Goal: Information Seeking & Learning: Check status

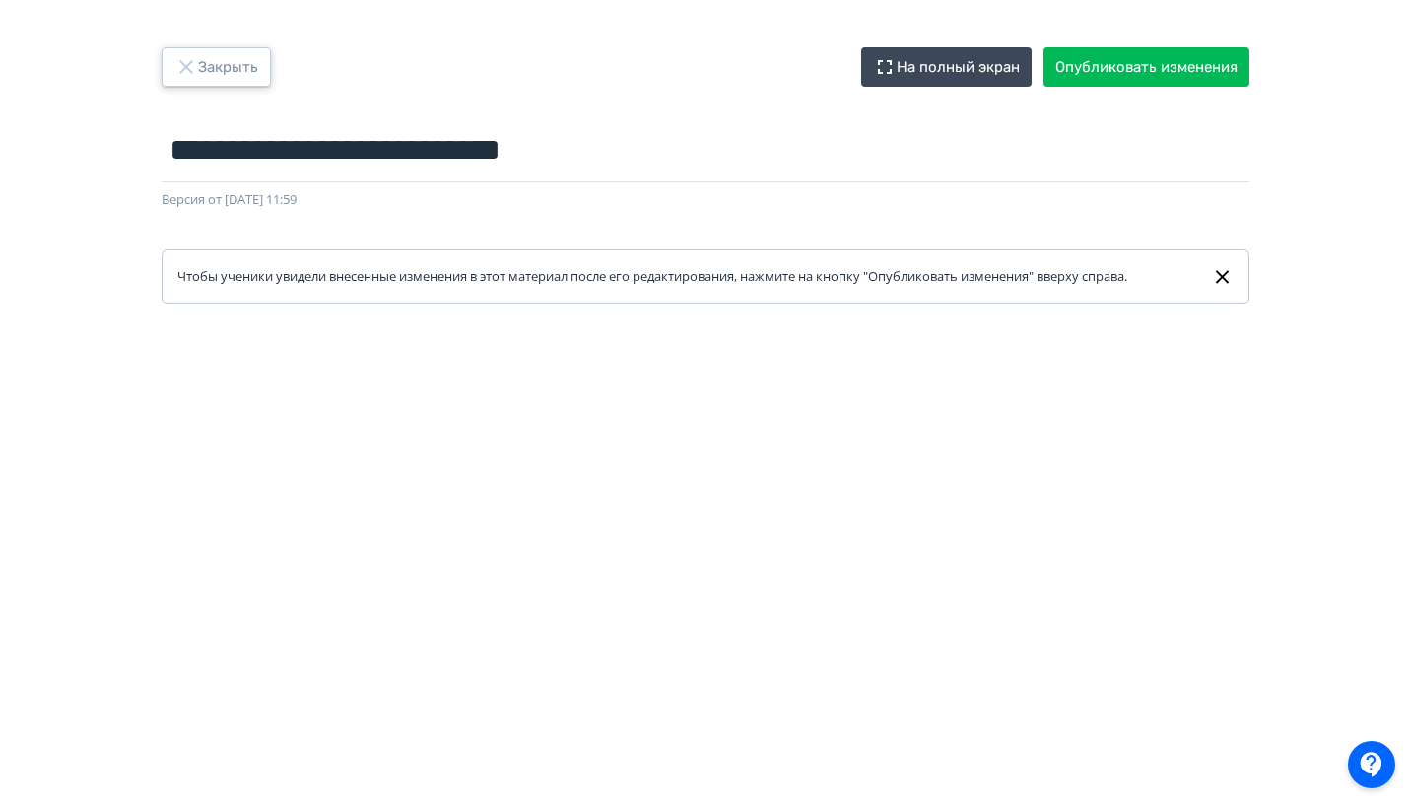
click at [237, 67] on button "Закрыть" at bounding box center [216, 66] width 109 height 39
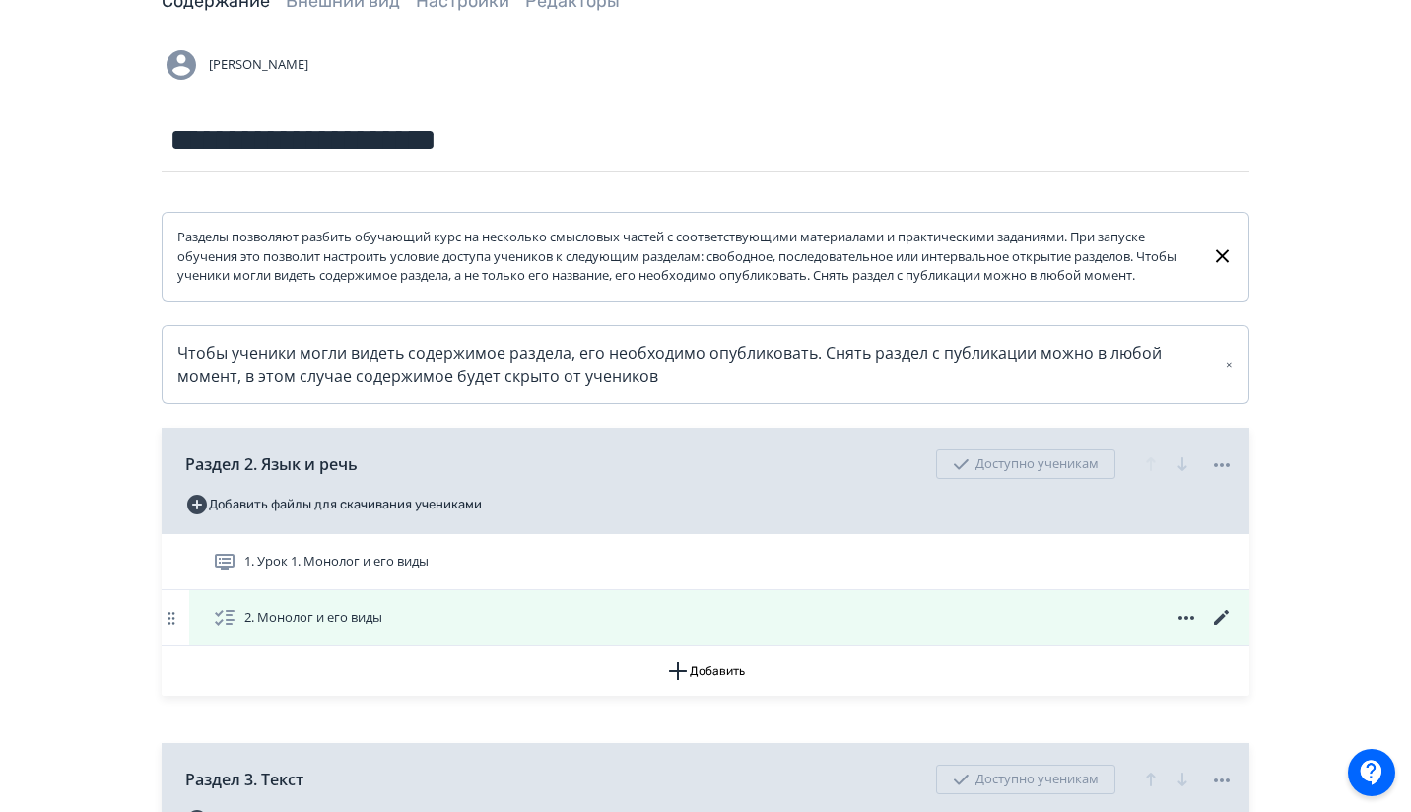
scroll to position [361, 0]
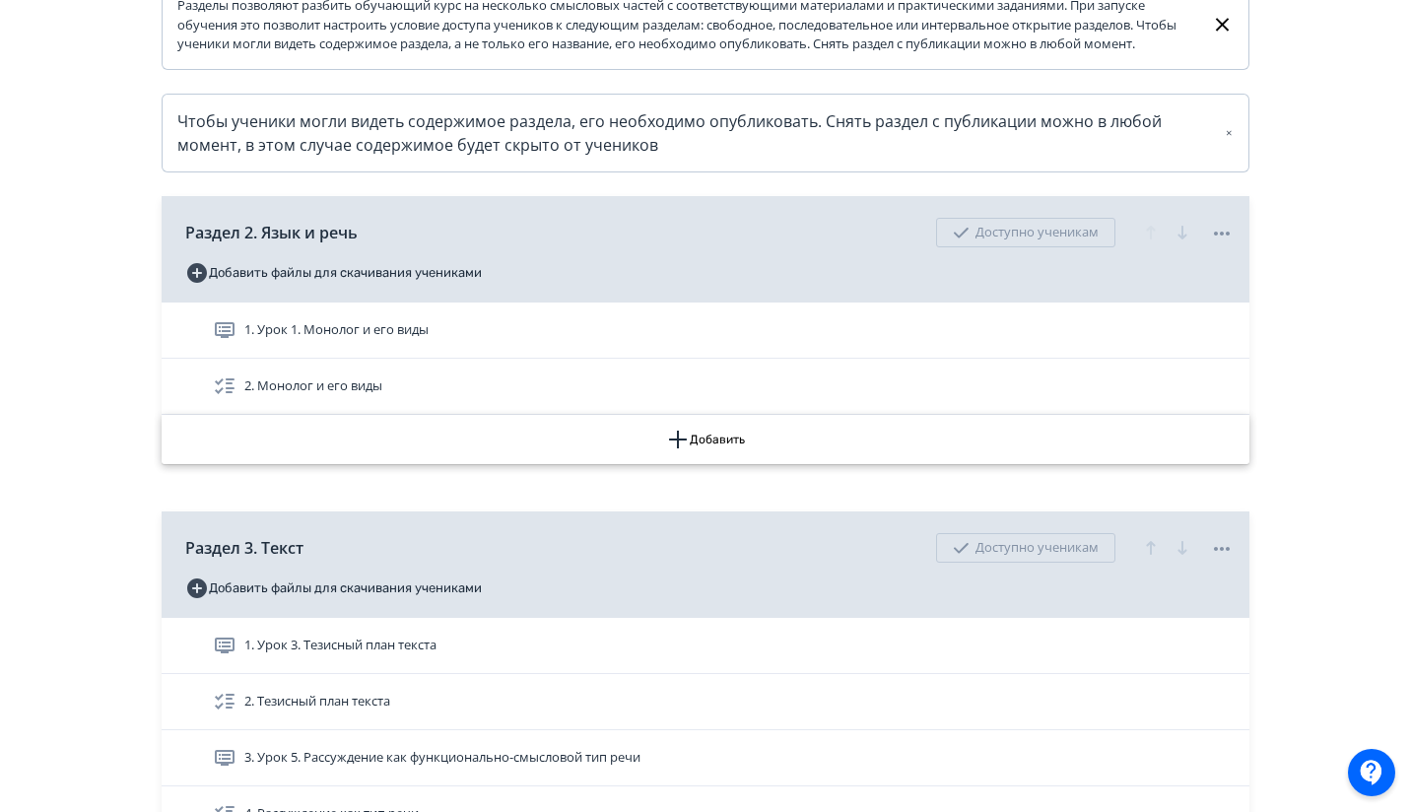
click at [698, 464] on button "Добавить" at bounding box center [706, 439] width 1088 height 49
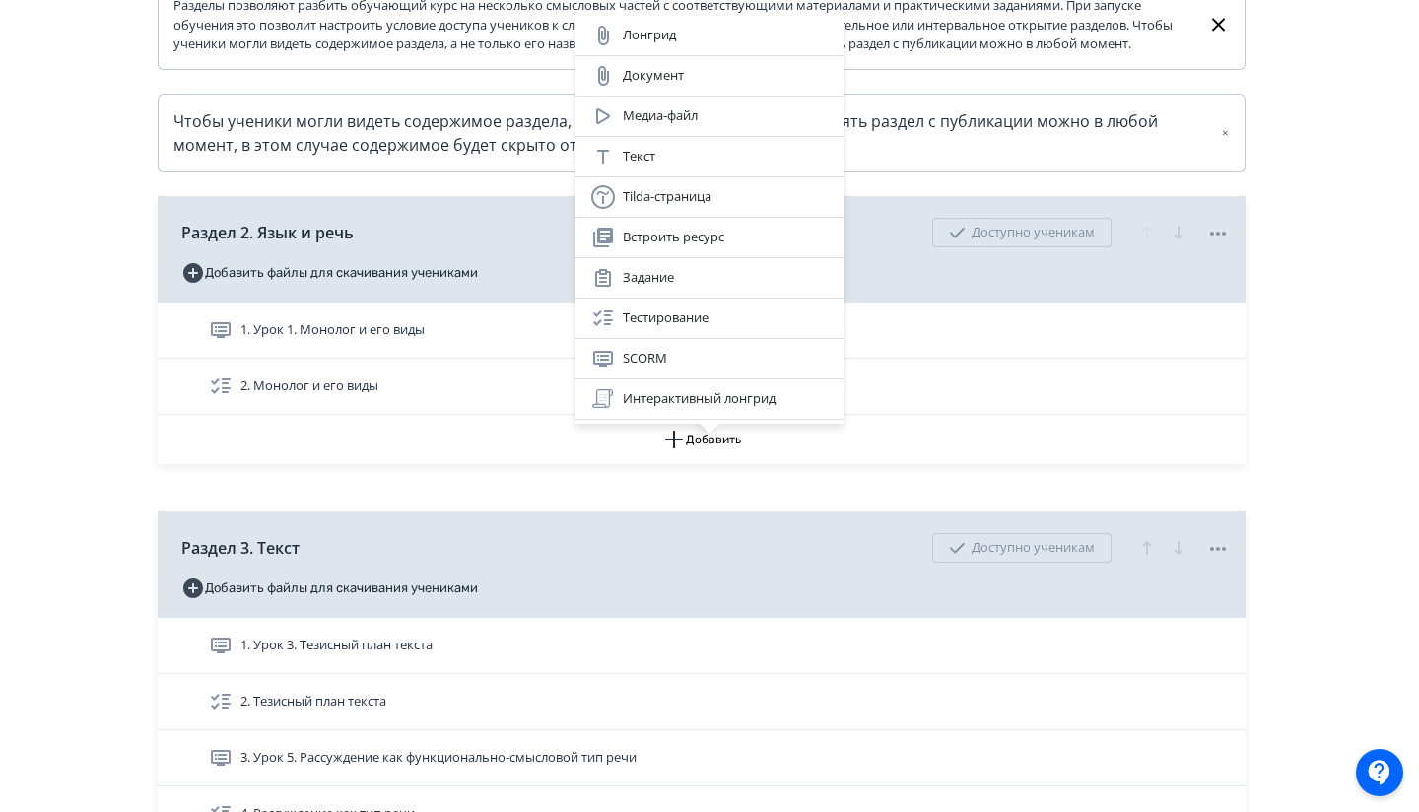
click at [566, 514] on div "Лонгрид Документ Медиа-файл Текст Tilda-страница Встроить ресурс Задание Тестир…" at bounding box center [709, 406] width 1419 height 812
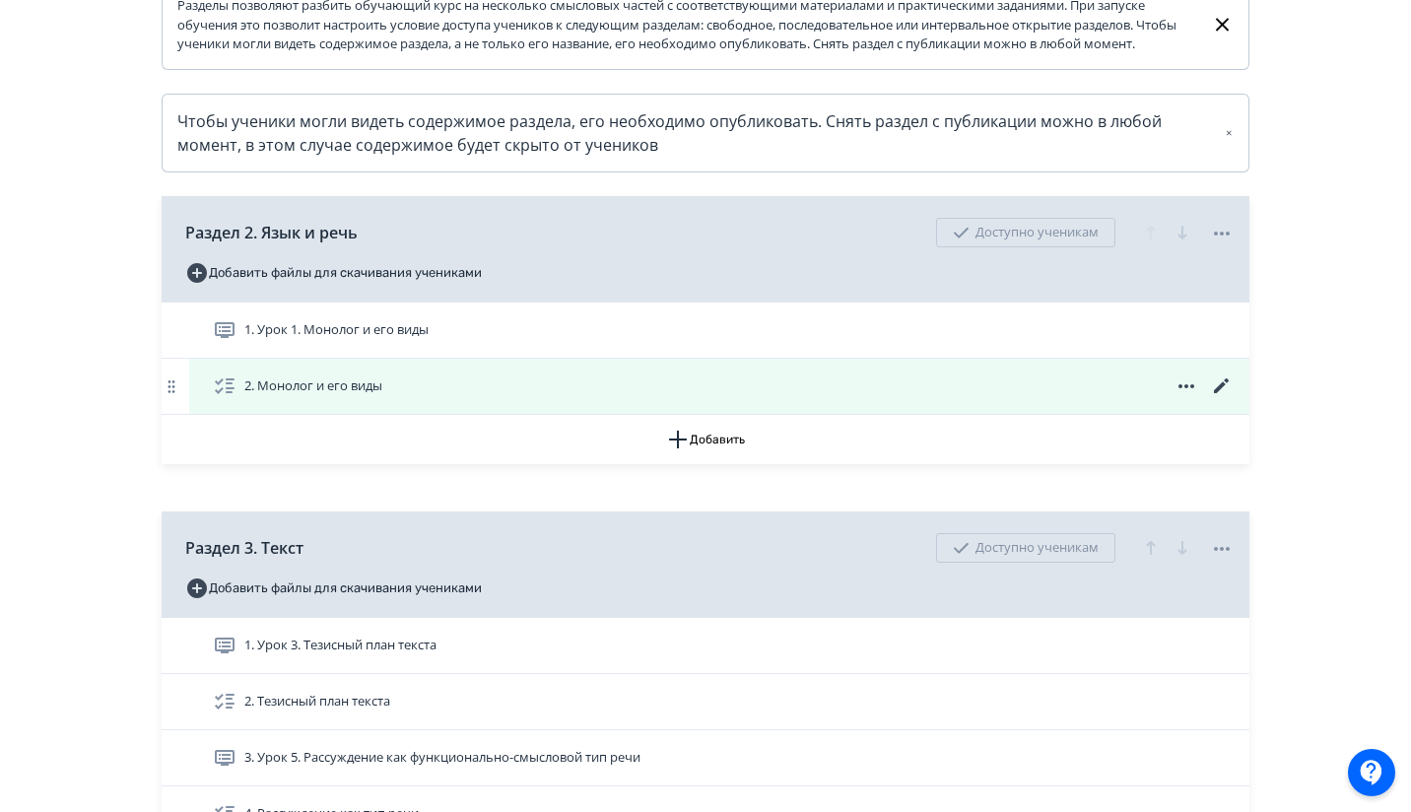
click at [1227, 393] on icon at bounding box center [1221, 385] width 15 height 15
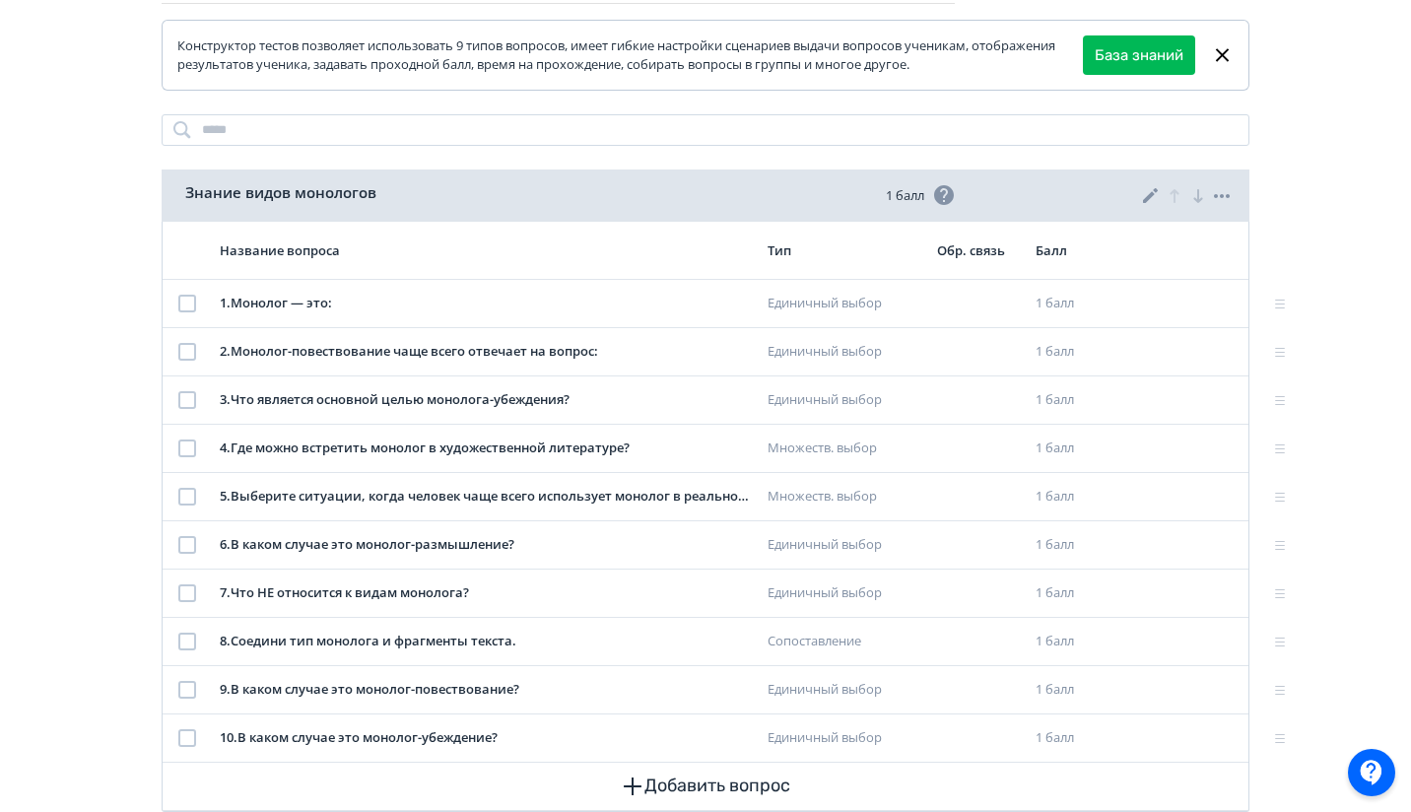
scroll to position [234, 0]
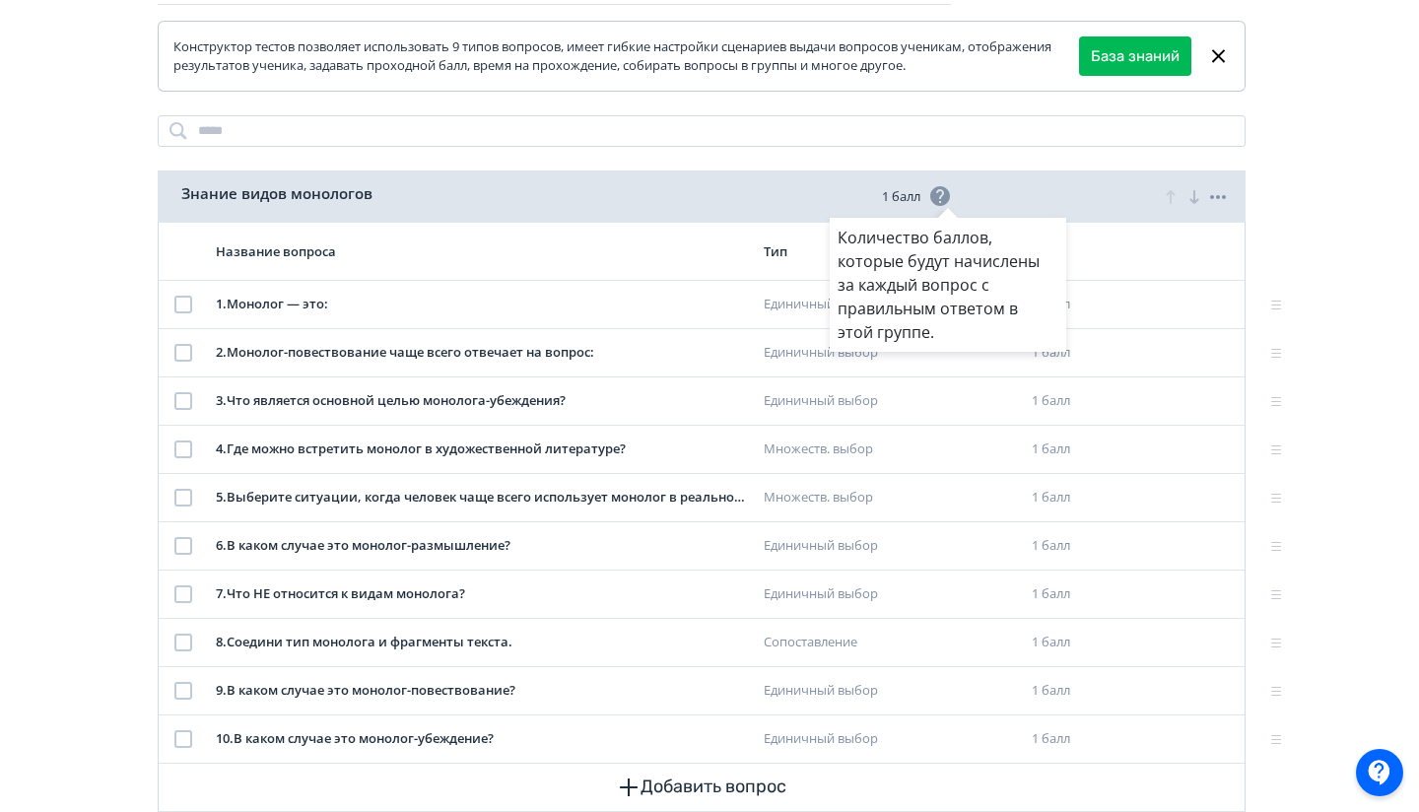
click at [564, 87] on div "Количество баллов, которые будут начислены за каждый вопрос с правильным ответо…" at bounding box center [709, 406] width 1419 height 812
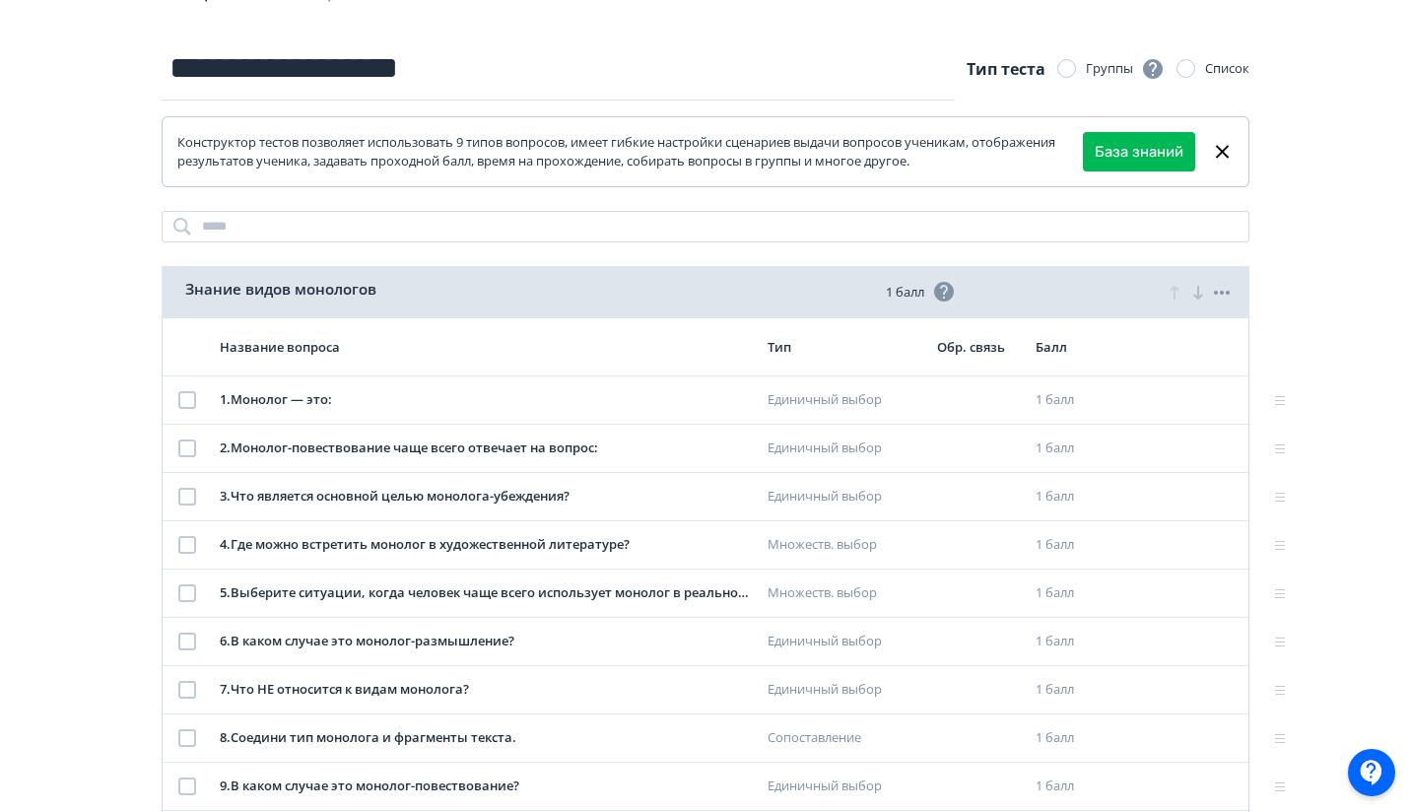
scroll to position [0, 0]
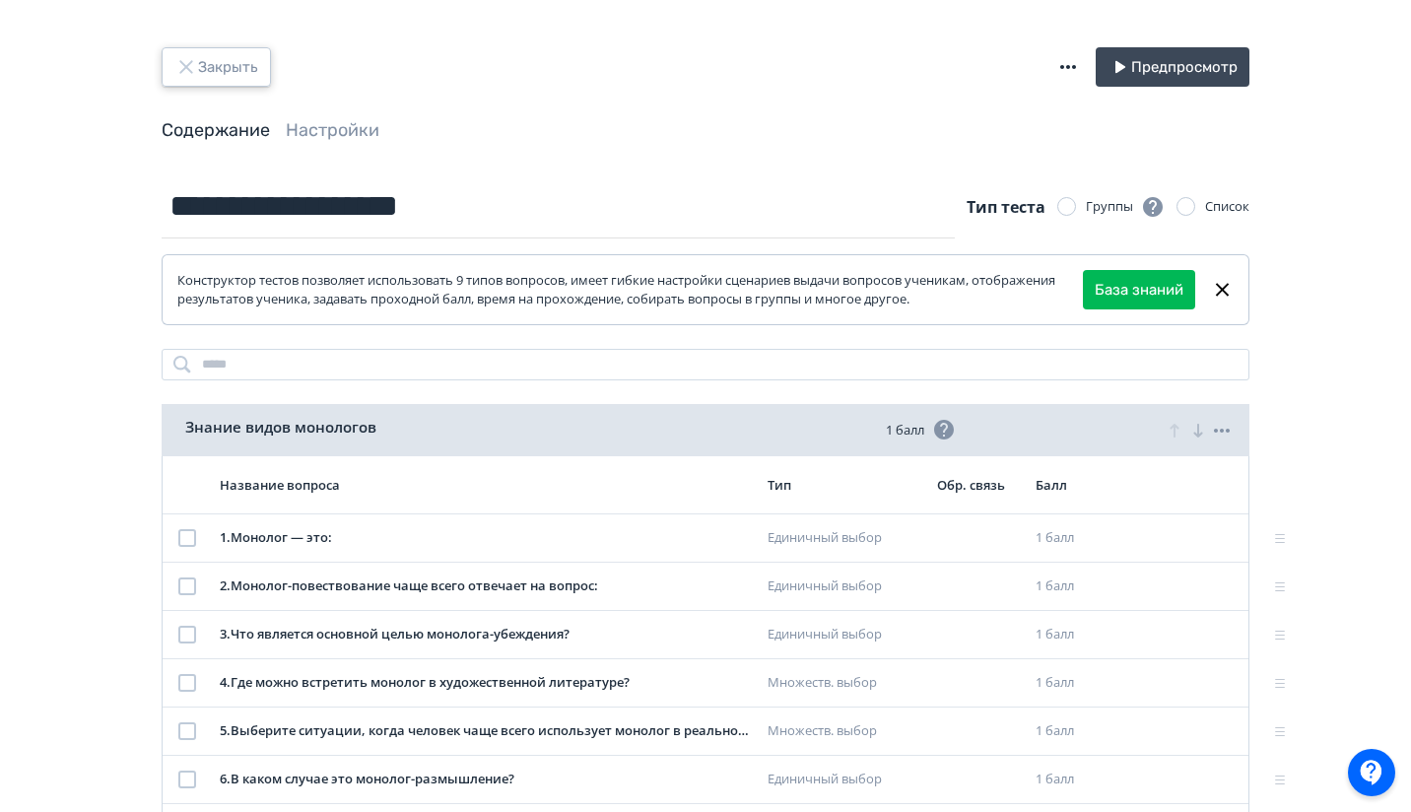
click at [256, 71] on button "Закрыть" at bounding box center [216, 66] width 109 height 39
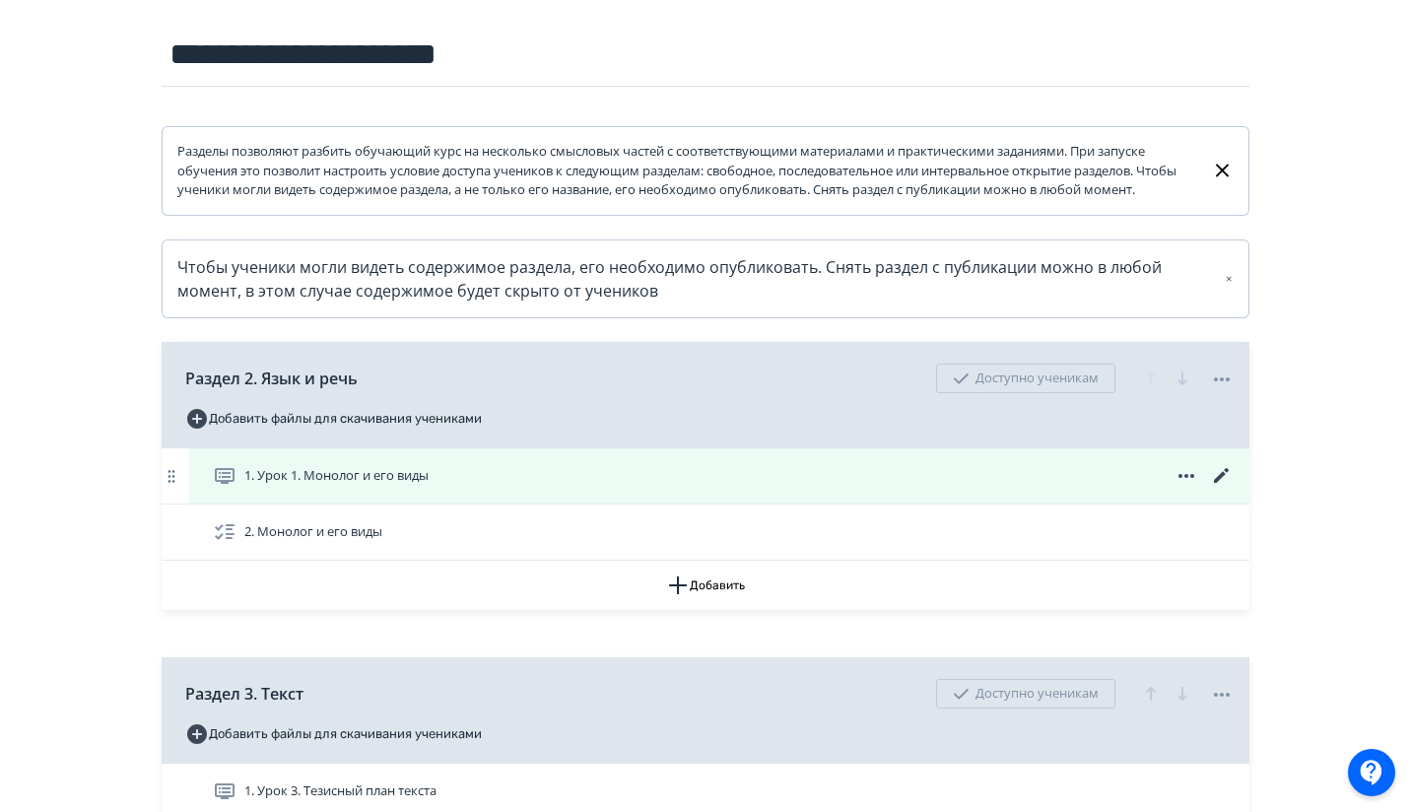
click at [1224, 483] on icon at bounding box center [1221, 475] width 15 height 15
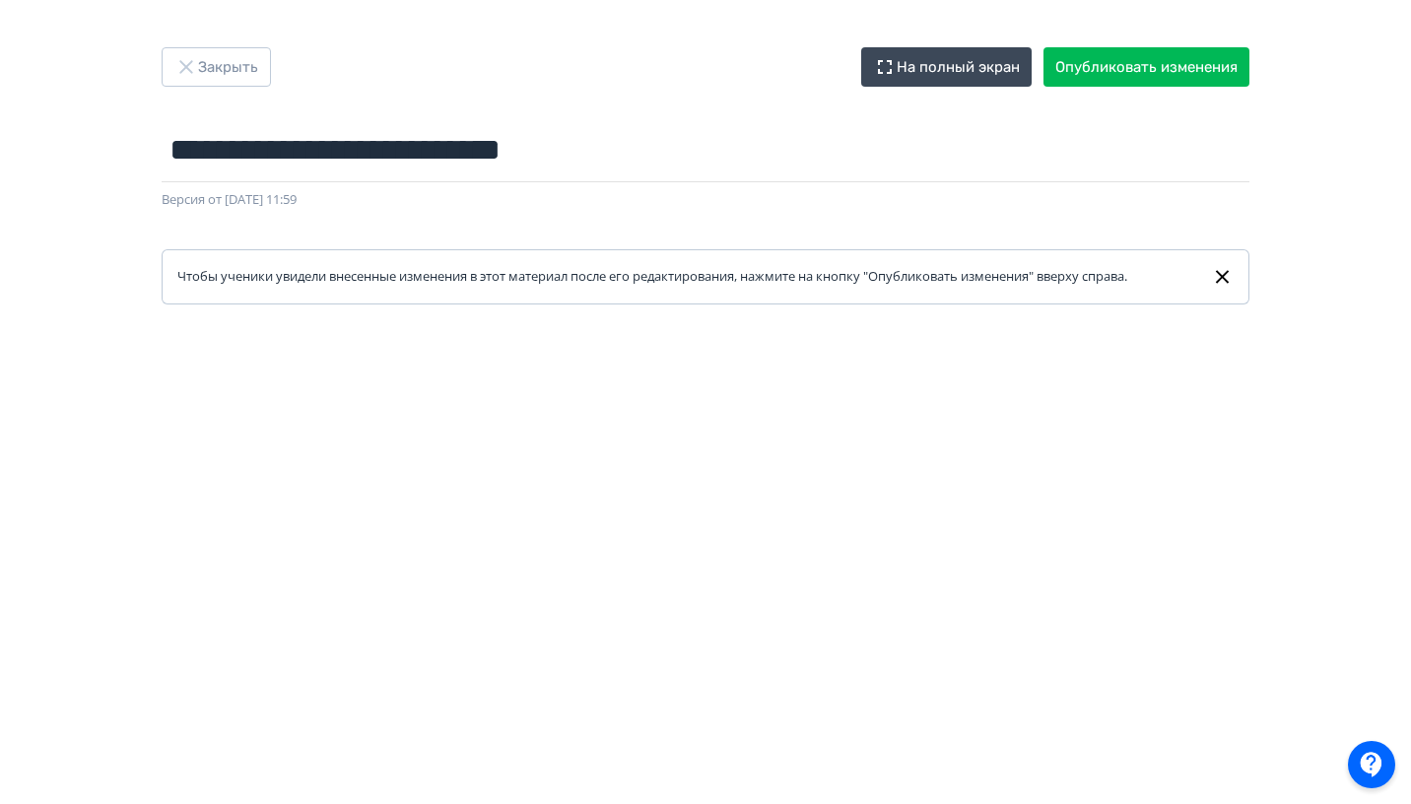
click at [849, 338] on div at bounding box center [705, 747] width 1411 height 887
click at [230, 74] on button "Закрыть" at bounding box center [216, 66] width 109 height 39
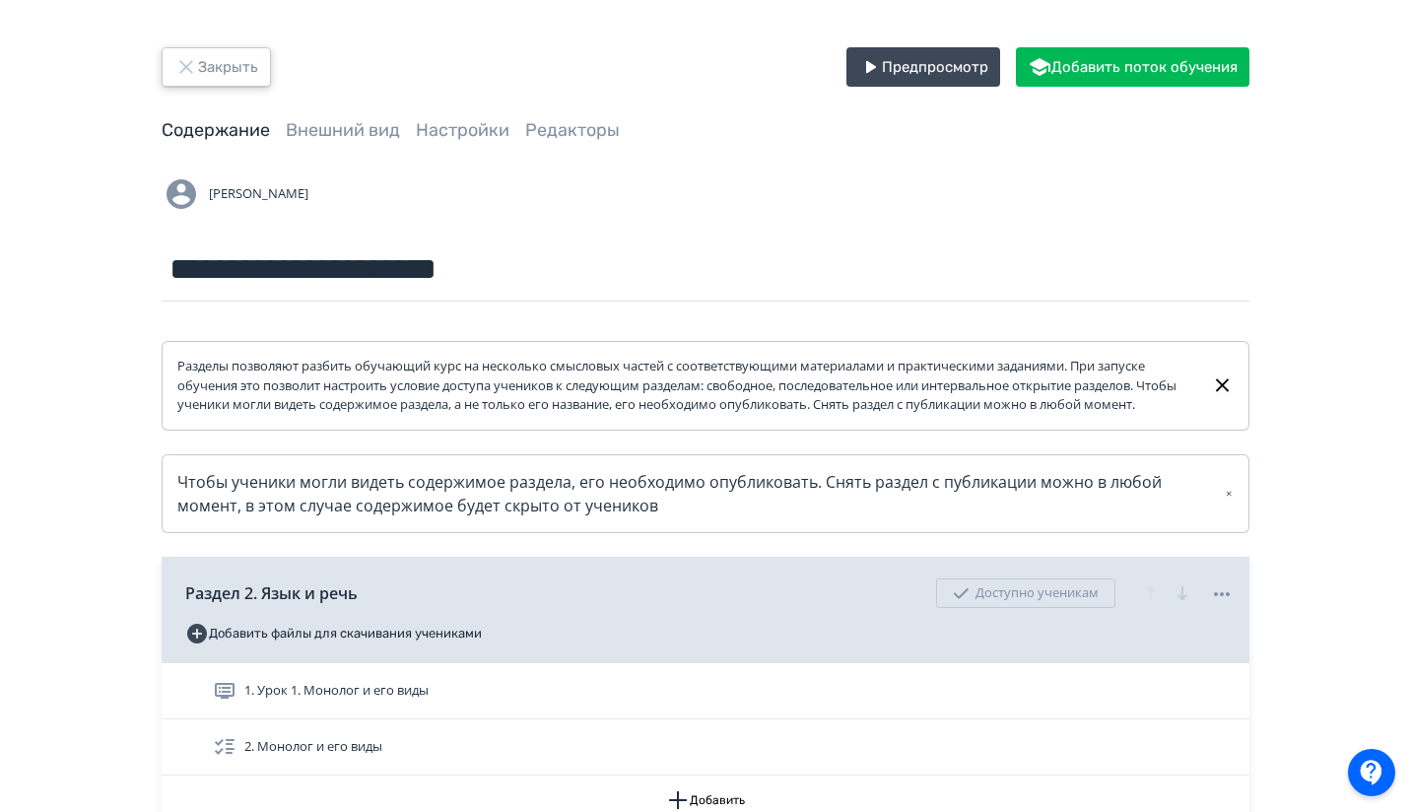
click at [226, 63] on button "Закрыть" at bounding box center [216, 66] width 109 height 39
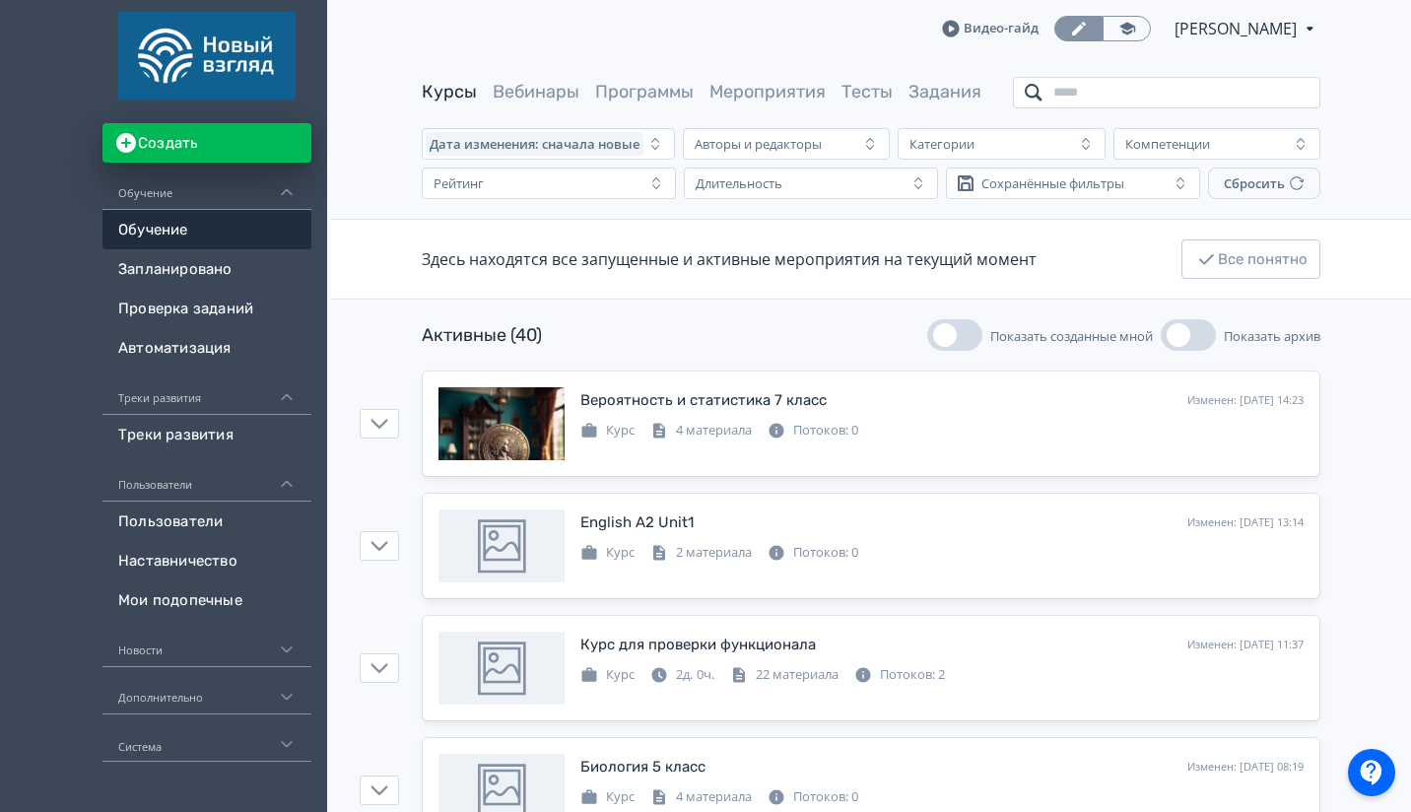
click at [1176, 99] on input "search" at bounding box center [1166, 93] width 307 height 32
click at [1154, 81] on input "****" at bounding box center [1166, 93] width 307 height 32
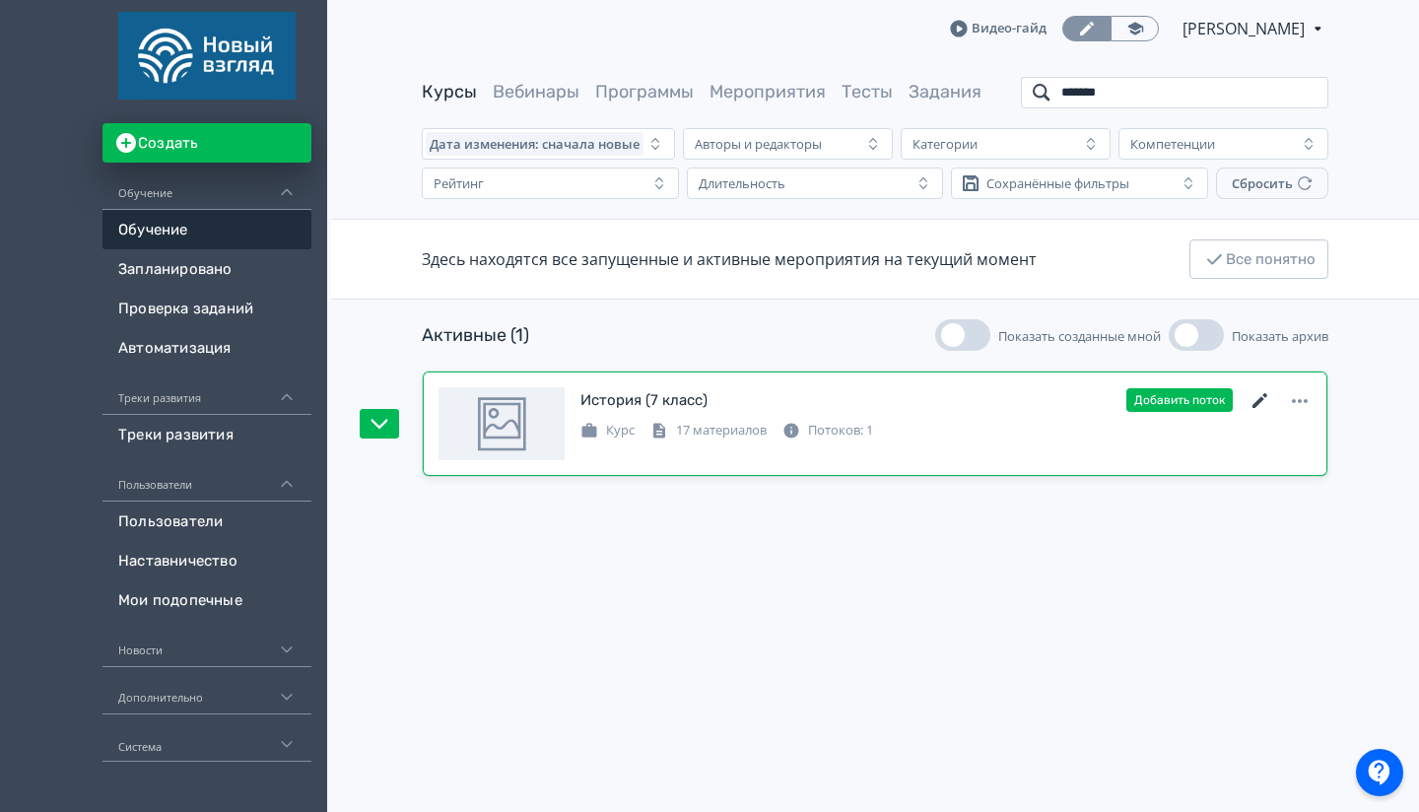
type input "*******"
click at [1256, 398] on icon at bounding box center [1260, 401] width 24 height 24
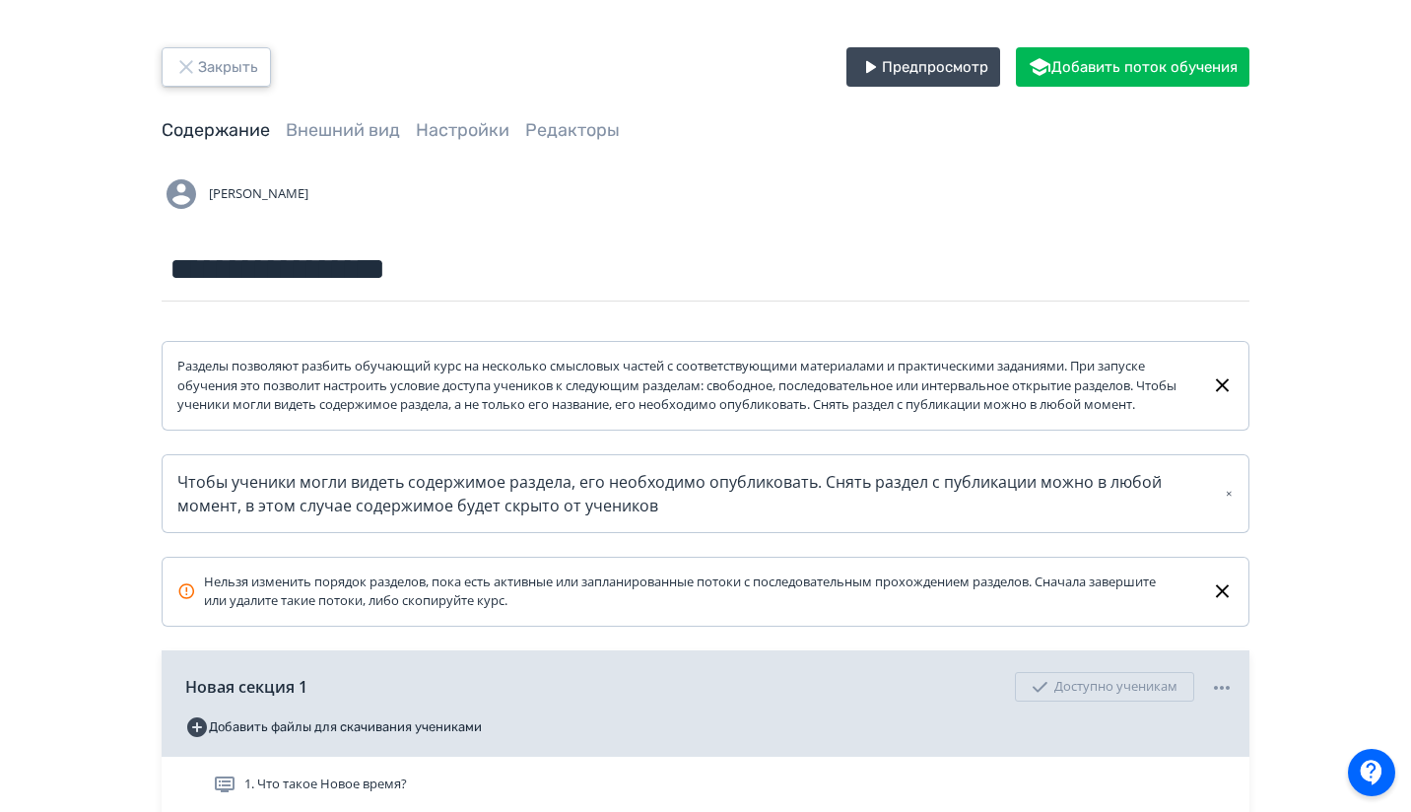
click at [210, 78] on button "Закрыть" at bounding box center [216, 66] width 109 height 39
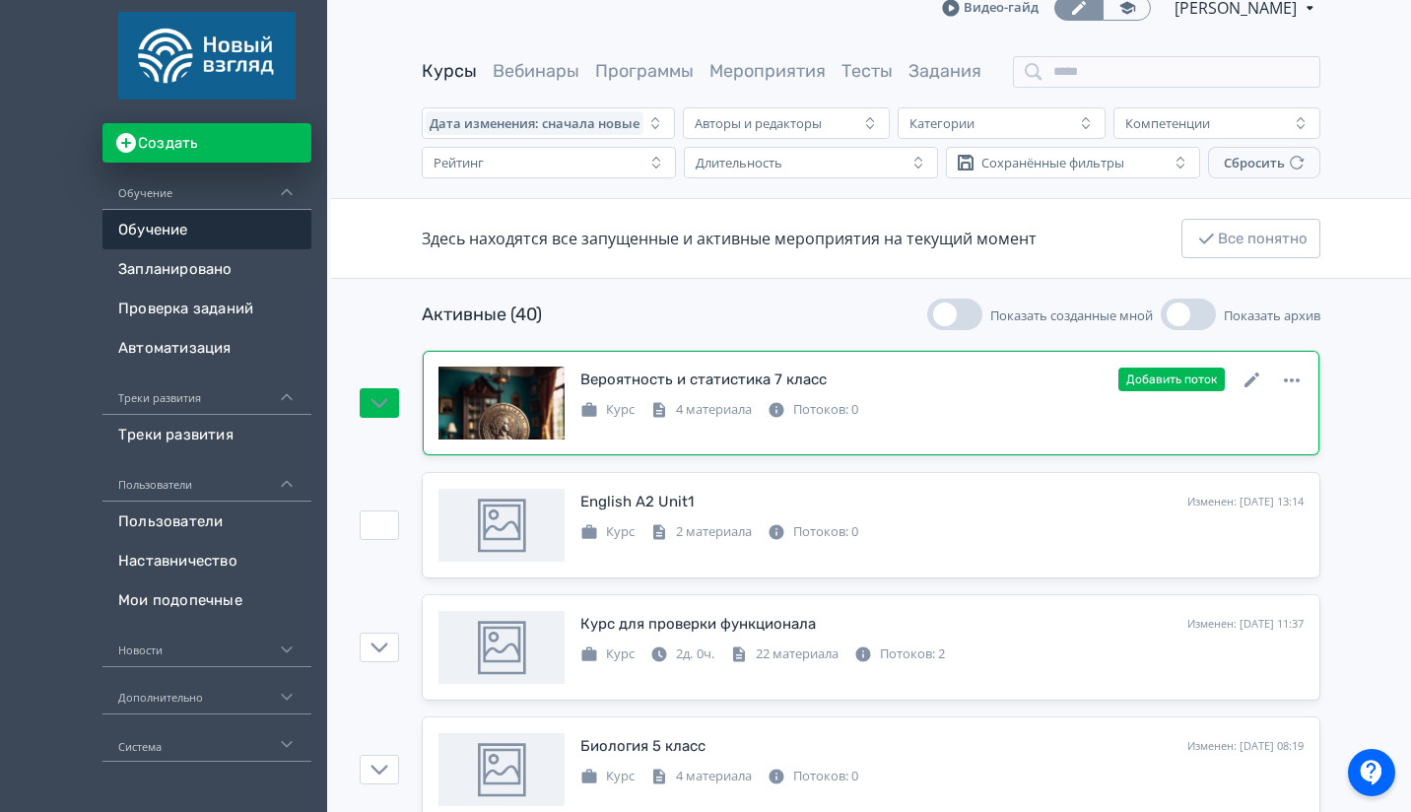
scroll to position [20, 0]
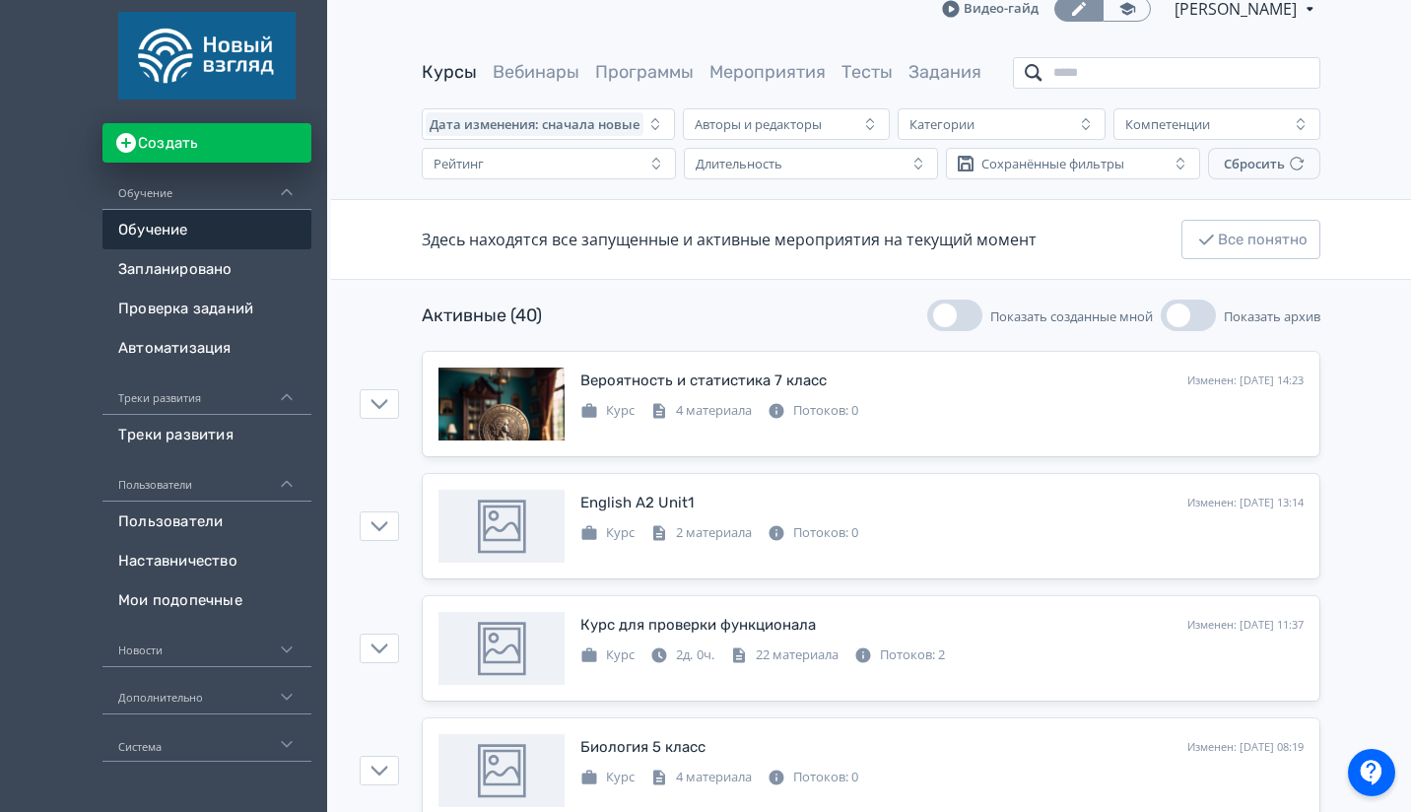
click at [1120, 74] on input "search" at bounding box center [1166, 73] width 307 height 32
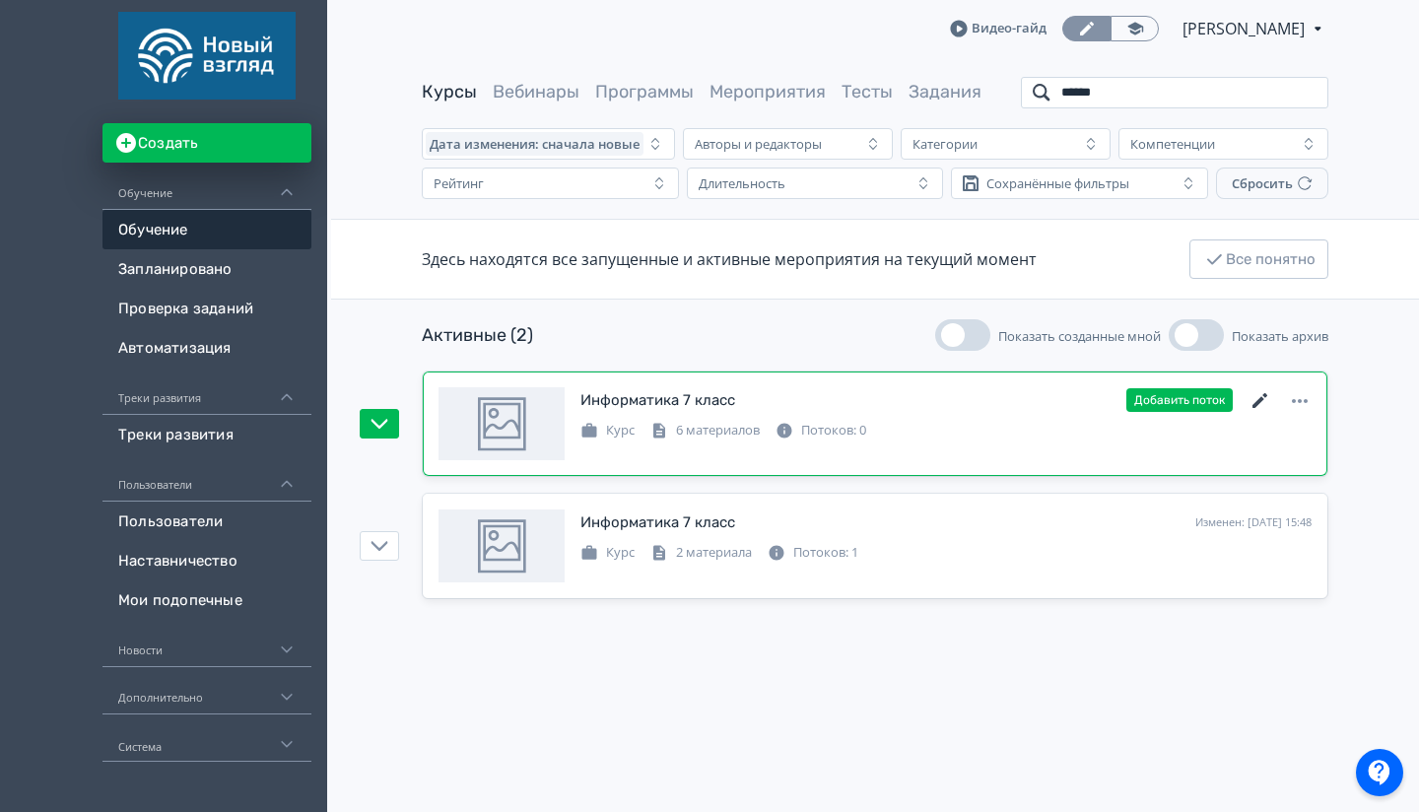
type input "******"
click at [1257, 399] on icon at bounding box center [1260, 401] width 24 height 24
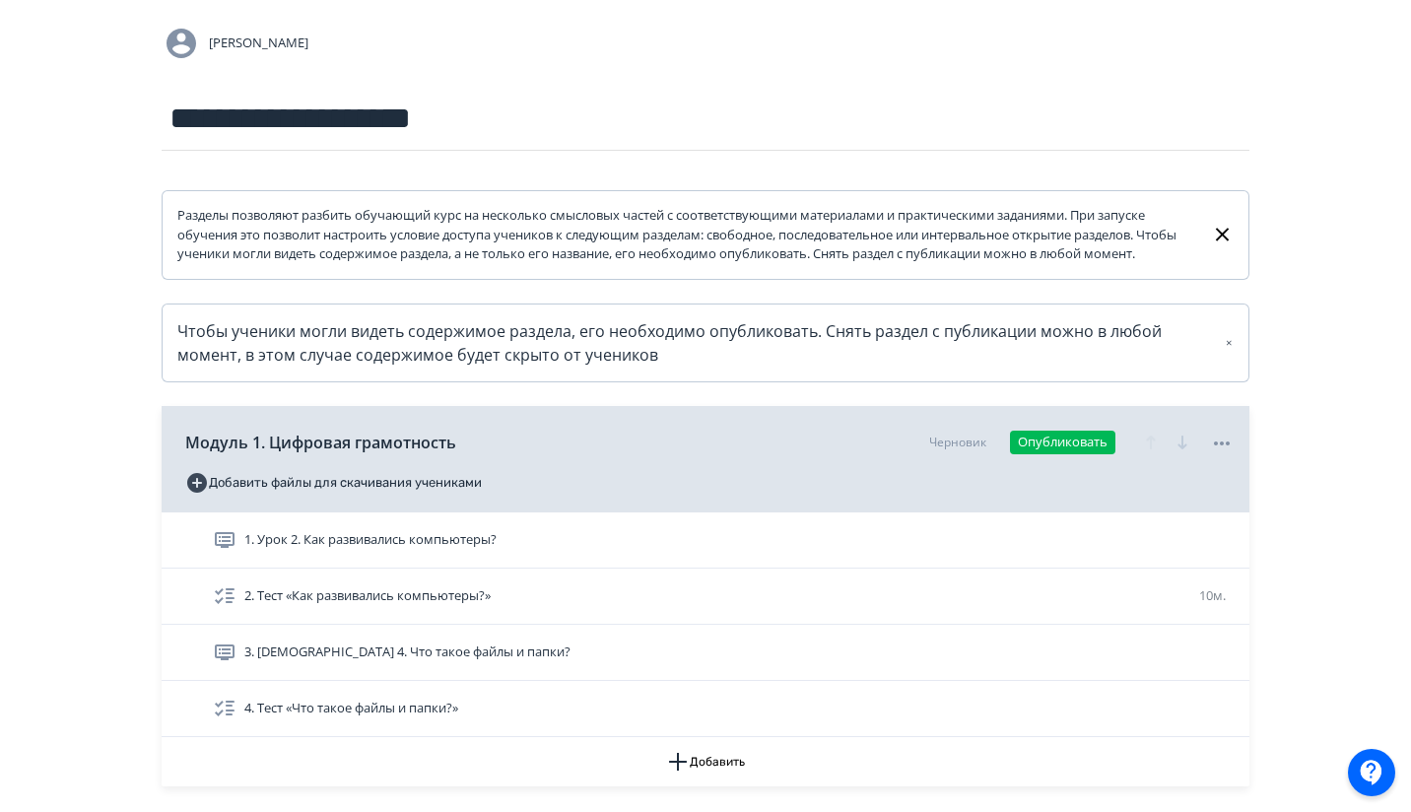
scroll to position [371, 0]
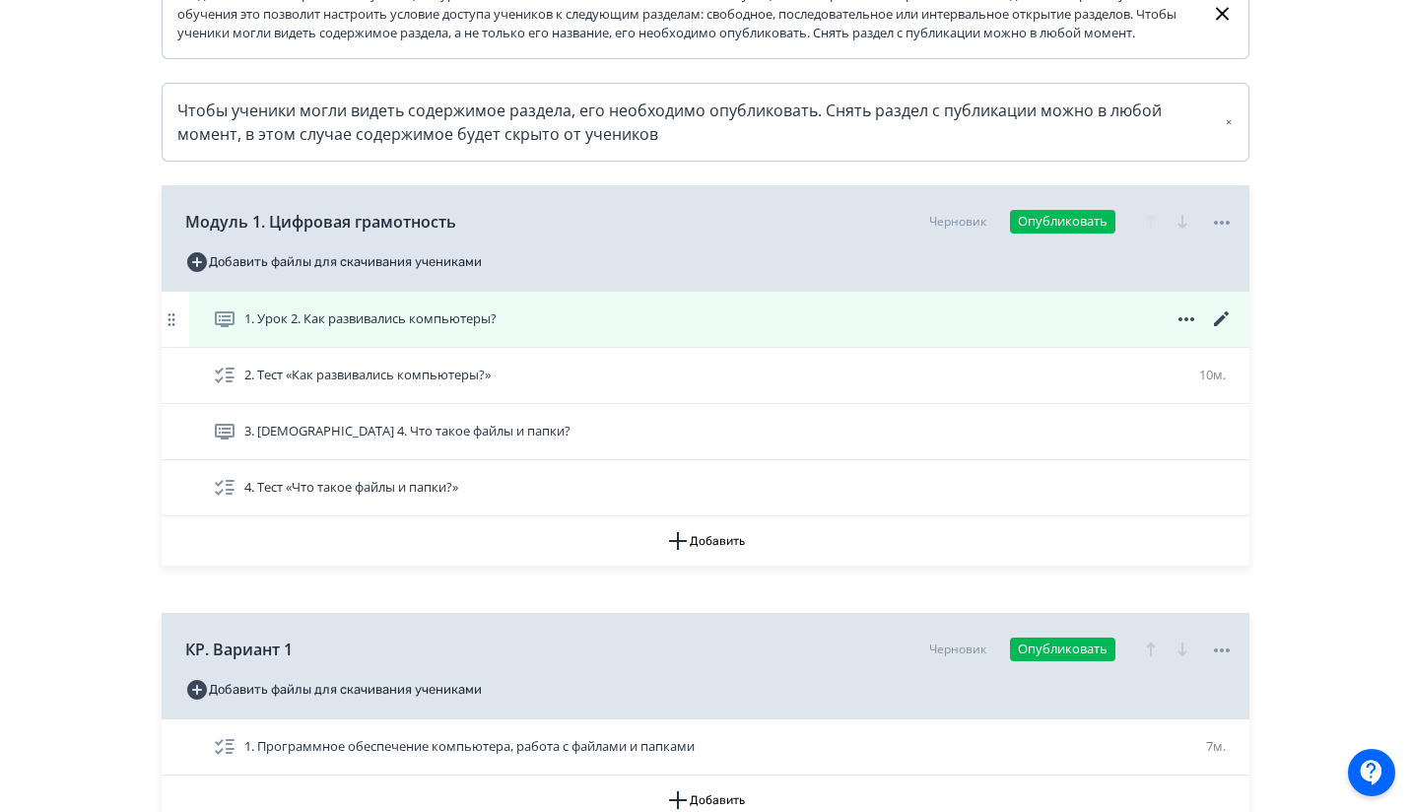
click at [844, 331] on div "1. Урок 2. Как развивались компьютеры?" at bounding box center [723, 319] width 1021 height 24
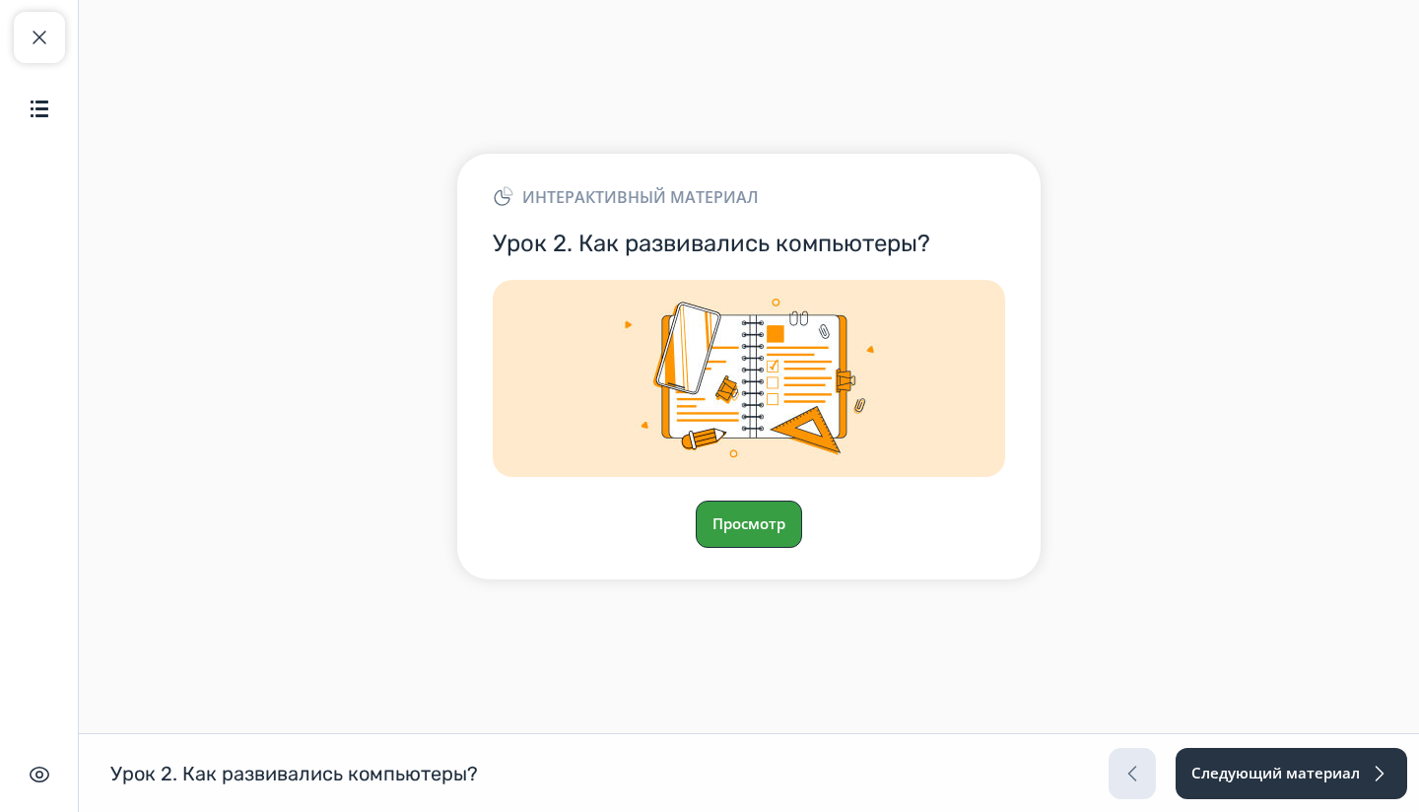
click at [752, 534] on button "Просмотр" at bounding box center [749, 524] width 106 height 47
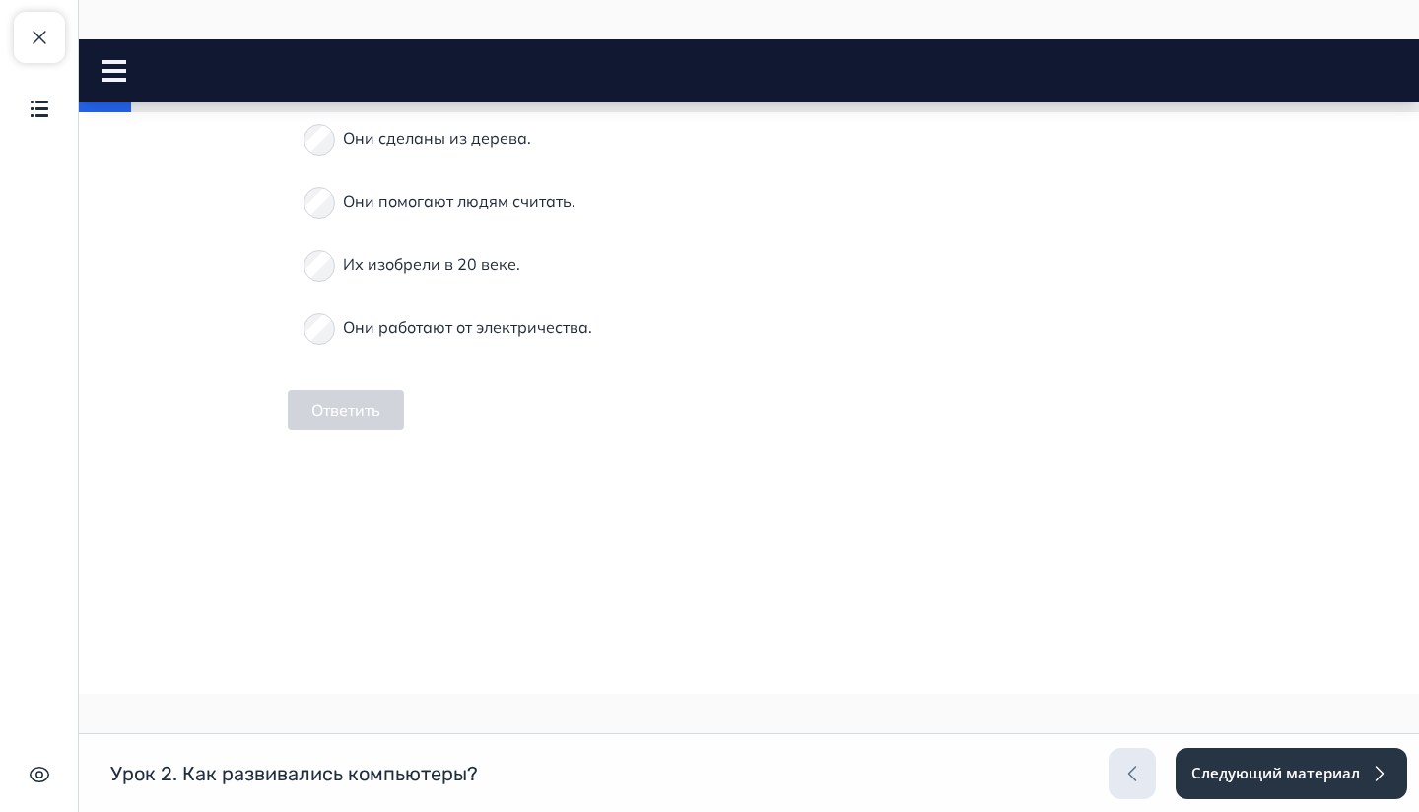
scroll to position [716, 0]
click at [498, 146] on p "Они сделаны из дерева." at bounding box center [437, 134] width 188 height 24
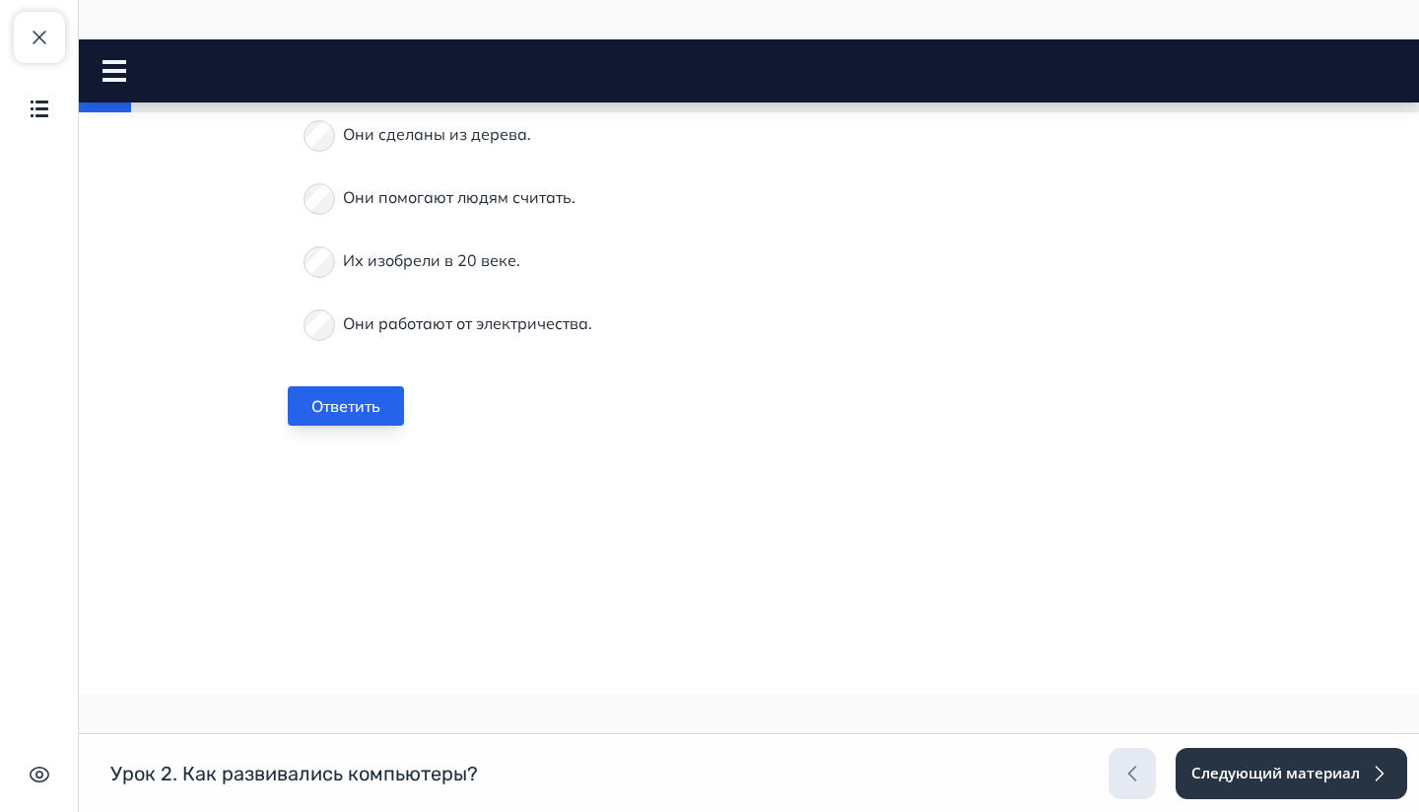
click at [339, 426] on button "Ответить" at bounding box center [346, 405] width 116 height 39
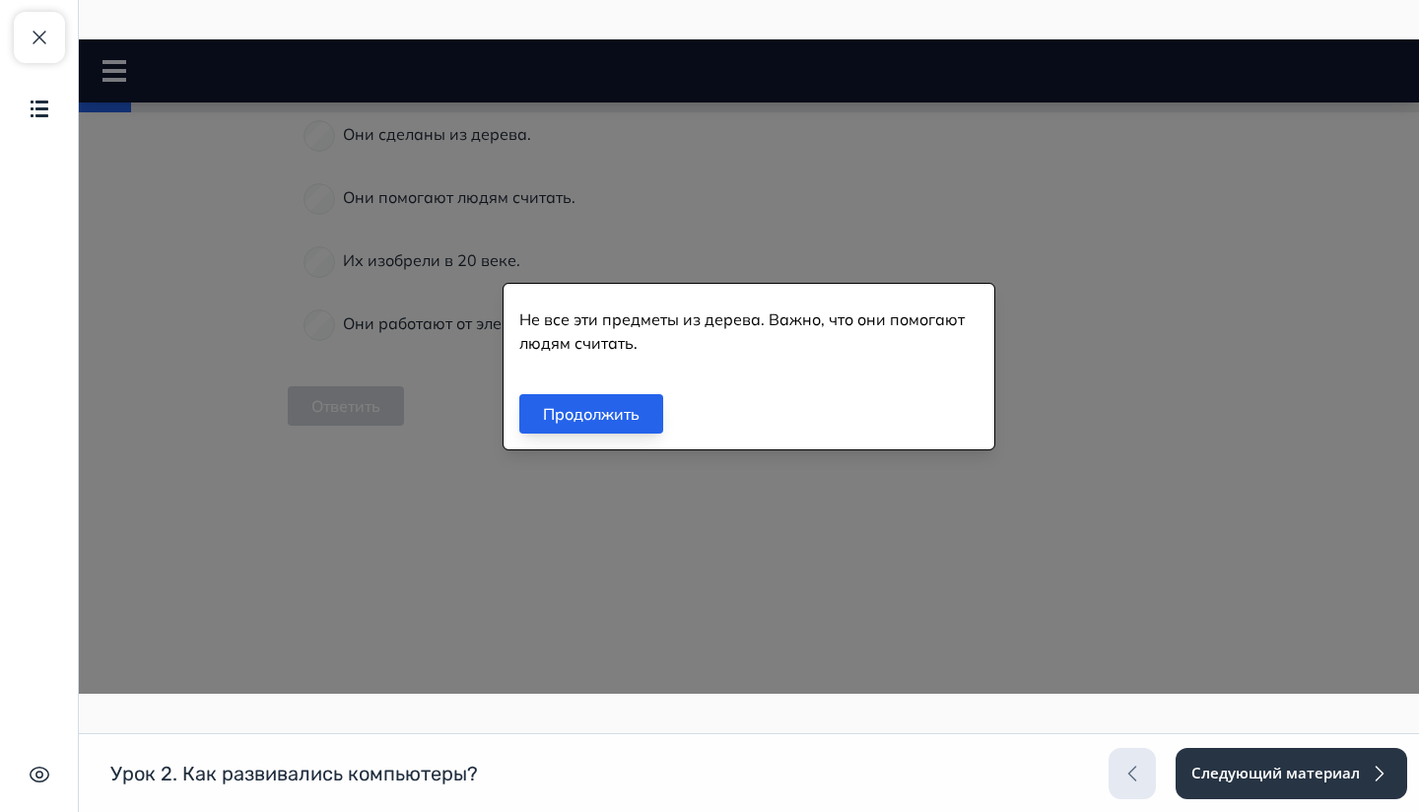
click at [632, 412] on button "Продолжить" at bounding box center [591, 413] width 144 height 39
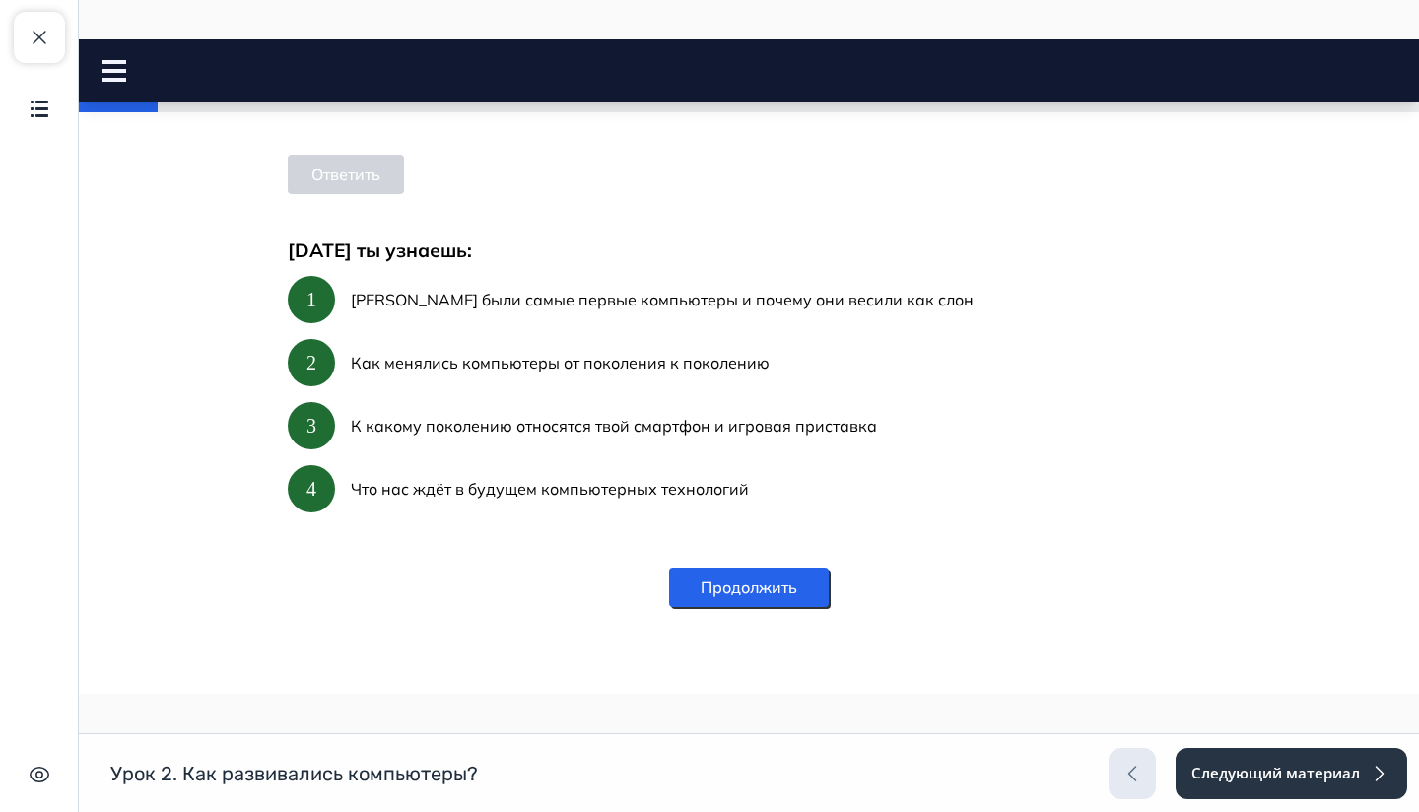
scroll to position [1189, 0]
click at [733, 592] on button "Продолжить" at bounding box center [749, 587] width 160 height 39
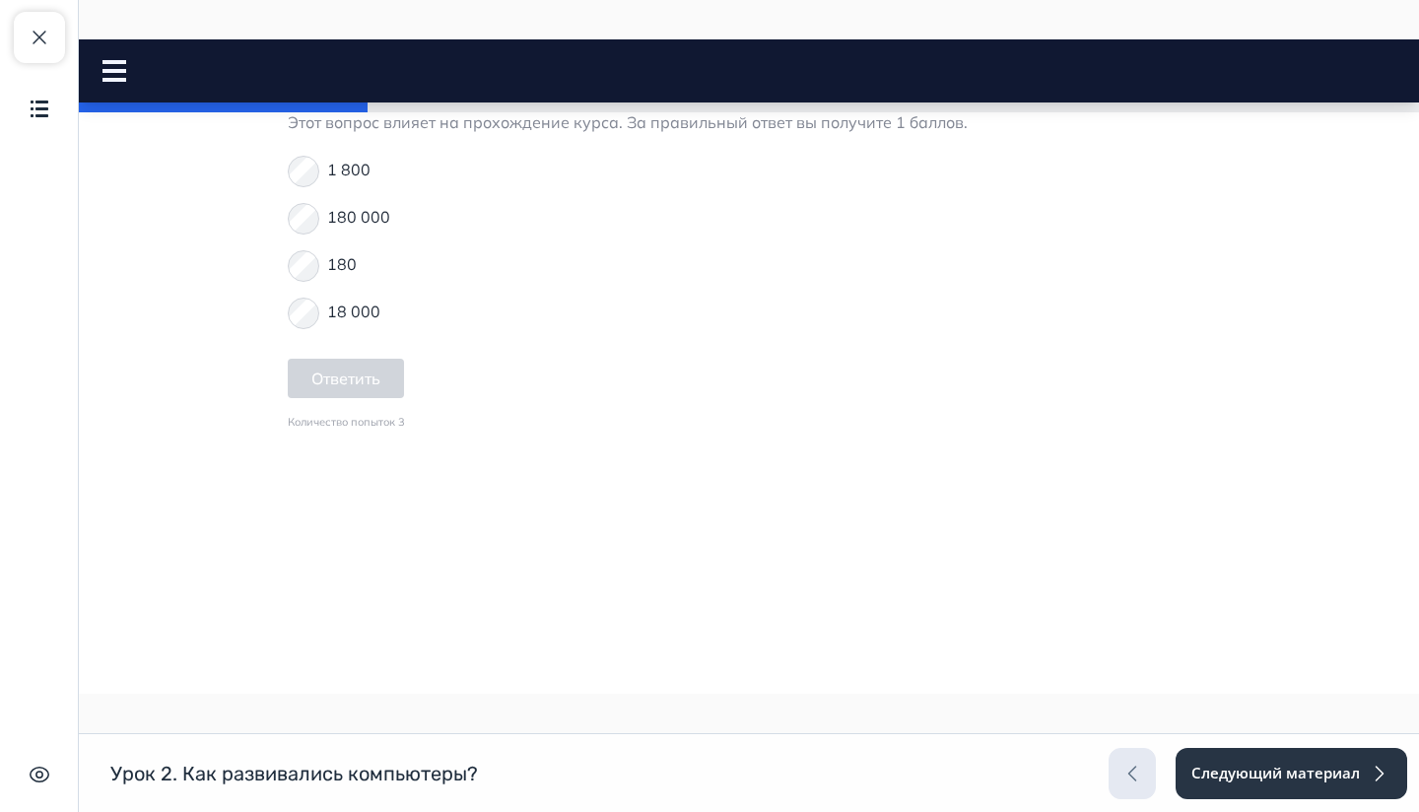
scroll to position [1824, 0]
click at [360, 229] on p "180 000" at bounding box center [358, 217] width 63 height 24
click at [352, 398] on button "Ответить" at bounding box center [346, 378] width 116 height 39
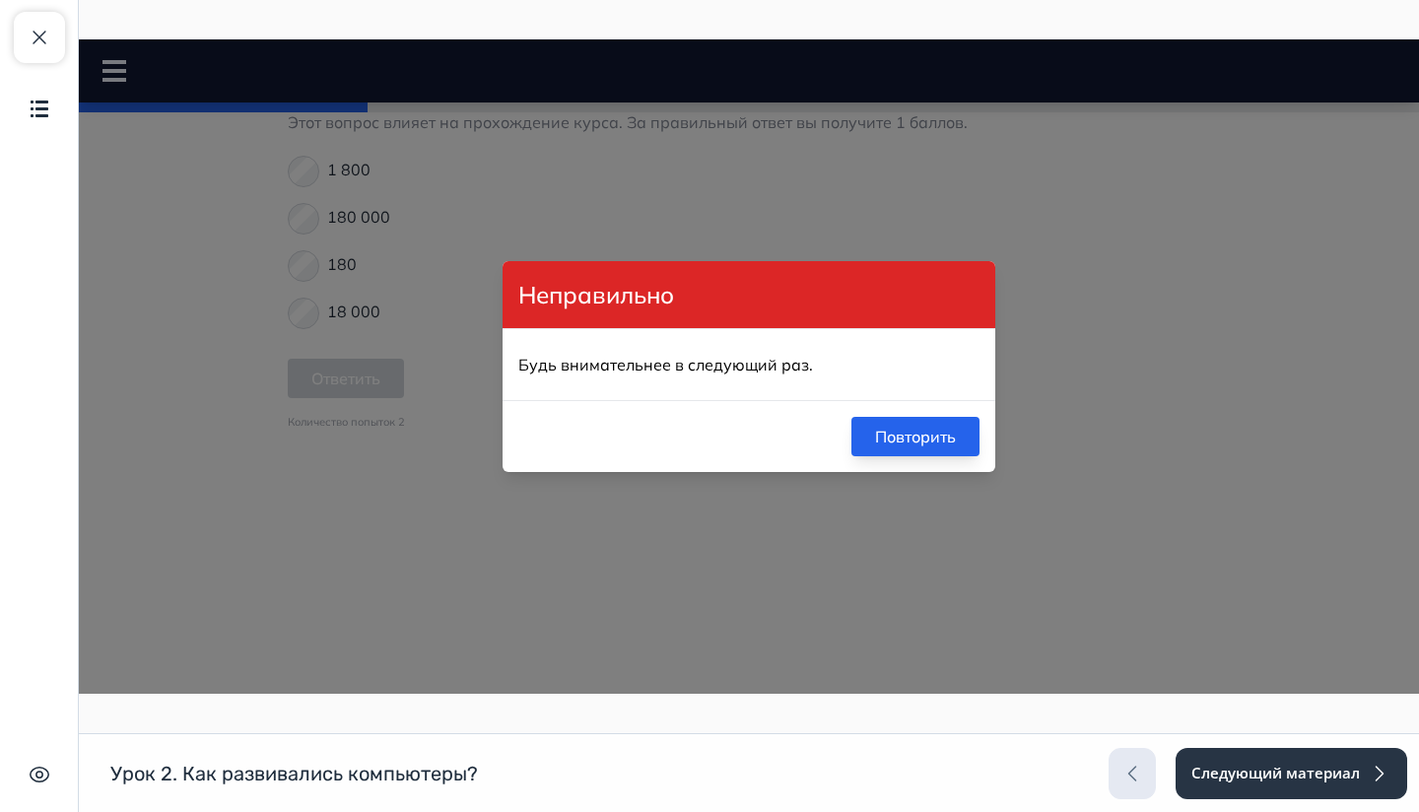
click at [887, 453] on button "Повторить" at bounding box center [915, 436] width 128 height 39
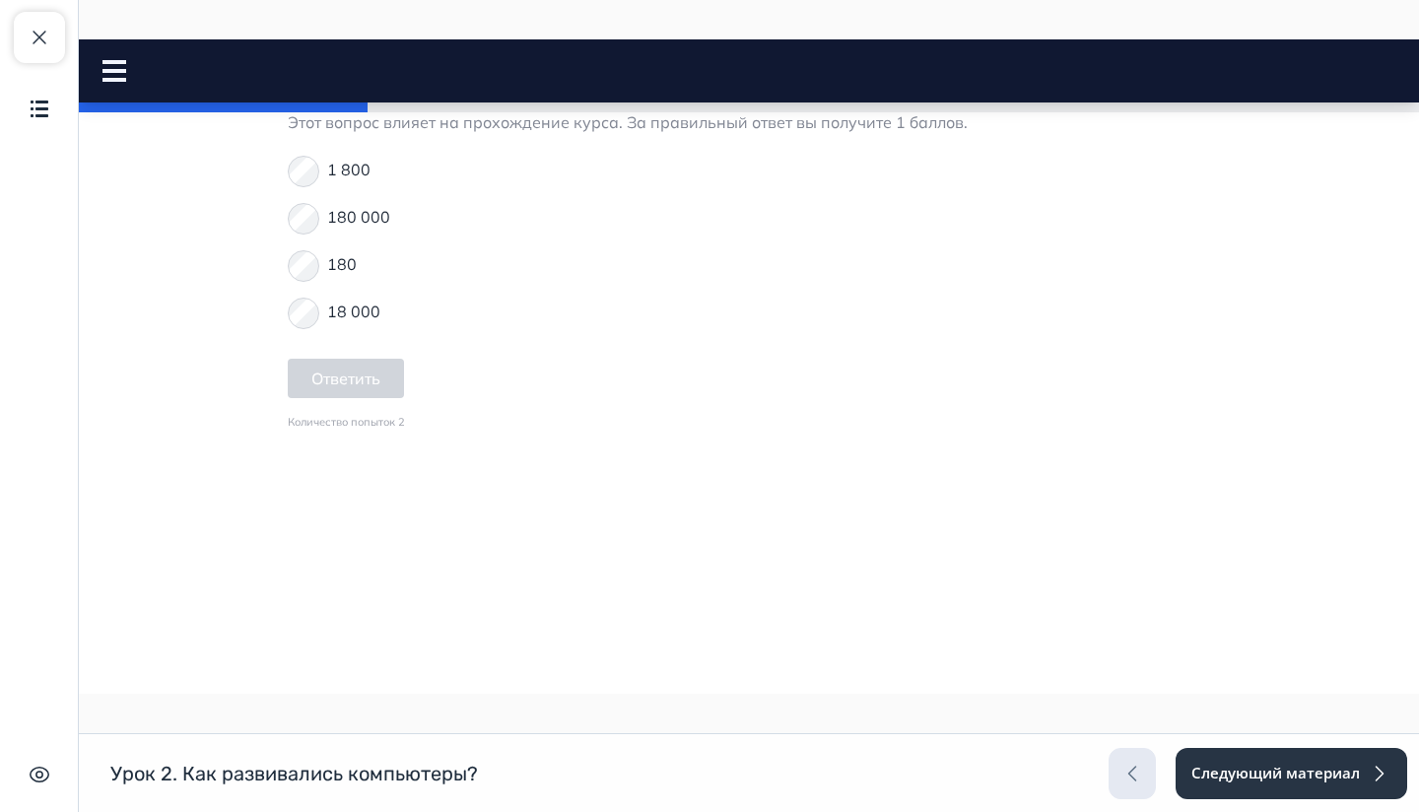
click at [361, 323] on p "18 000" at bounding box center [353, 312] width 53 height 24
click at [365, 398] on button "Ответить" at bounding box center [346, 378] width 116 height 39
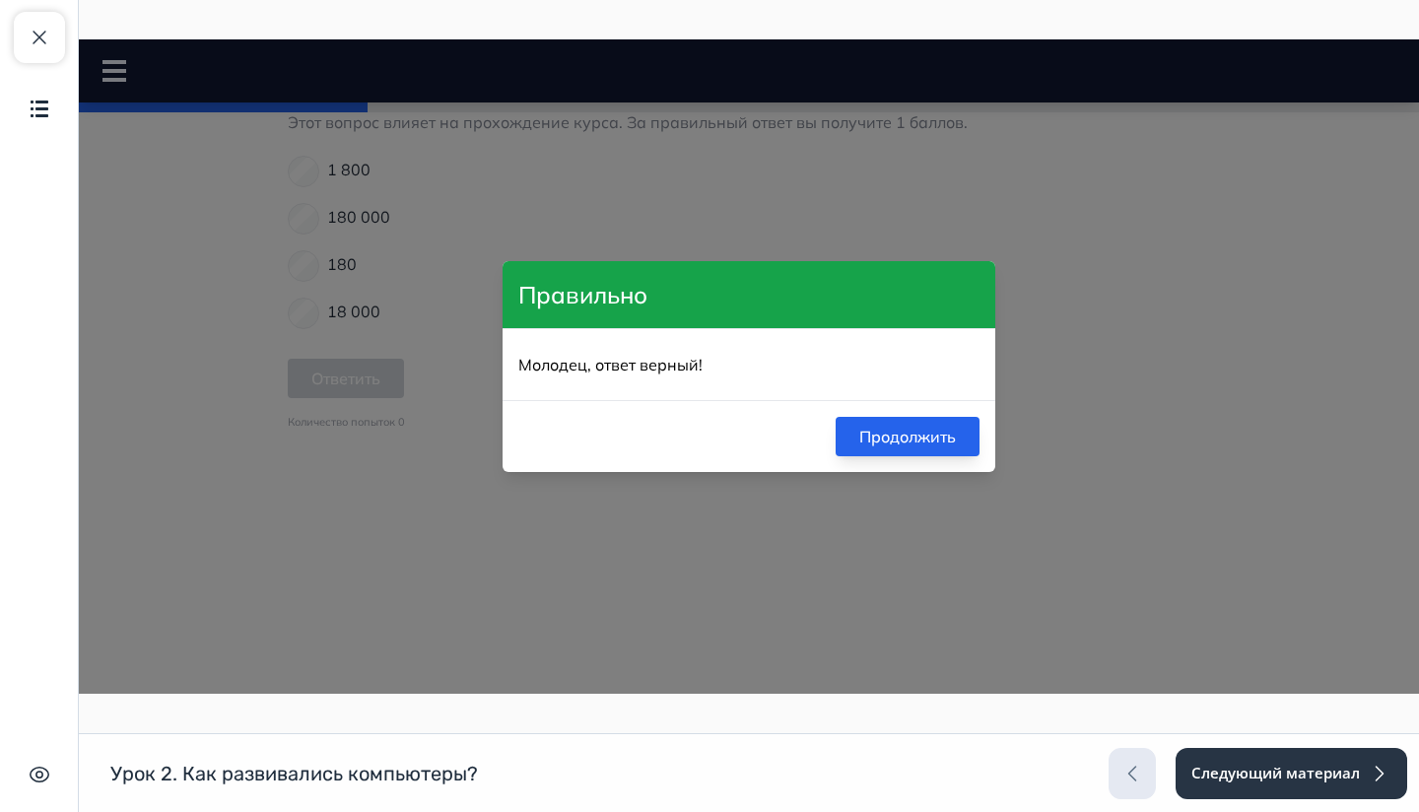
click at [903, 432] on button "Продолжить" at bounding box center [908, 436] width 144 height 39
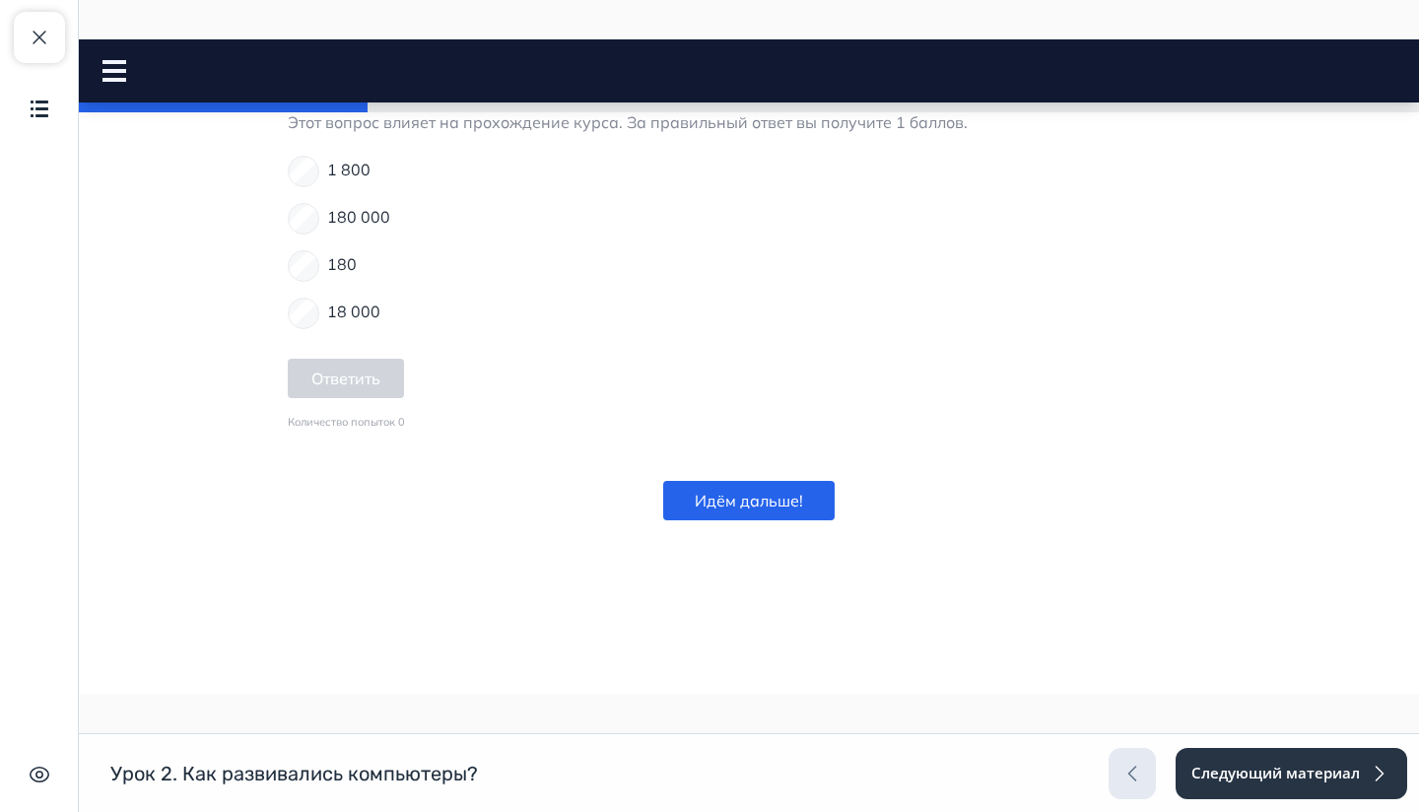
scroll to position [2055, 0]
click at [761, 493] on button "Идём дальше!" at bounding box center [748, 500] width 171 height 39
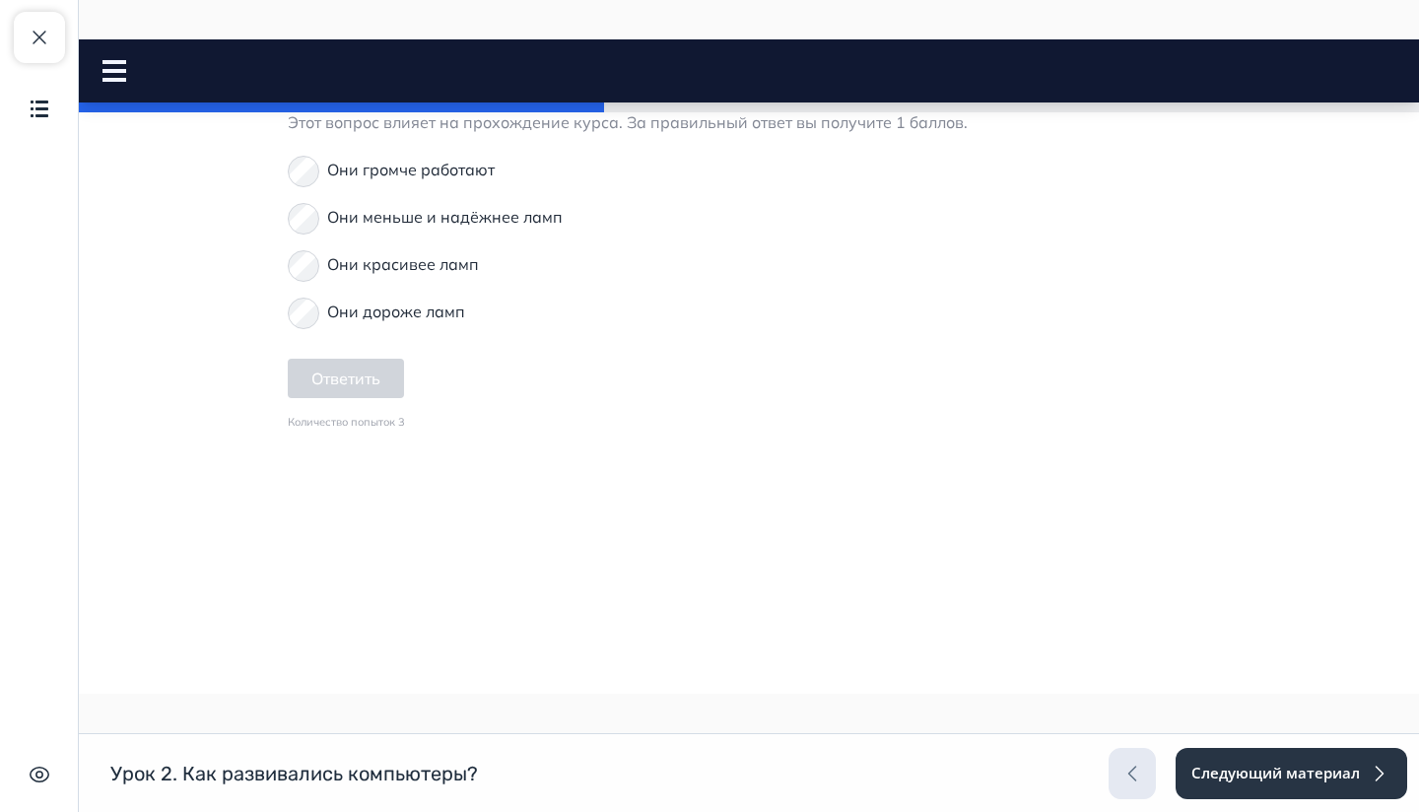
scroll to position [4275, 0]
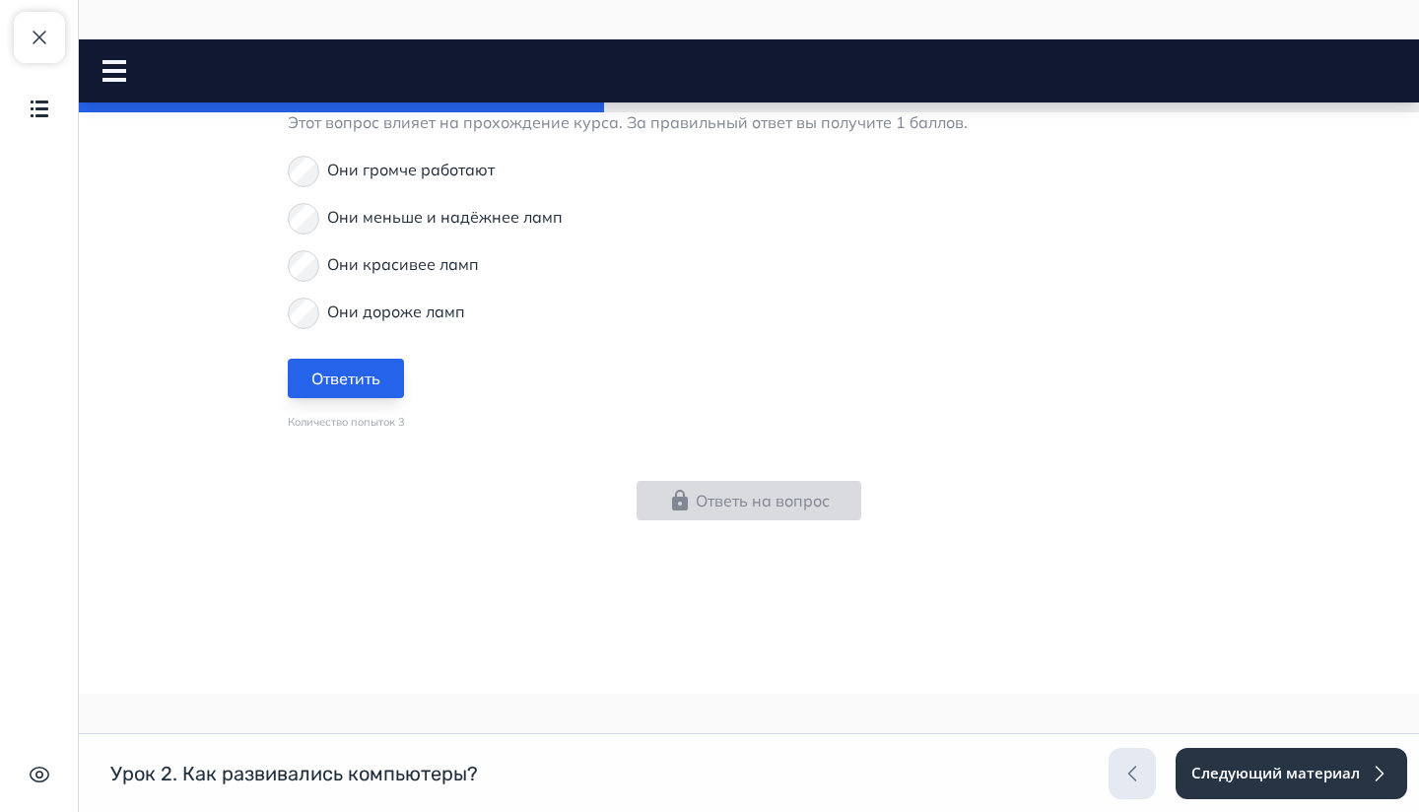
click at [376, 398] on button "Ответить" at bounding box center [346, 378] width 116 height 39
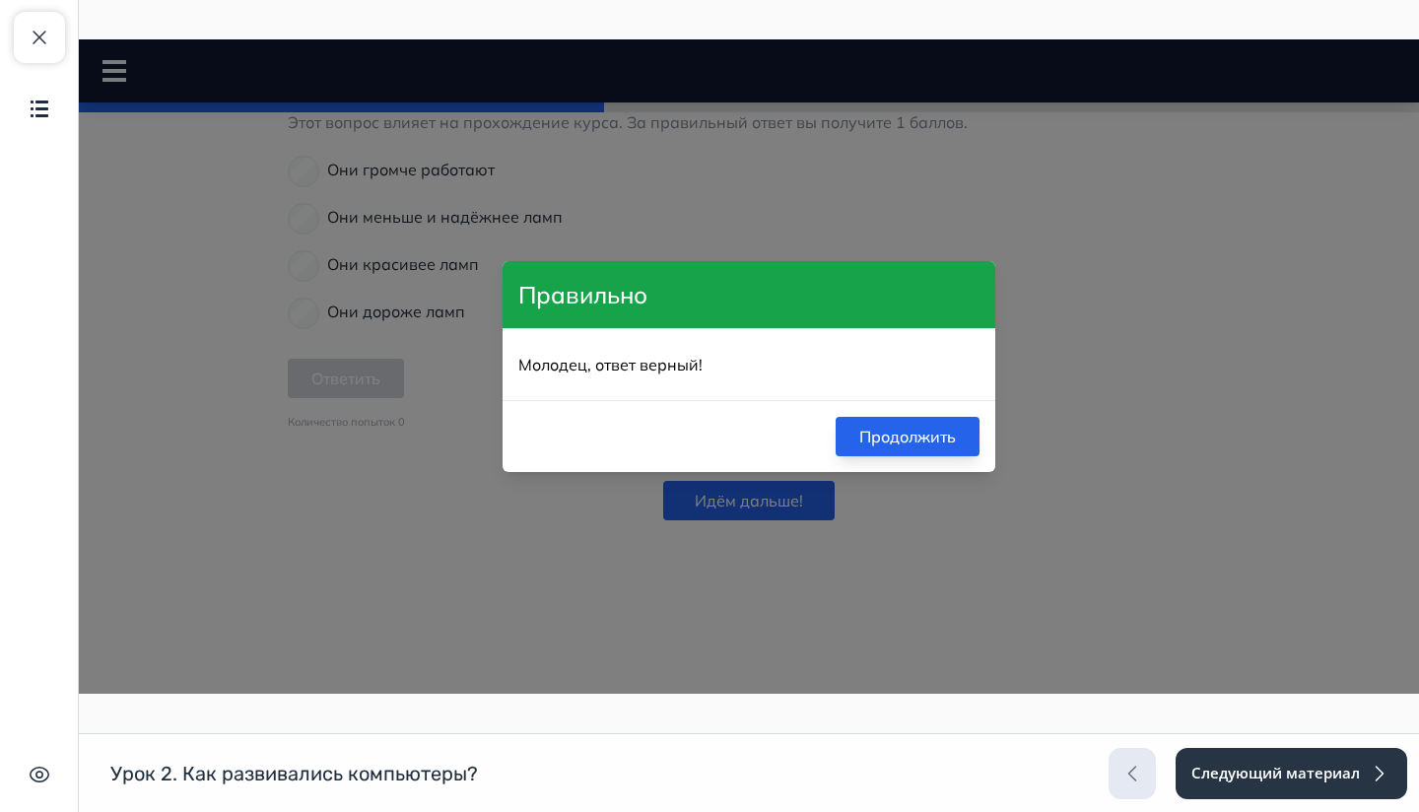
click at [877, 423] on button "Продолжить" at bounding box center [908, 436] width 144 height 39
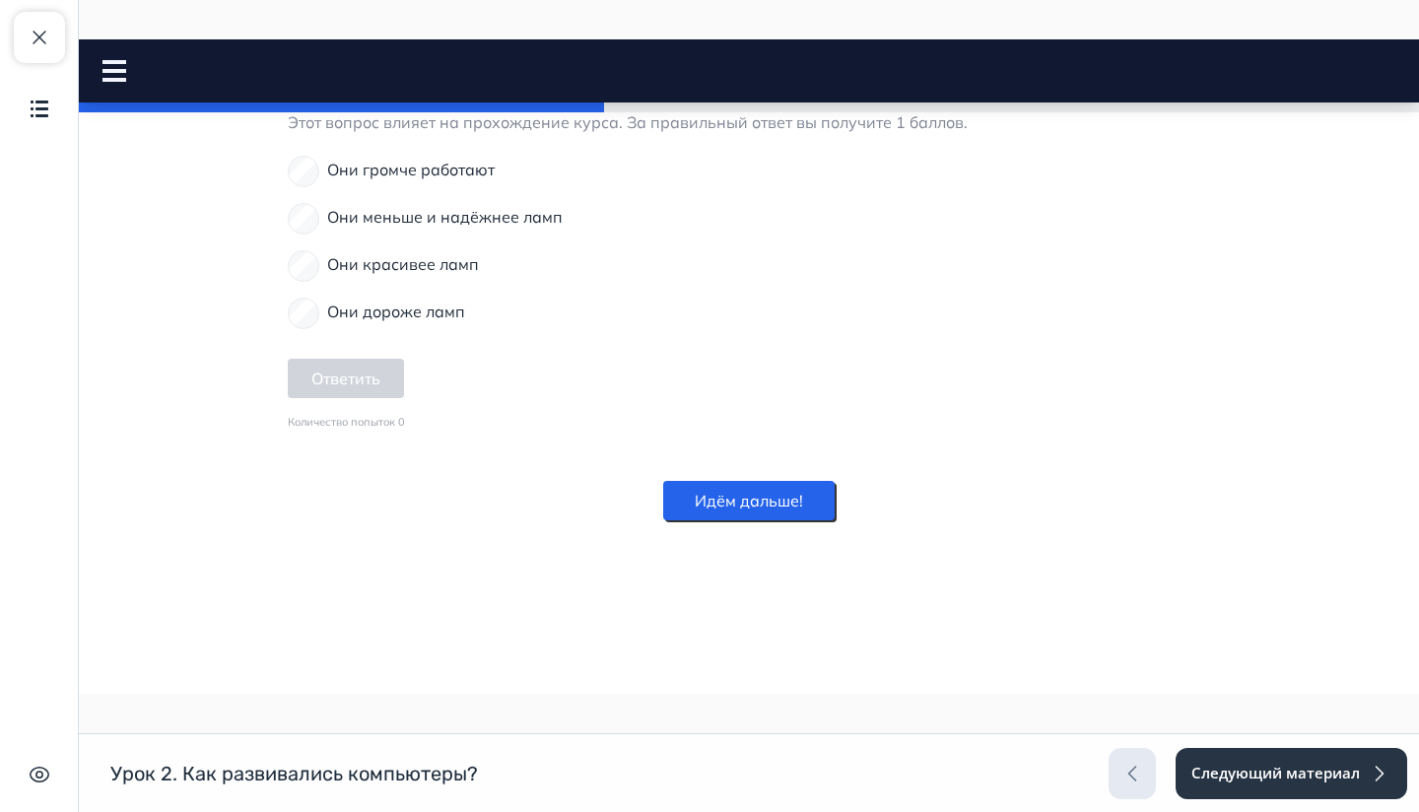
click at [759, 520] on button "Идём дальше!" at bounding box center [748, 500] width 171 height 39
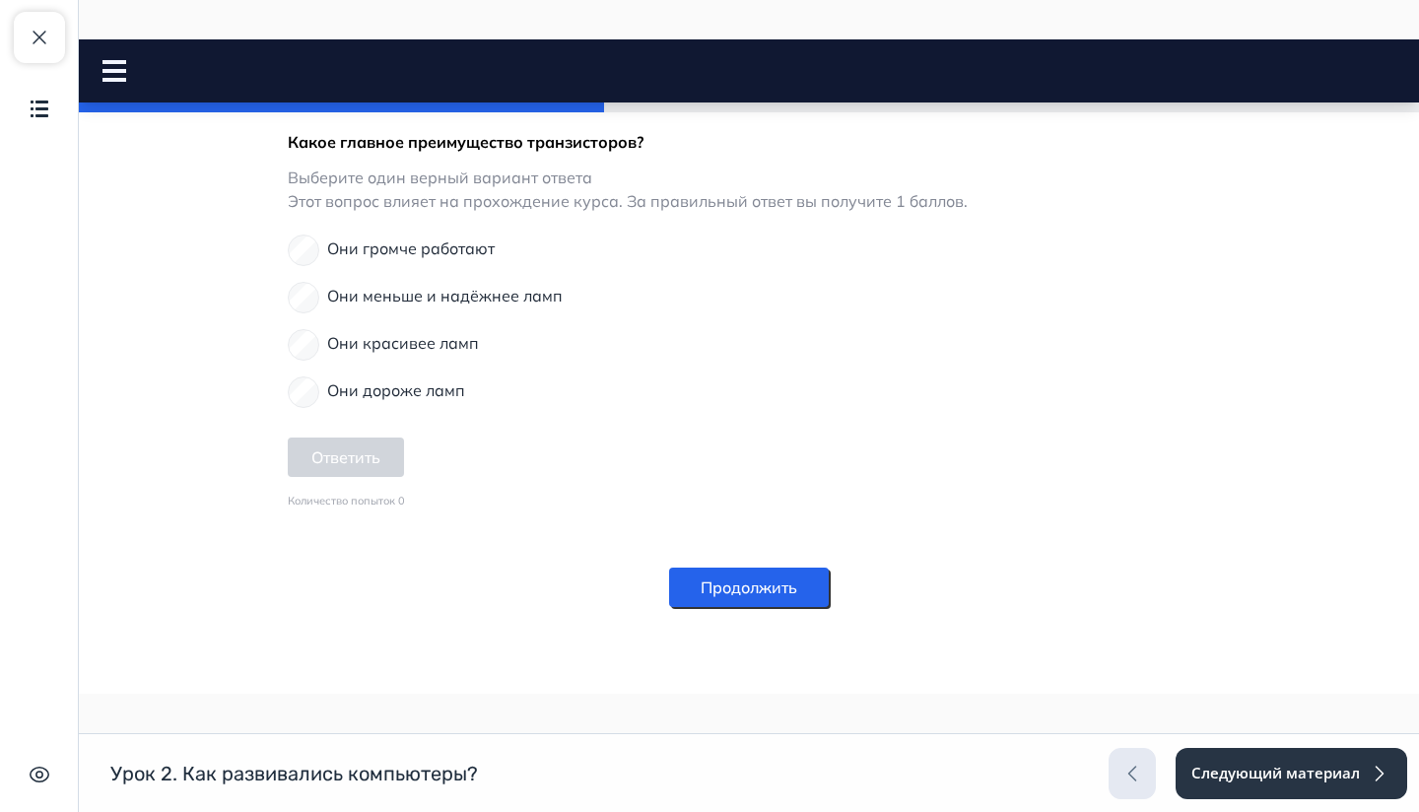
click at [759, 605] on button "Продолжить" at bounding box center [749, 587] width 160 height 39
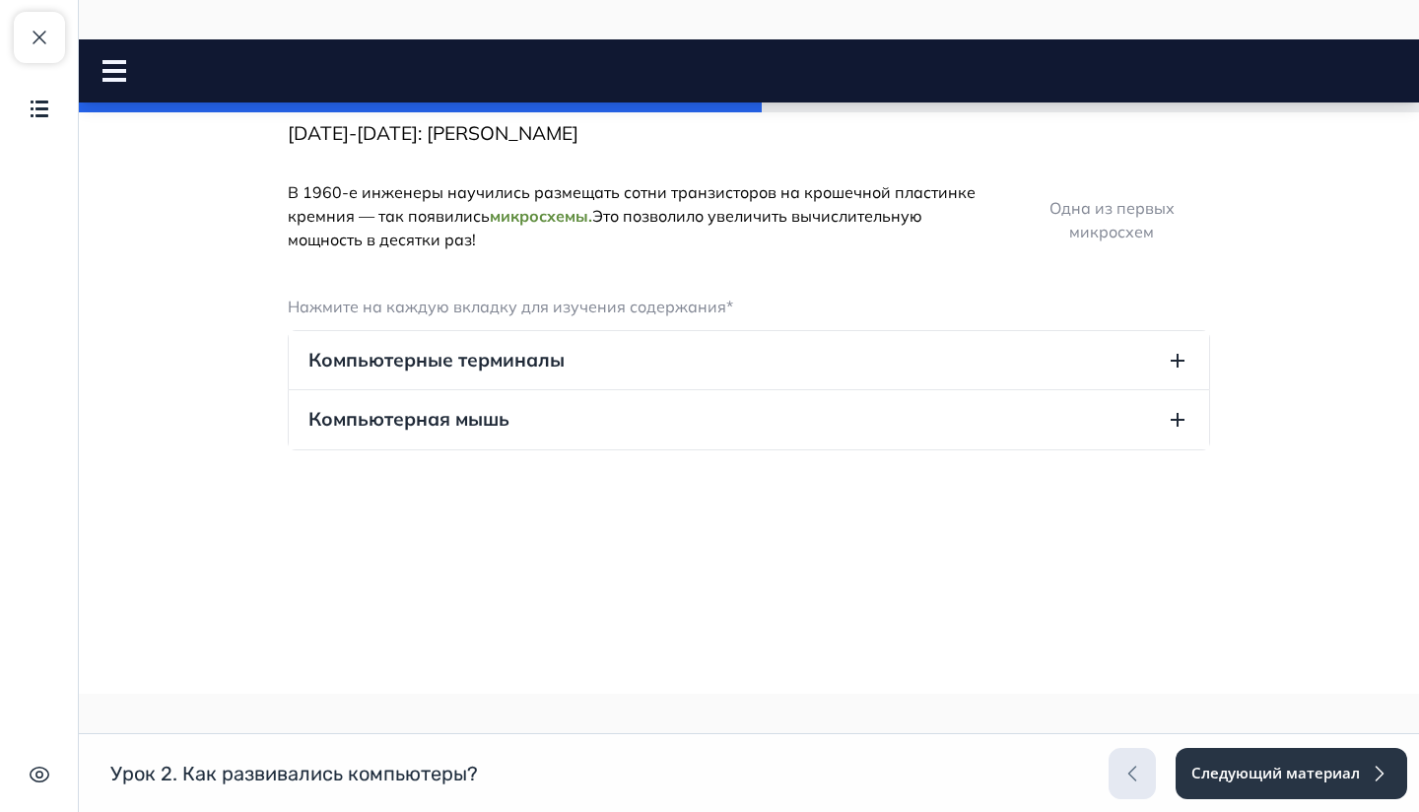
scroll to position [243, 0]
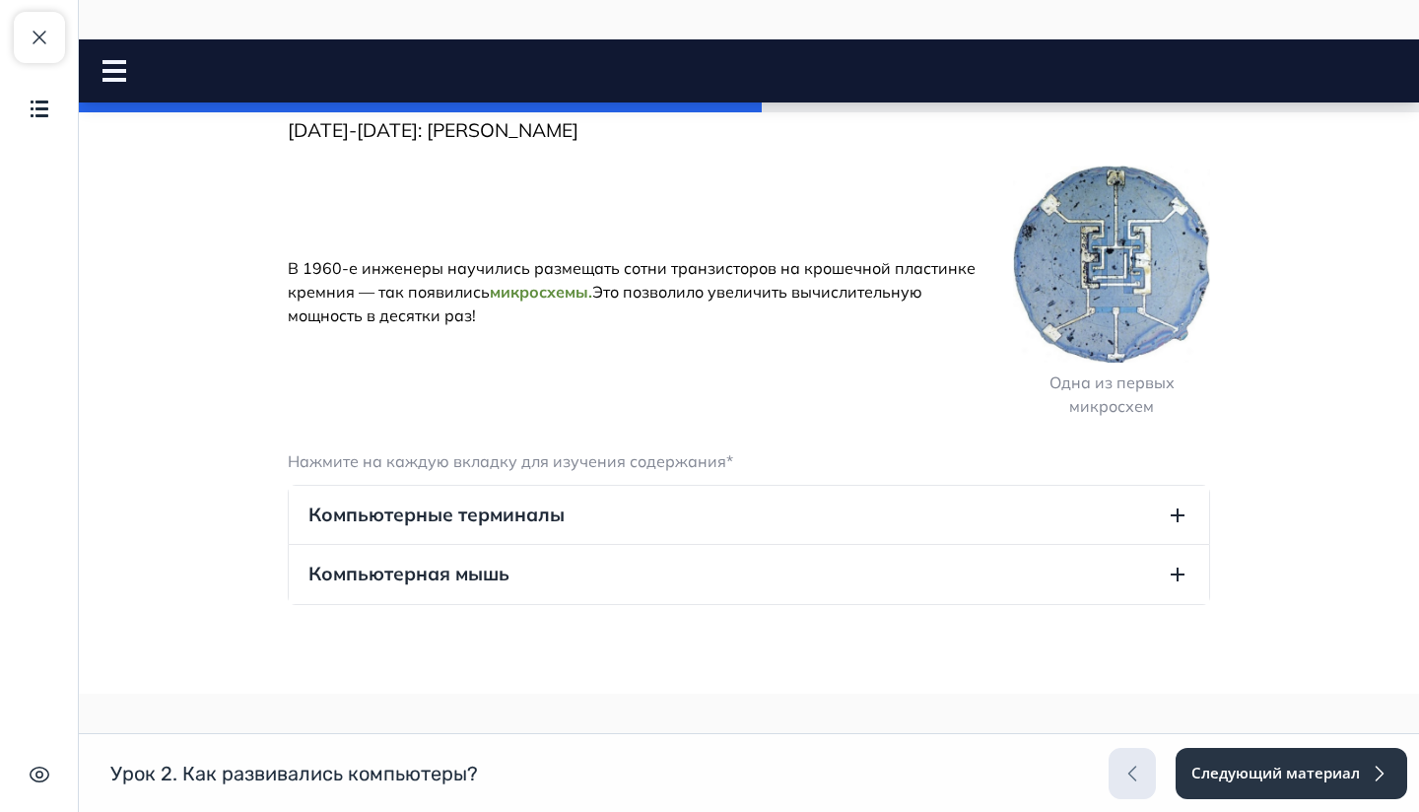
click at [532, 291] on span "микросхемы." at bounding box center [541, 292] width 102 height 20
click at [566, 296] on span "микросхемы." at bounding box center [541, 292] width 102 height 20
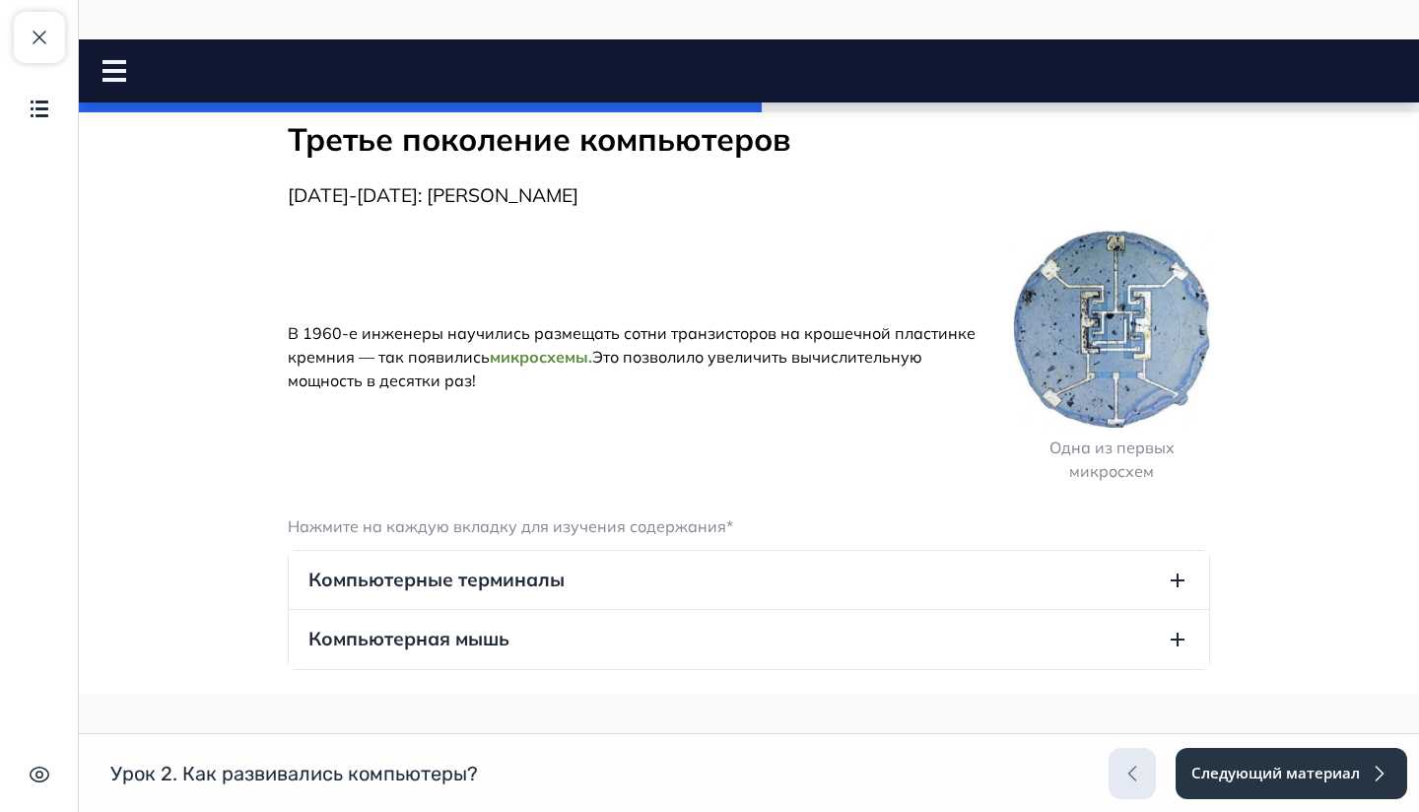
scroll to position [0, 0]
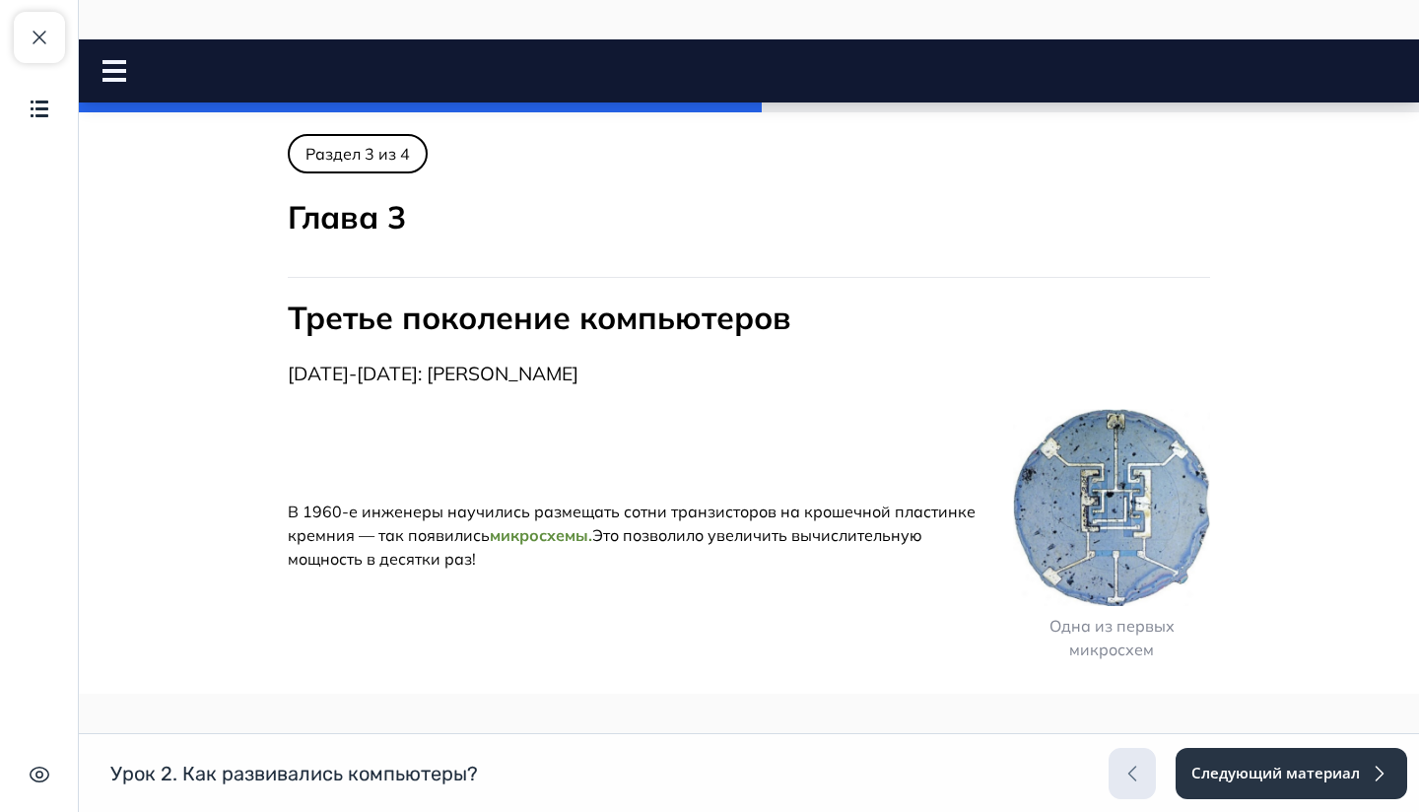
click at [115, 67] on icon at bounding box center [114, 71] width 24 height 22
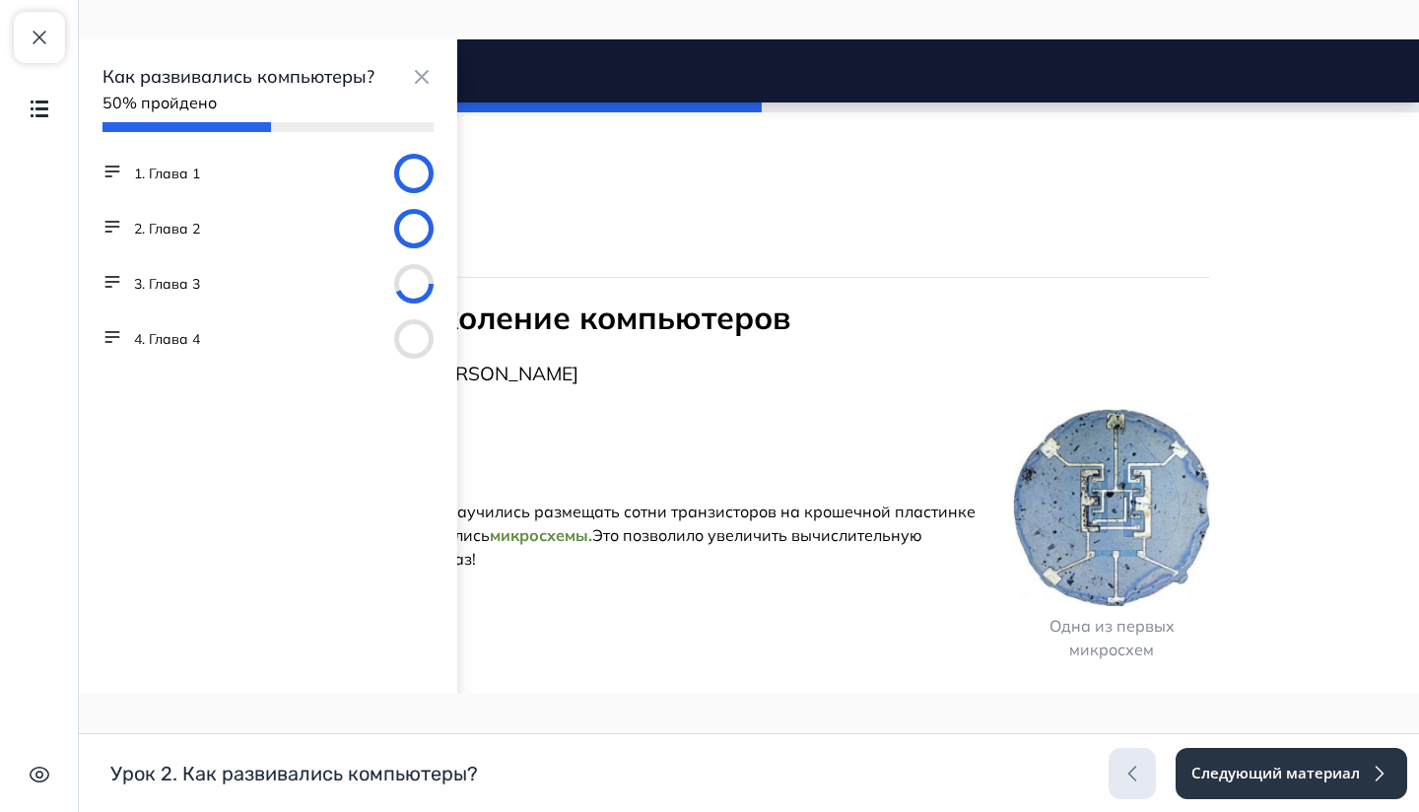
click at [223, 239] on div "2. Глава 2" at bounding box center [267, 228] width 331 height 39
click at [152, 226] on button "2. Глава 2" at bounding box center [167, 229] width 66 height 20
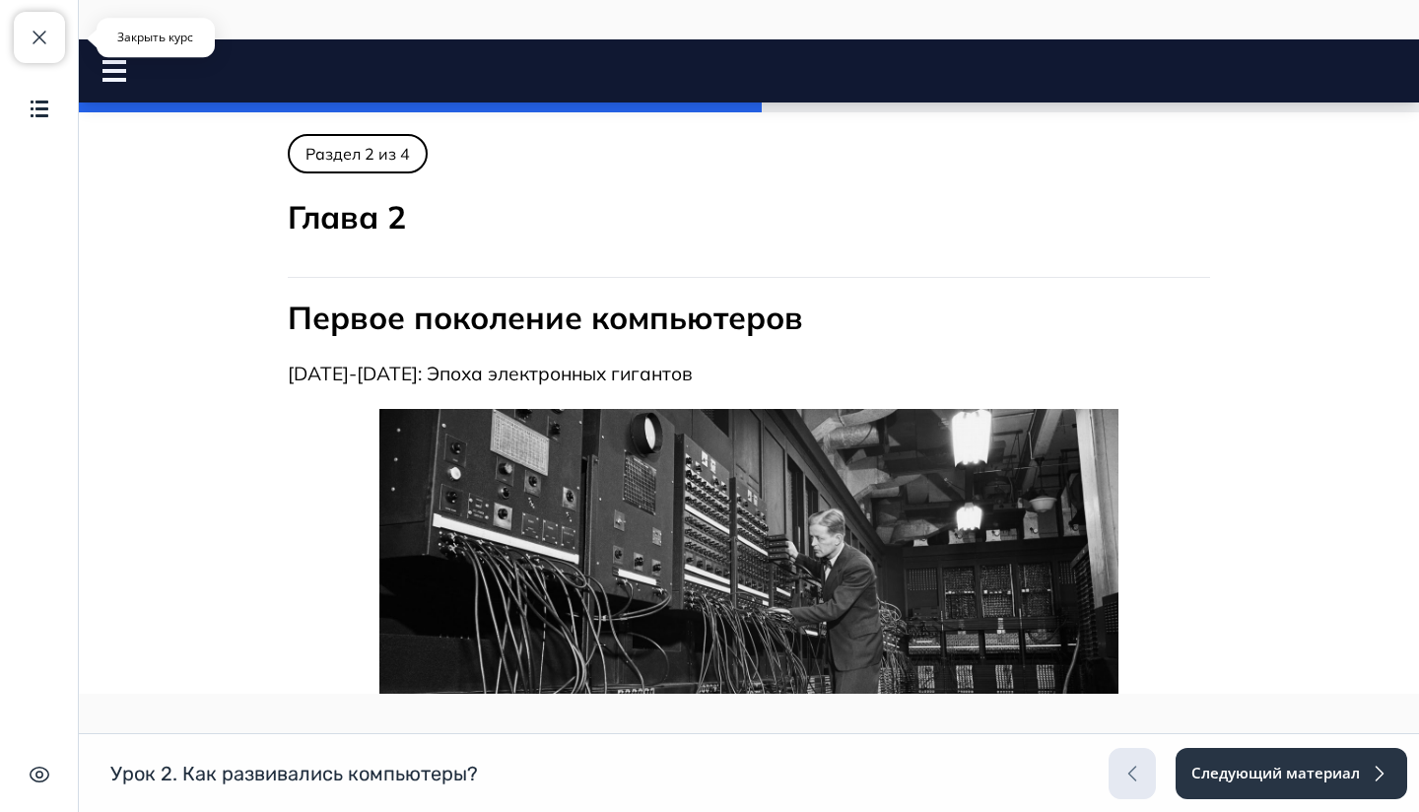
click at [41, 28] on span "button" at bounding box center [40, 38] width 24 height 24
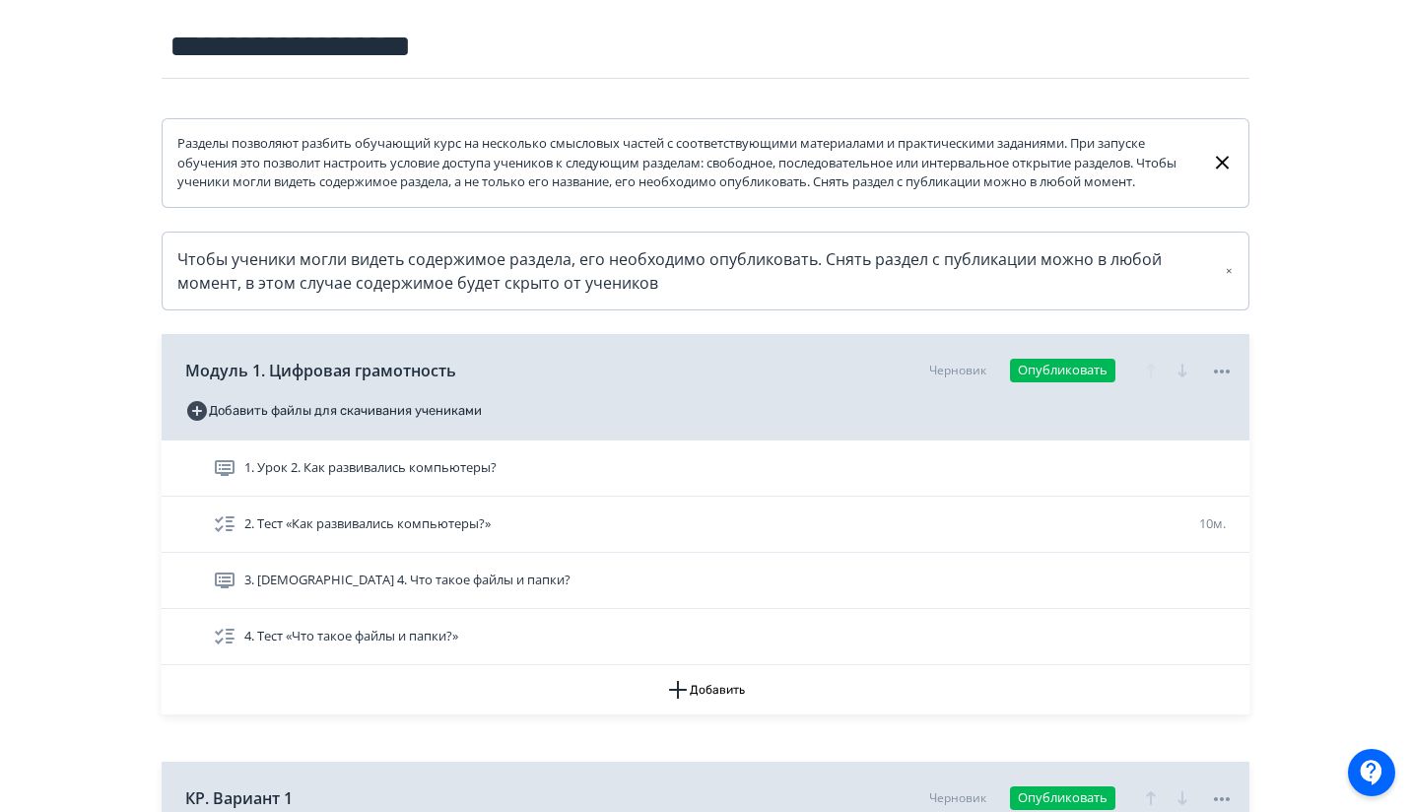
scroll to position [292, 0]
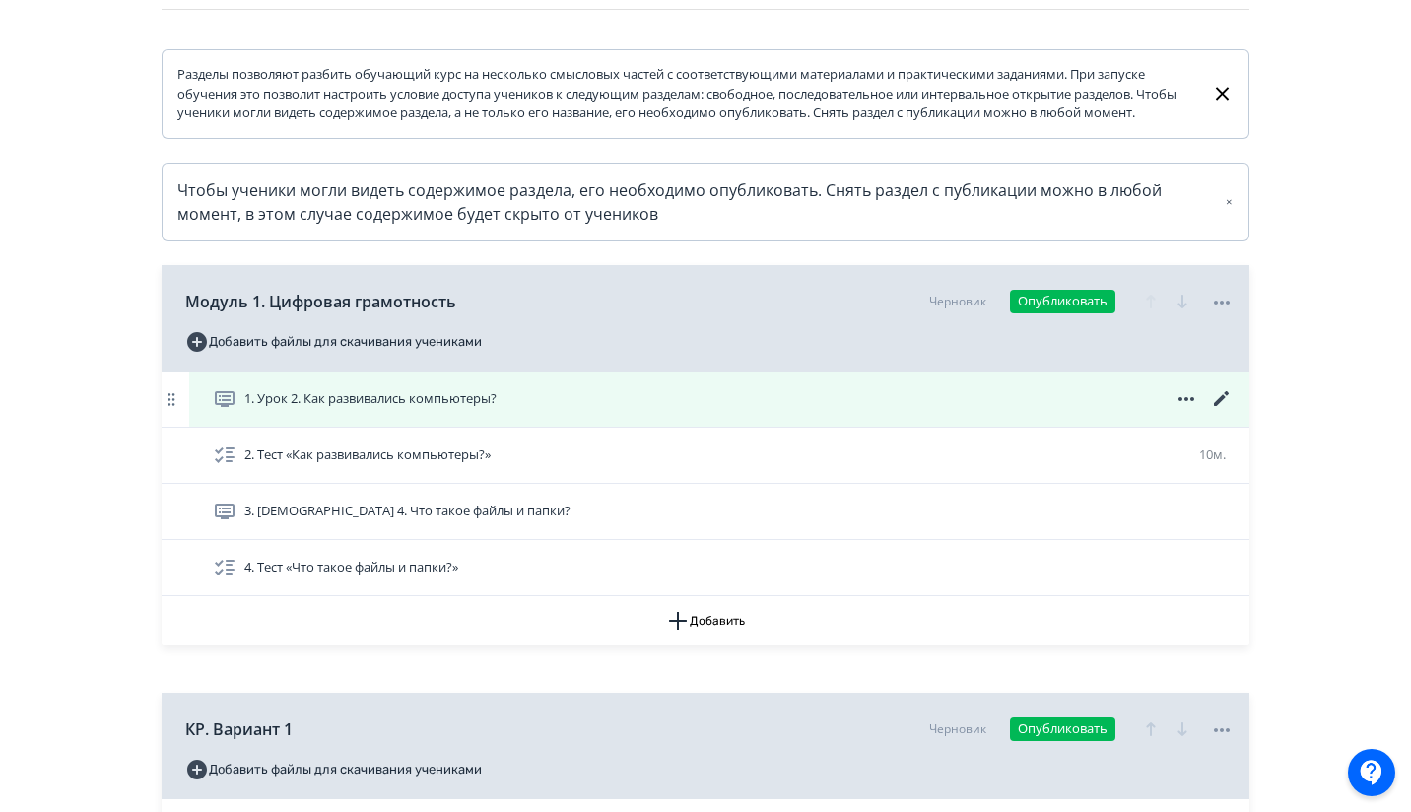
click at [1222, 411] on icon at bounding box center [1222, 399] width 24 height 24
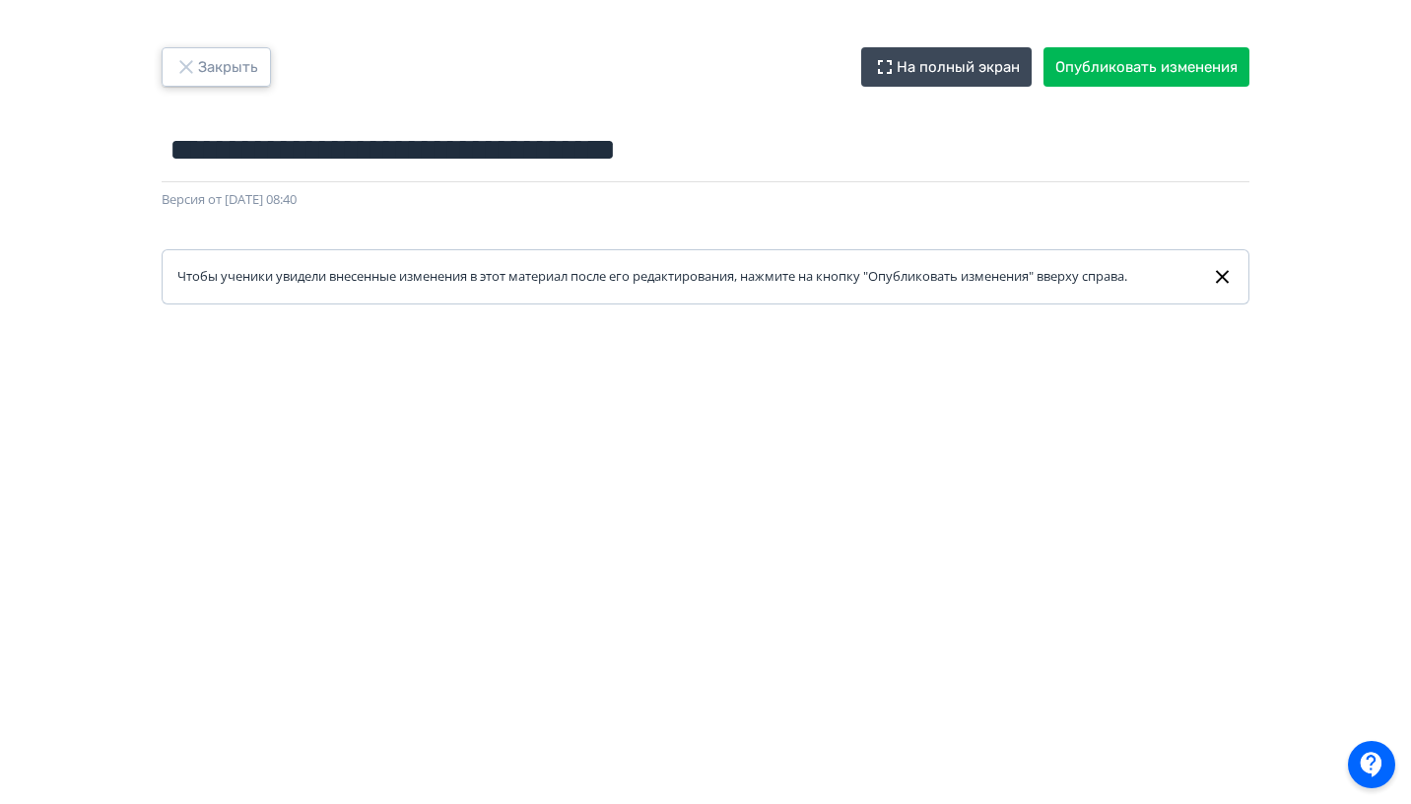
click at [217, 59] on button "Закрыть" at bounding box center [216, 66] width 109 height 39
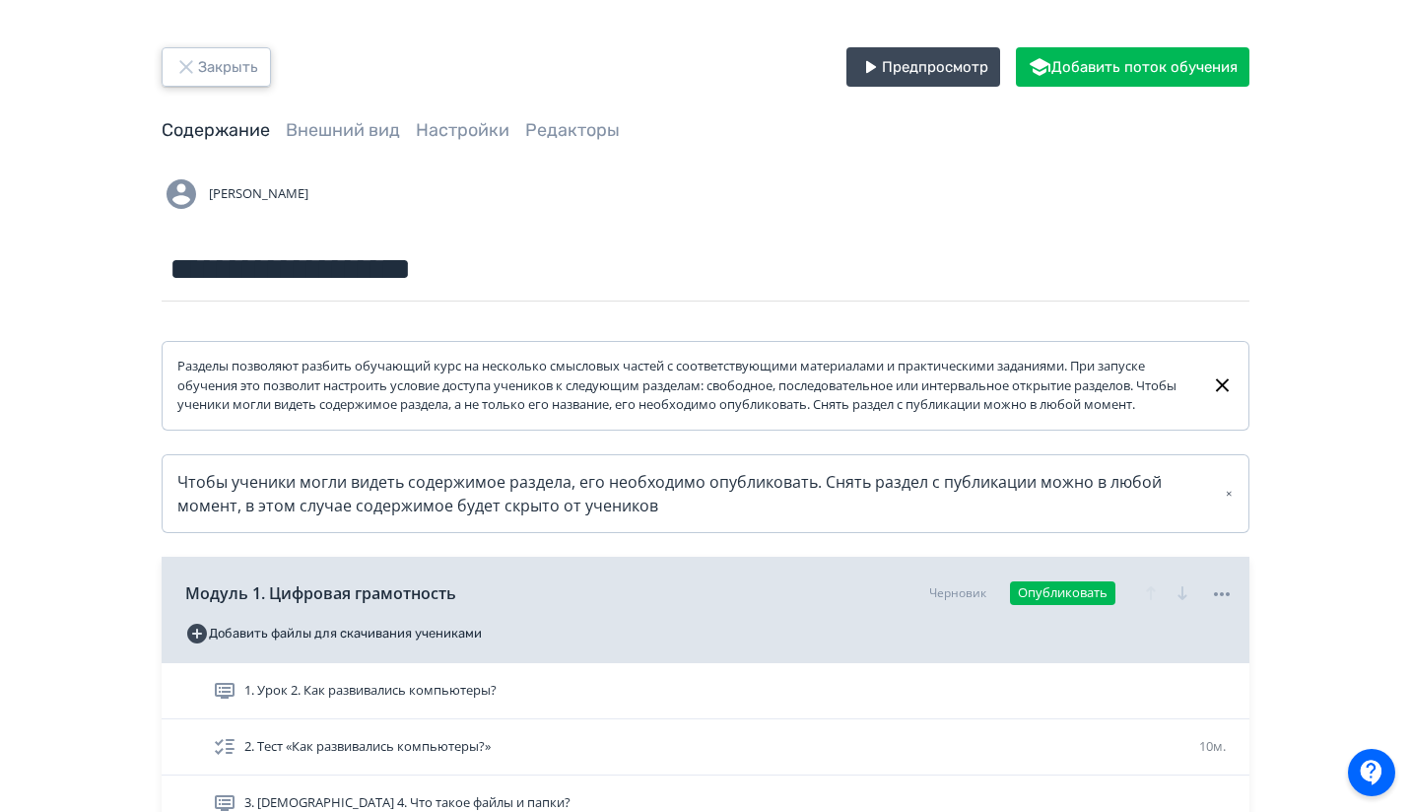
click at [233, 64] on button "Закрыть" at bounding box center [216, 66] width 109 height 39
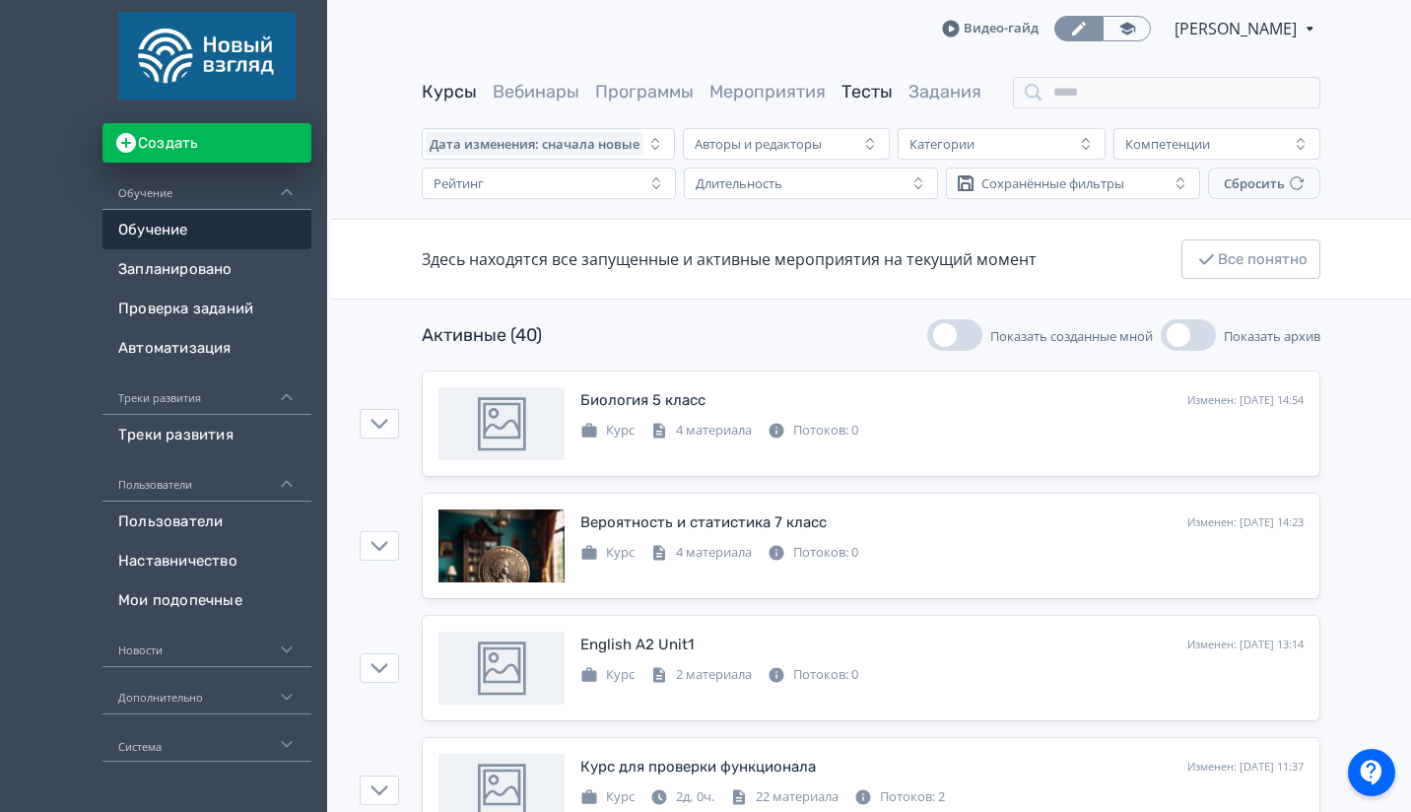
click at [855, 99] on link "Тесты" at bounding box center [867, 92] width 51 height 22
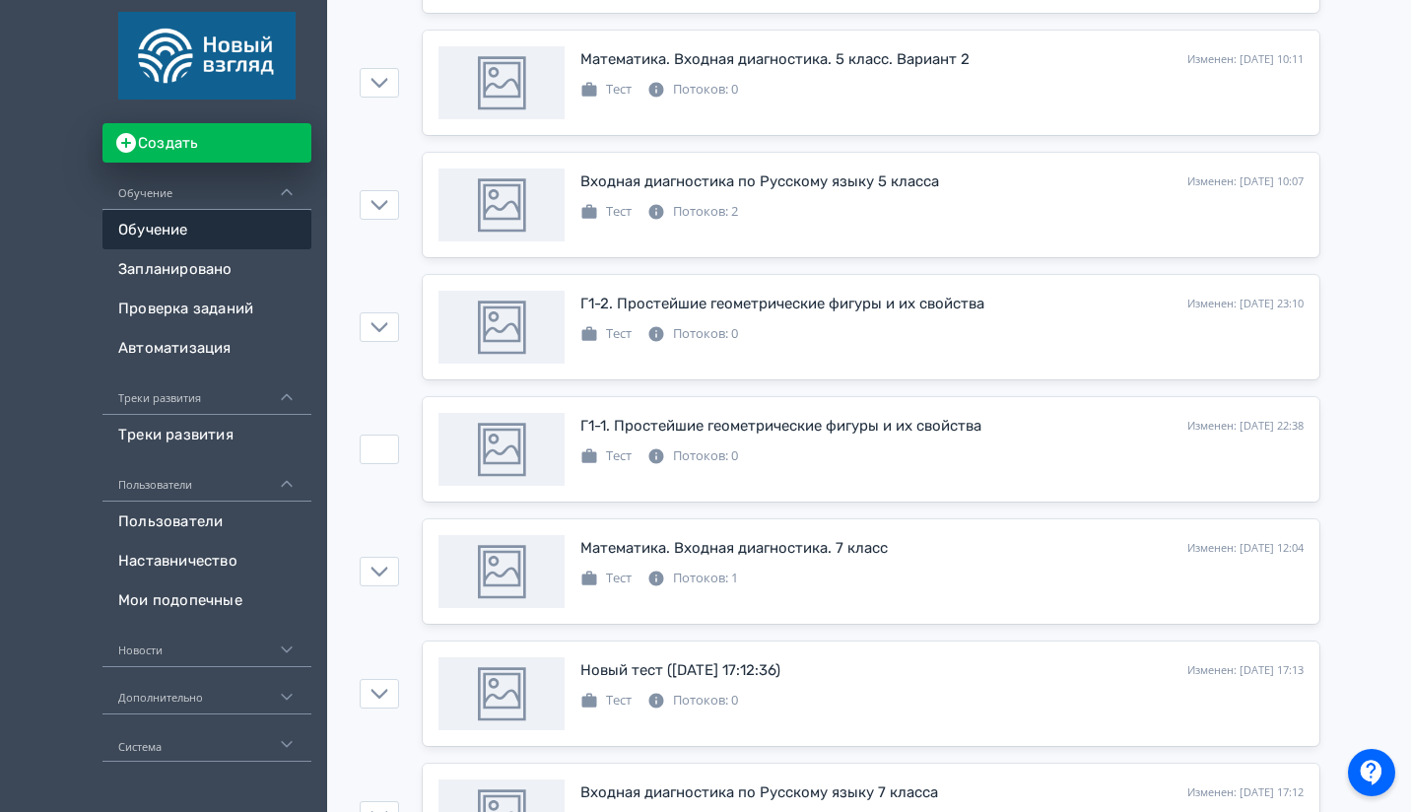
scroll to position [340, 0]
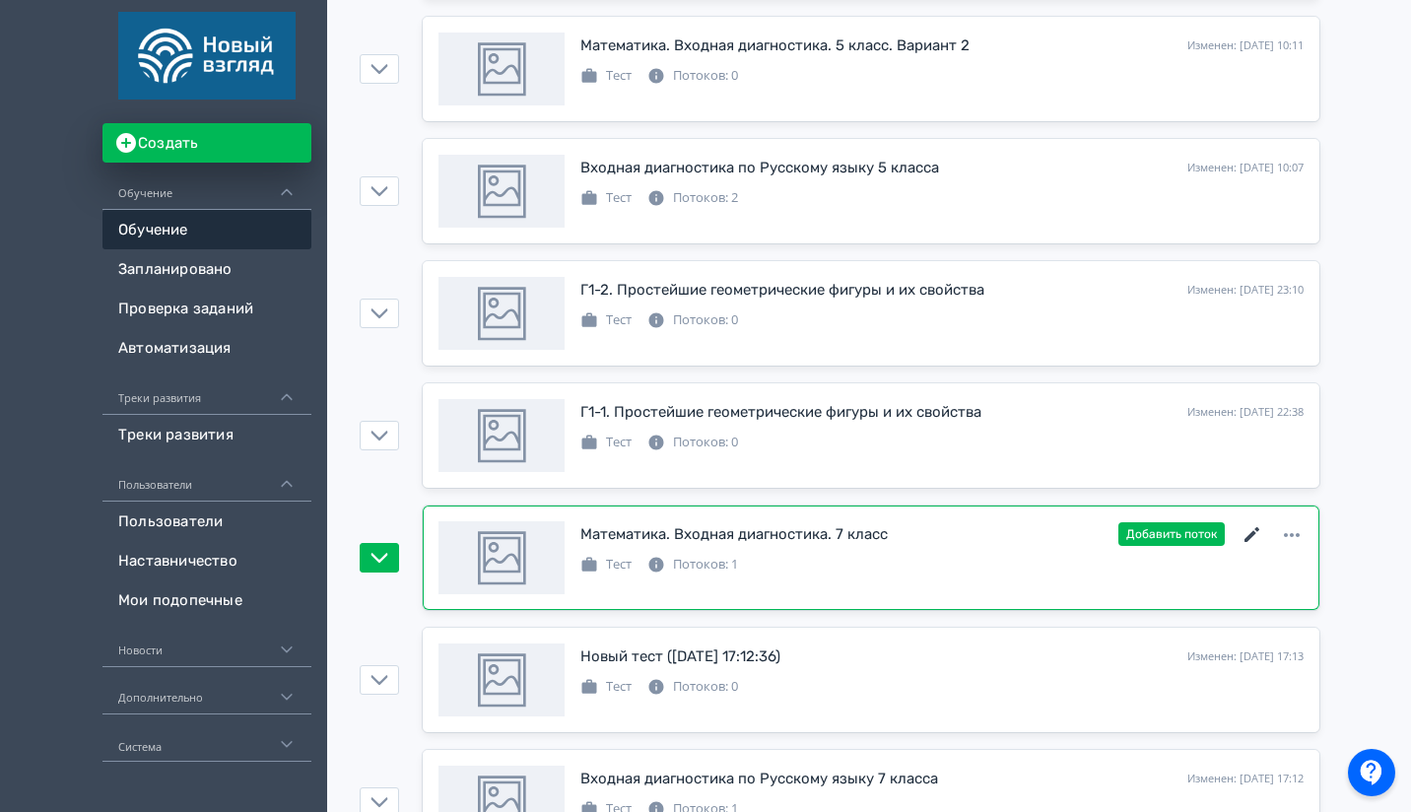
click at [1253, 536] on icon at bounding box center [1253, 535] width 24 height 24
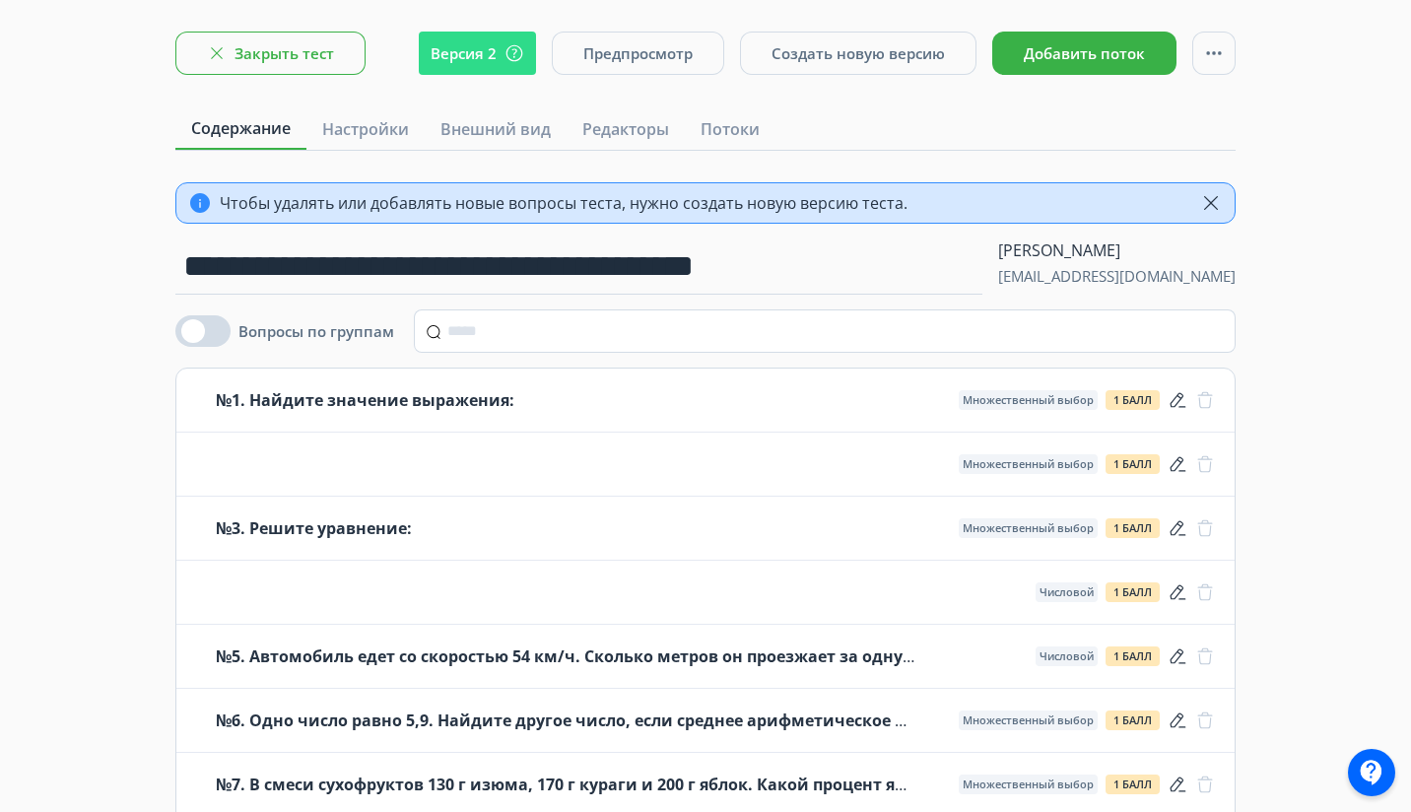
click at [291, 59] on button "Закрыть тест" at bounding box center [270, 53] width 190 height 43
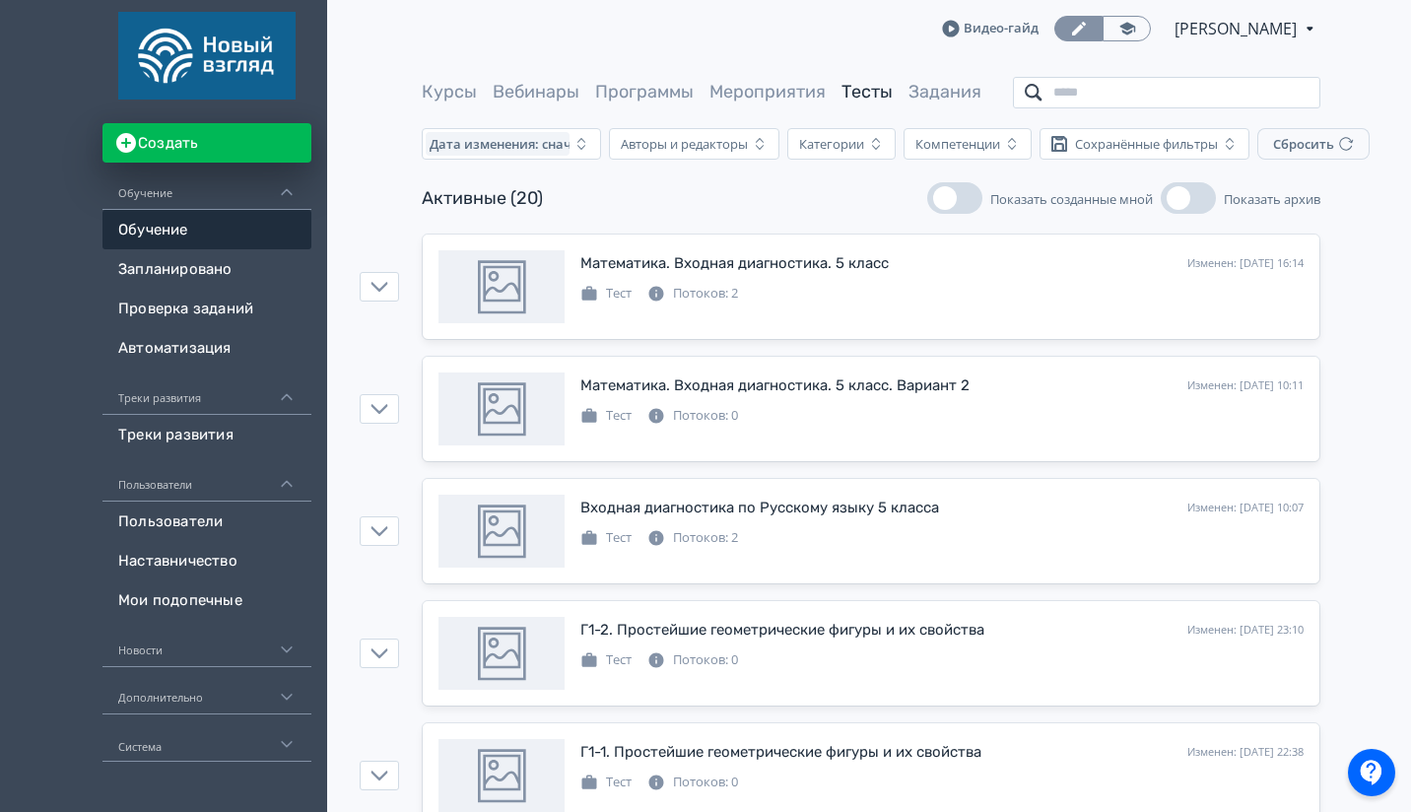
click at [1092, 88] on input "search" at bounding box center [1166, 93] width 307 height 32
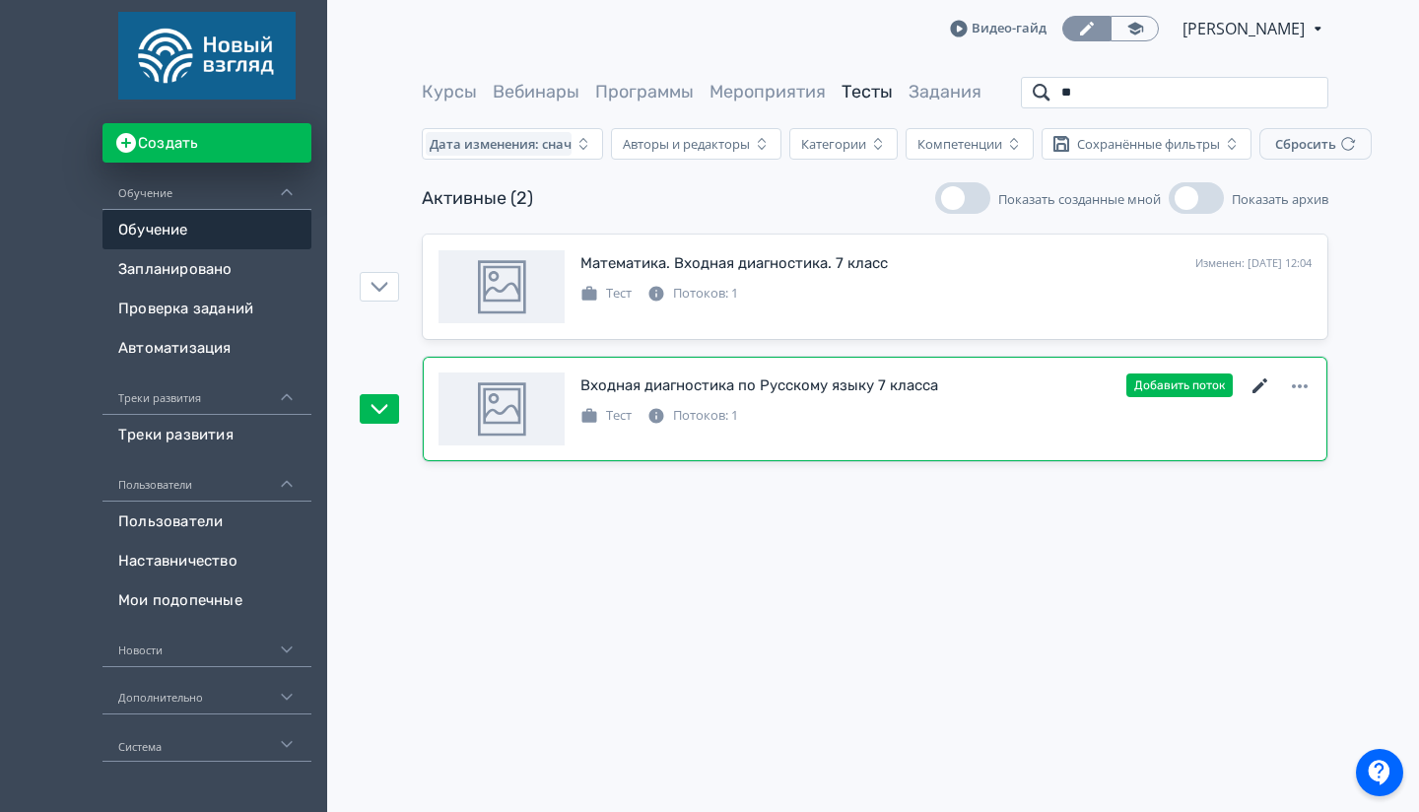
type input "*"
click at [1152, 443] on div "Входная диагностика по Русскому языку 7 класса Изменен: [DATE] 17:12 Добавить п…" at bounding box center [874, 408] width 873 height 73
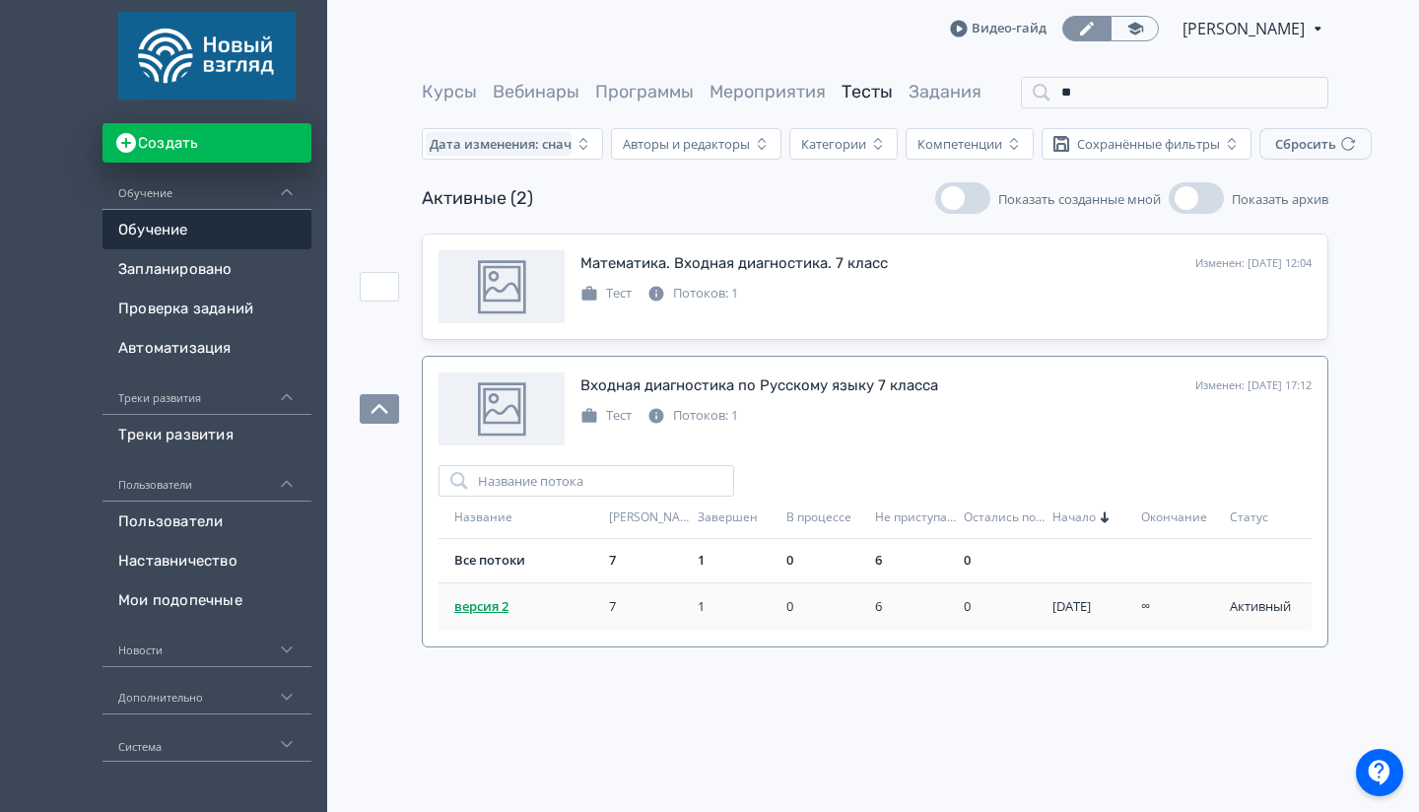
click at [492, 607] on span "версия 2" at bounding box center [523, 607] width 139 height 20
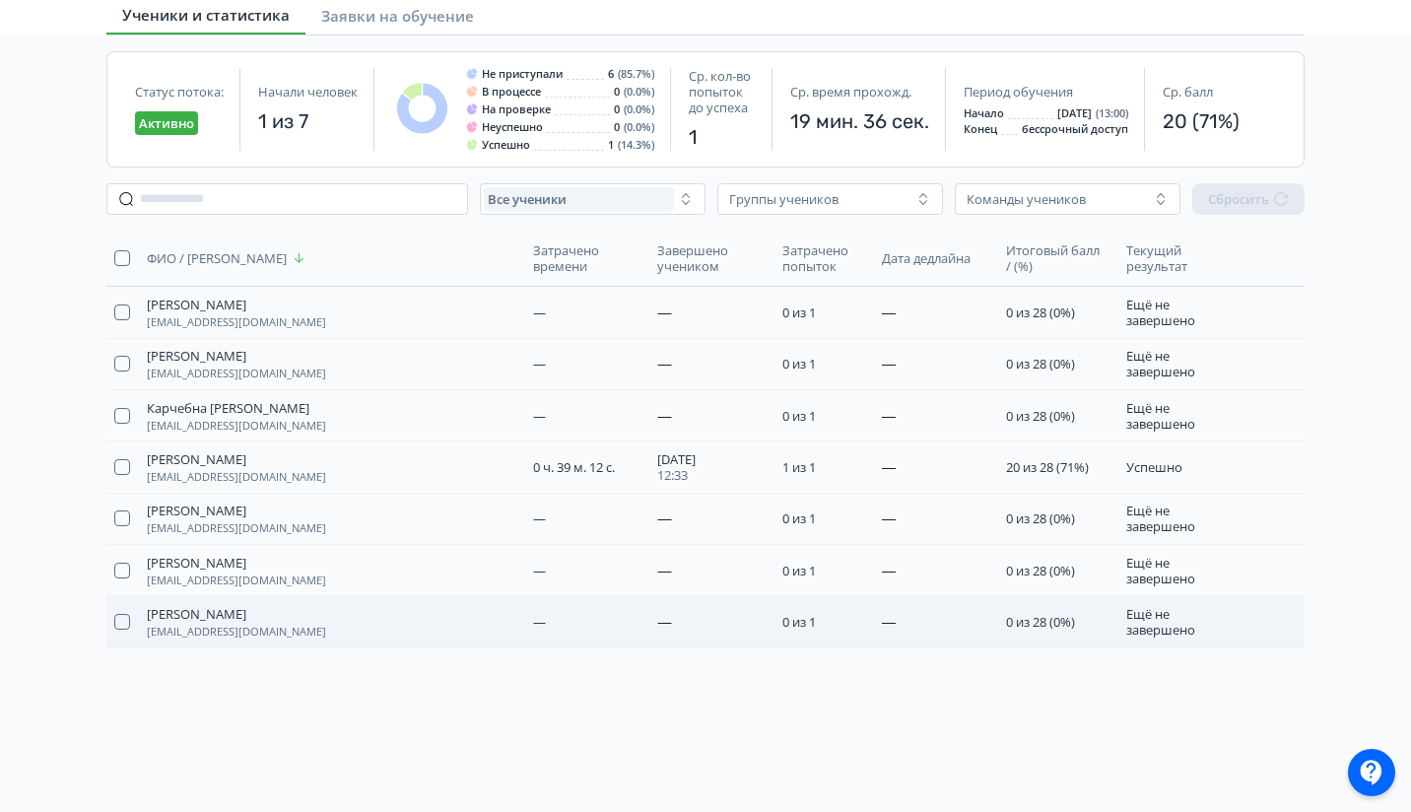
scroll to position [154, 0]
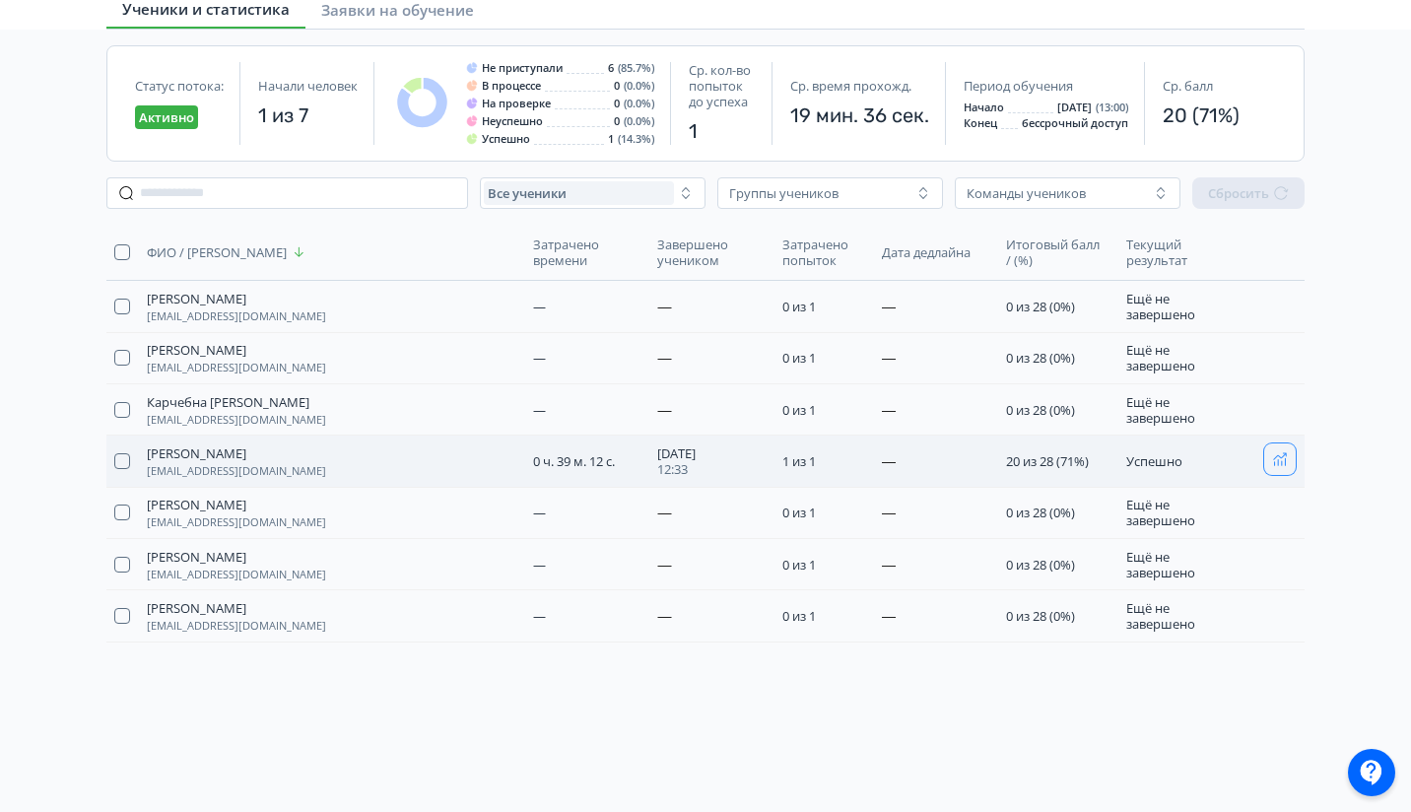
click at [1283, 455] on icon "button" at bounding box center [1280, 459] width 16 height 16
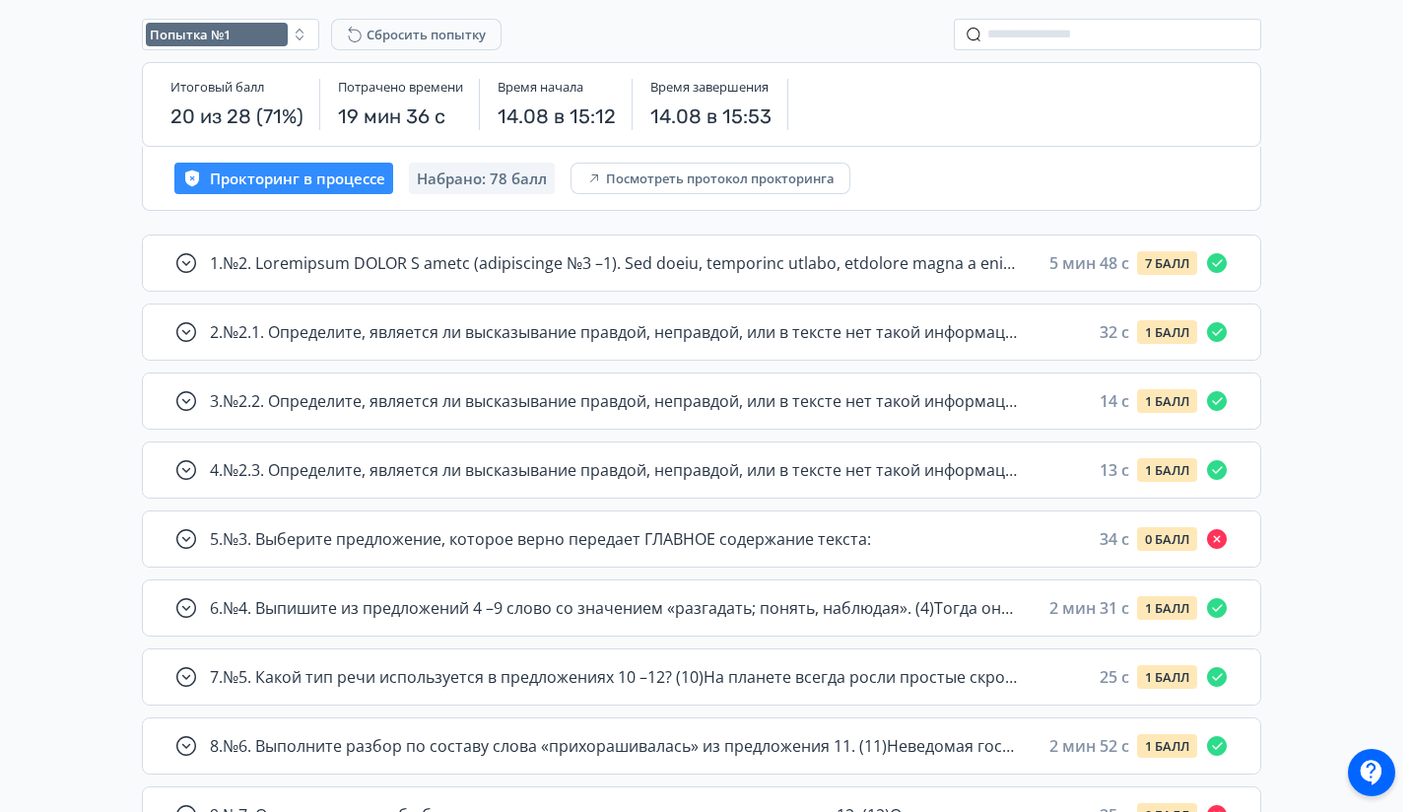
scroll to position [203, 0]
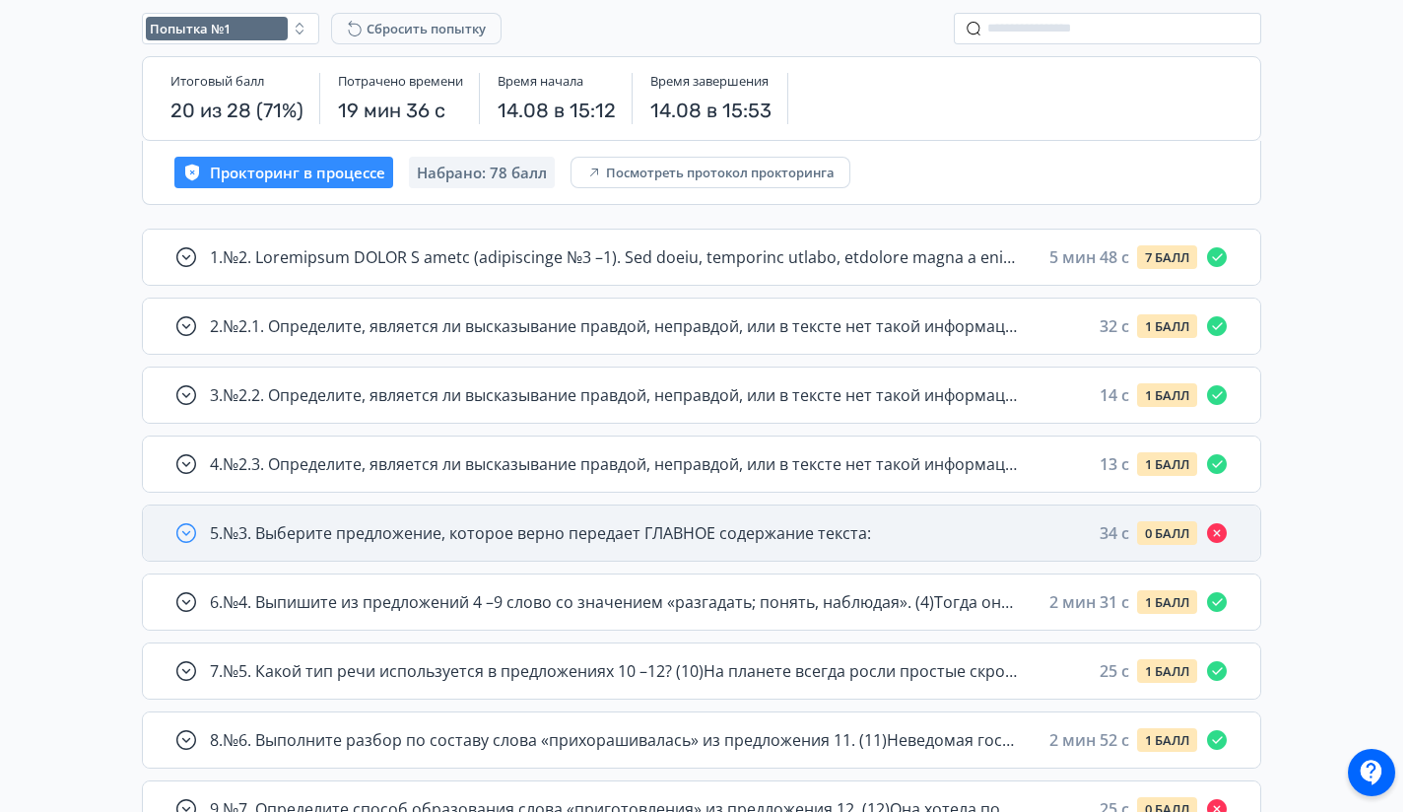
click at [884, 521] on div "5 . №3. Выберите предложение, которое верно передает ГЛАВНОЕ содержание текста:…" at bounding box center [719, 533] width 1019 height 24
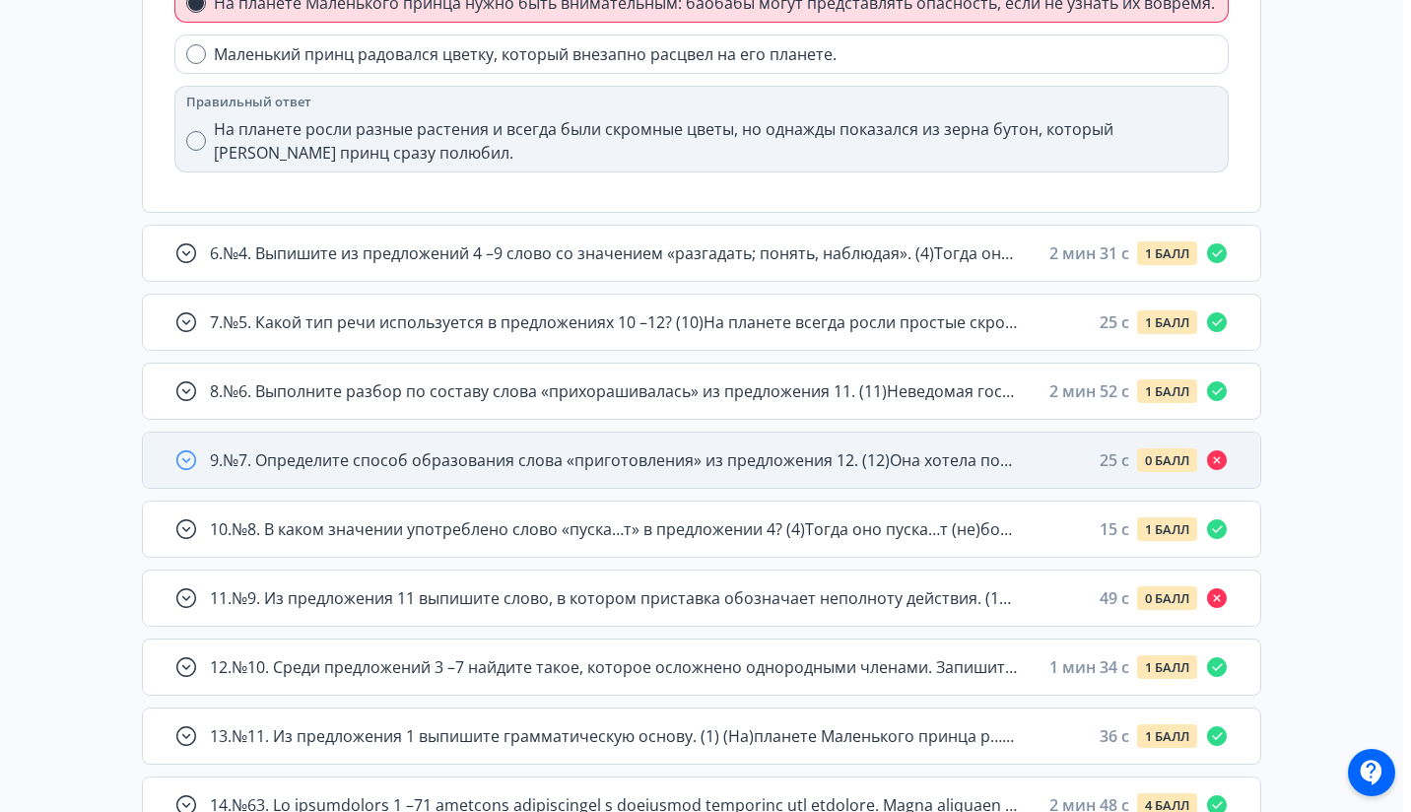
scroll to position [1044, 0]
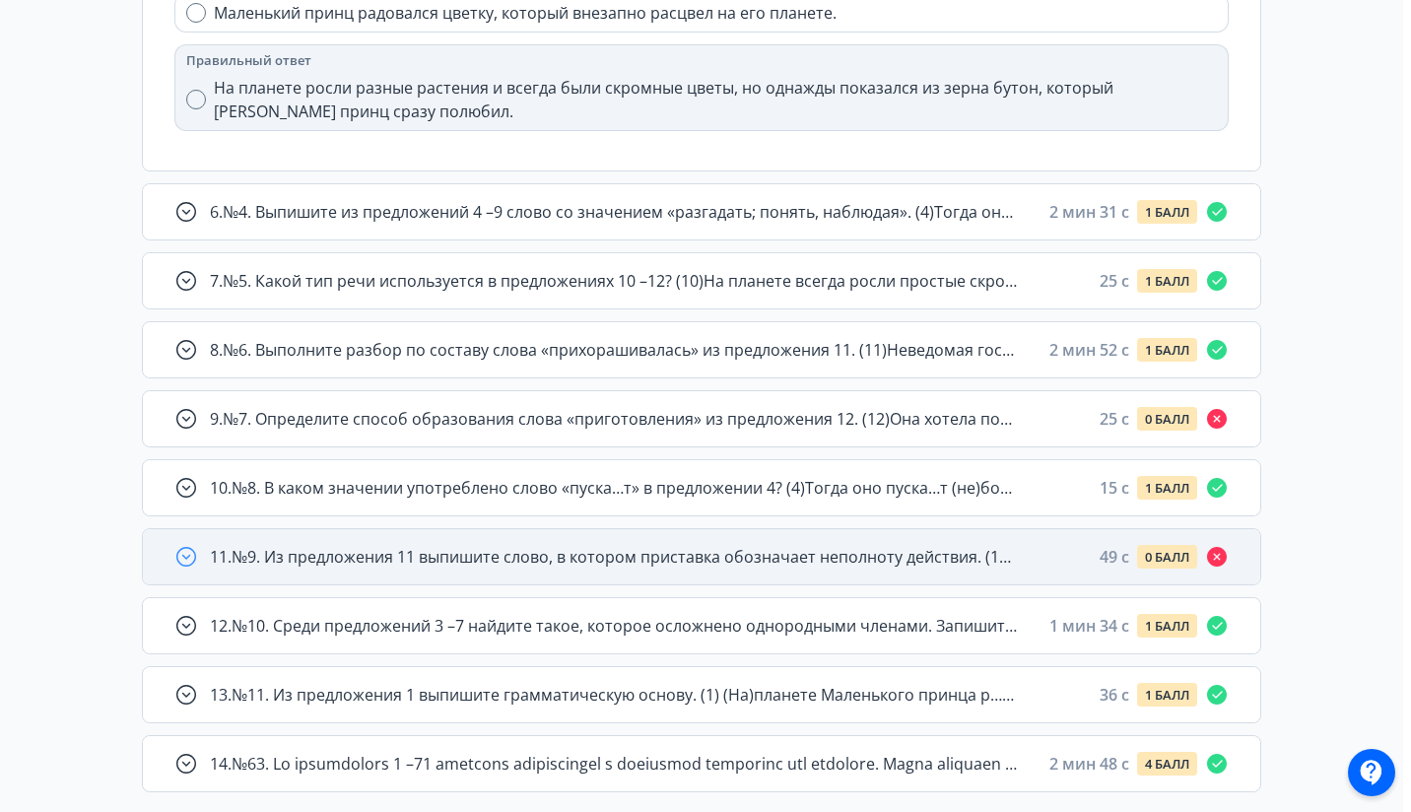
click at [386, 563] on span "11 . №9. Из предложения 11 выпишите слово, в котором приставка обозначает непол…" at bounding box center [614, 557] width 808 height 24
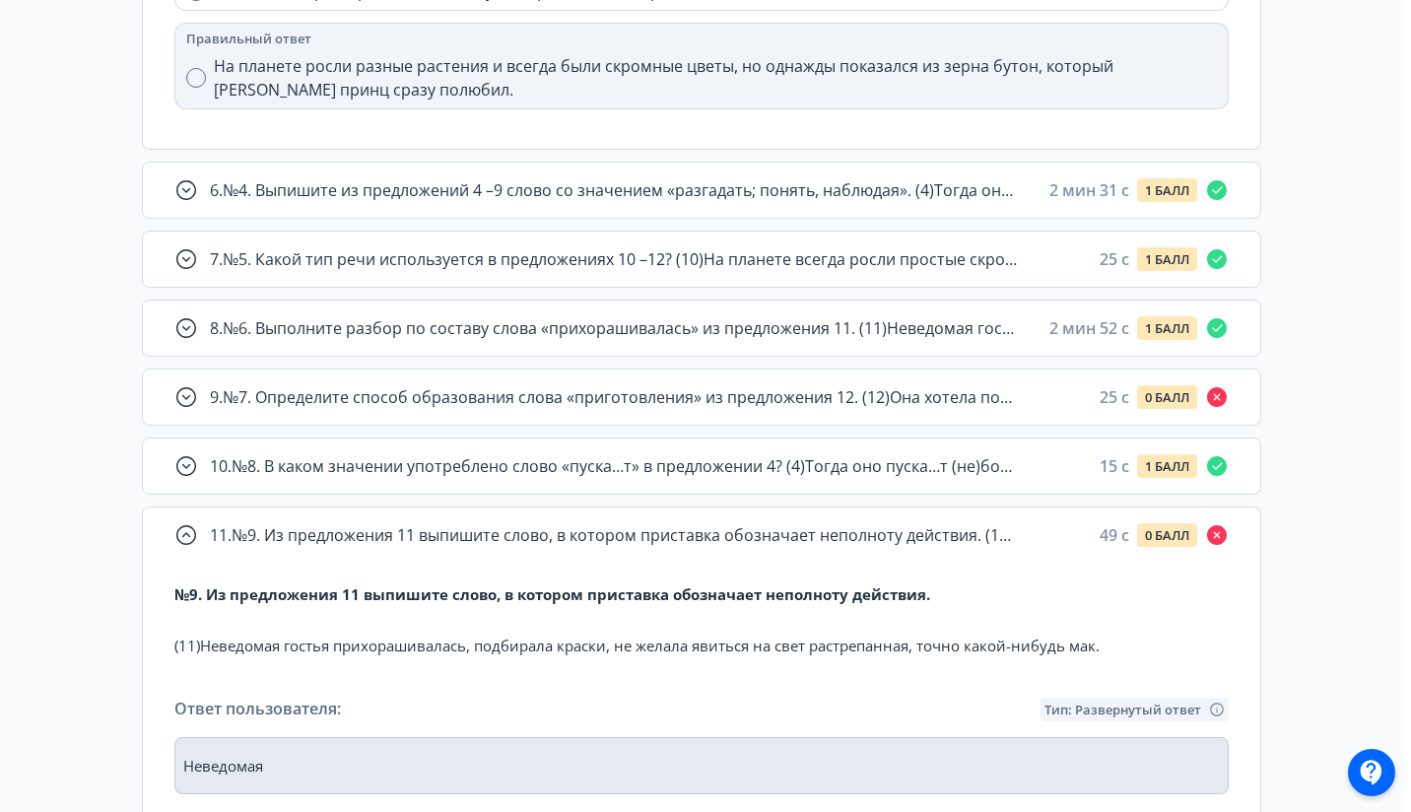
scroll to position [933, 0]
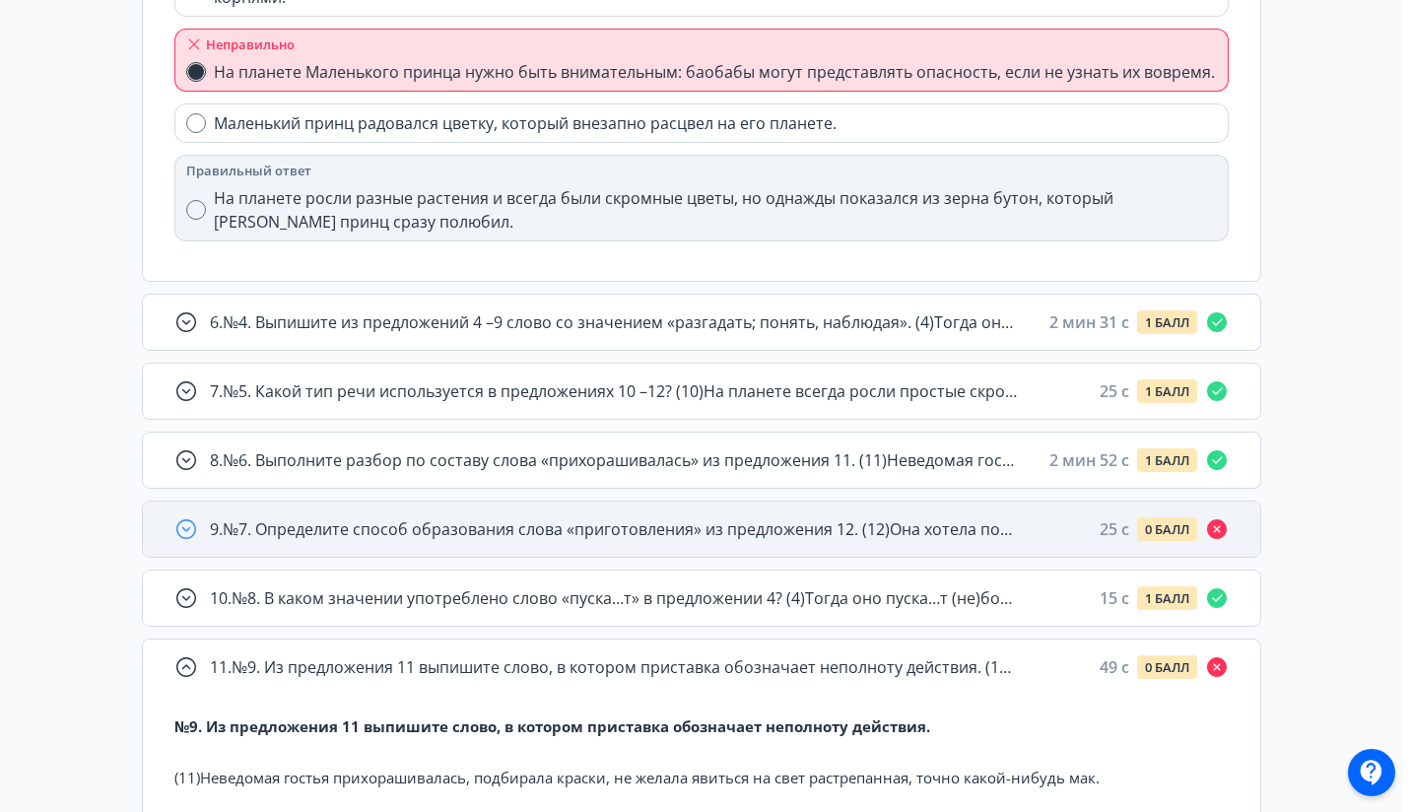
click at [504, 511] on div "9 . №7. Определите способ образования слова «приготовления» из предложения 12. …" at bounding box center [701, 529] width 1117 height 55
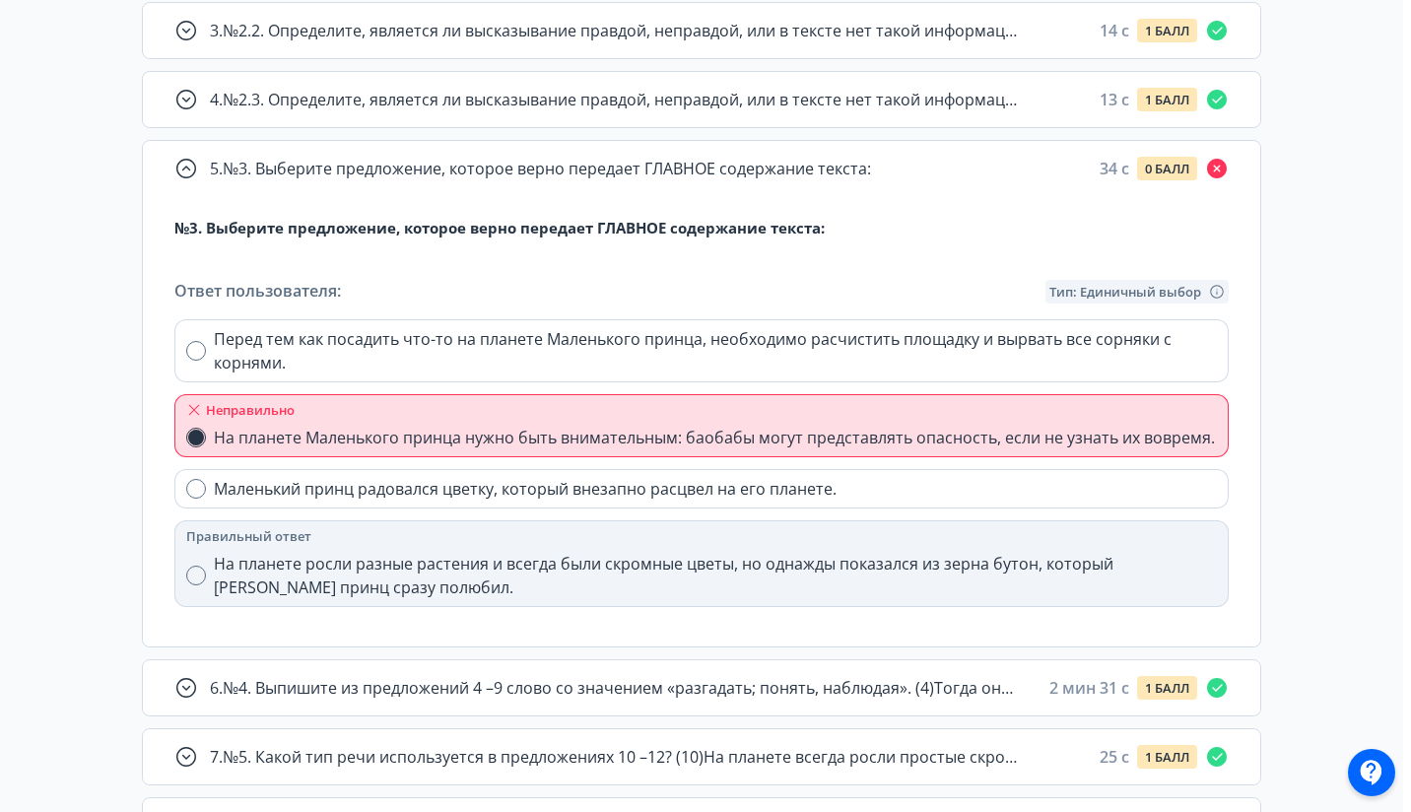
scroll to position [560, 0]
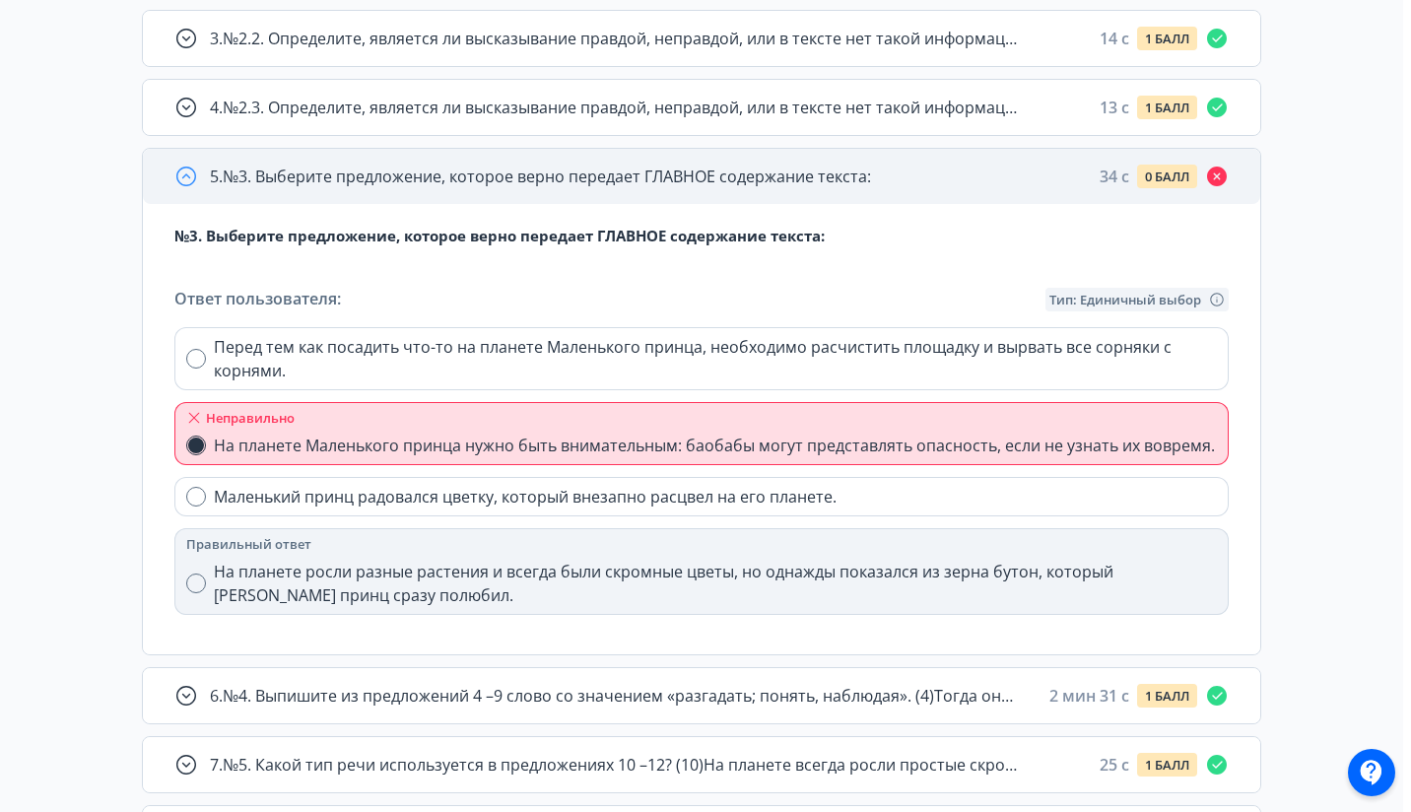
click at [562, 172] on span "5 . №3. Выберите предложение, которое верно передает ГЛАВНОЕ содержание текста:" at bounding box center [540, 177] width 661 height 24
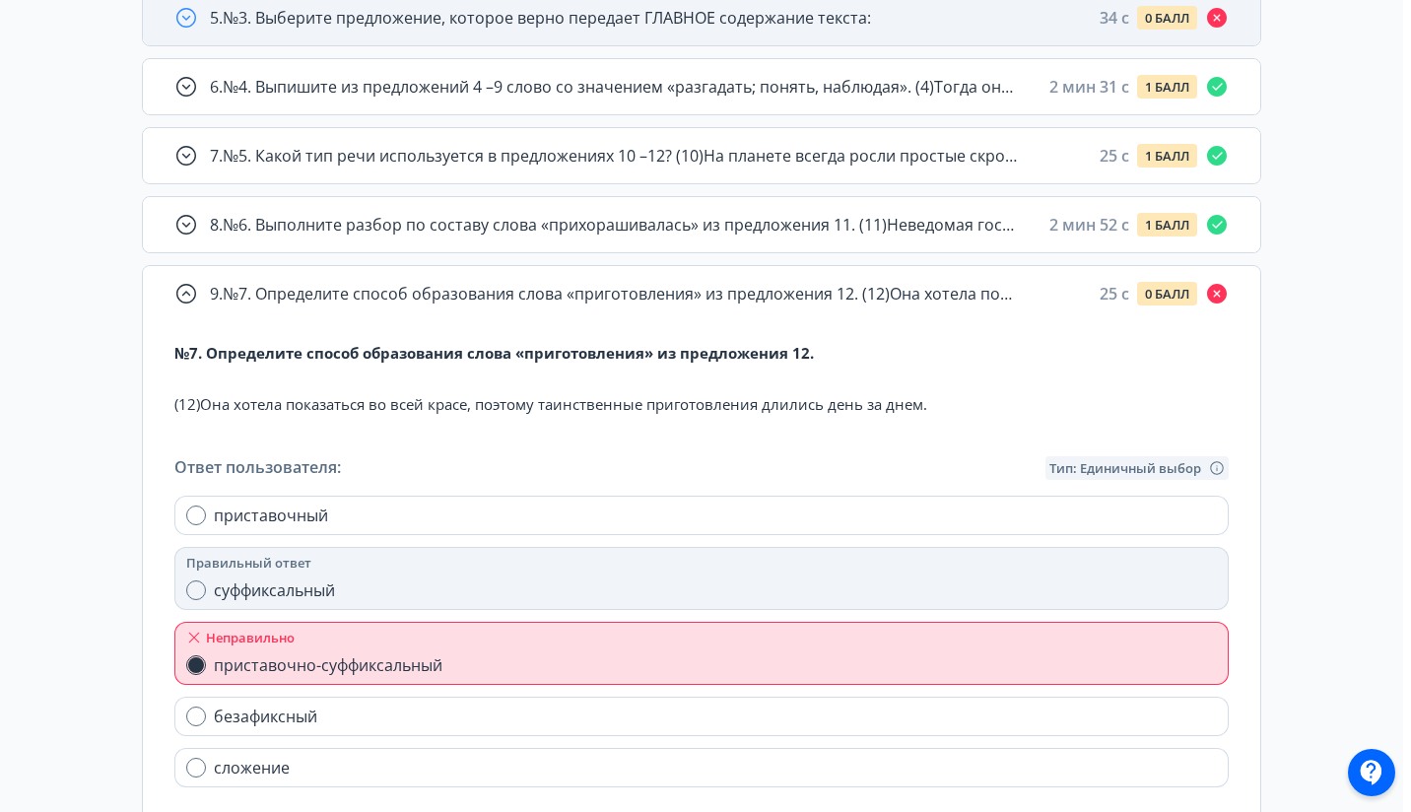
scroll to position [744, 0]
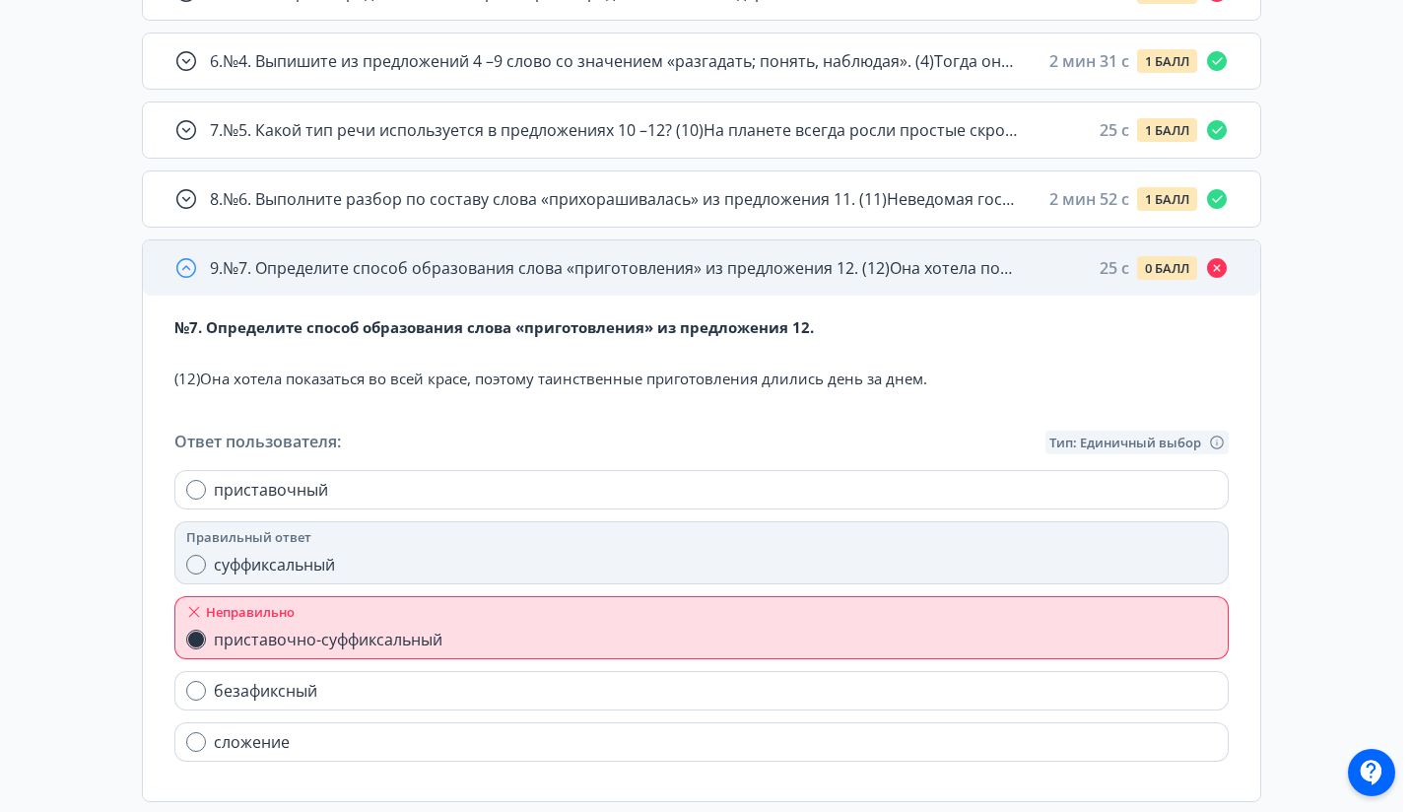
click at [556, 260] on span "9 . №7. Определите способ образования слова «приготовления» из предложения 12. …" at bounding box center [614, 268] width 808 height 24
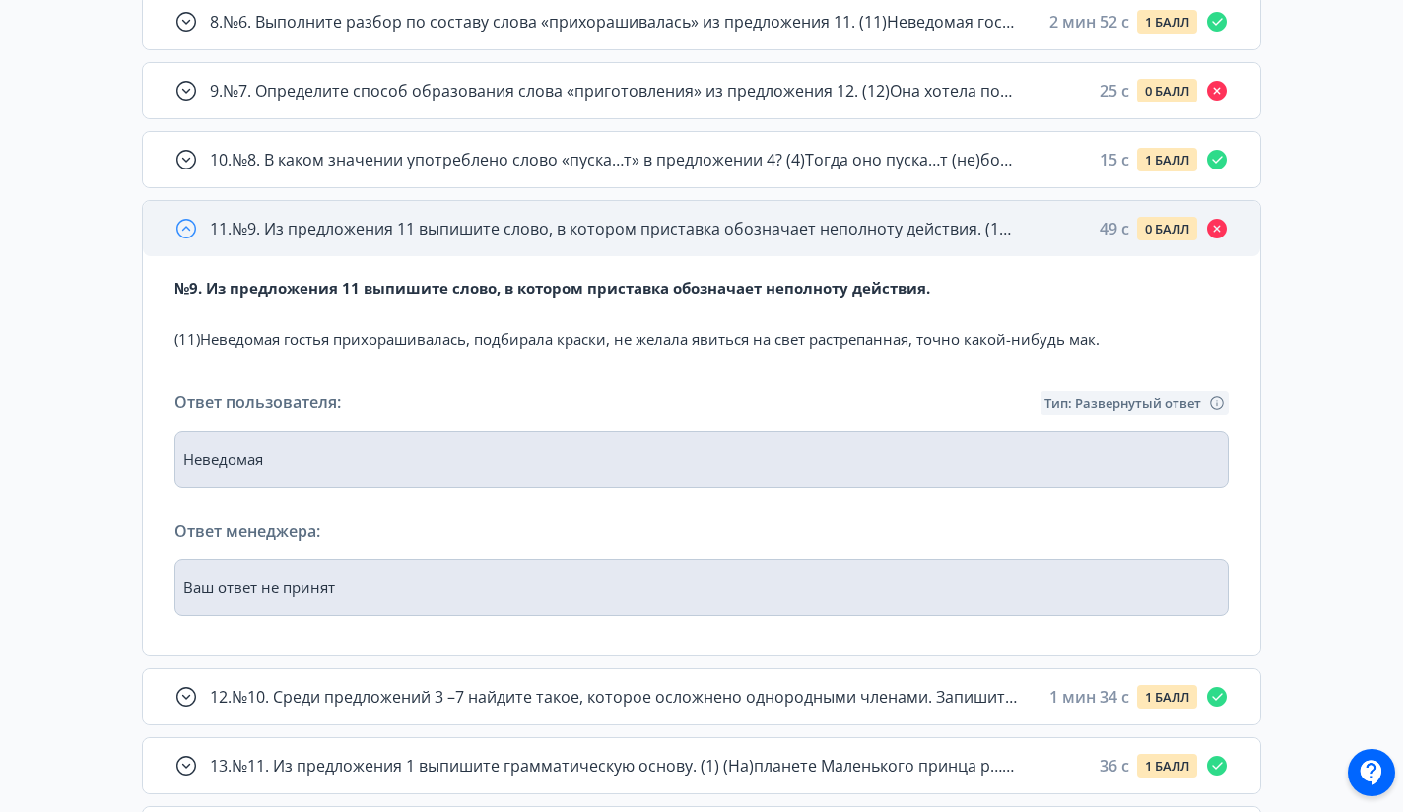
click at [526, 233] on span "11 . №9. Из предложения 11 выпишите слово, в котором приставка обозначает непол…" at bounding box center [614, 229] width 808 height 24
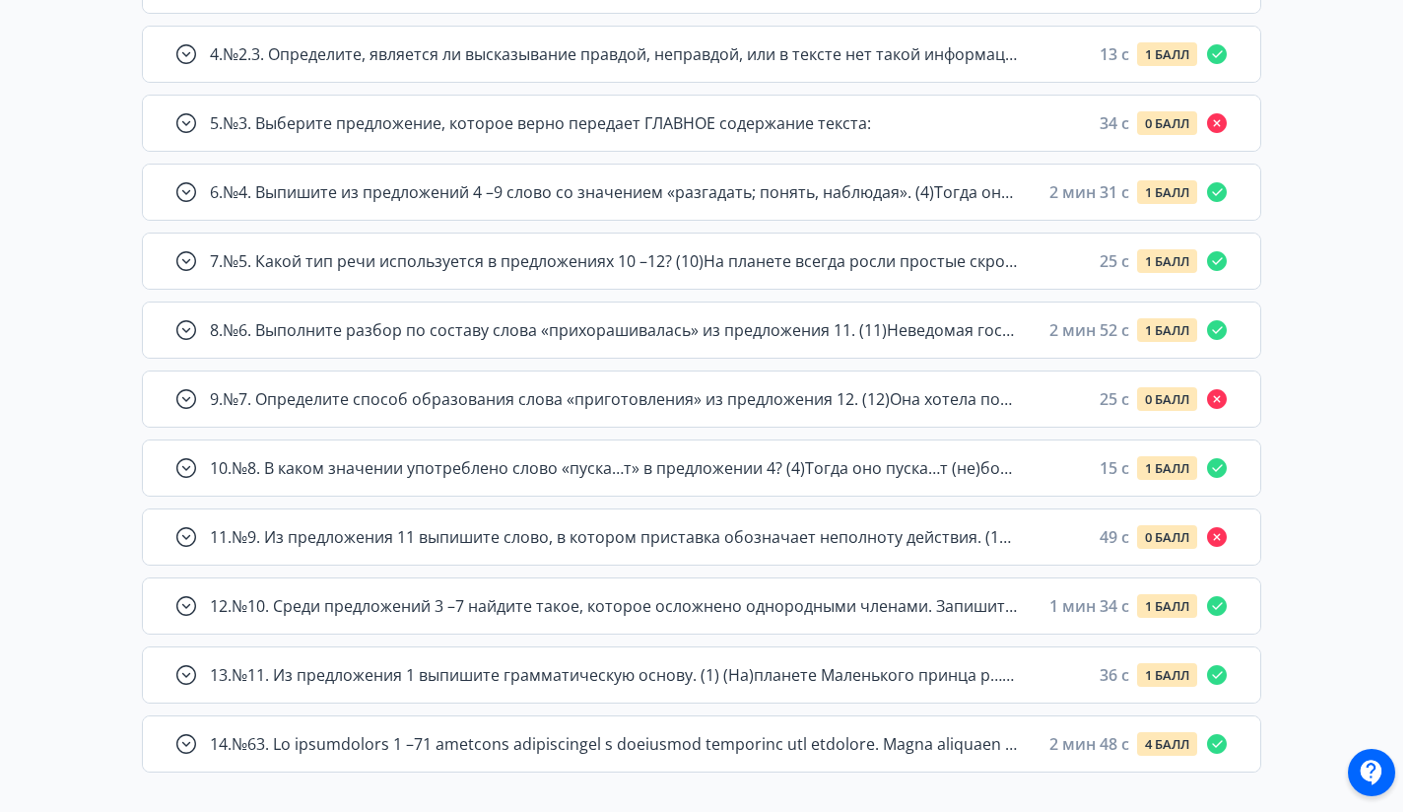
scroll to position [0, 0]
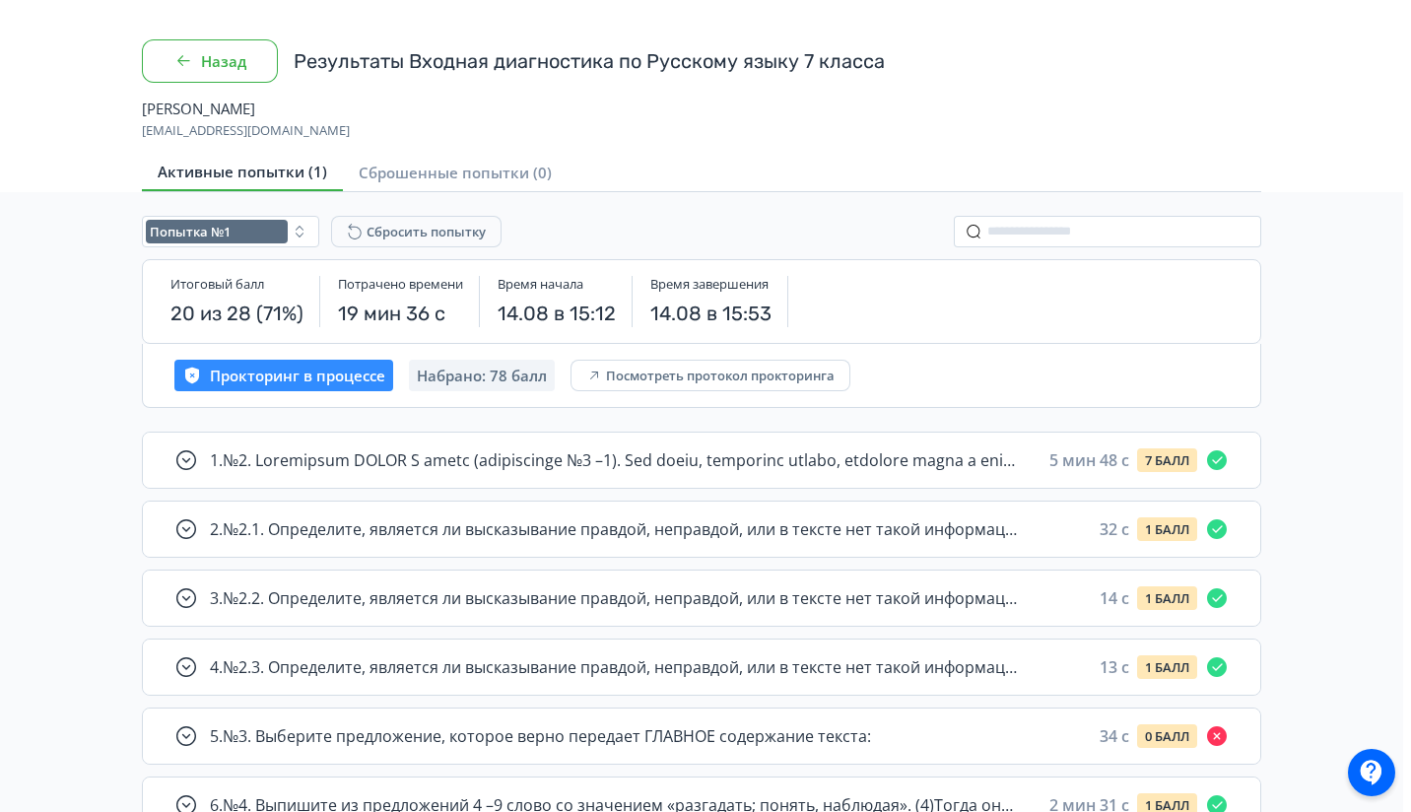
click at [244, 71] on button "Назад" at bounding box center [210, 60] width 136 height 43
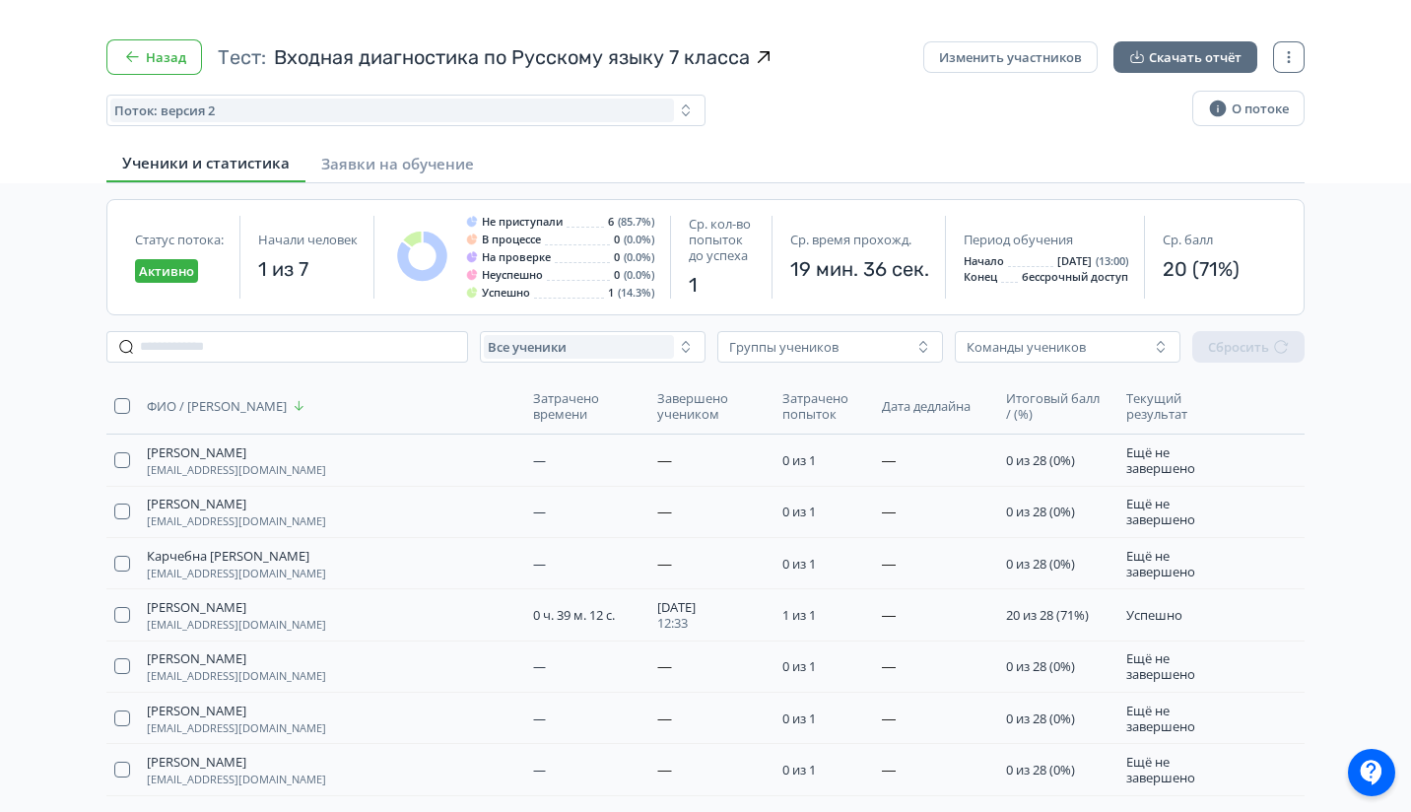
click at [159, 63] on button "Назад" at bounding box center [154, 56] width 96 height 35
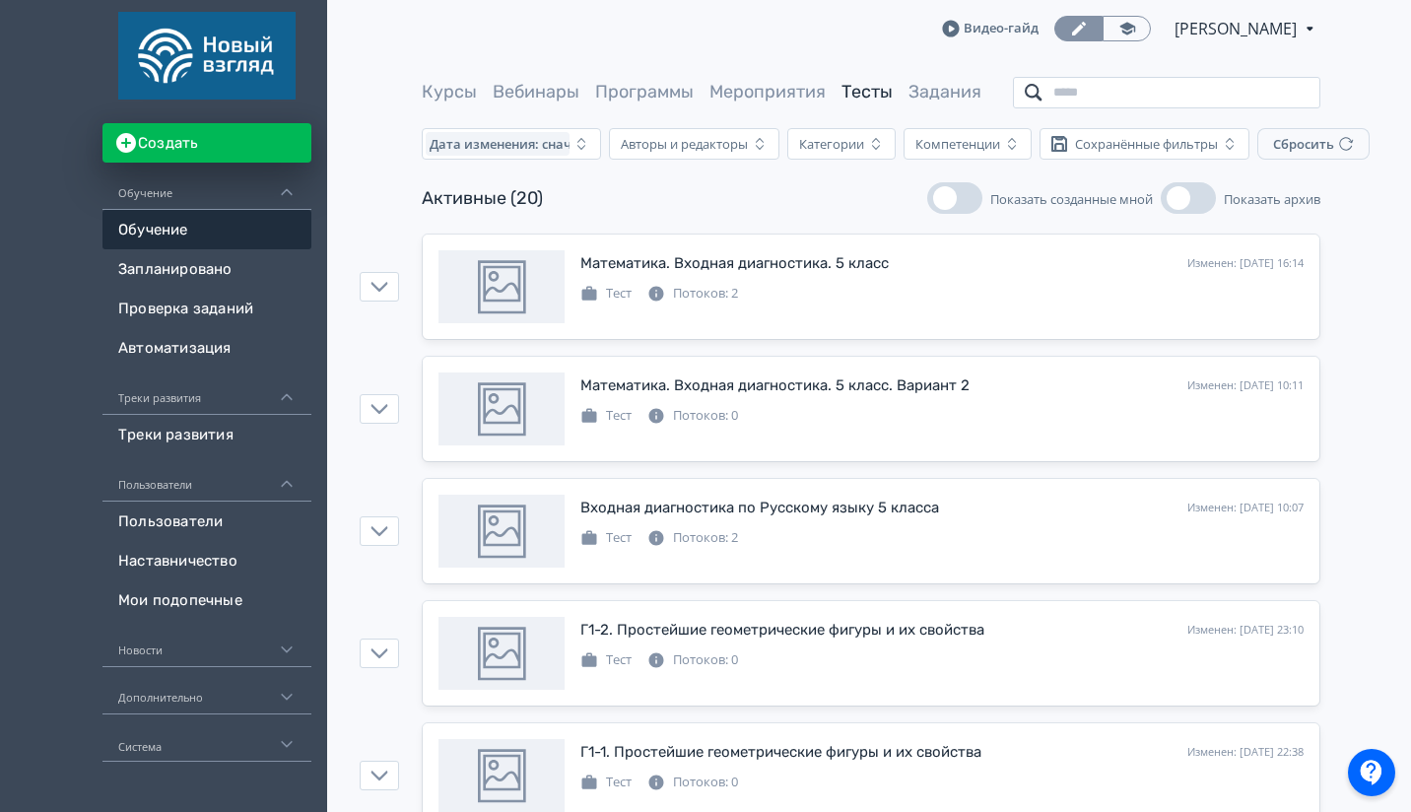
click at [1076, 85] on input "search" at bounding box center [1166, 93] width 307 height 32
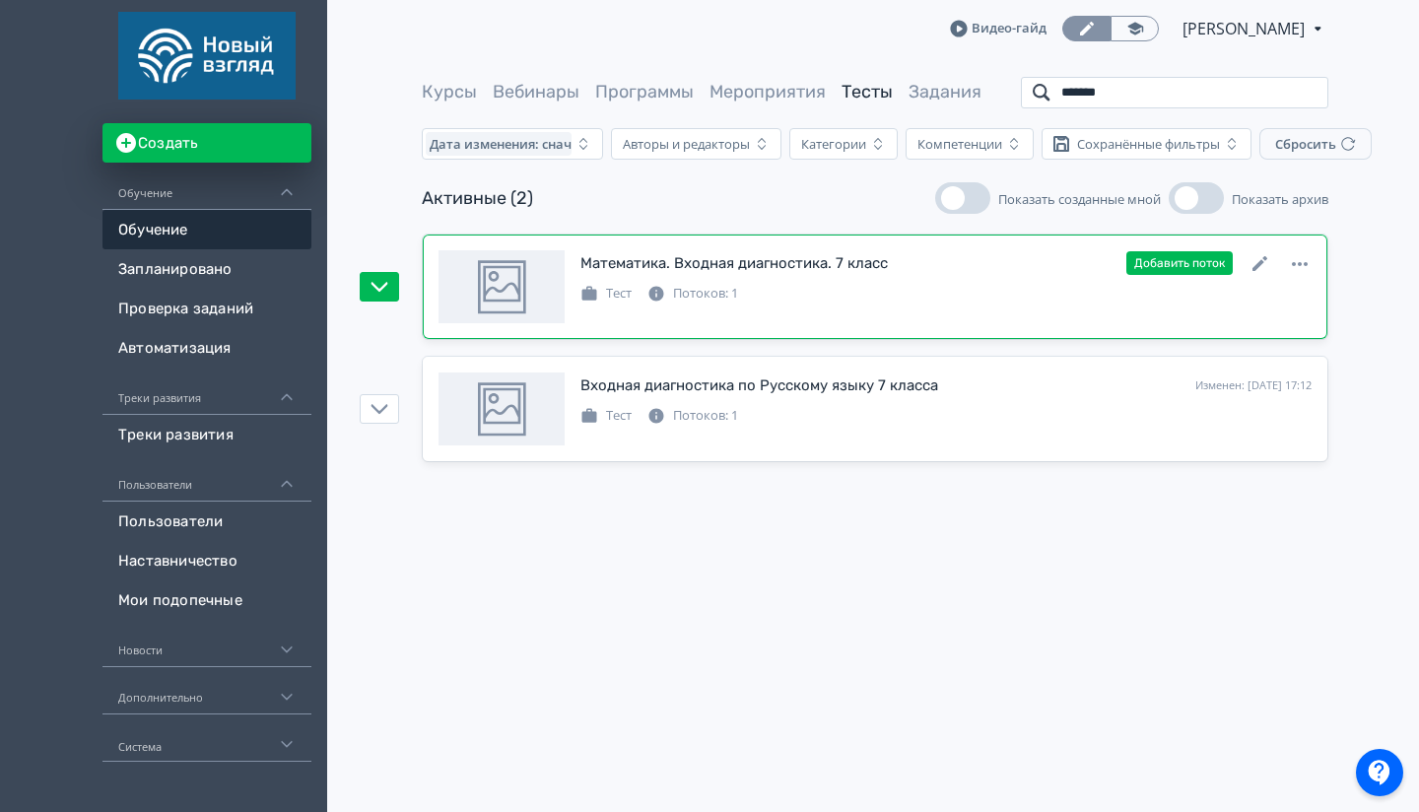
type input "*******"
click at [1263, 262] on icon at bounding box center [1260, 264] width 24 height 24
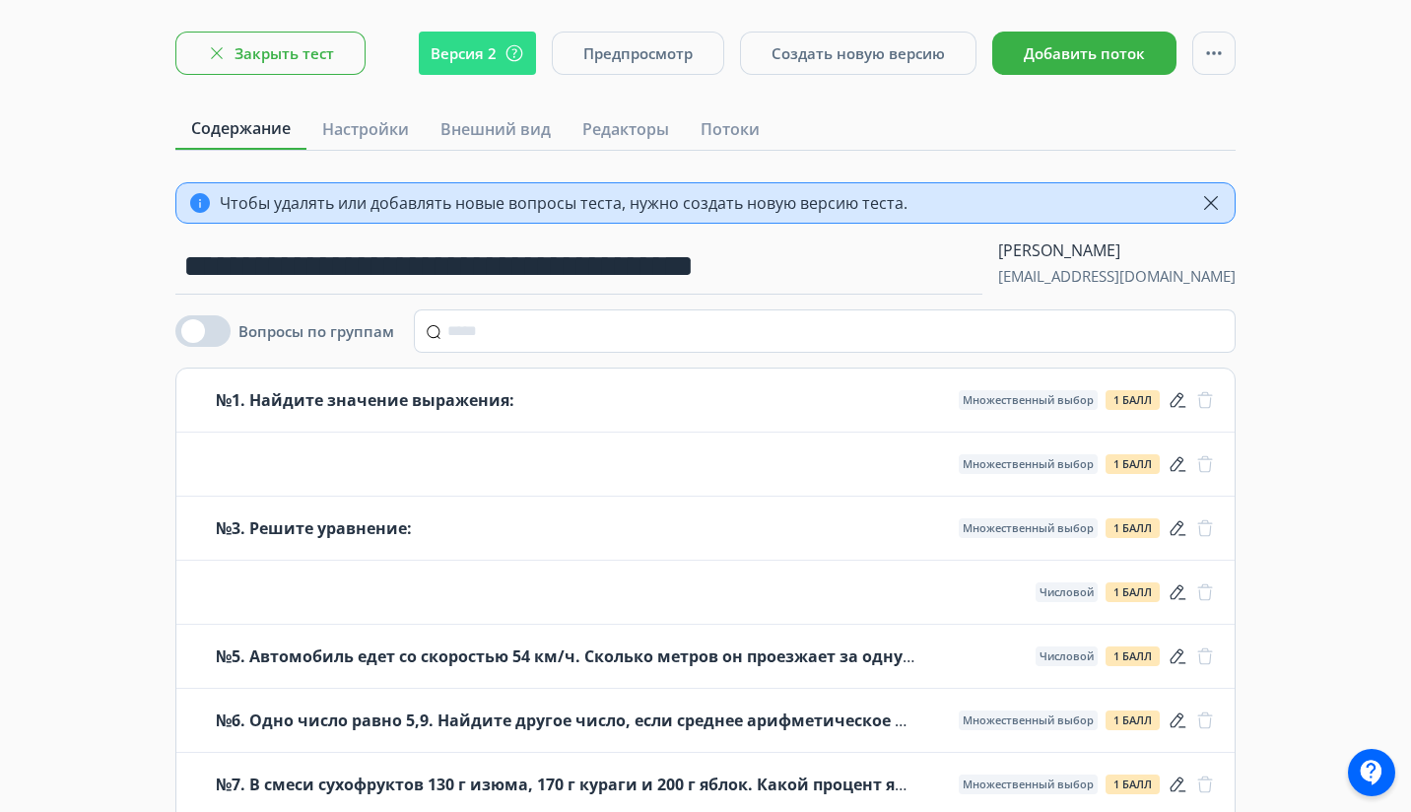
click at [296, 65] on button "Закрыть тест" at bounding box center [270, 53] width 190 height 43
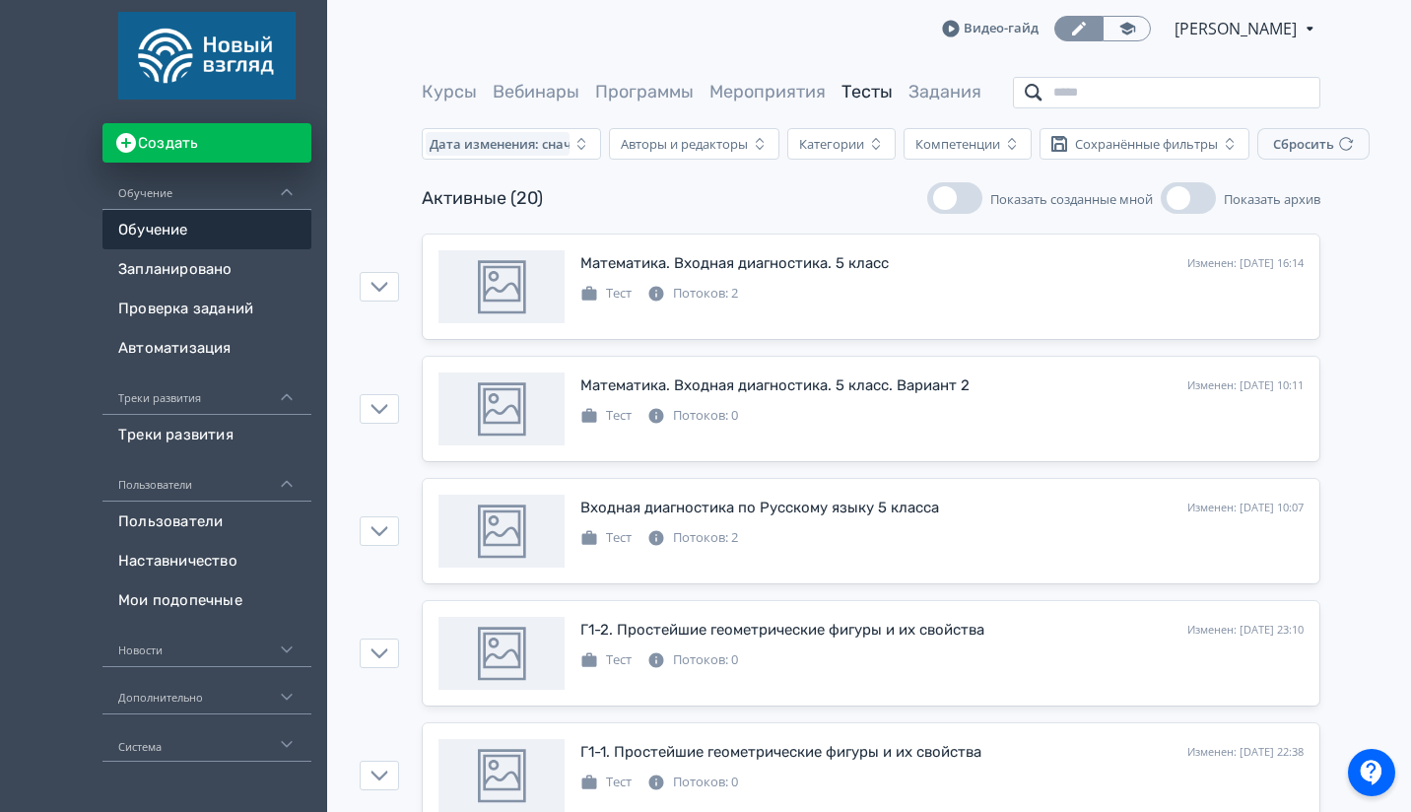
click at [1178, 99] on input "search" at bounding box center [1166, 93] width 307 height 32
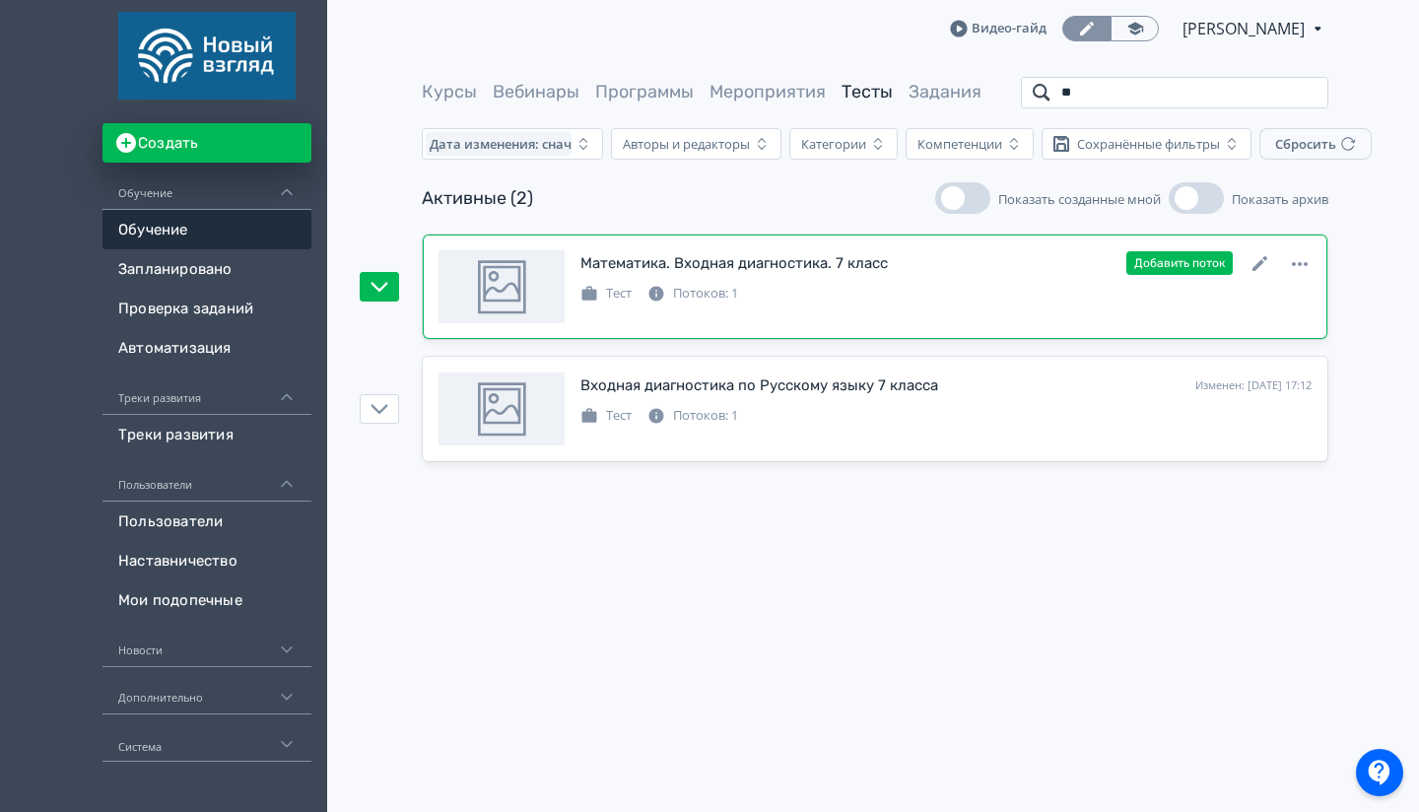
type input "*"
click at [896, 290] on div "Тест Потоков: 1" at bounding box center [945, 292] width 731 height 24
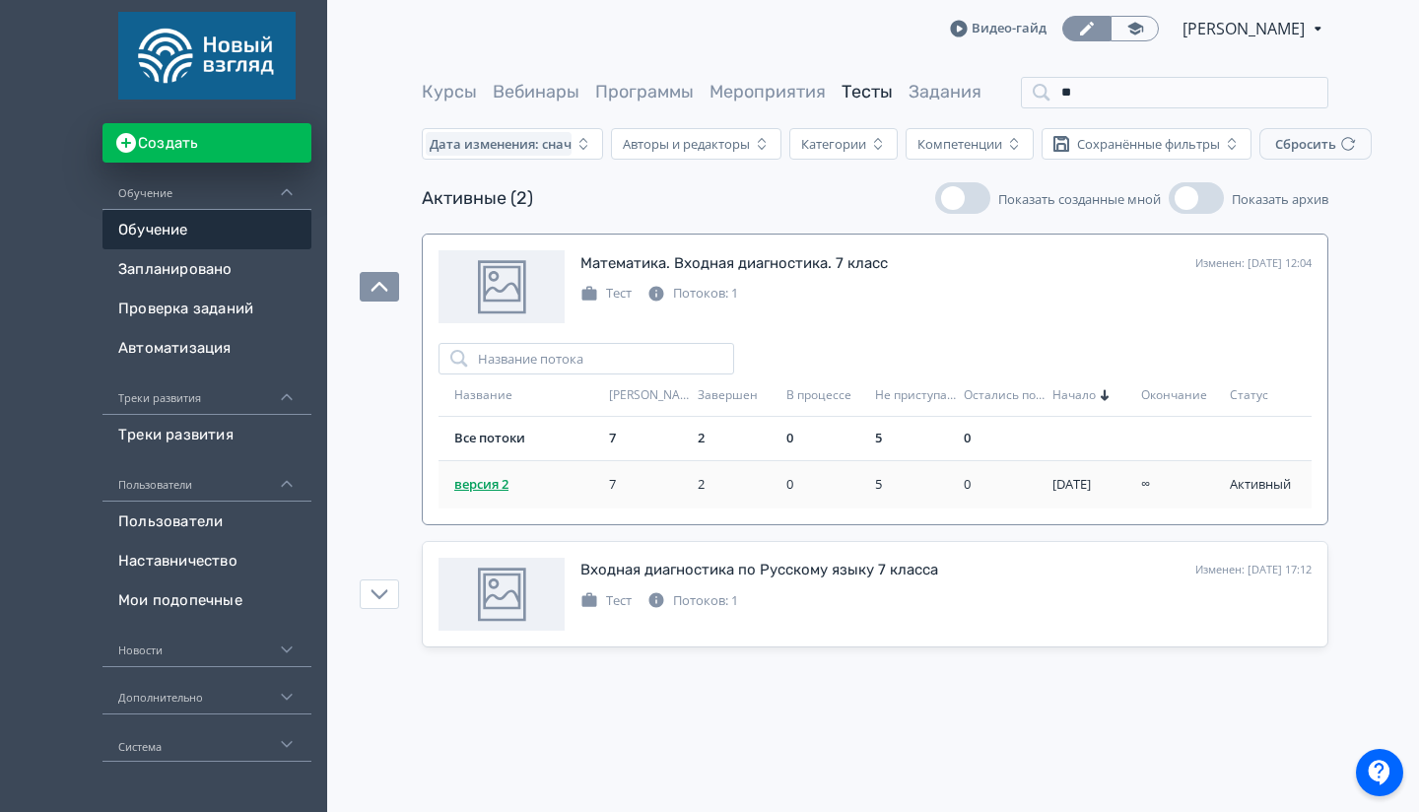
click at [502, 487] on span "версия 2" at bounding box center [523, 485] width 139 height 20
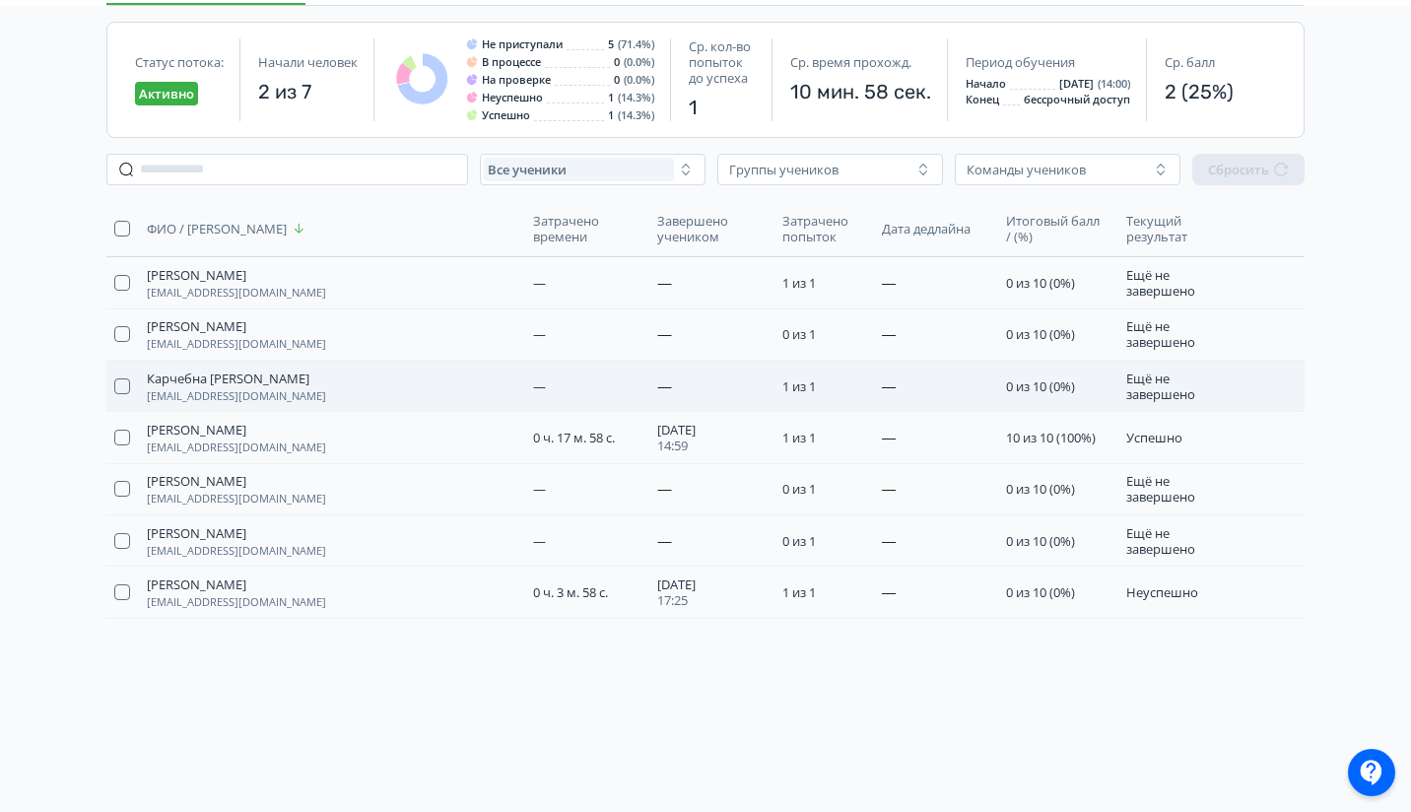
scroll to position [183, 0]
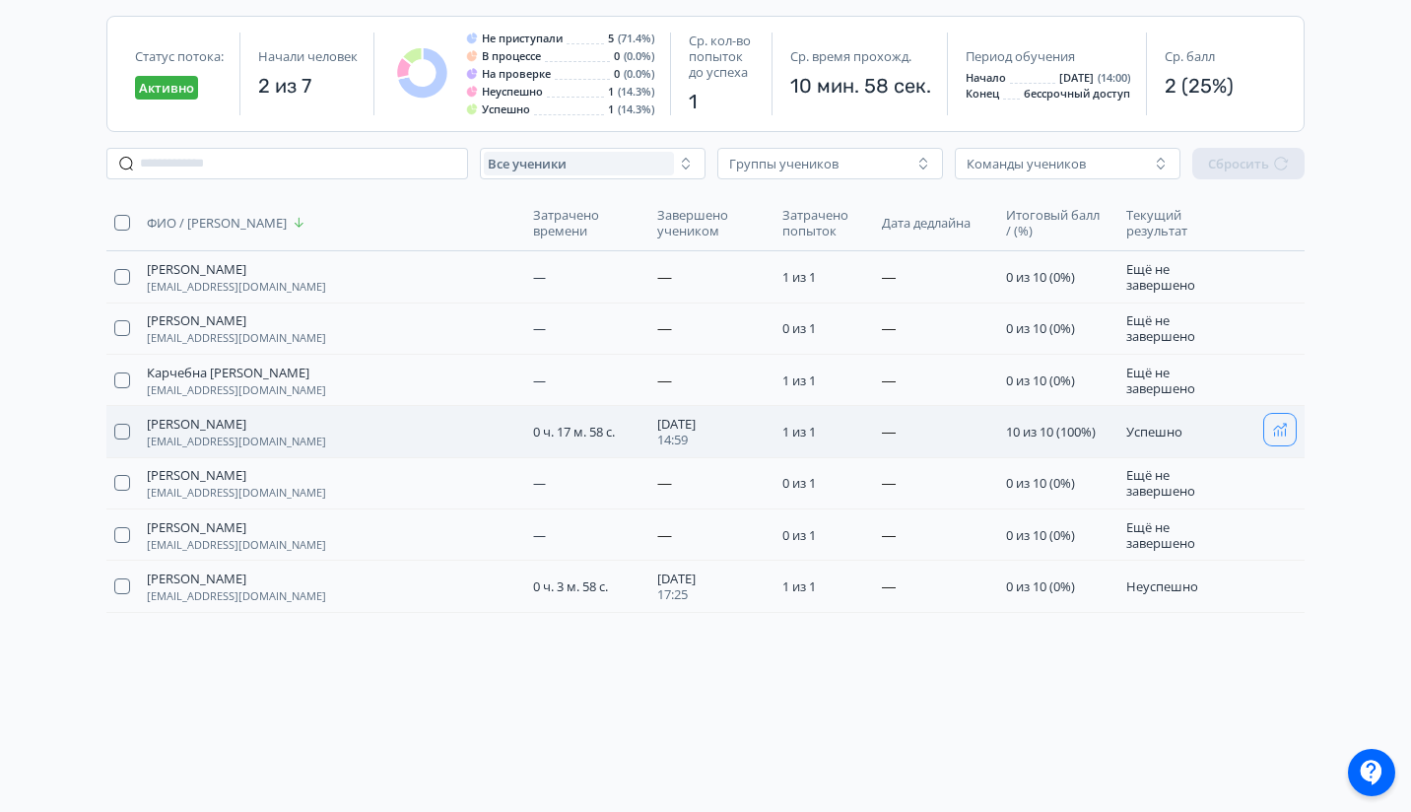
click at [1281, 424] on icon "button" at bounding box center [1280, 430] width 16 height 16
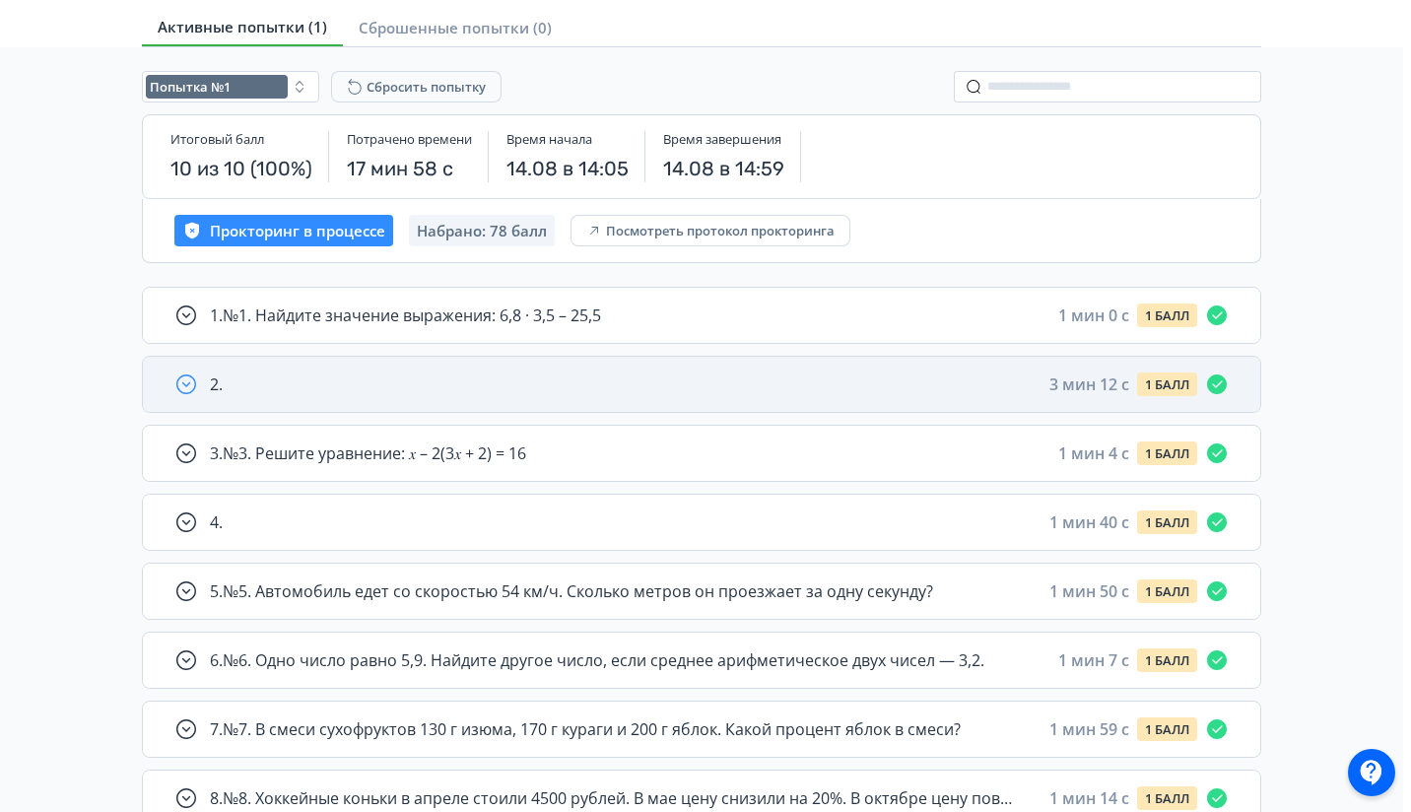
scroll to position [169, 0]
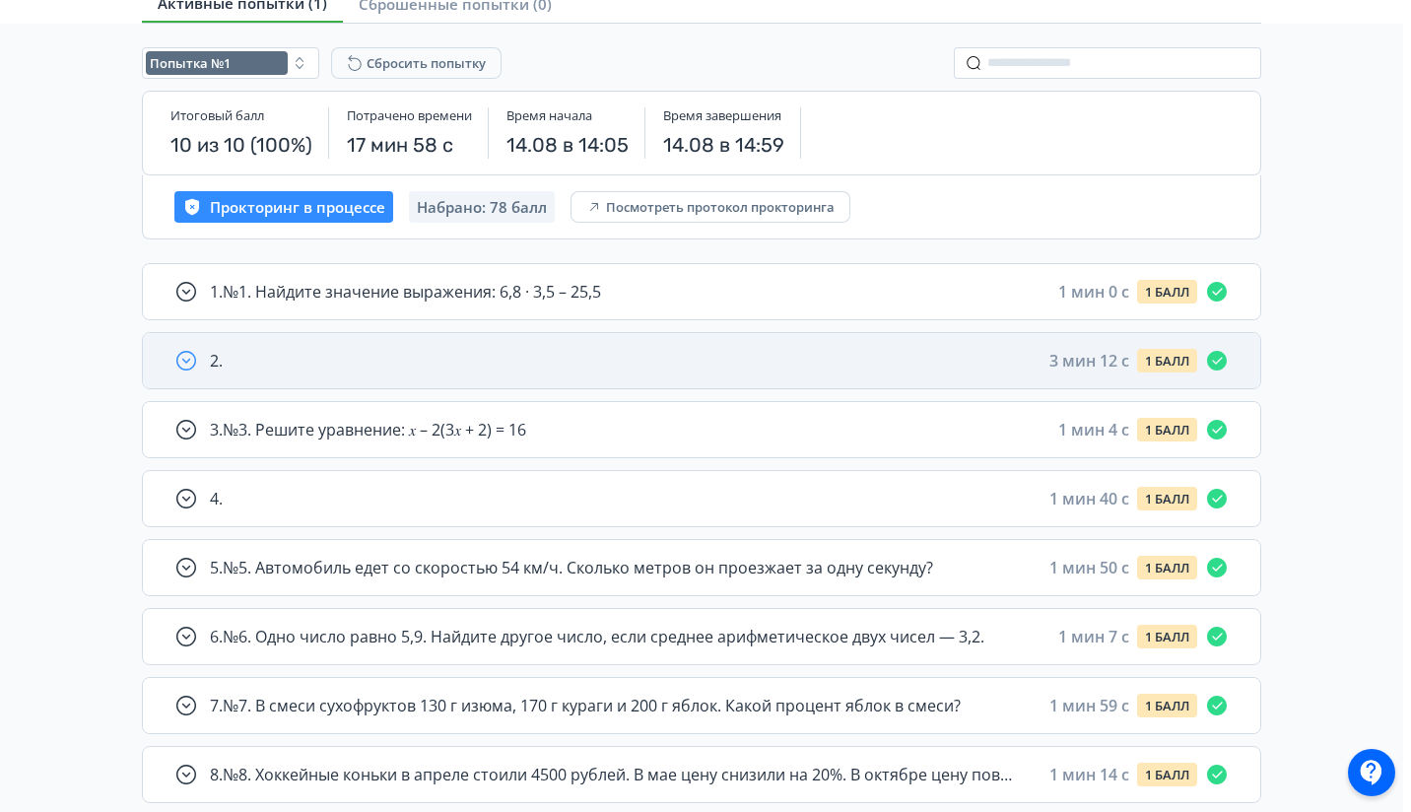
click at [681, 366] on div "2 . 3 мин 12 c 1 БАЛЛ" at bounding box center [719, 361] width 1019 height 24
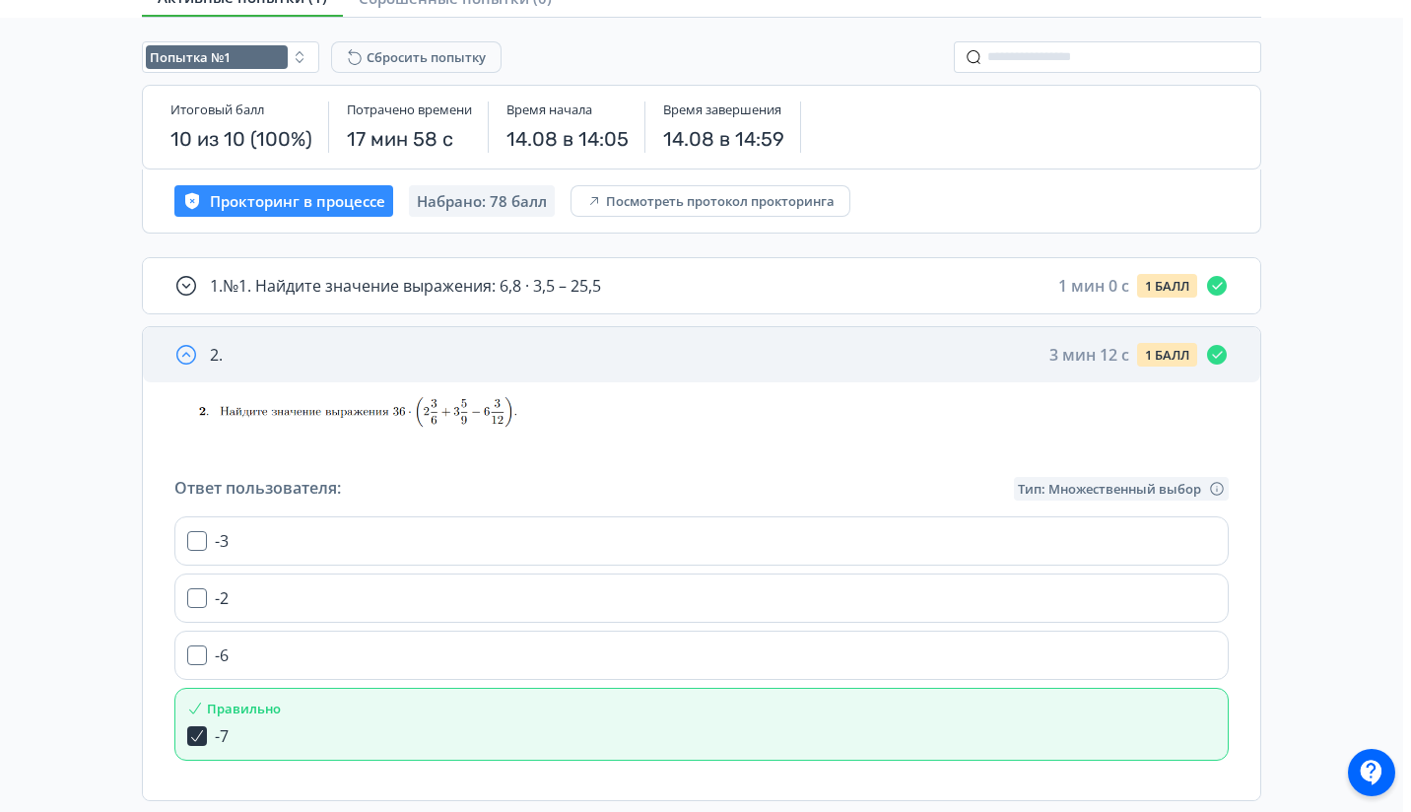
click at [685, 352] on div "2 . 3 мин 12 c 1 БАЛЛ" at bounding box center [719, 355] width 1019 height 24
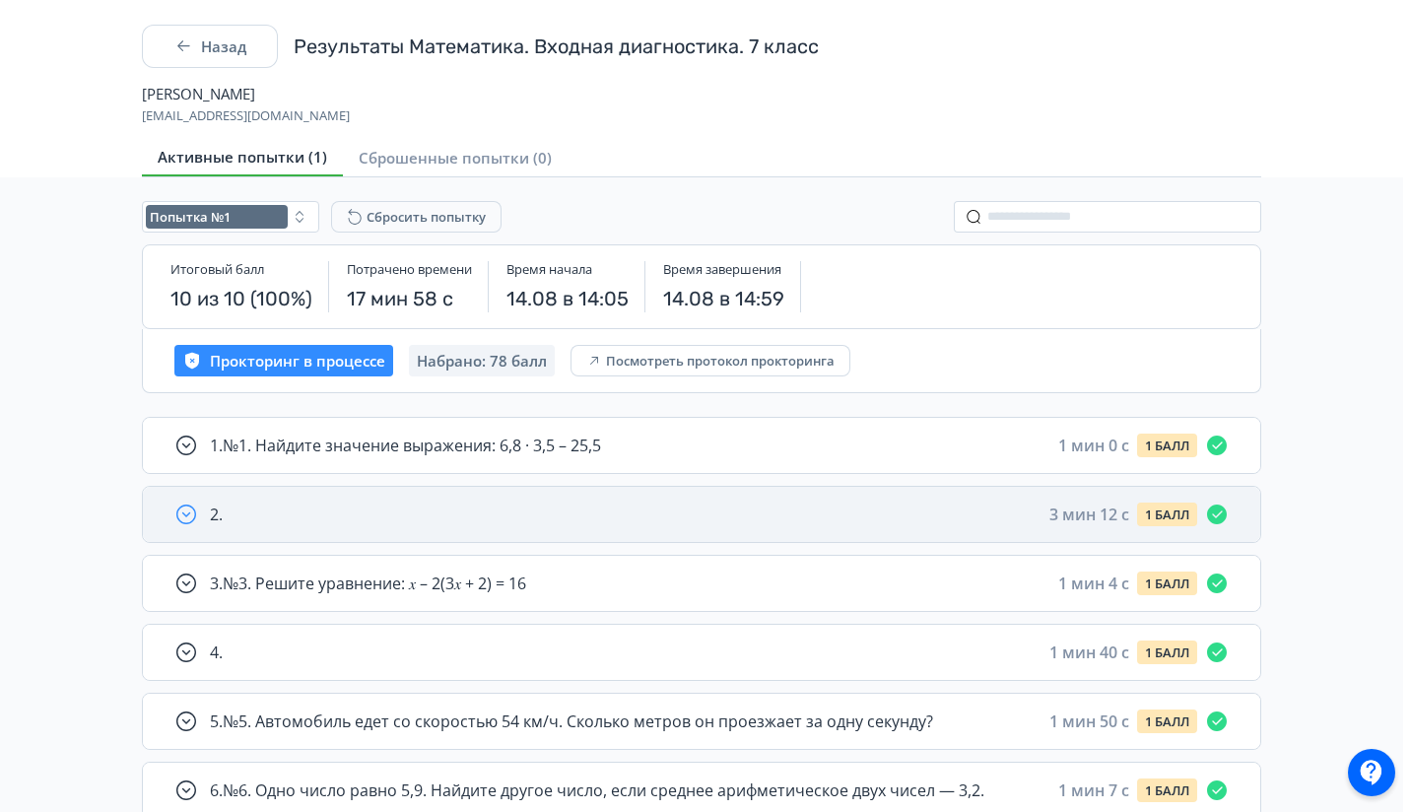
scroll to position [0, 0]
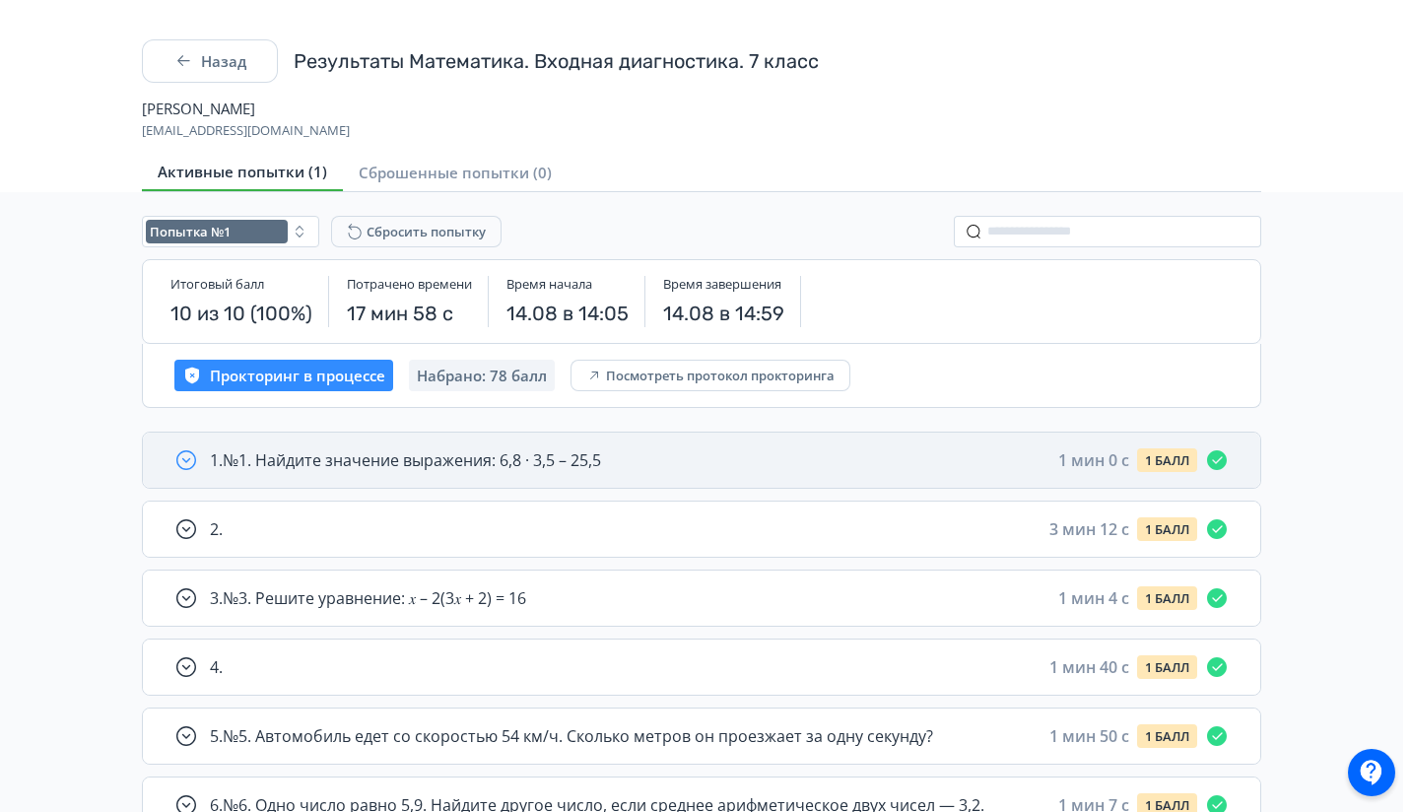
click at [611, 481] on div "1 . №1. Найдите значение выражения: 6,8 · 3,5 – 25,5 1 мин 0 c 1 БАЛЛ" at bounding box center [701, 460] width 1117 height 55
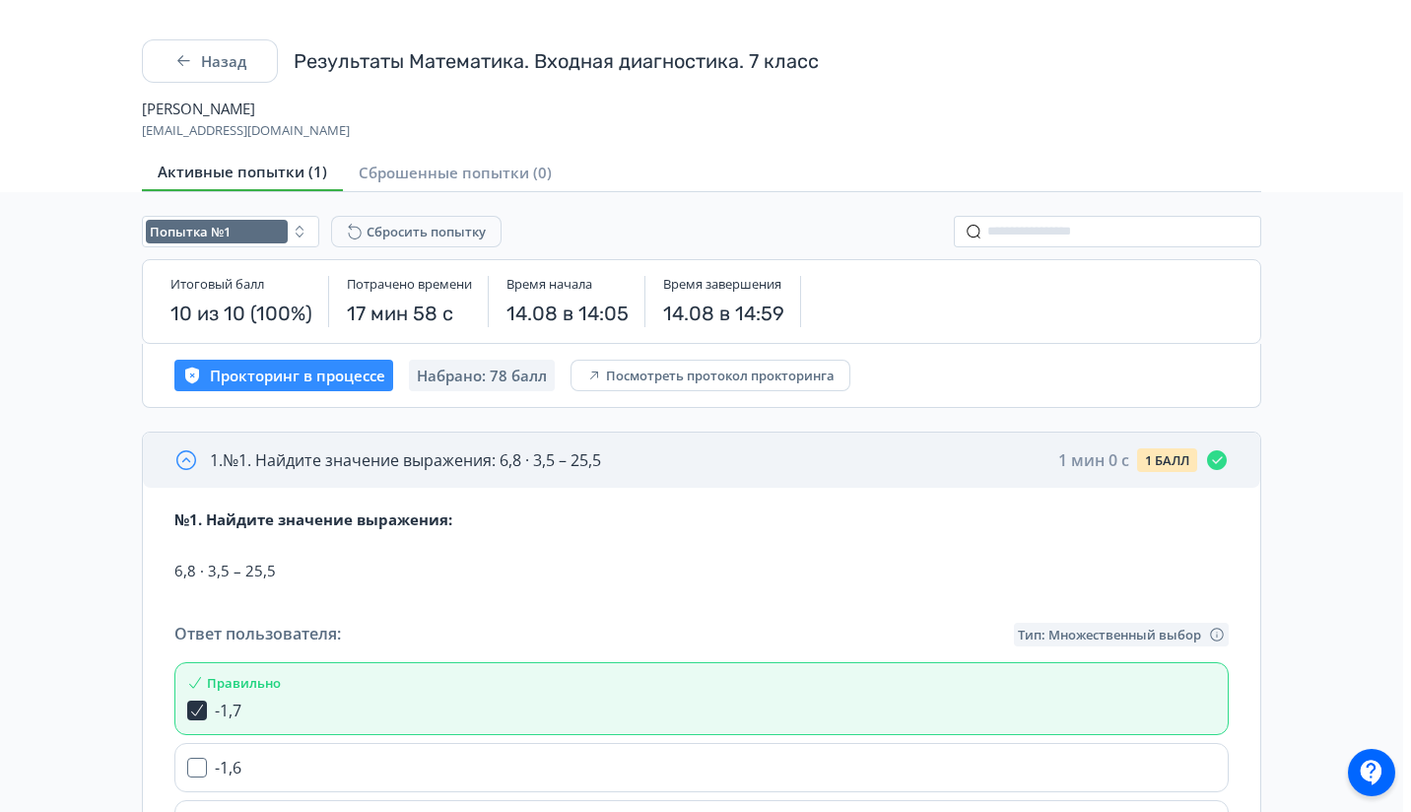
click at [611, 481] on div "1 . №1. Найдите значение выражения: 6,8 · 3,5 – 25,5 1 мин 0 c 1 БАЛЛ" at bounding box center [701, 460] width 1117 height 55
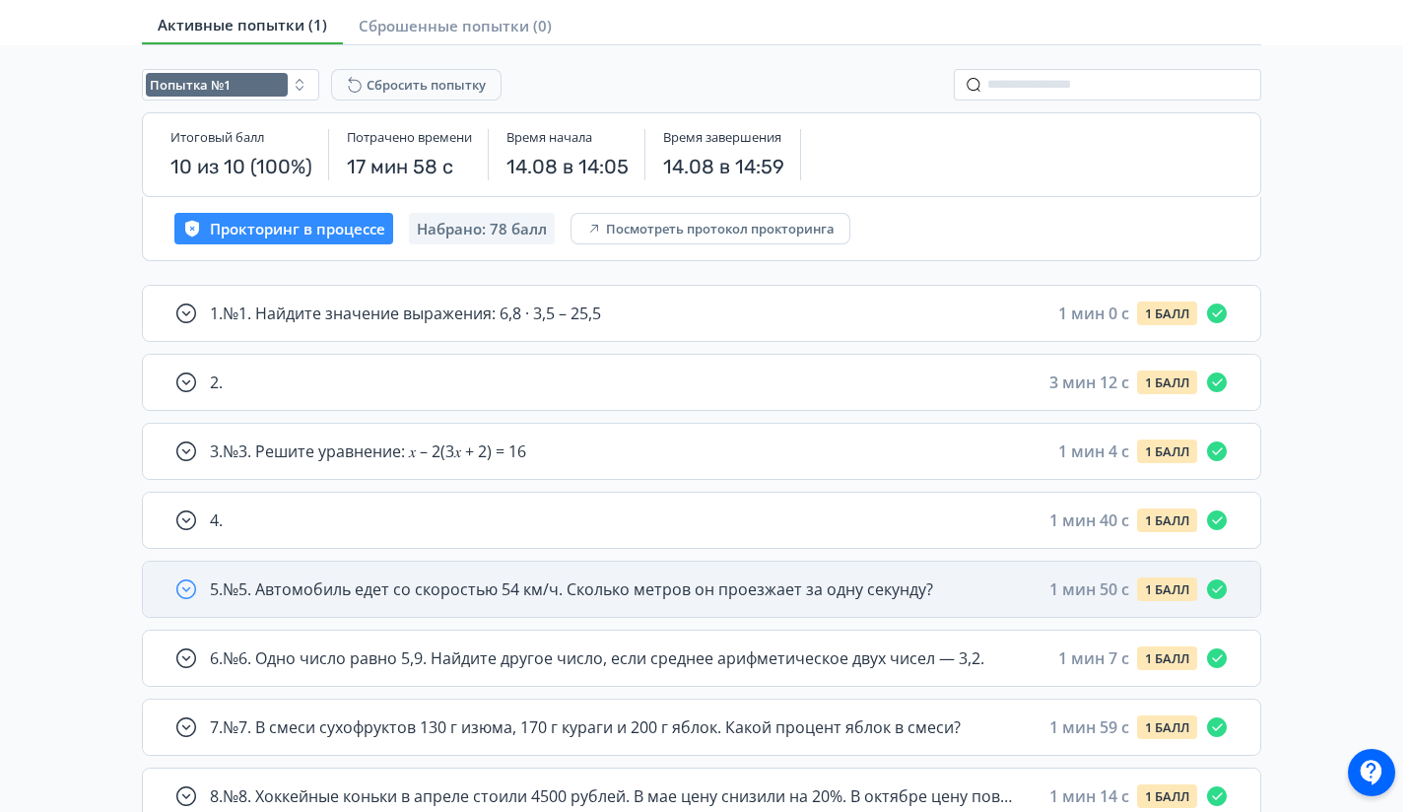
scroll to position [337, 0]
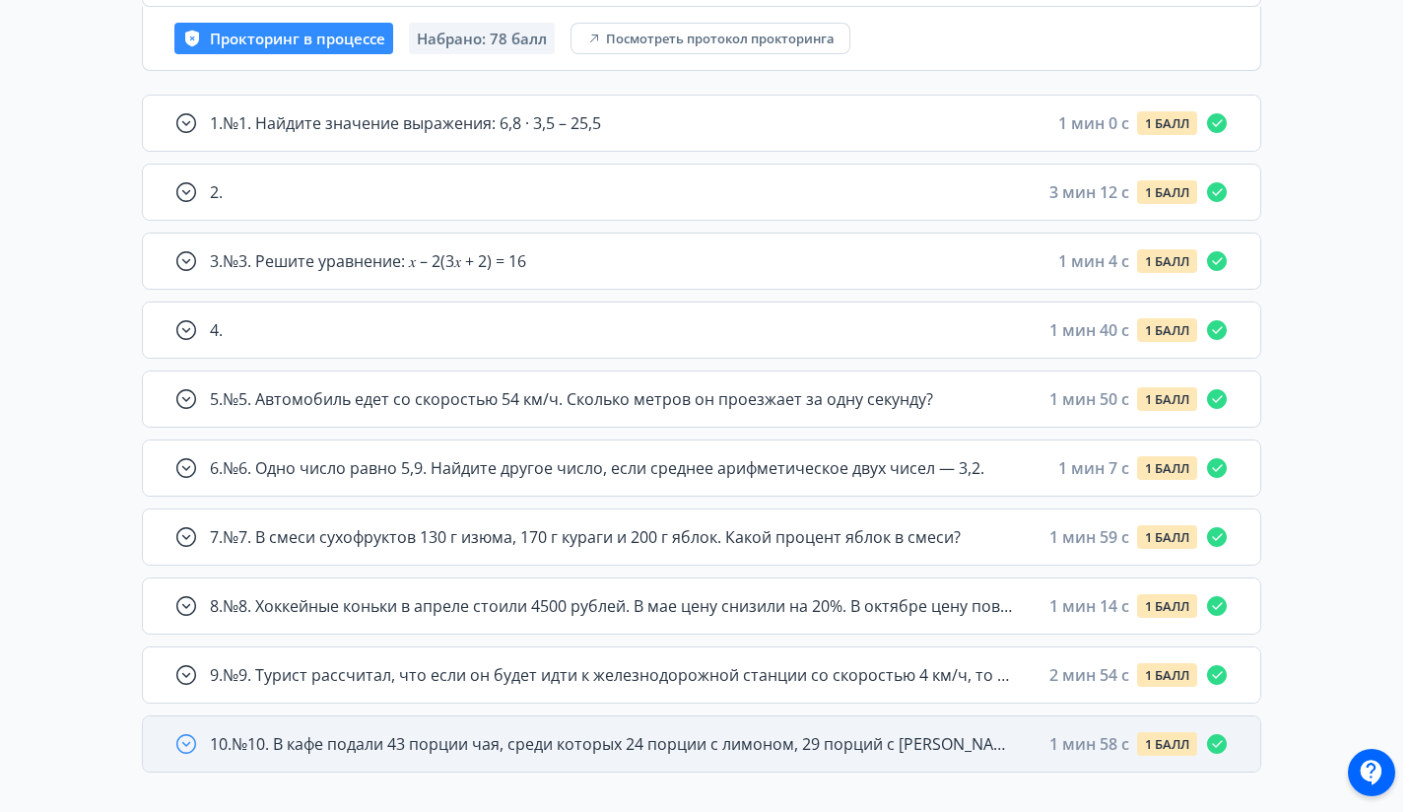
click at [546, 722] on div "10 . №10. В кафе подали 43 порции чая, среди которых 24 порции с лимоном, 29 по…" at bounding box center [701, 743] width 1117 height 55
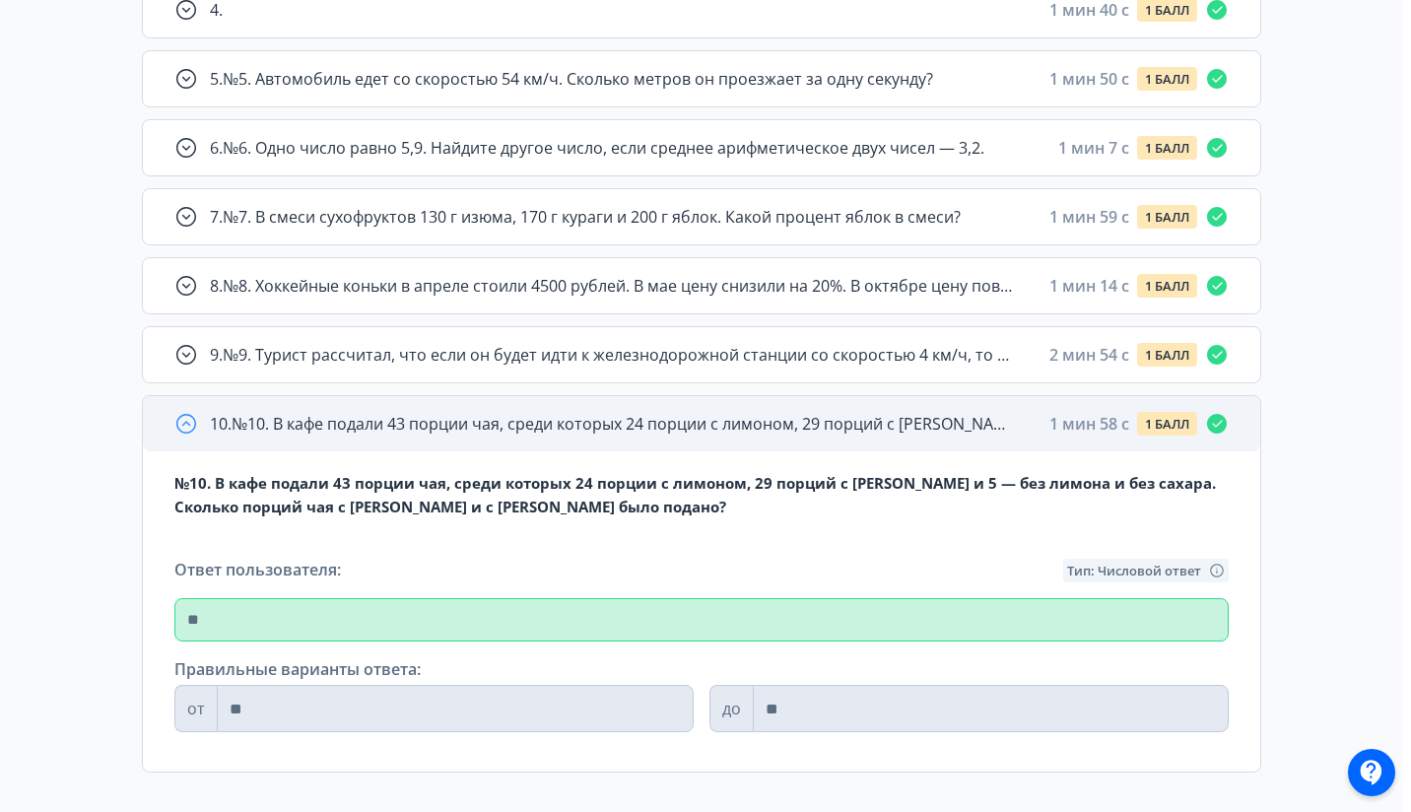
click at [633, 427] on span "10 . №10. В кафе подали 43 порции чая, среди которых 24 порции с лимоном, 29 по…" at bounding box center [614, 424] width 808 height 24
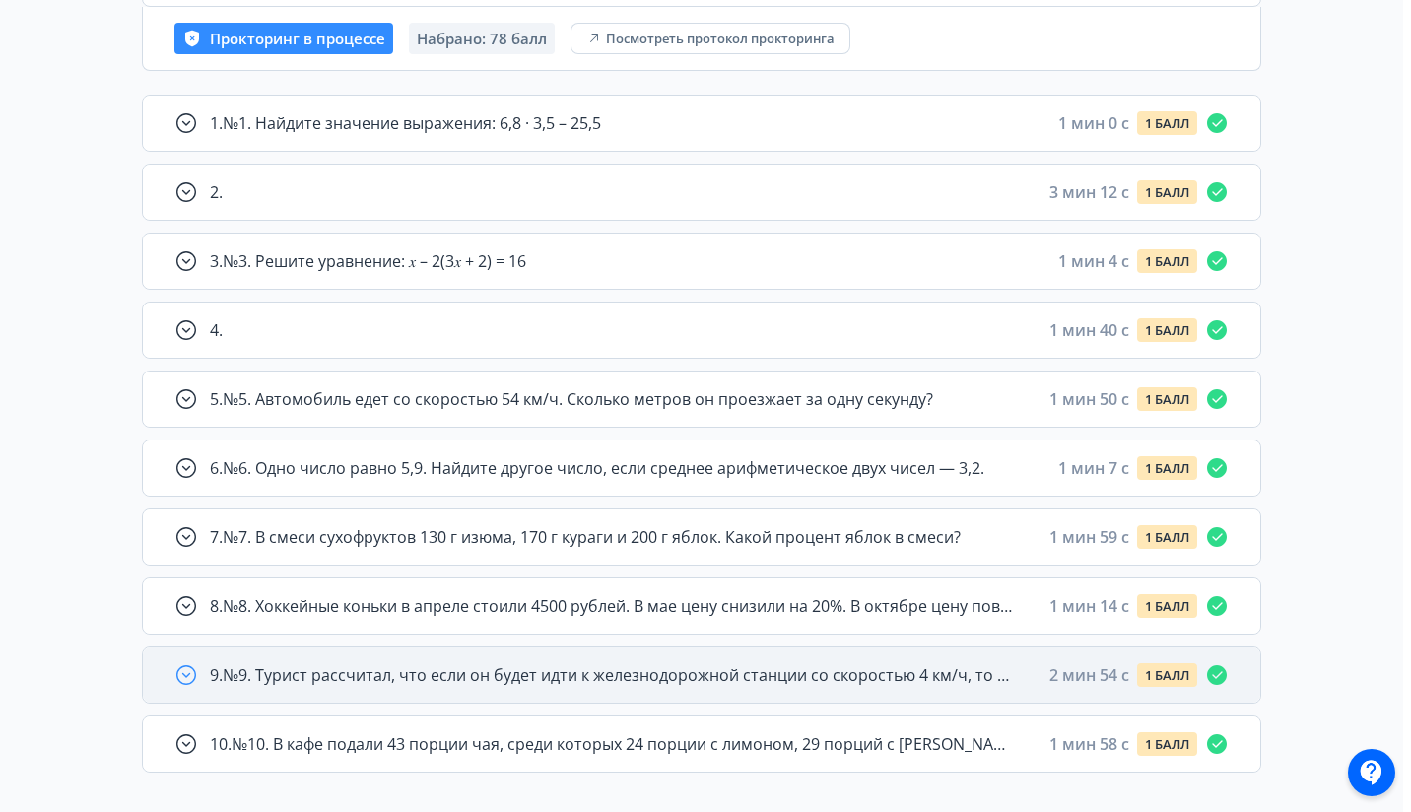
click at [580, 656] on div "9 . №9. Турист рассчитал, что если он будет идти к железнодорожной станции со с…" at bounding box center [701, 674] width 1117 height 55
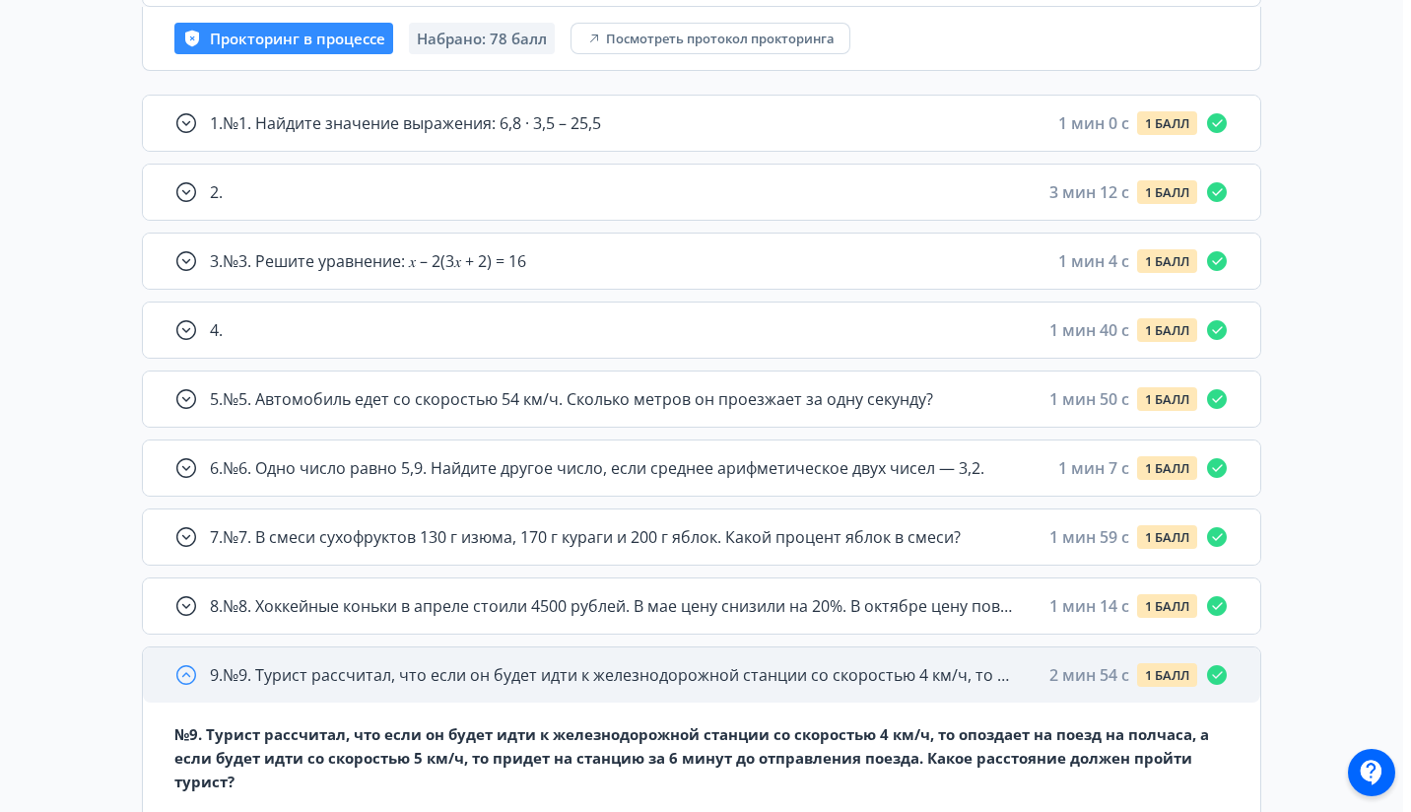
click at [580, 656] on div "9 . №9. Турист рассчитал, что если он будет идти к железнодорожной станции со с…" at bounding box center [701, 674] width 1117 height 55
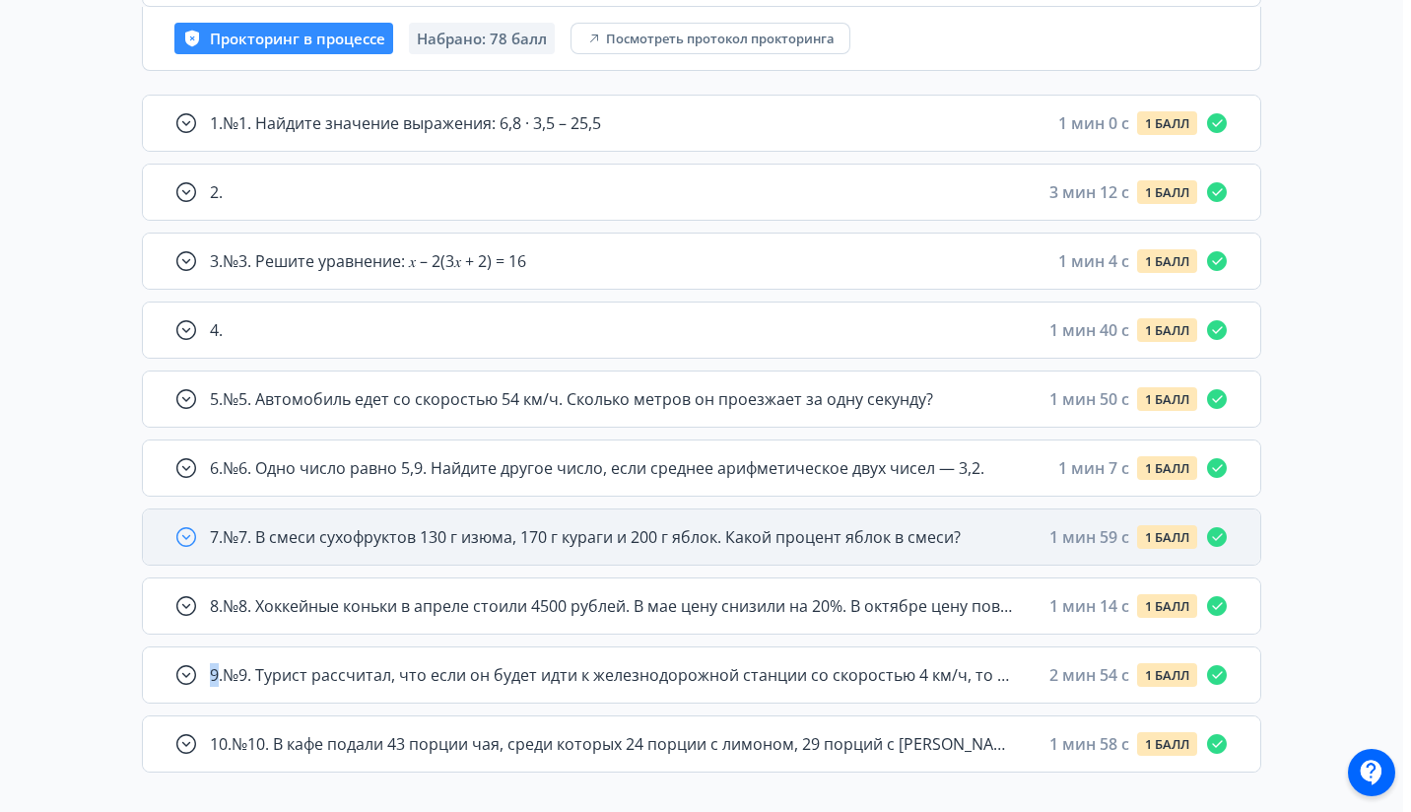
click at [710, 531] on span "7 . №7. В смеси сухофруктов 130 г изюма, 170 г кураги и 200 г яблок. Какой проц…" at bounding box center [585, 537] width 751 height 24
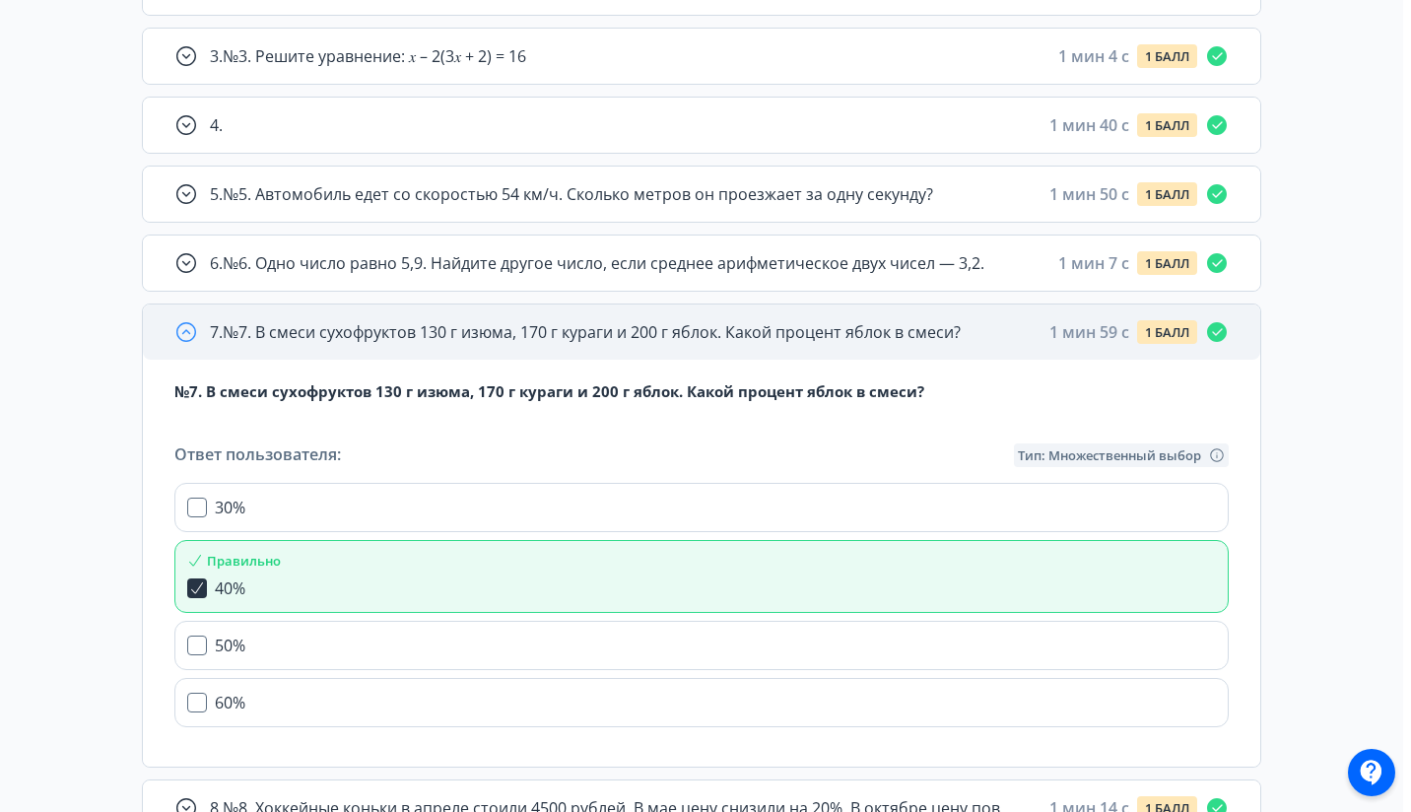
click at [748, 348] on div "7 . №7. В смеси сухофруктов 130 г изюма, 170 г кураги и 200 г яблок. Какой проц…" at bounding box center [701, 331] width 1117 height 55
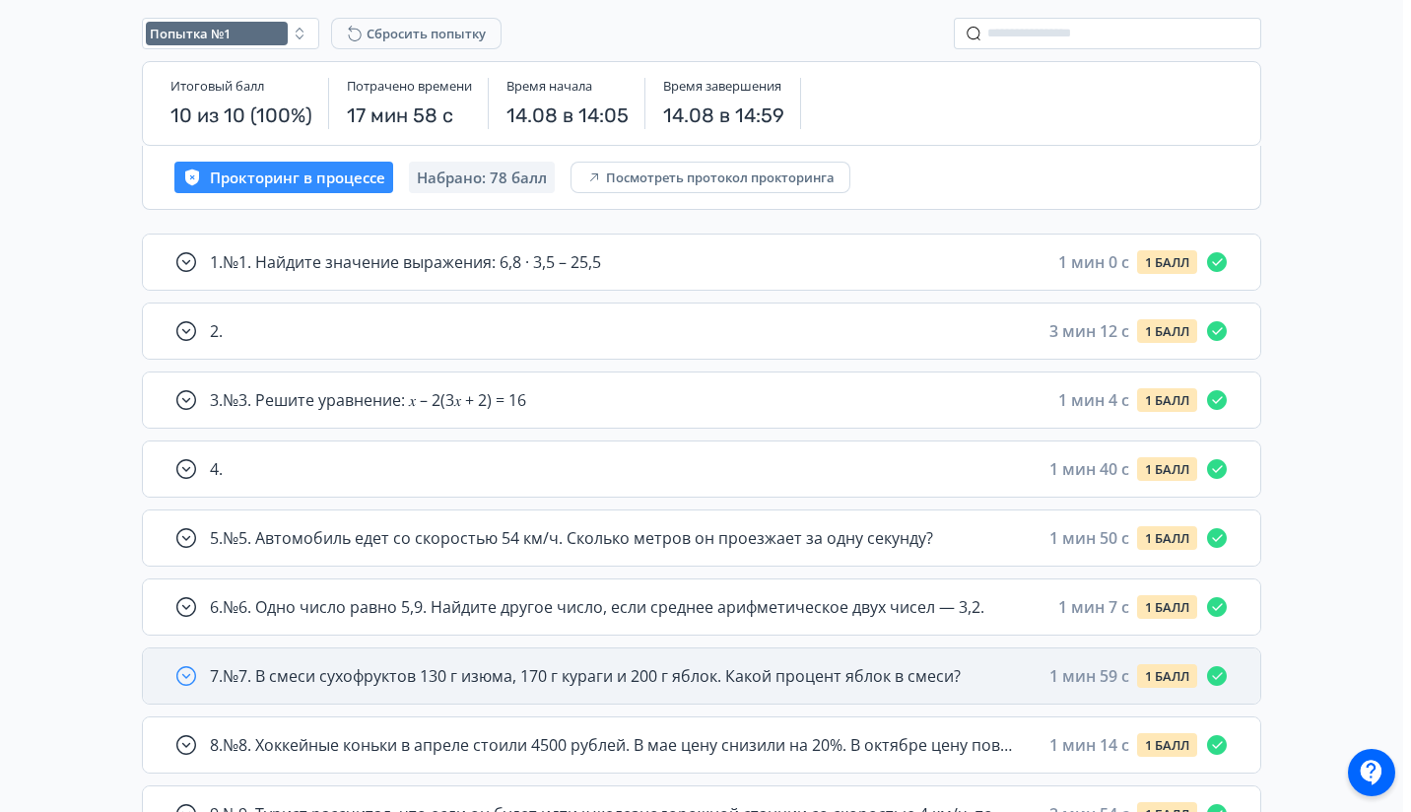
scroll to position [204, 0]
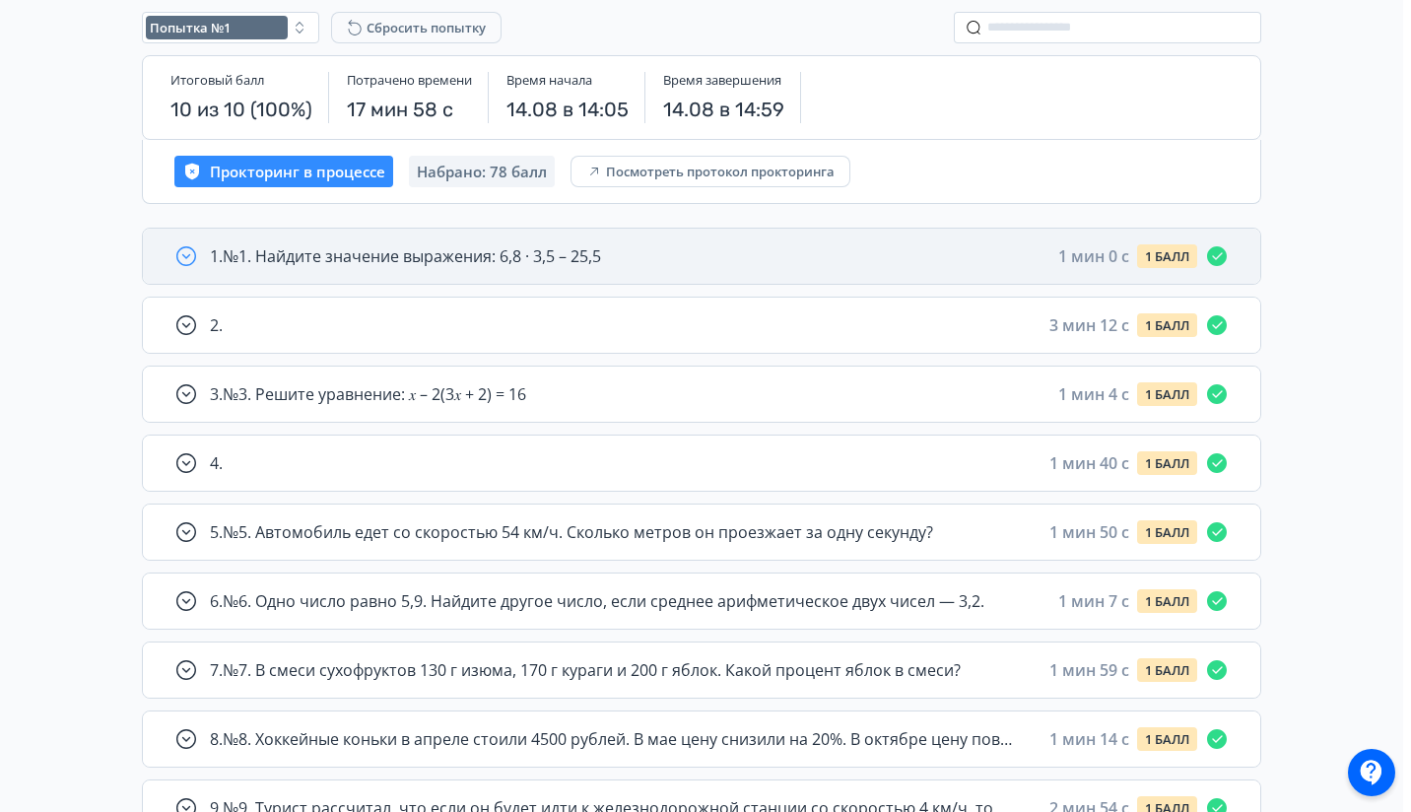
click at [742, 246] on div "1 . №1. Найдите значение выражения: 6,8 · 3,5 – 25,5 1 мин 0 c 1 БАЛЛ" at bounding box center [719, 256] width 1019 height 24
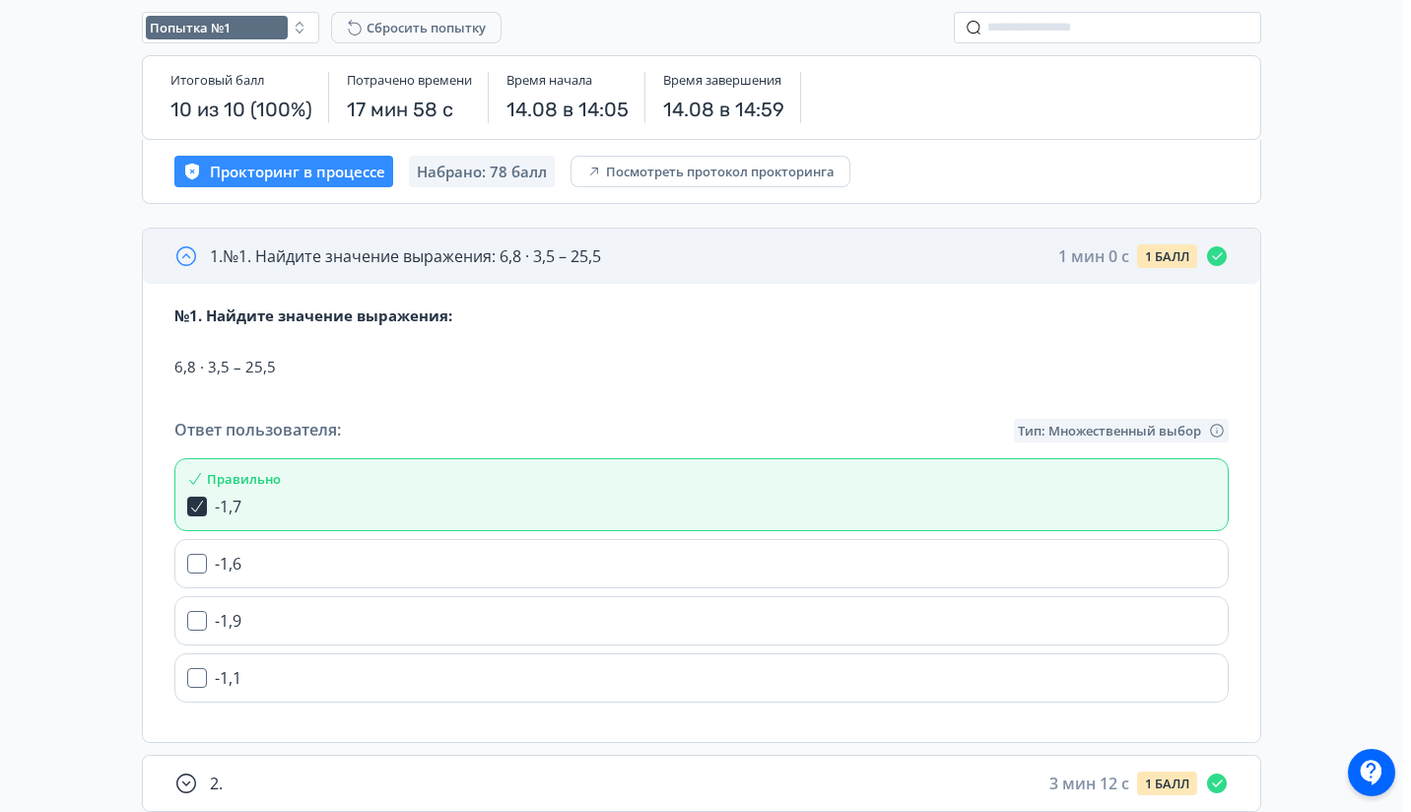
click at [742, 246] on div "1 . №1. Найдите значение выражения: 6,8 · 3,5 – 25,5 1 мин 0 c 1 БАЛЛ" at bounding box center [719, 256] width 1019 height 24
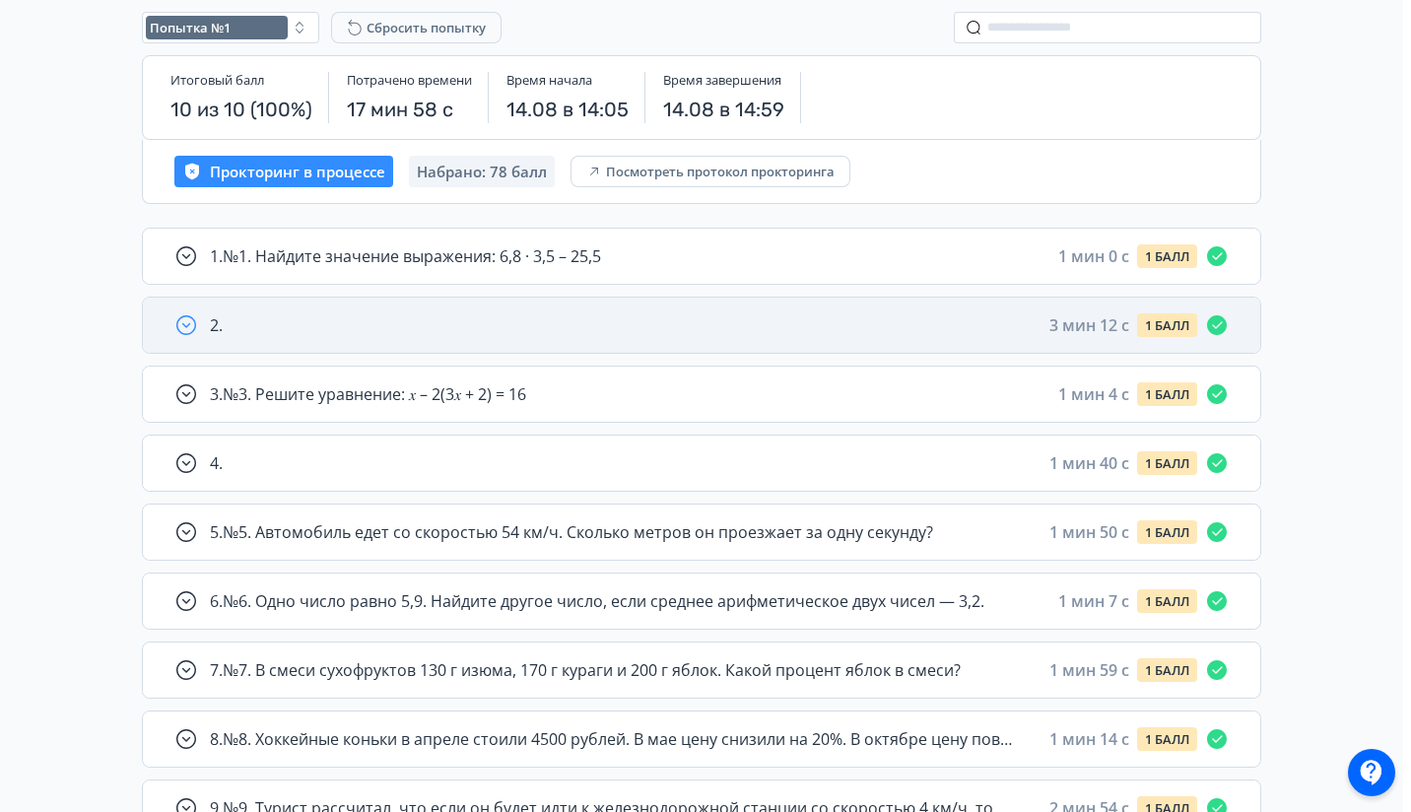
click at [704, 330] on div "2 . 3 мин 12 c 1 БАЛЛ" at bounding box center [719, 325] width 1019 height 24
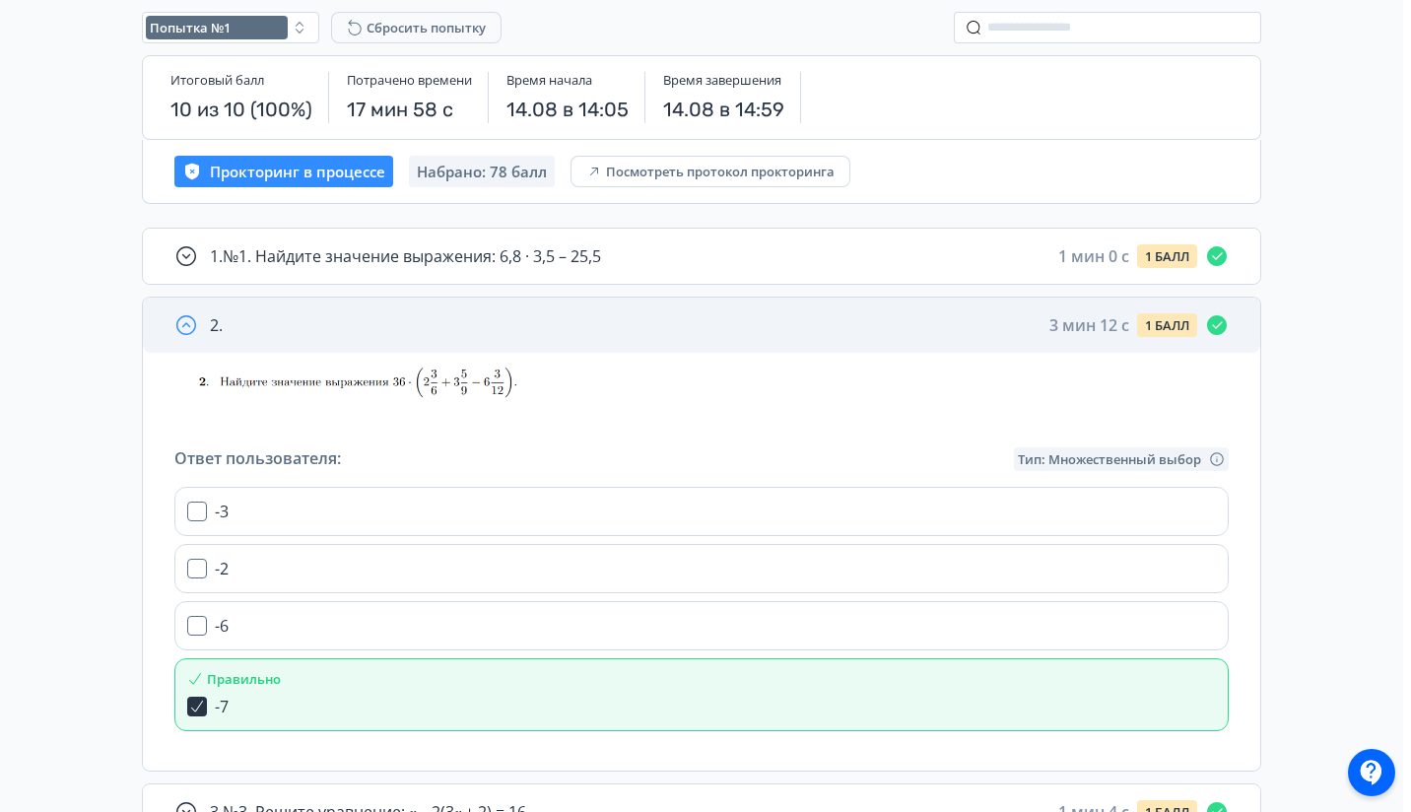
click at [704, 330] on div "2 . 3 мин 12 c 1 БАЛЛ" at bounding box center [719, 325] width 1019 height 24
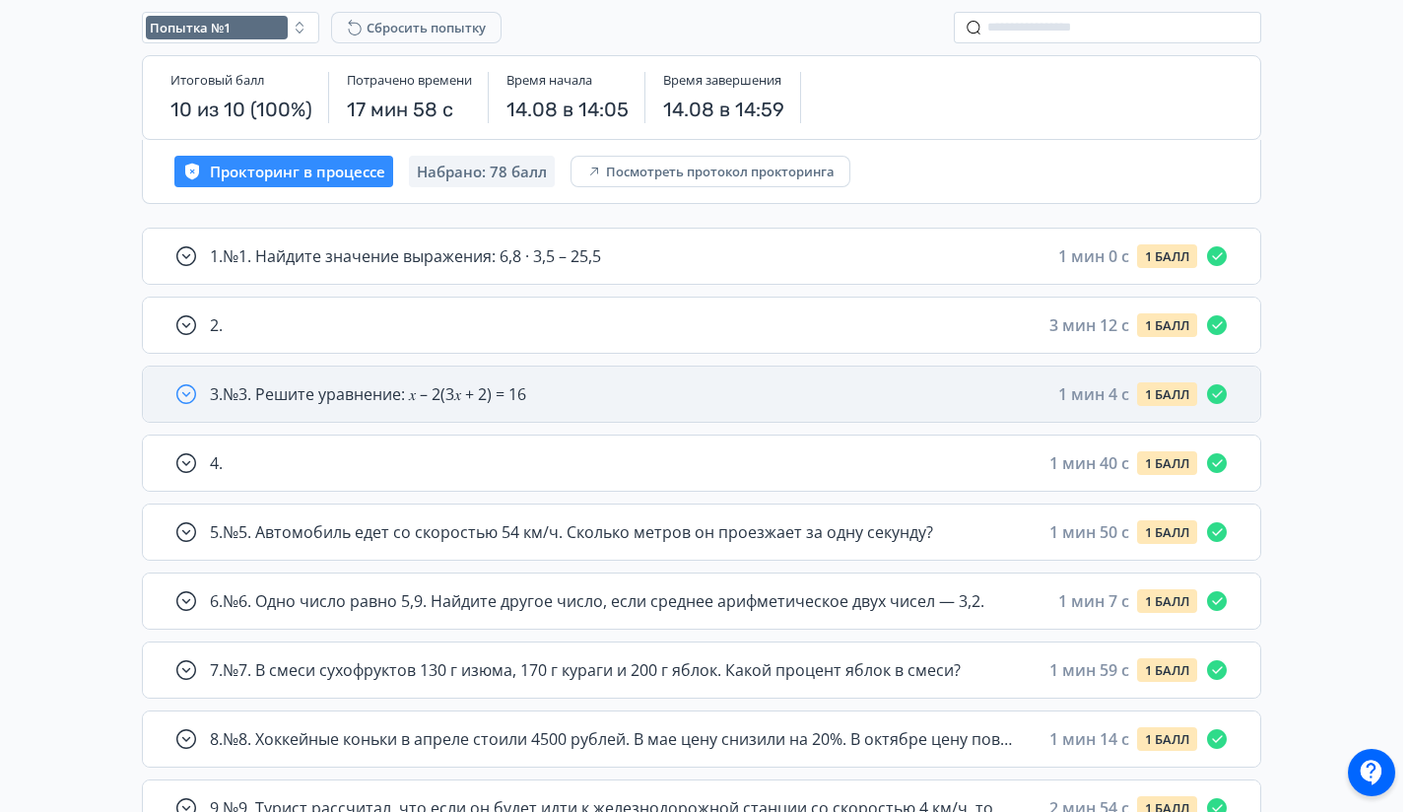
click at [683, 407] on div "3 . №3. Решите уравнение: 𝑥 – 2(3𝑥 + 2) = 16 1 мин 4 c 1 БАЛЛ" at bounding box center [701, 394] width 1117 height 55
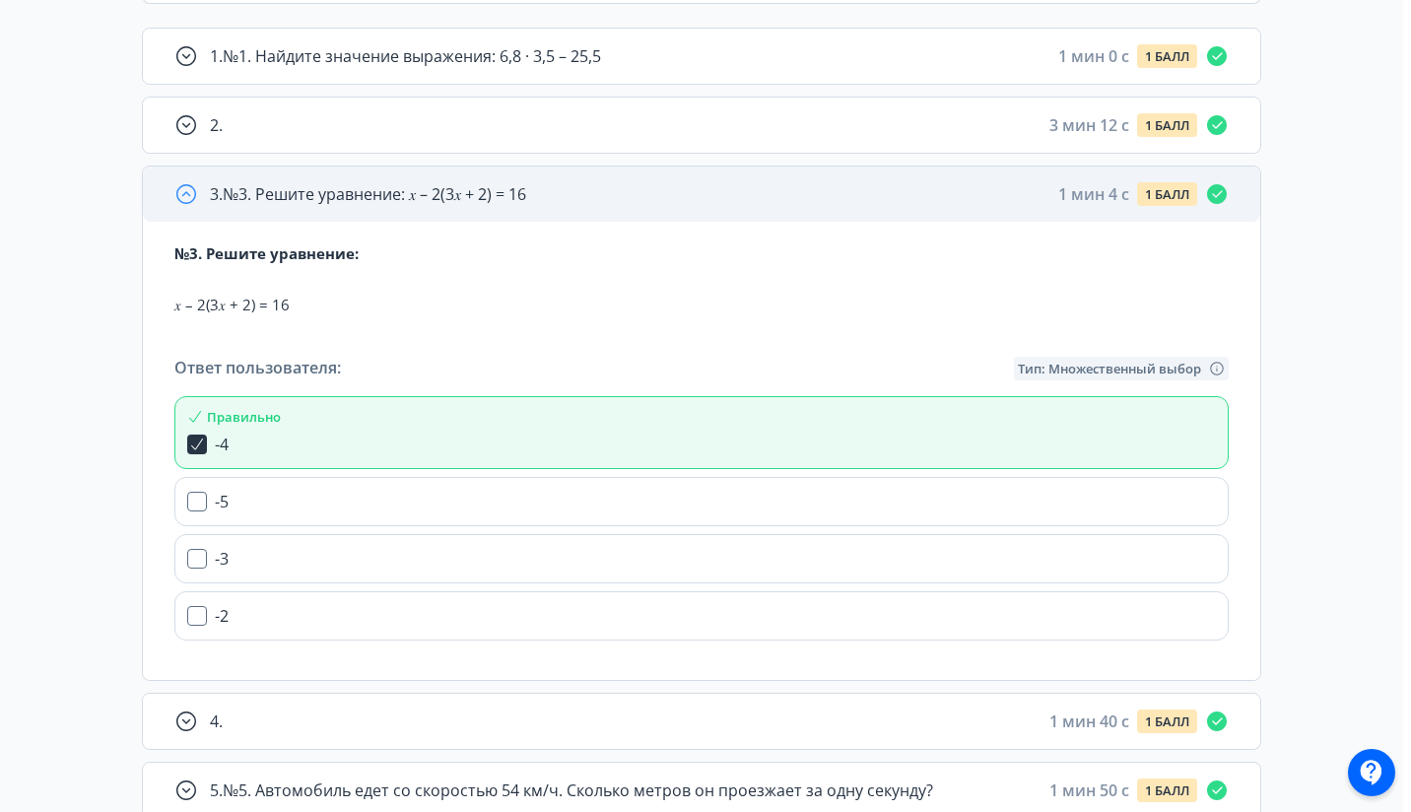
click at [732, 186] on div "3 . №3. Решите уравнение: 𝑥 – 2(3𝑥 + 2) = 16 1 мин 4 c 1 БАЛЛ" at bounding box center [719, 194] width 1019 height 24
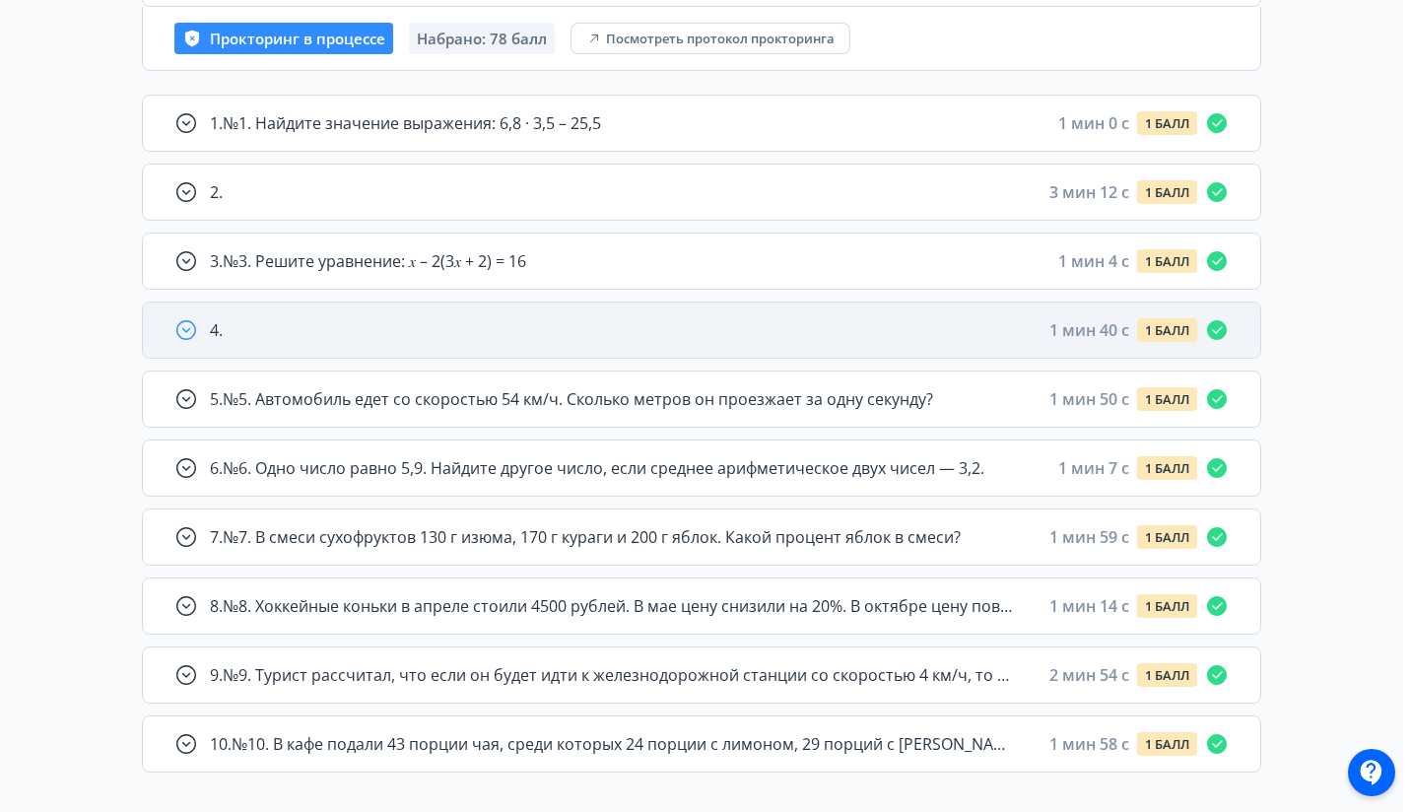
click at [654, 341] on div "4 . 1 мин 40 c 1 БАЛЛ" at bounding box center [719, 330] width 1019 height 24
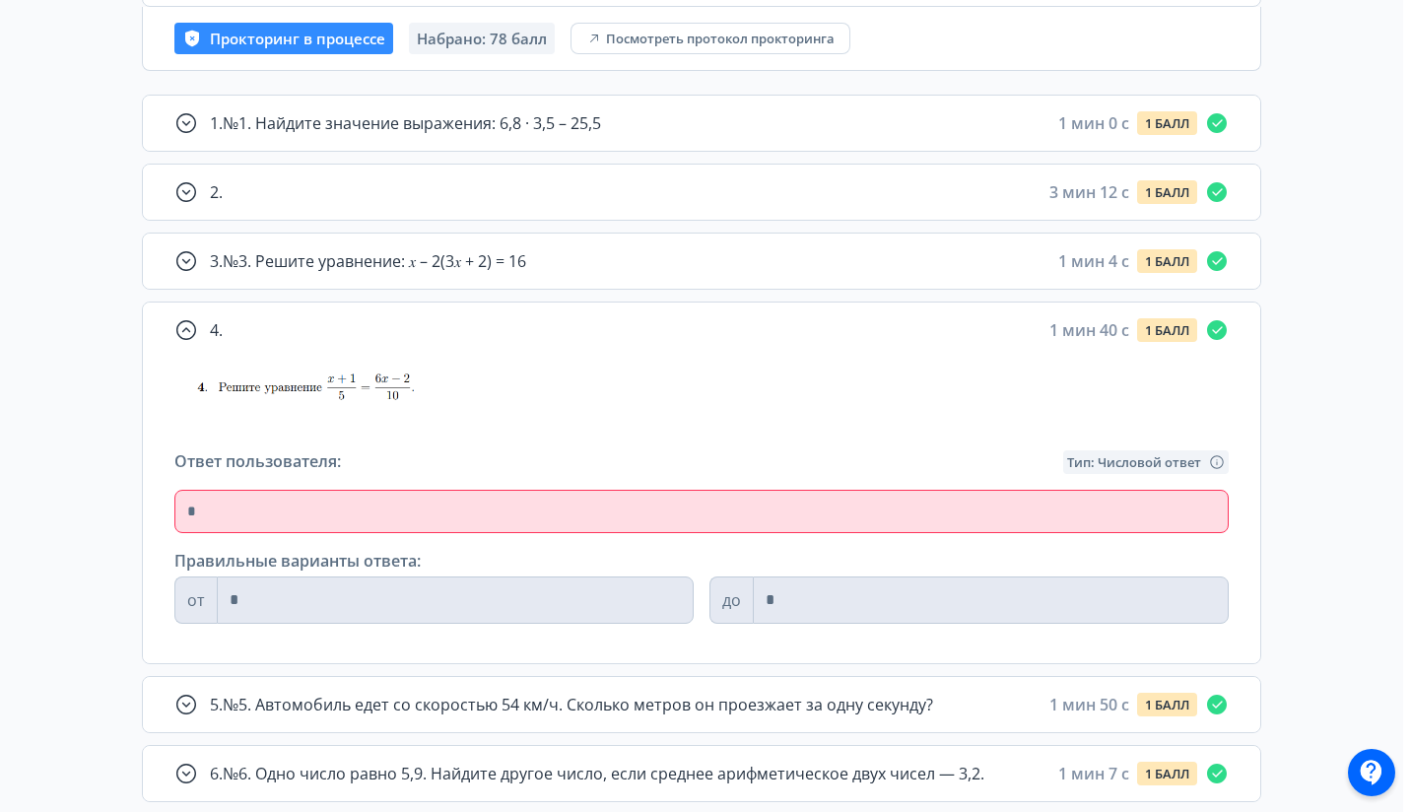
scroll to position [321, 0]
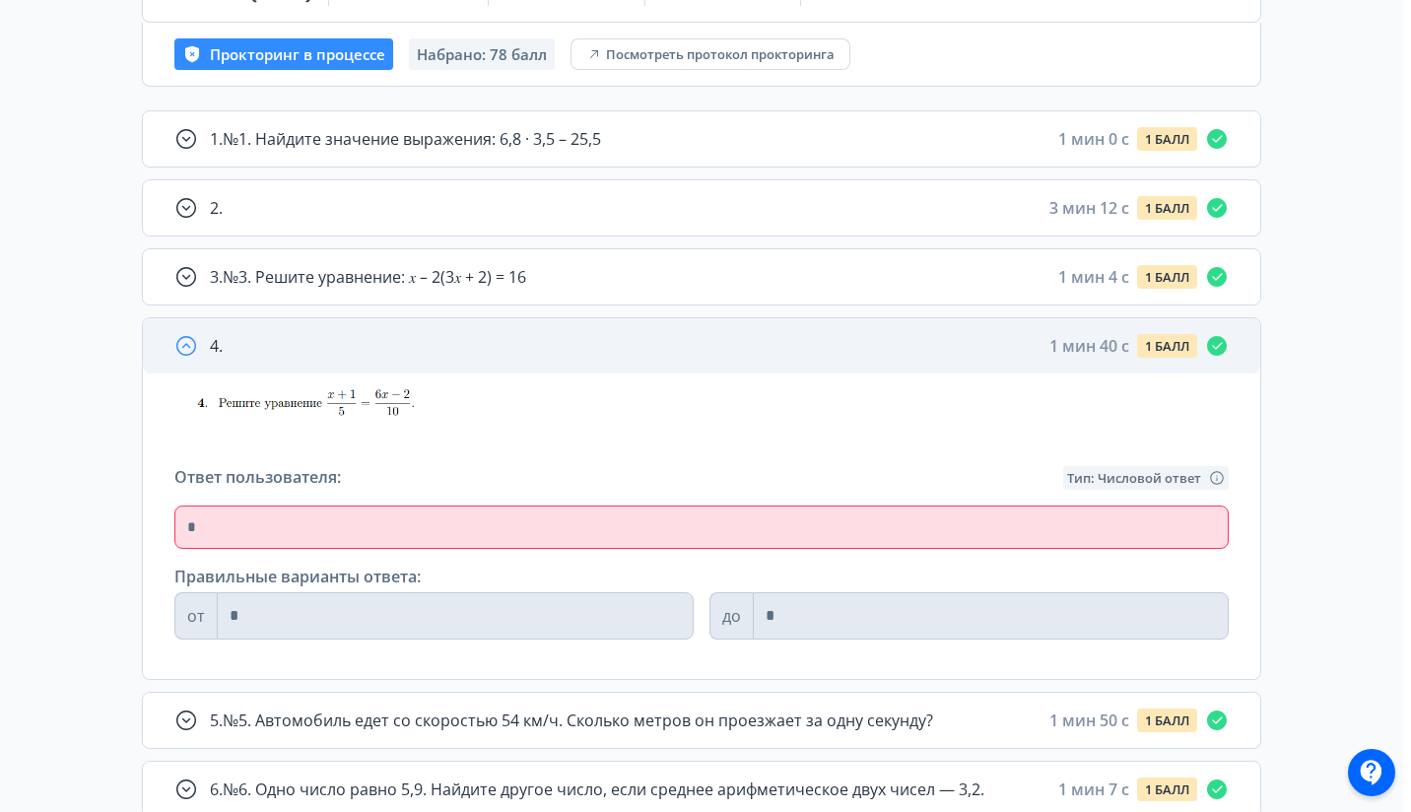
click at [680, 338] on div "4 . 1 мин 40 c 1 БАЛЛ" at bounding box center [719, 346] width 1019 height 24
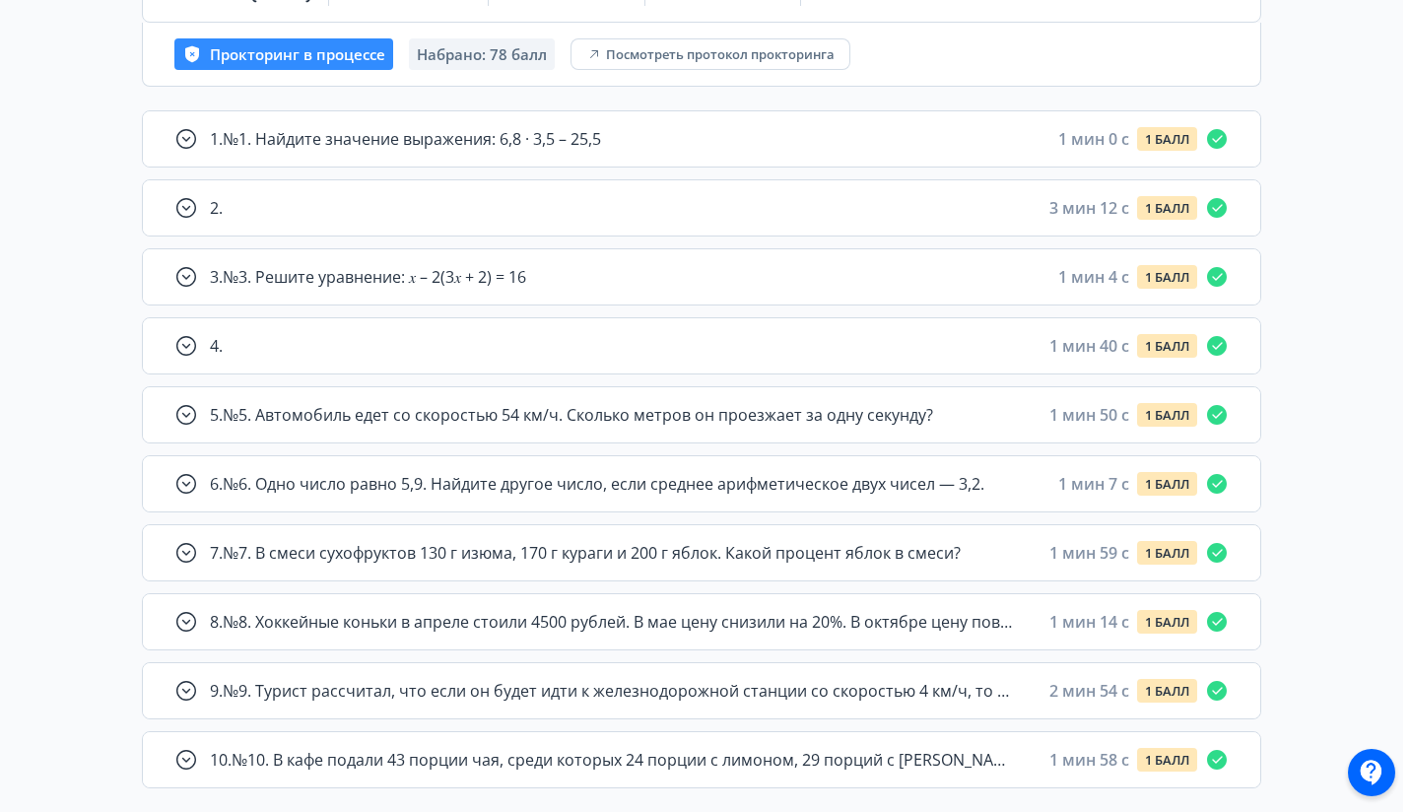
click at [668, 443] on div "1 . №1. Найдите значение выражения: 6,8 · 3,5 – 25,5 1 мин 0 c 1 БАЛЛ 2 . 3 мин…" at bounding box center [701, 449] width 1119 height 678
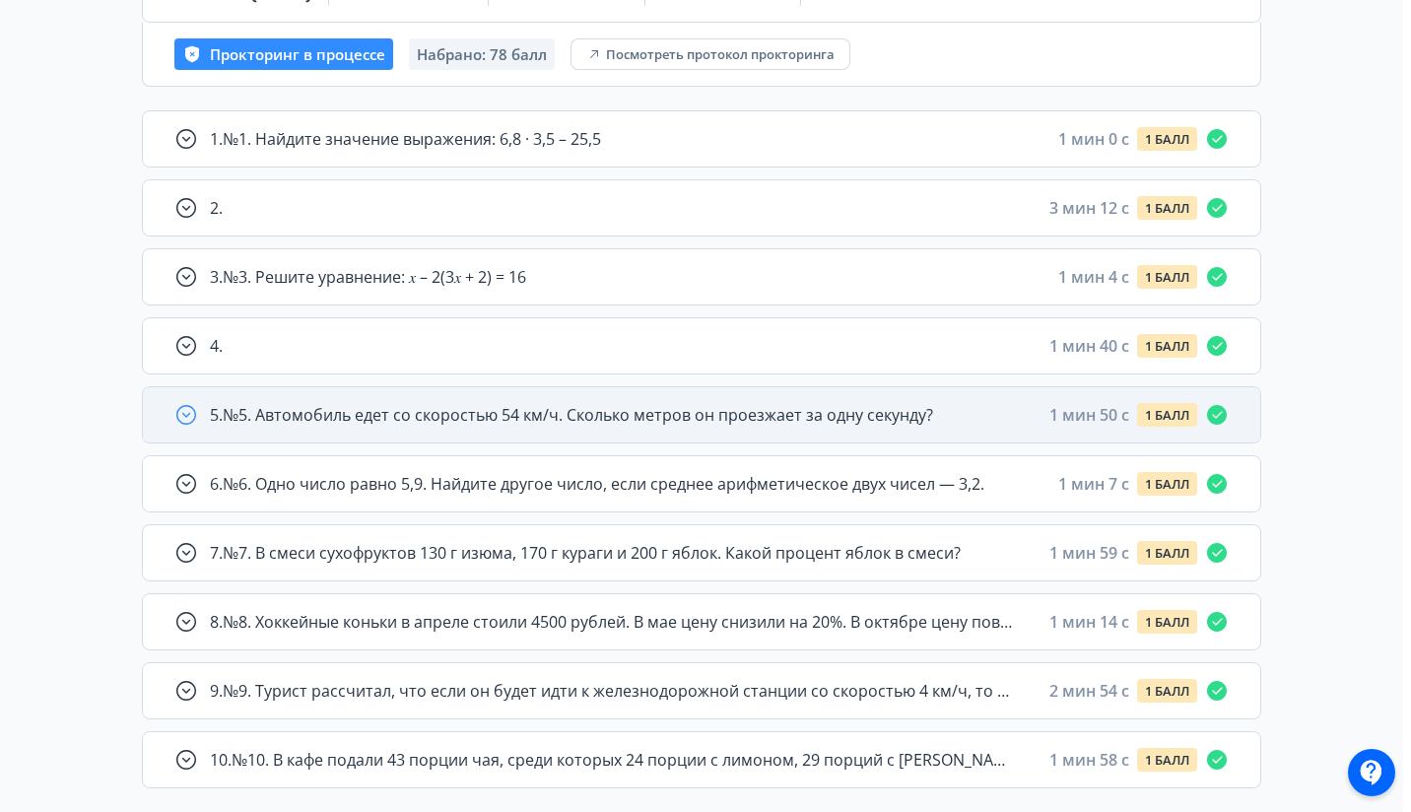
click at [691, 409] on span "5 . №5. Автомобиль едет со скоростью 54 км/ч. Сколько метров он проезжает за од…" at bounding box center [571, 415] width 723 height 24
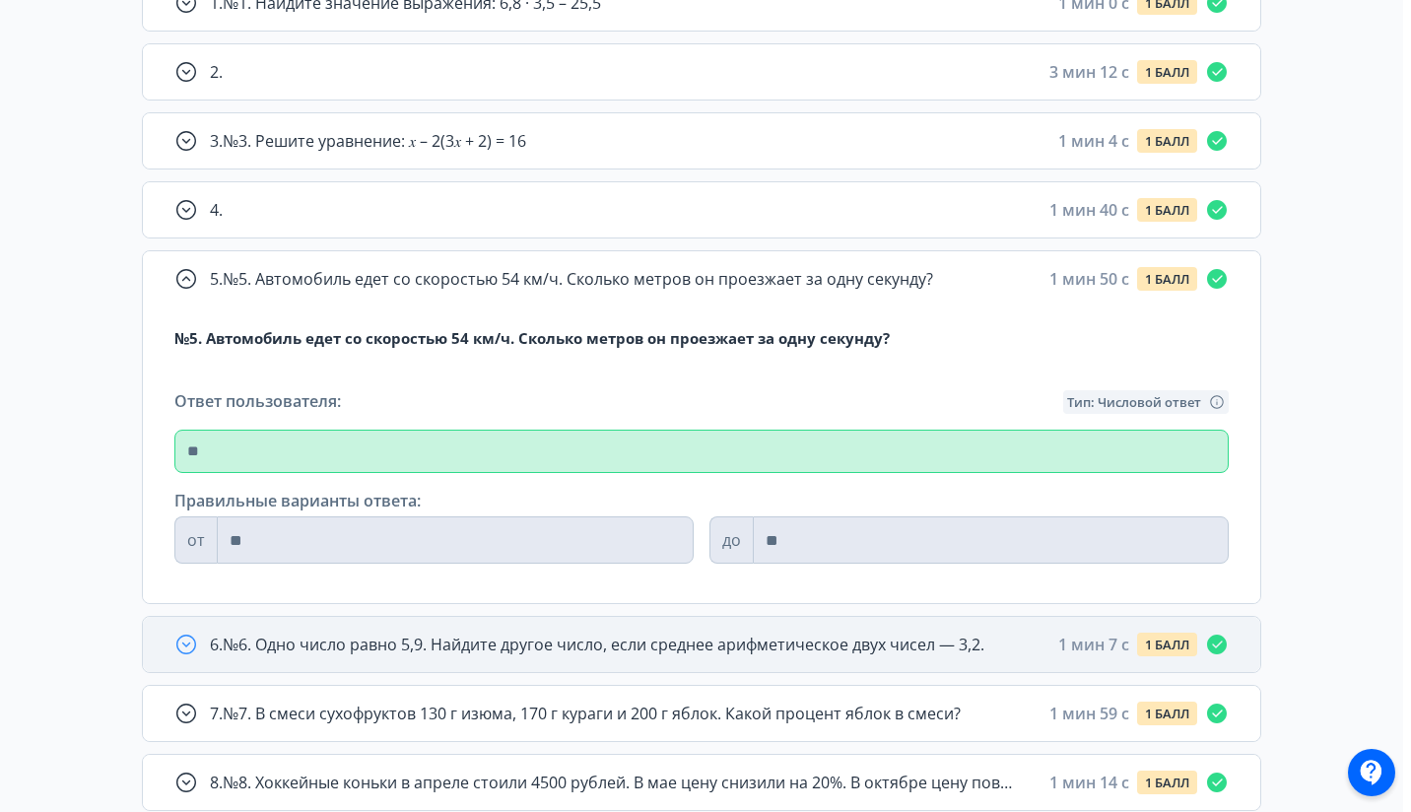
click at [647, 666] on div "6 . №6. Одно число равно 5,9. Найдите другое число, если среднее арифметическое…" at bounding box center [701, 644] width 1117 height 55
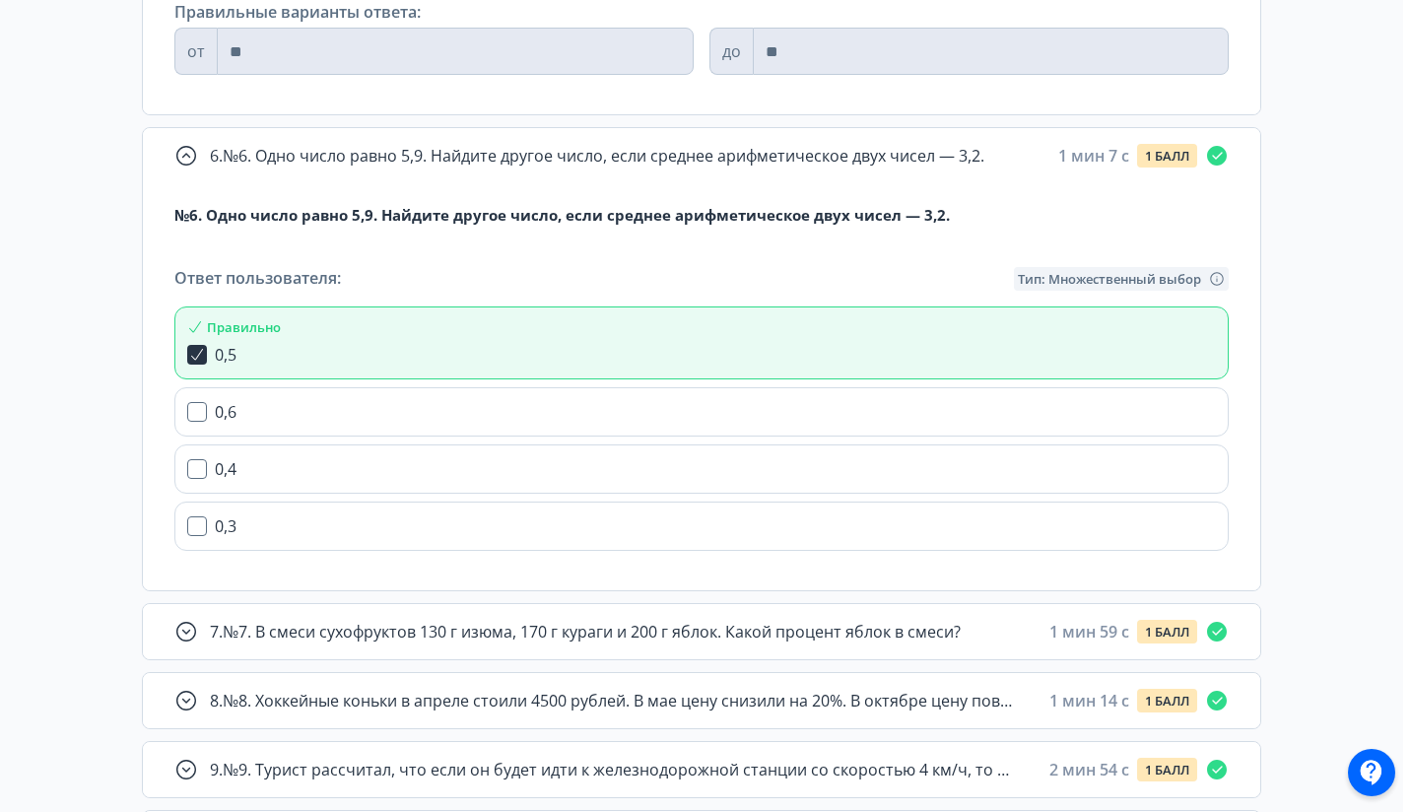
scroll to position [1041, 0]
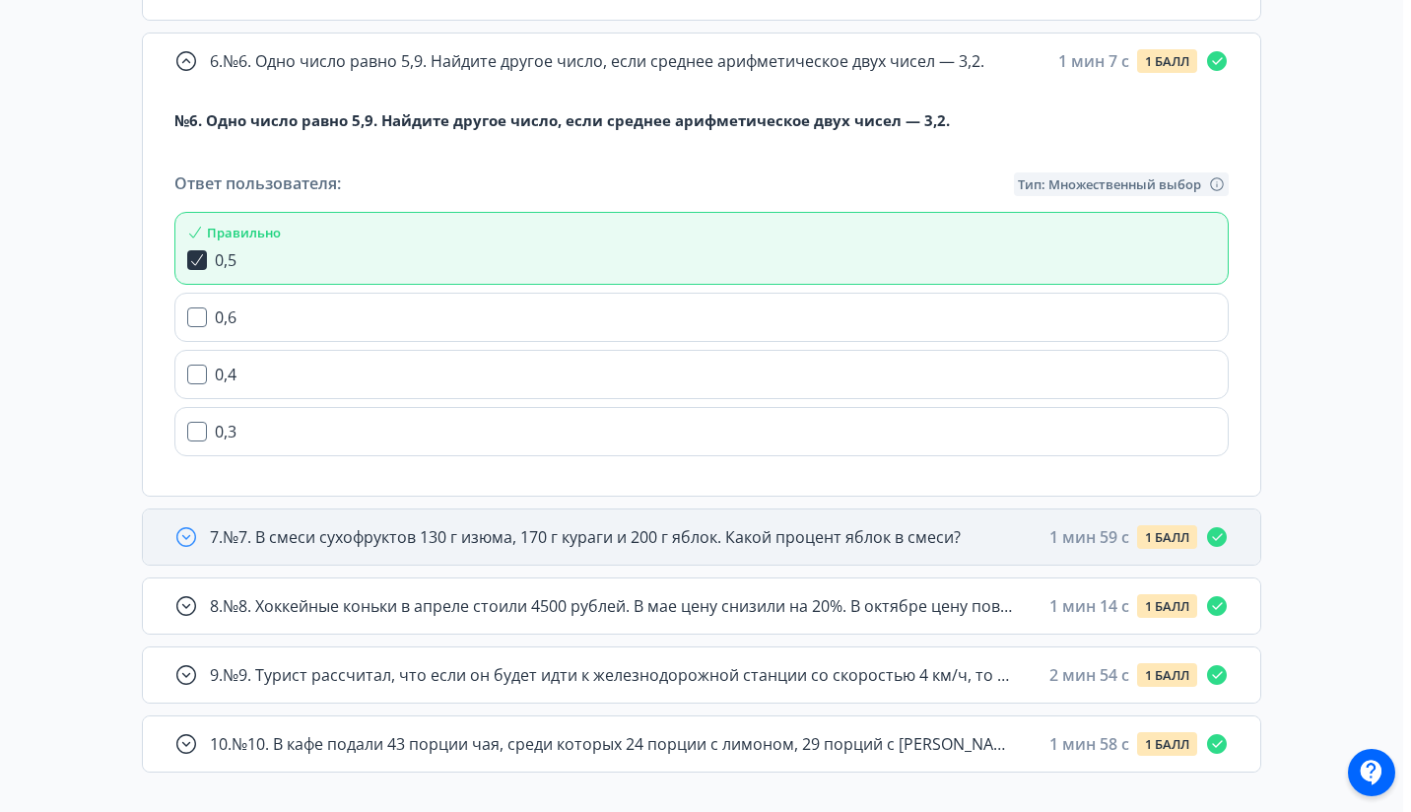
click at [710, 544] on span "7 . №7. В смеси сухофруктов 130 г изюма, 170 г кураги и 200 г яблок. Какой проц…" at bounding box center [585, 537] width 751 height 24
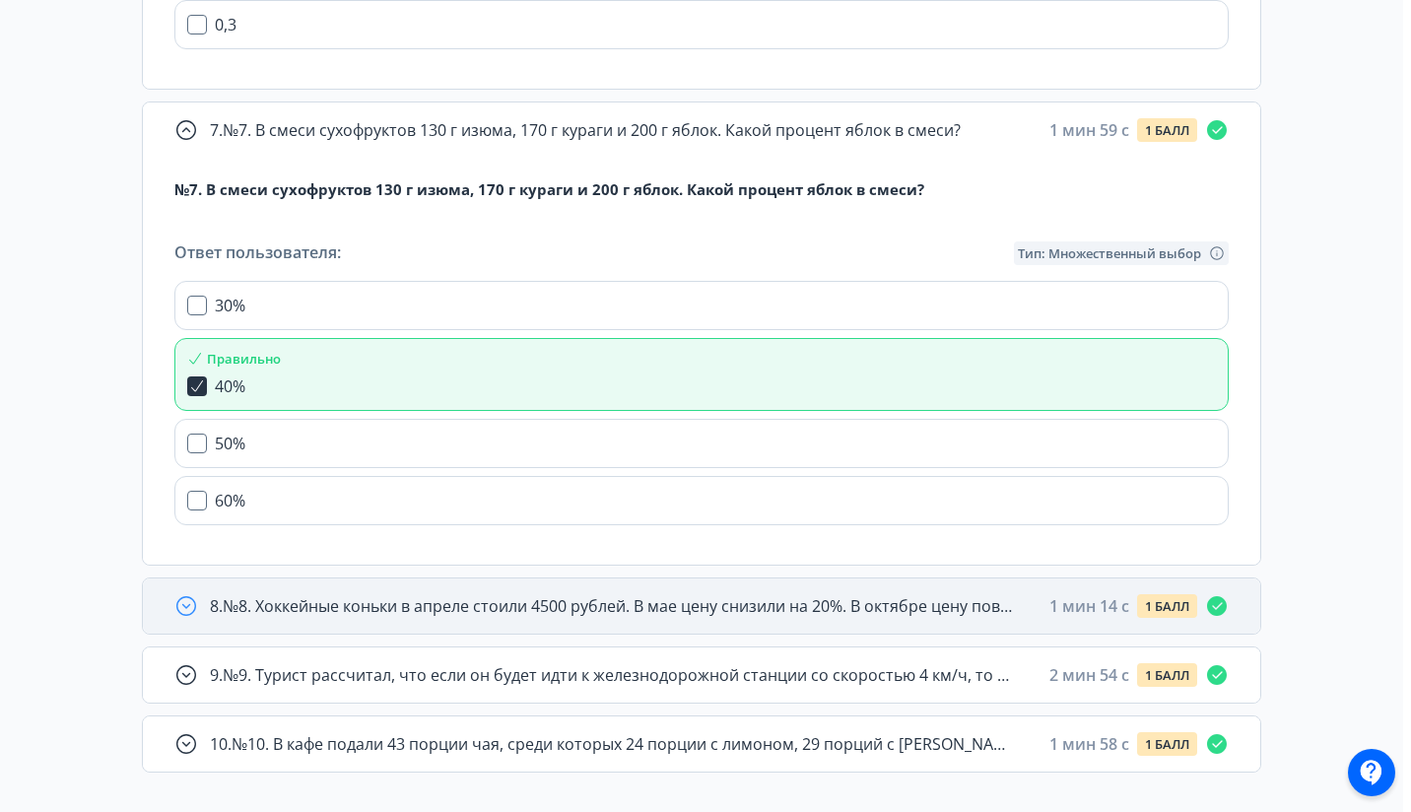
click at [703, 613] on span "8 . №8. Хоккейные коньки в апреле стоили 4500 рублей. В мае цену снизили на 20%…" at bounding box center [614, 606] width 808 height 24
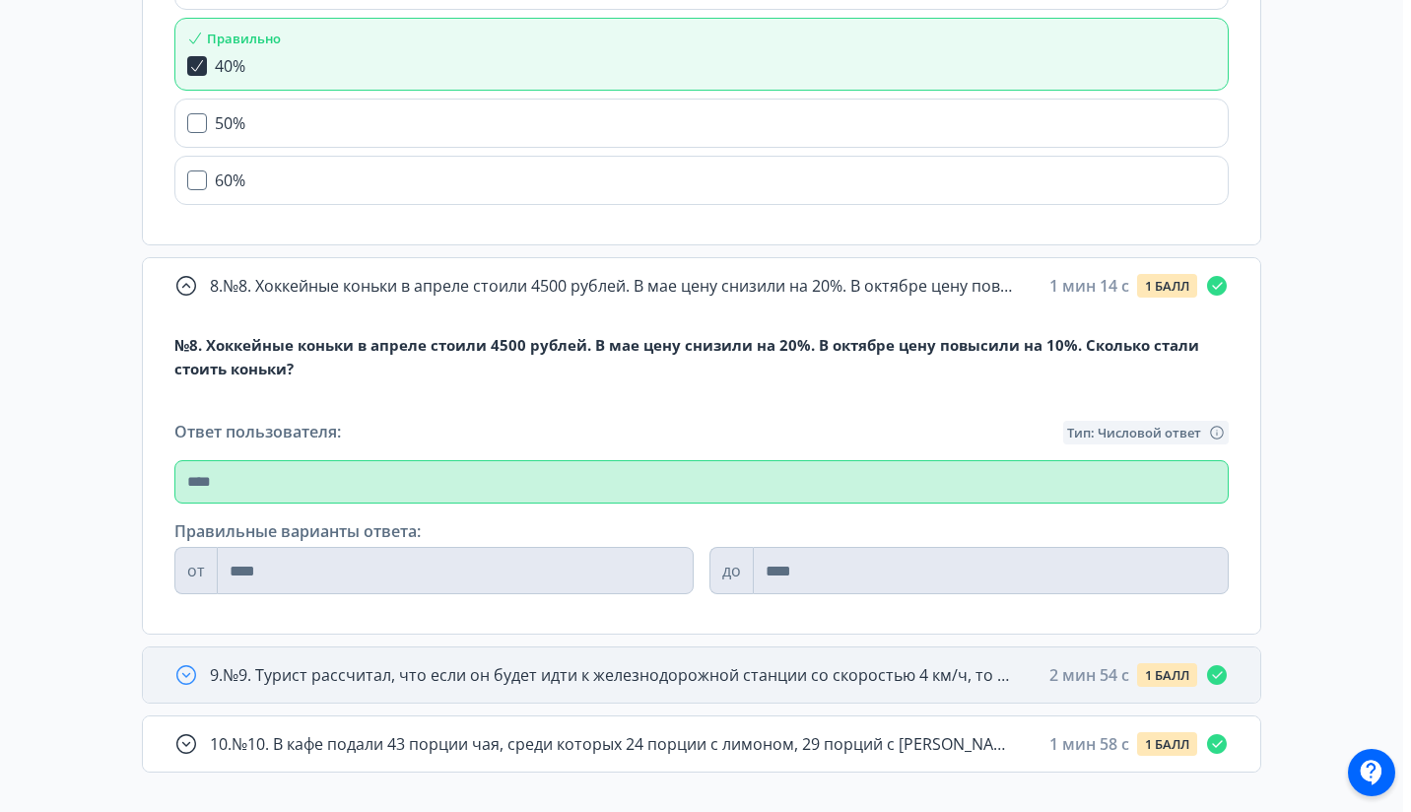
click at [683, 663] on span "9 . №9. Турист рассчитал, что если он будет идти к железнодорожной станции со с…" at bounding box center [614, 675] width 808 height 24
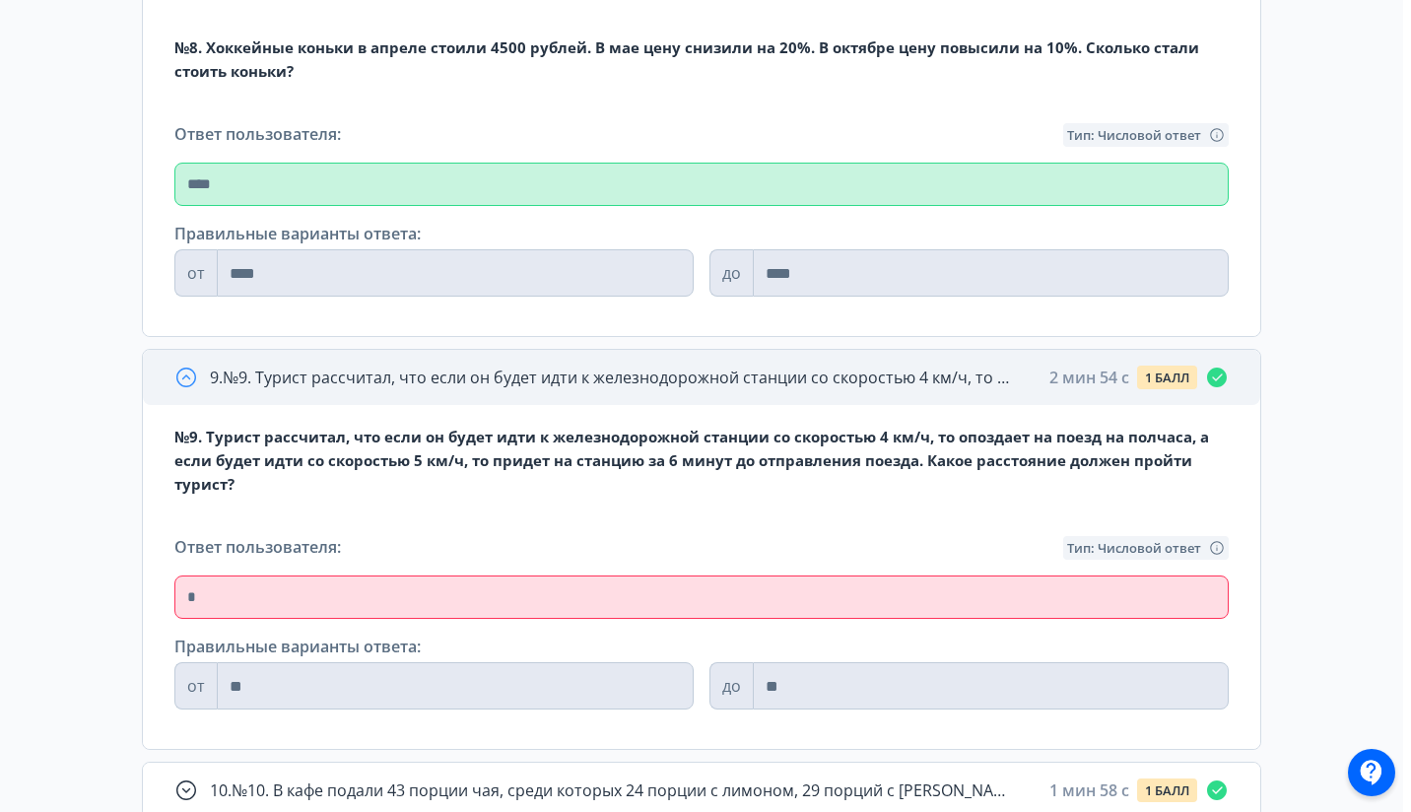
scroll to position [2112, 0]
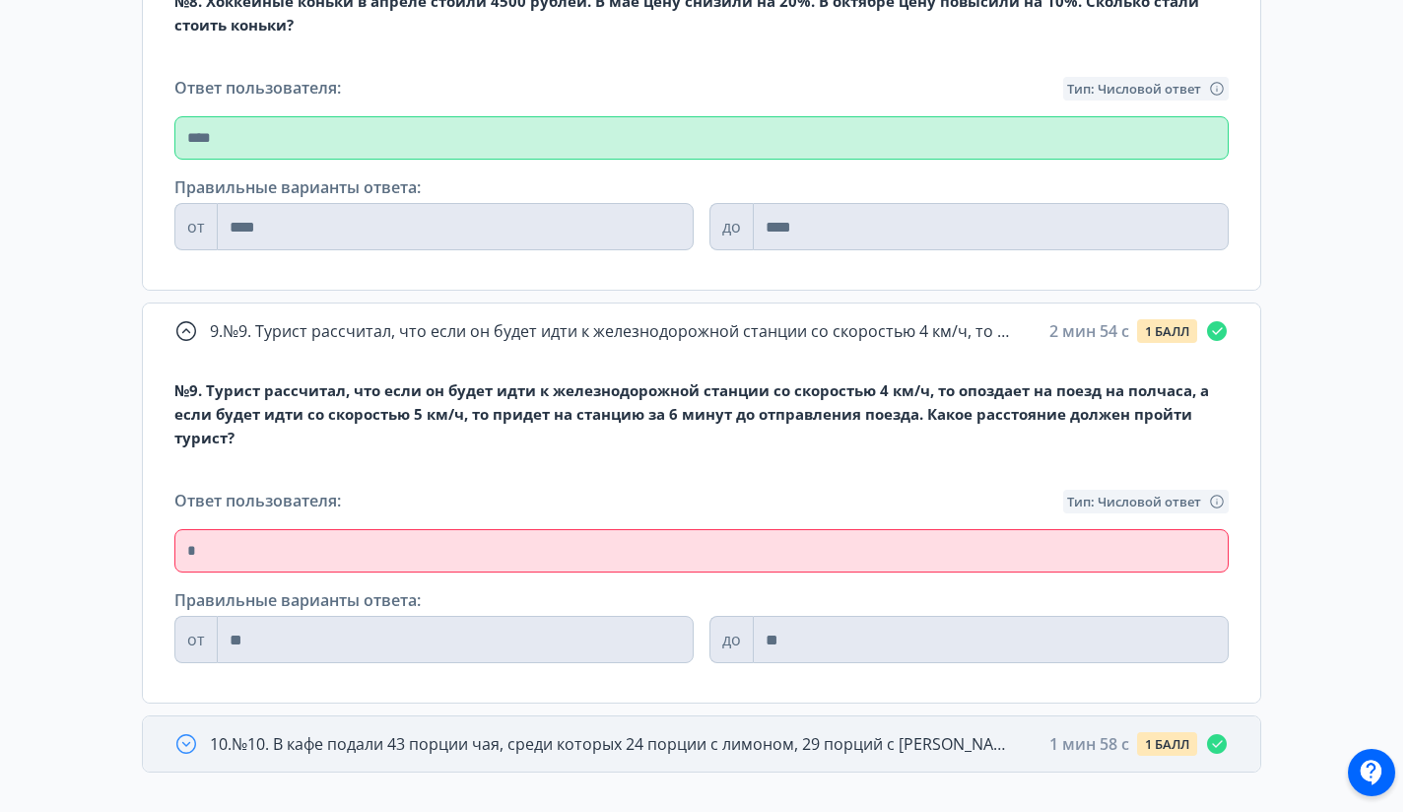
click at [748, 732] on span "10 . №10. В кафе подали 43 порции чая, среди которых 24 порции с лимоном, 29 по…" at bounding box center [614, 744] width 808 height 24
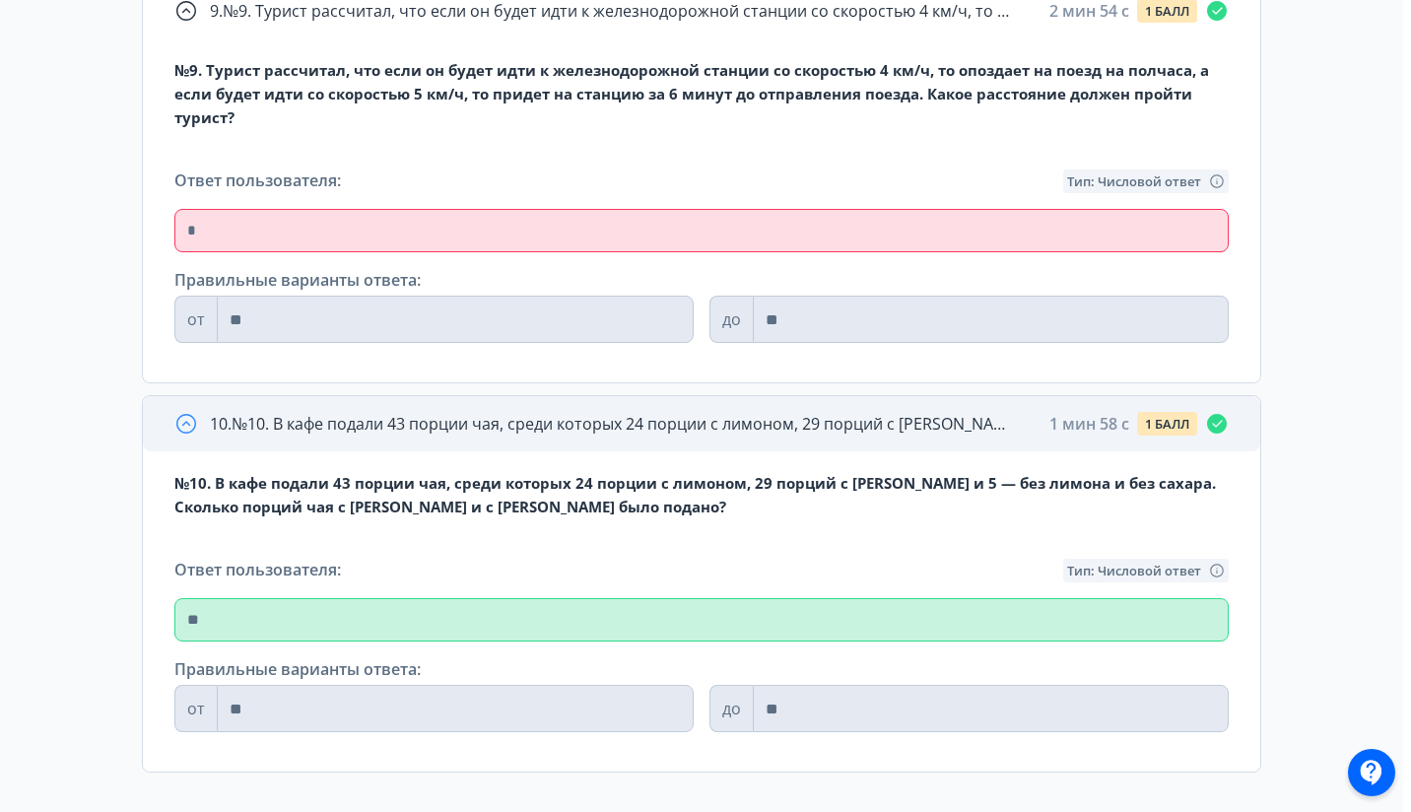
click at [775, 427] on span "10 . №10. В кафе подали 43 порции чая, среди которых 24 порции с лимоном, 29 по…" at bounding box center [614, 424] width 808 height 24
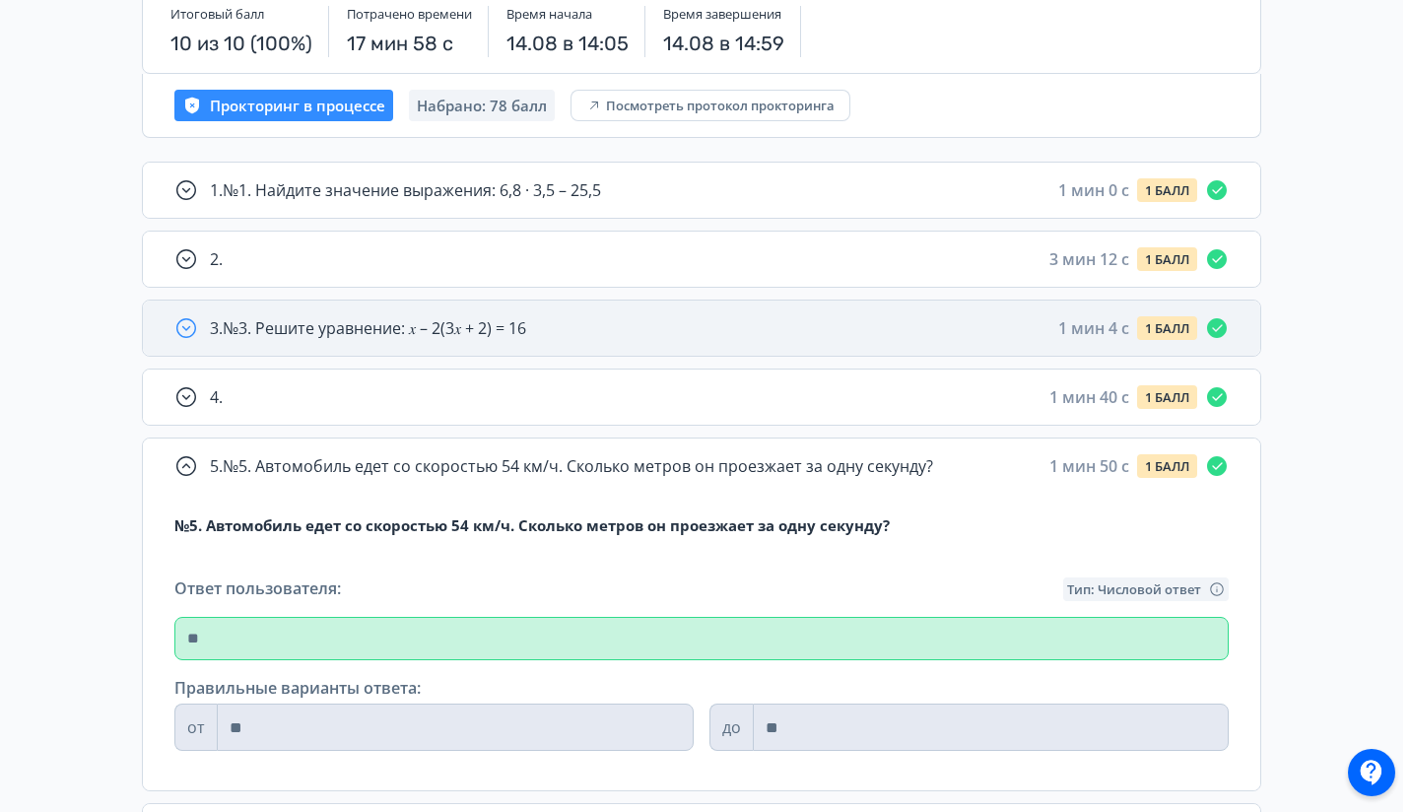
scroll to position [267, 0]
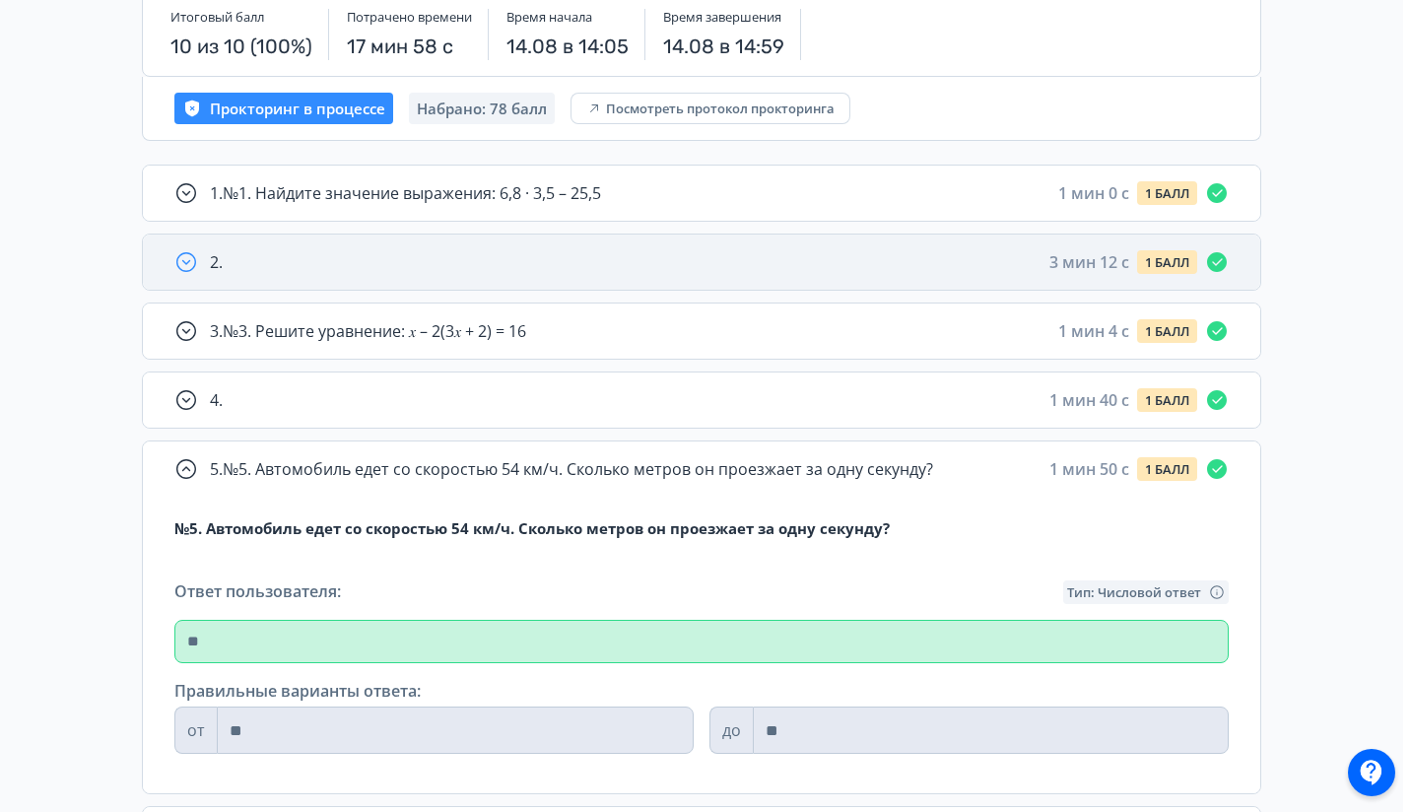
click at [759, 278] on div "2 . 3 мин 12 c 1 БАЛЛ" at bounding box center [701, 262] width 1117 height 55
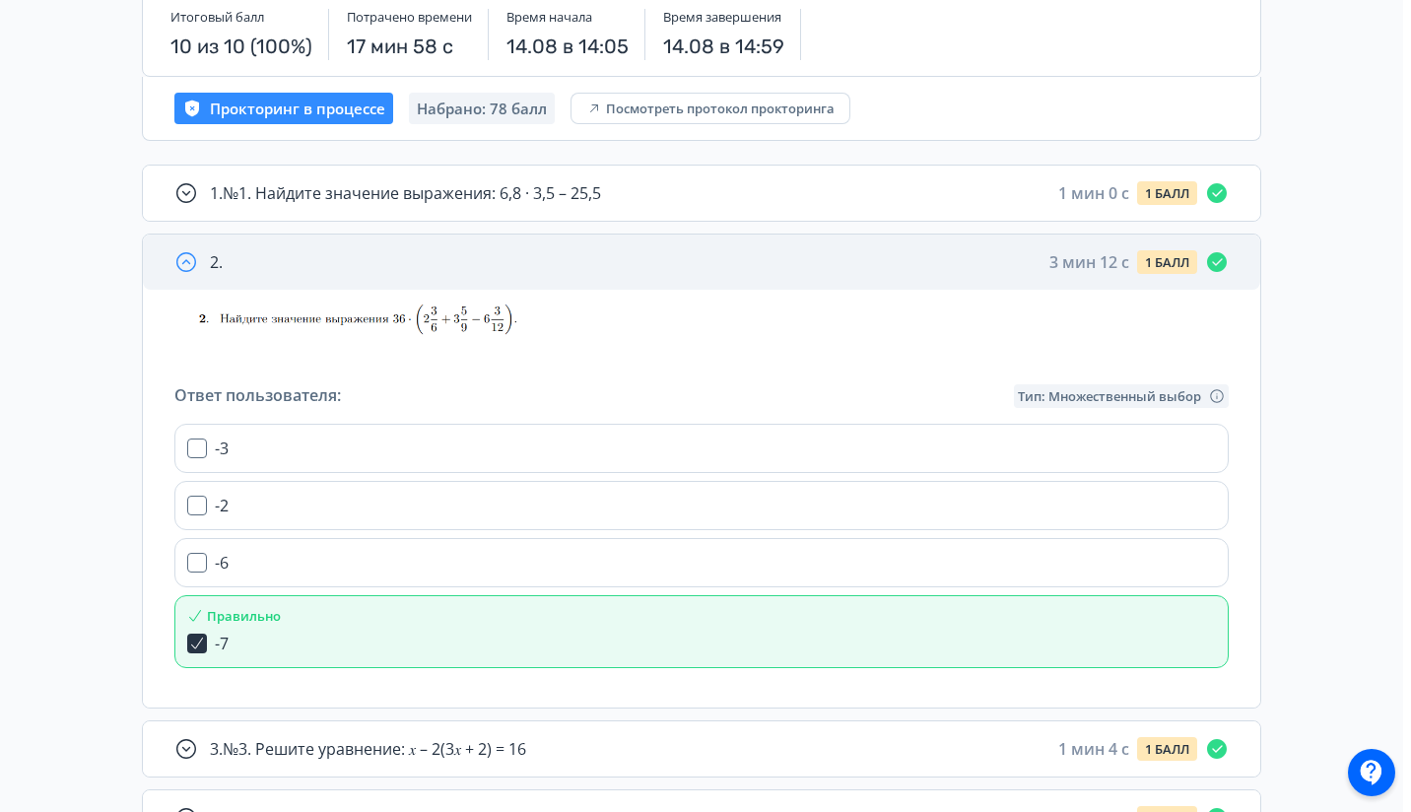
click at [759, 278] on div "2 . 3 мин 12 c 1 БАЛЛ" at bounding box center [701, 262] width 1117 height 55
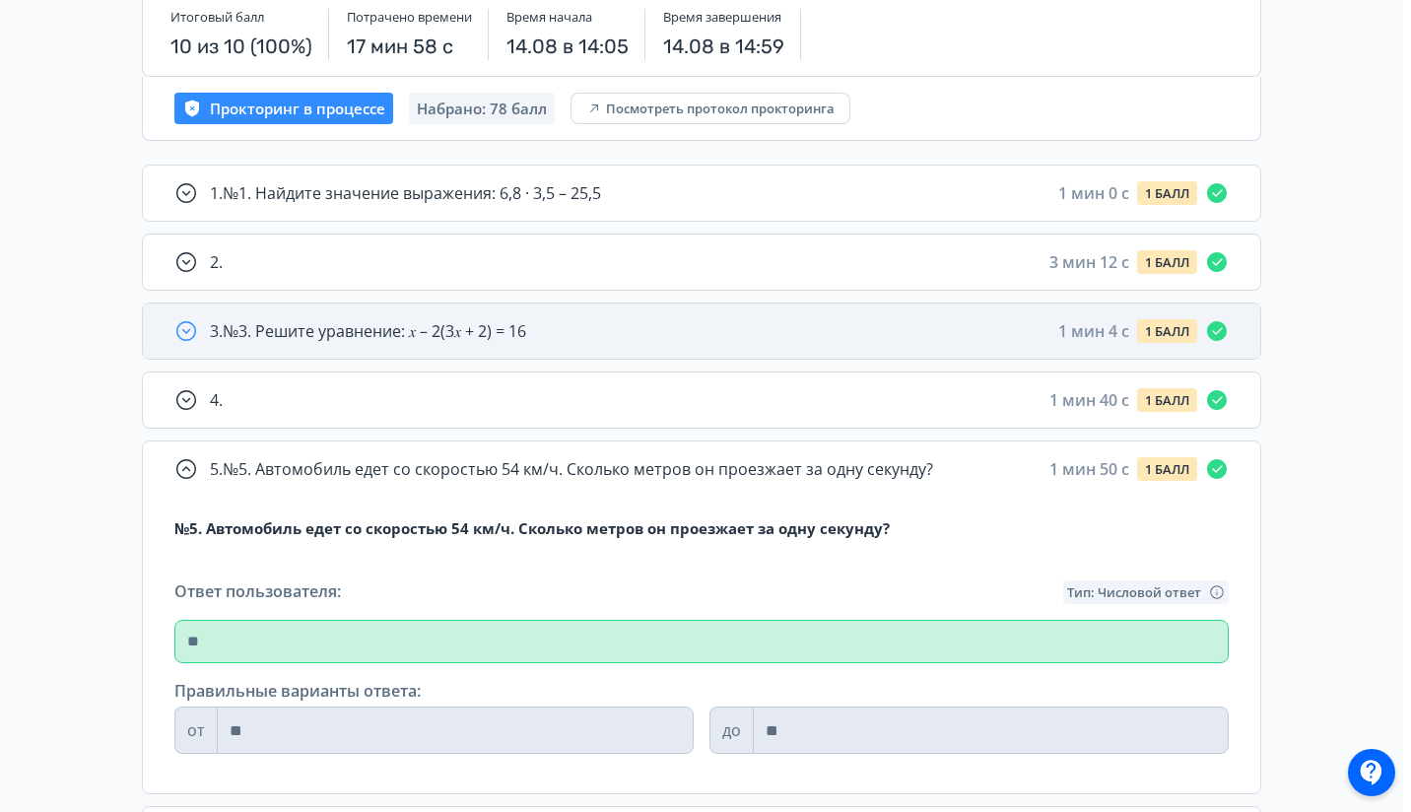
click at [727, 323] on div "3 . №3. Решите уравнение: 𝑥 – 2(3𝑥 + 2) = 16 1 мин 4 c 1 БАЛЛ" at bounding box center [719, 331] width 1019 height 24
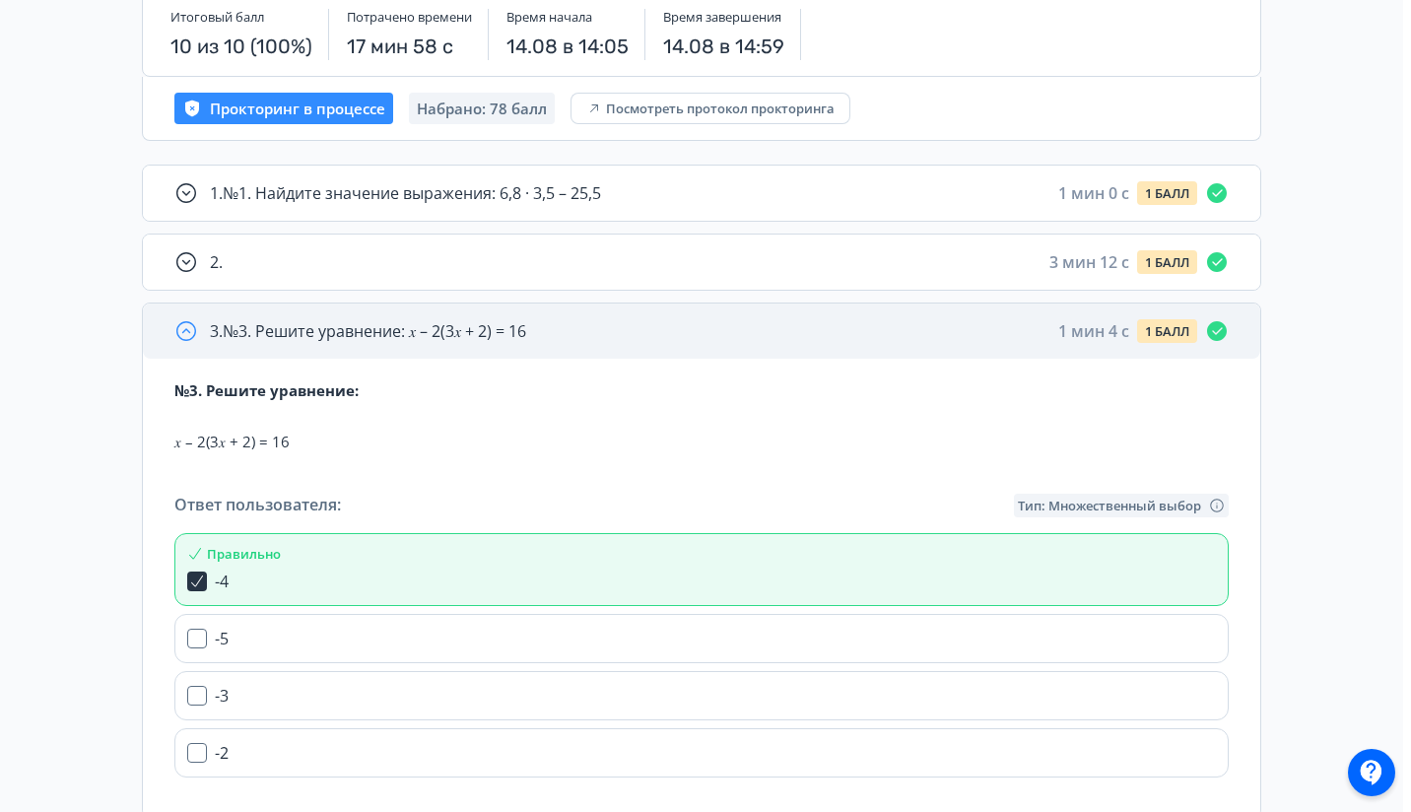
click at [719, 346] on div "3 . №3. Решите уравнение: 𝑥 – 2(3𝑥 + 2) = 16 1 мин 4 c 1 БАЛЛ" at bounding box center [701, 330] width 1117 height 55
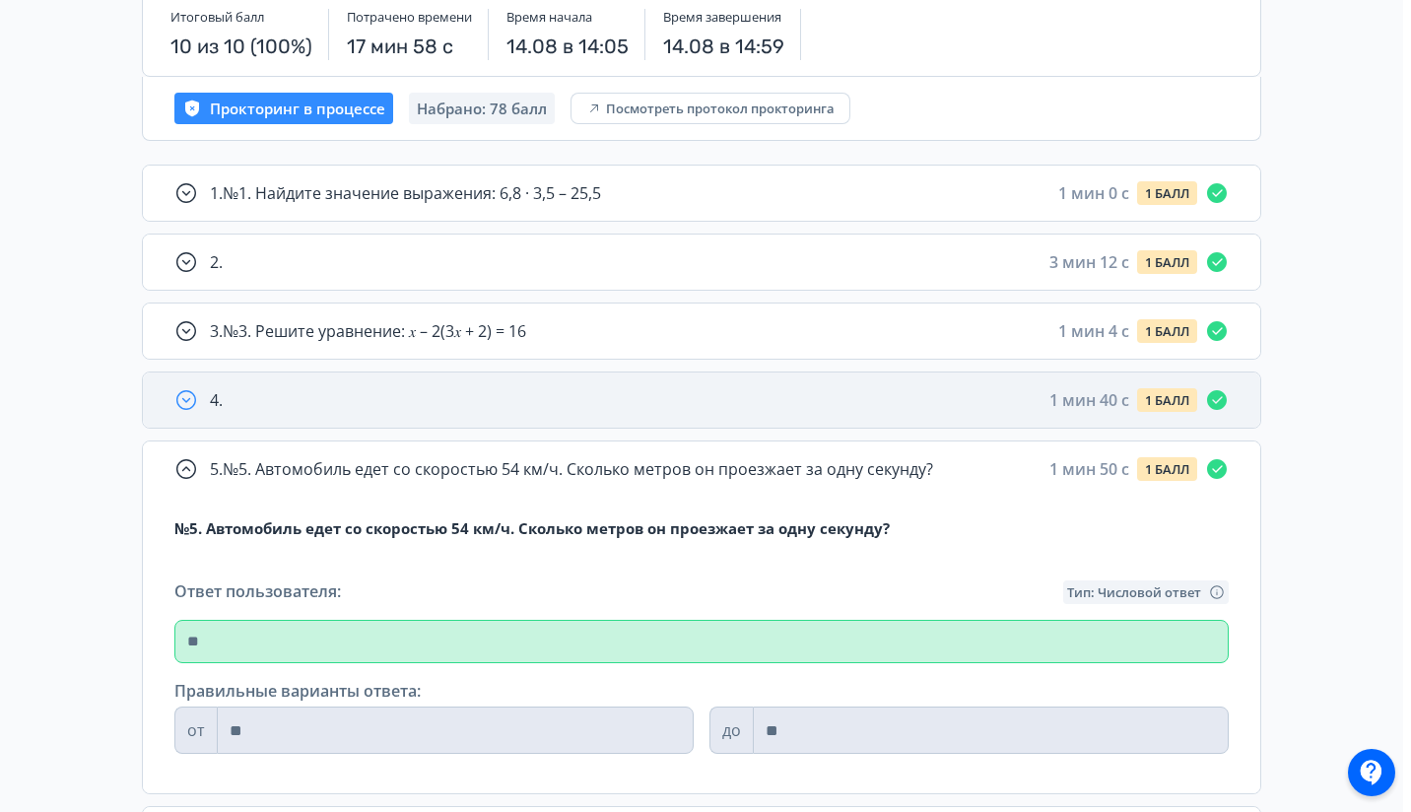
click at [688, 409] on div "4 . 1 мин 40 c 1 БАЛЛ" at bounding box center [719, 400] width 1019 height 24
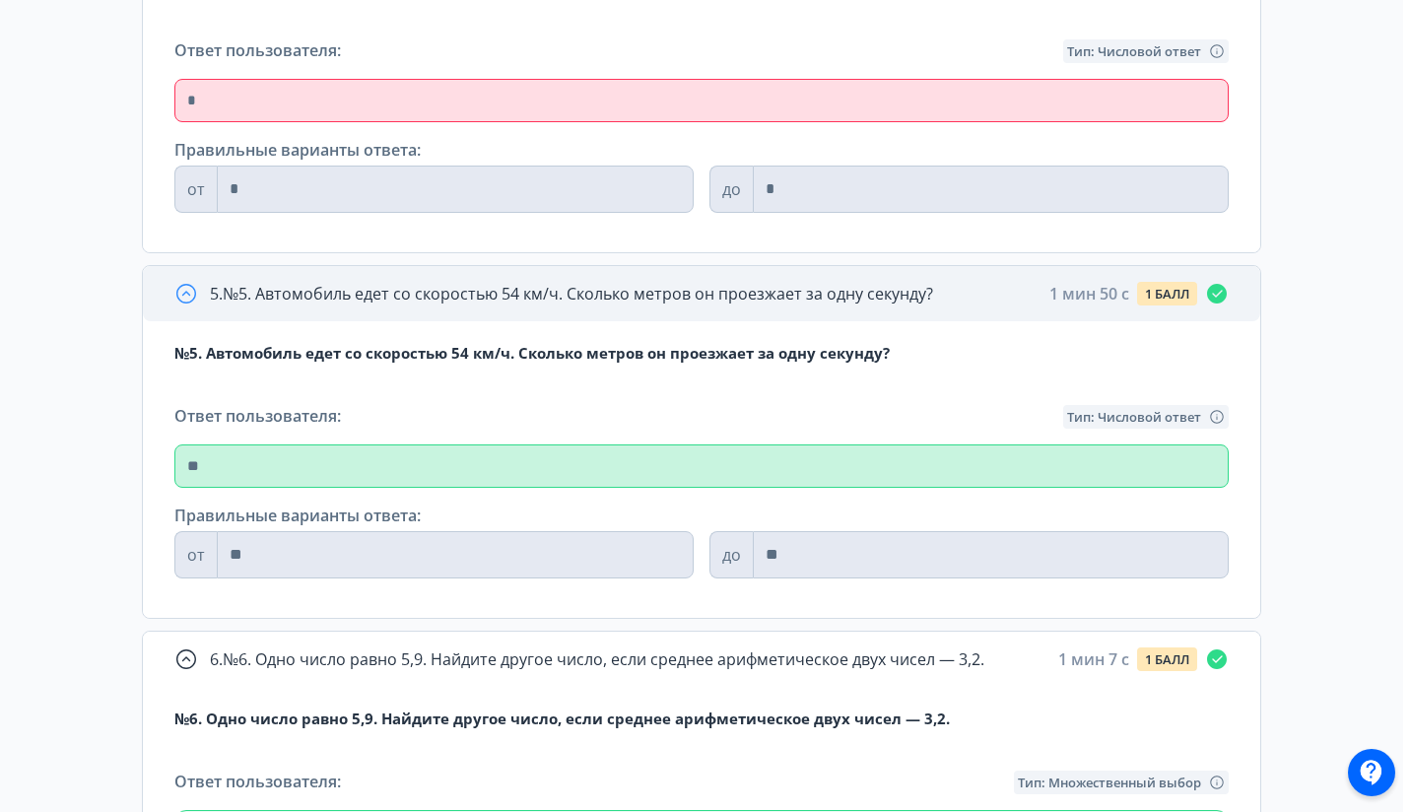
click at [613, 290] on span "5 . №5. Автомобиль едет со скоростью 54 км/ч. Сколько метров он проезжает за од…" at bounding box center [571, 294] width 723 height 24
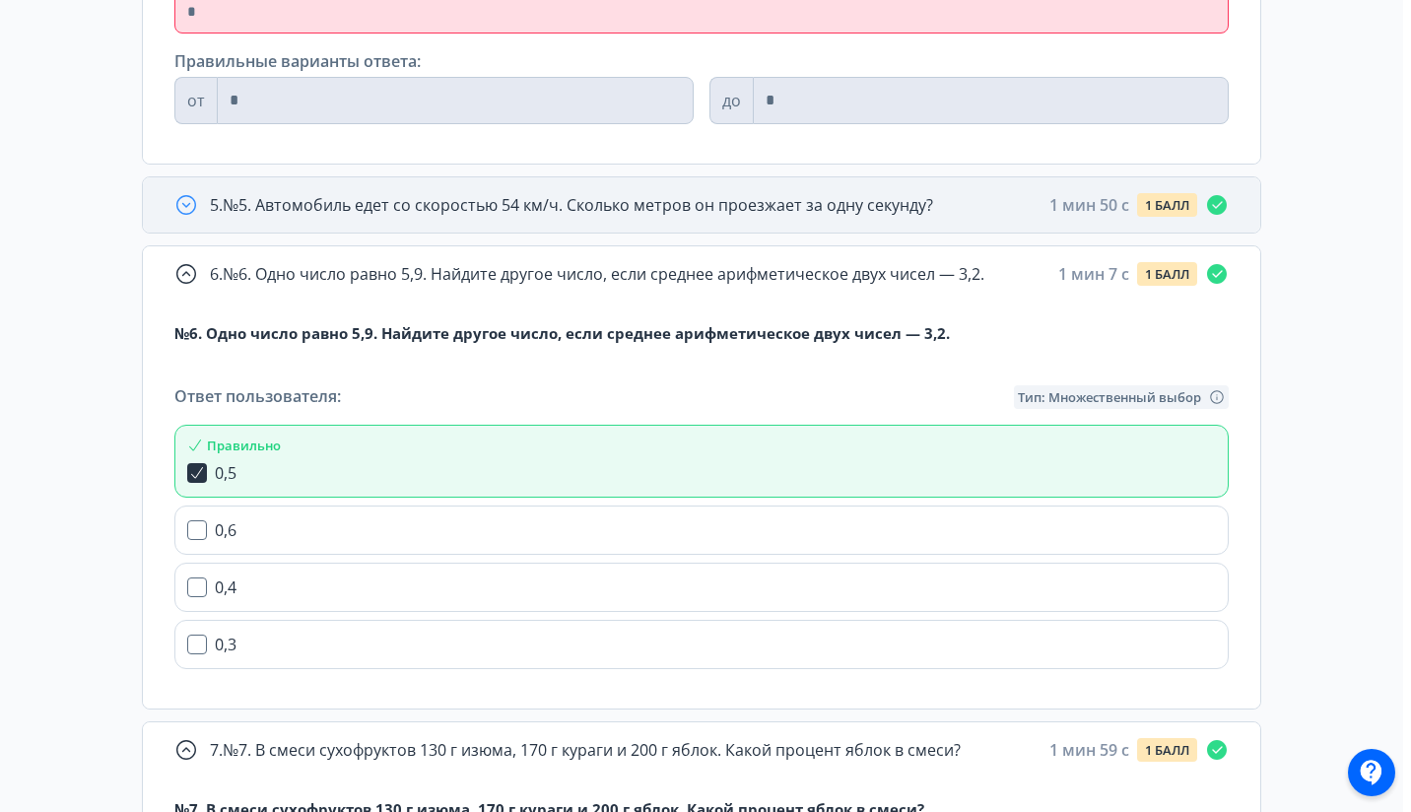
scroll to position [940, 0]
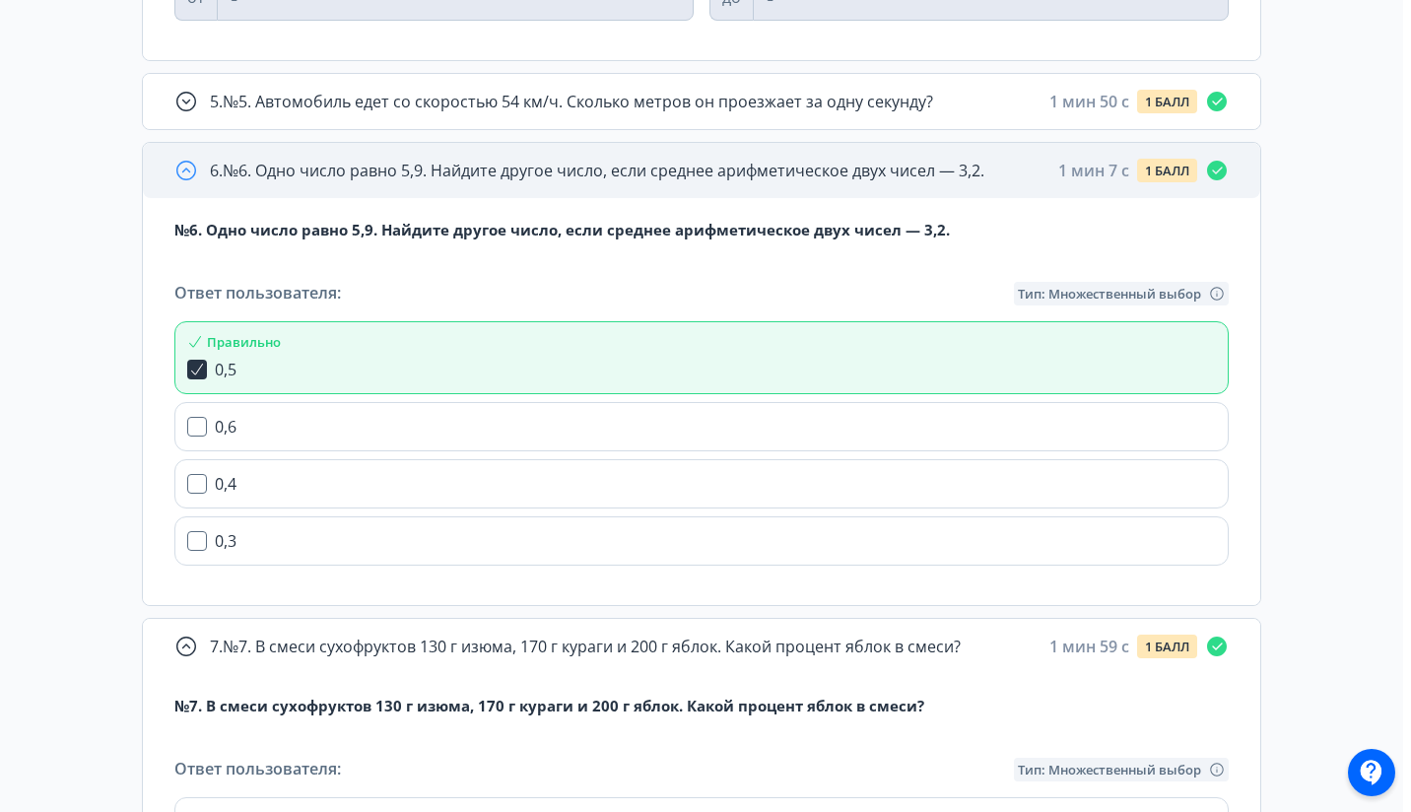
click at [632, 195] on div "6 . №6. Одно число равно 5,9. Найдите другое число, если среднее арифметическое…" at bounding box center [701, 170] width 1117 height 55
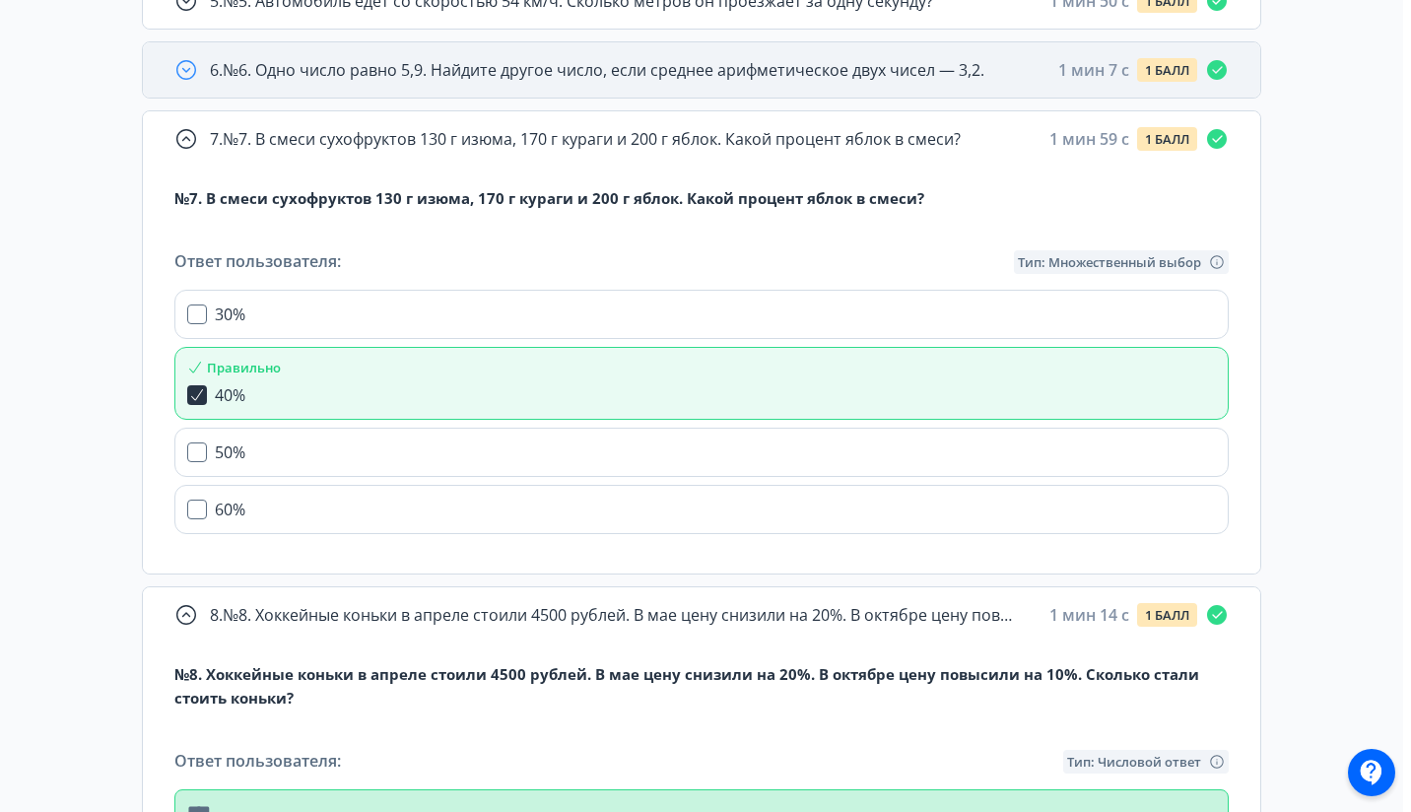
scroll to position [1057, 0]
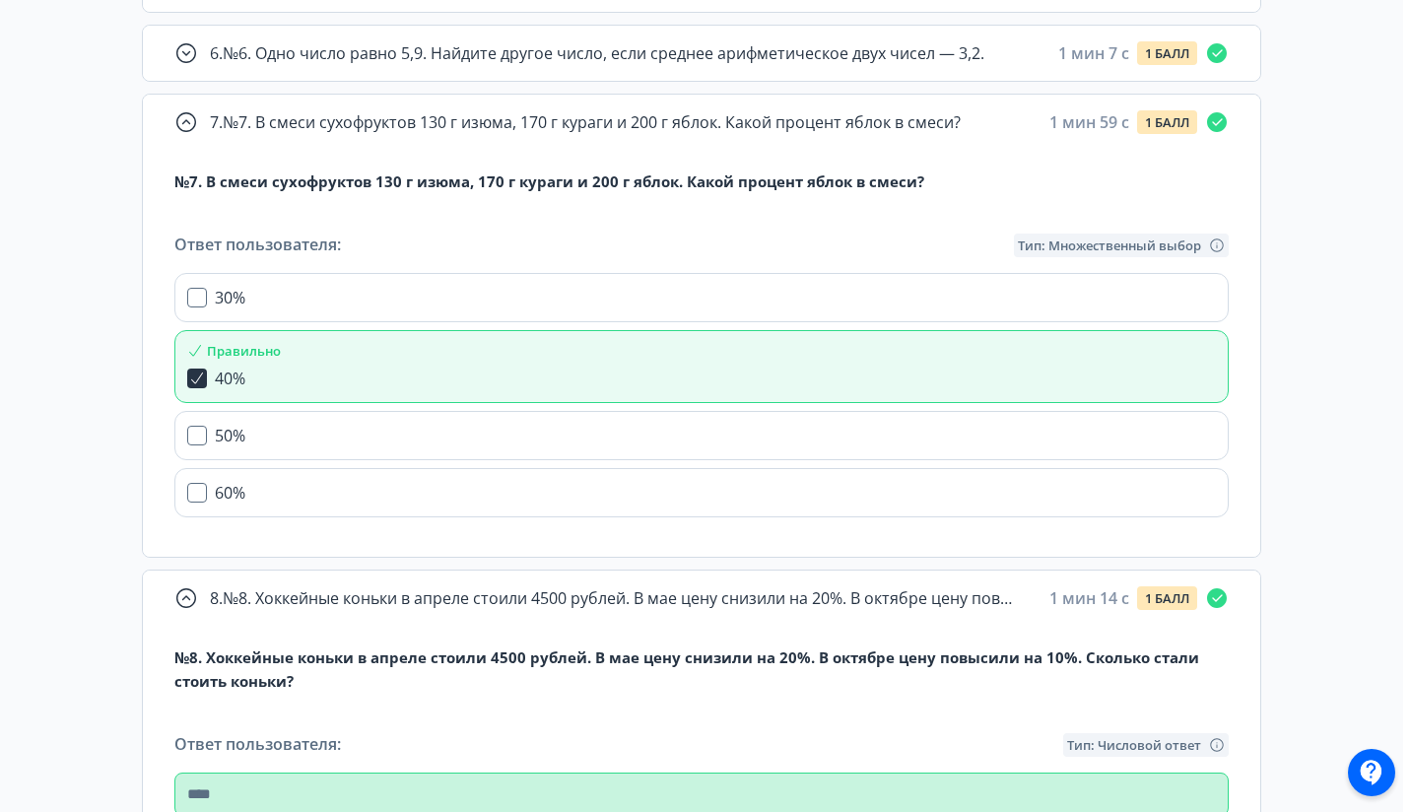
click at [654, 90] on div "1 . №1. Найдите значение выражения: 6,8 · 3,5 – 25,5 1 мин 0 c 1 БАЛЛ 2 . 3 мин…" at bounding box center [701, 401] width 1119 height 2055
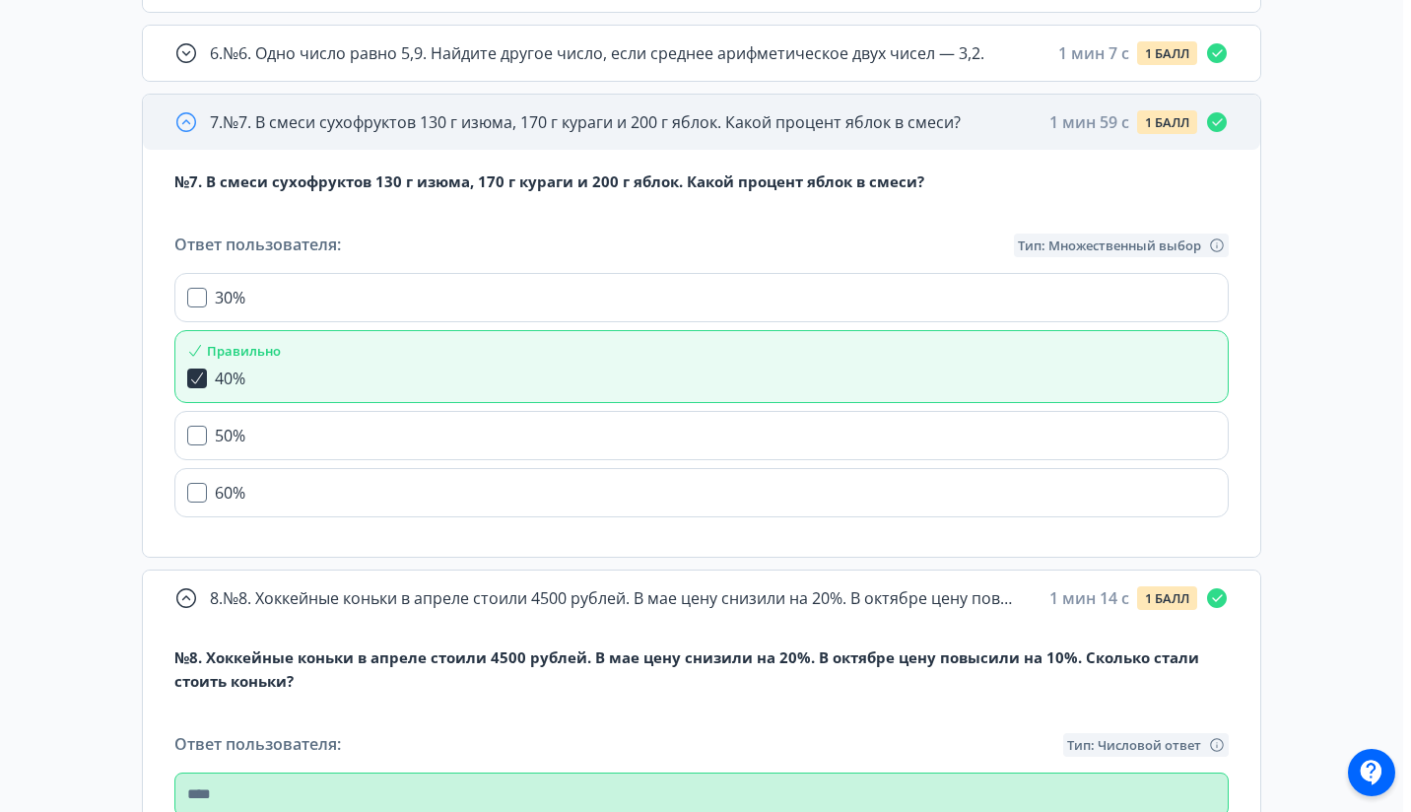
click at [645, 106] on div "7 . №7. В смеси сухофруктов 130 г изюма, 170 г кураги и 200 г яблок. Какой проц…" at bounding box center [701, 122] width 1117 height 55
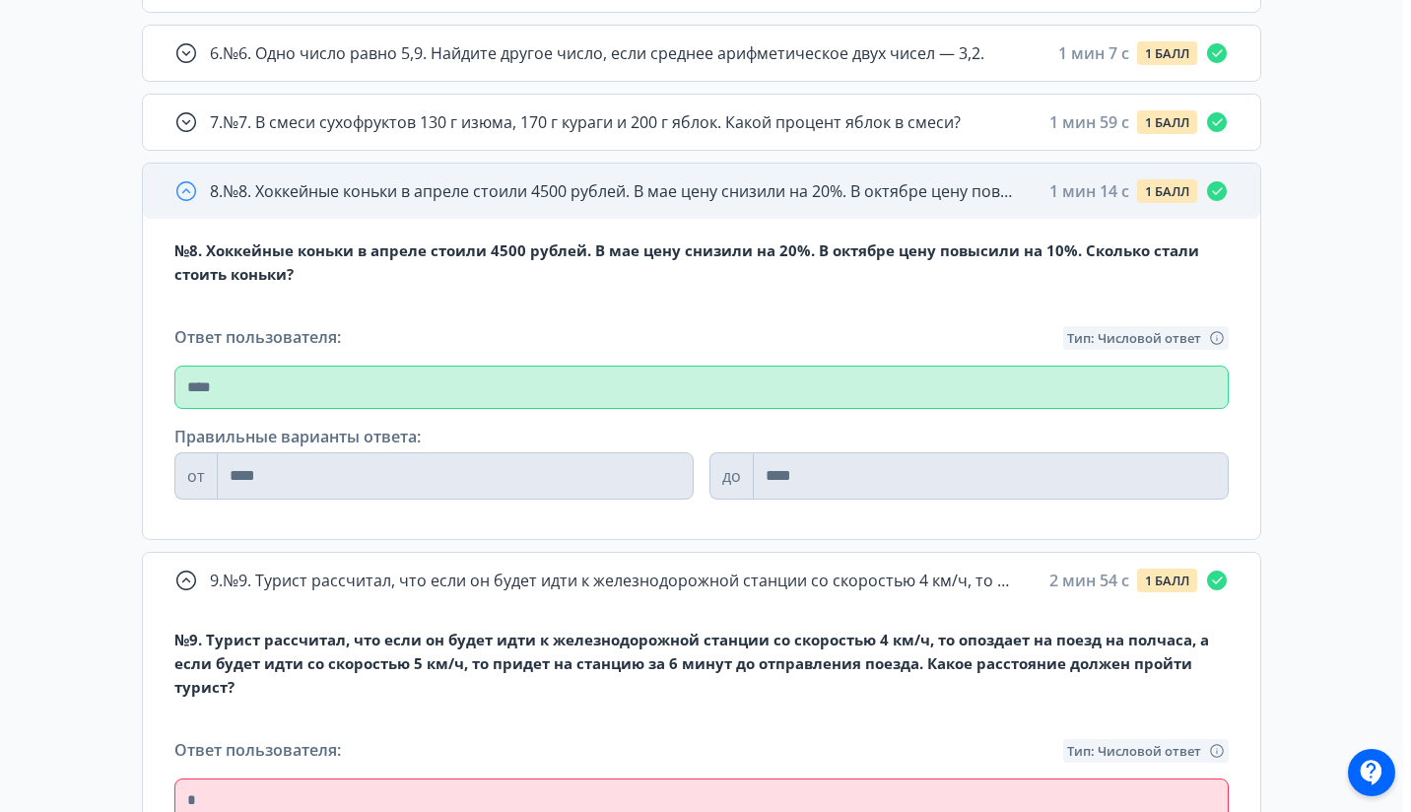
click at [633, 174] on div "8 . №8. Хоккейные коньки в апреле стоили 4500 рублей. В мае цену снизили на 20%…" at bounding box center [701, 191] width 1117 height 55
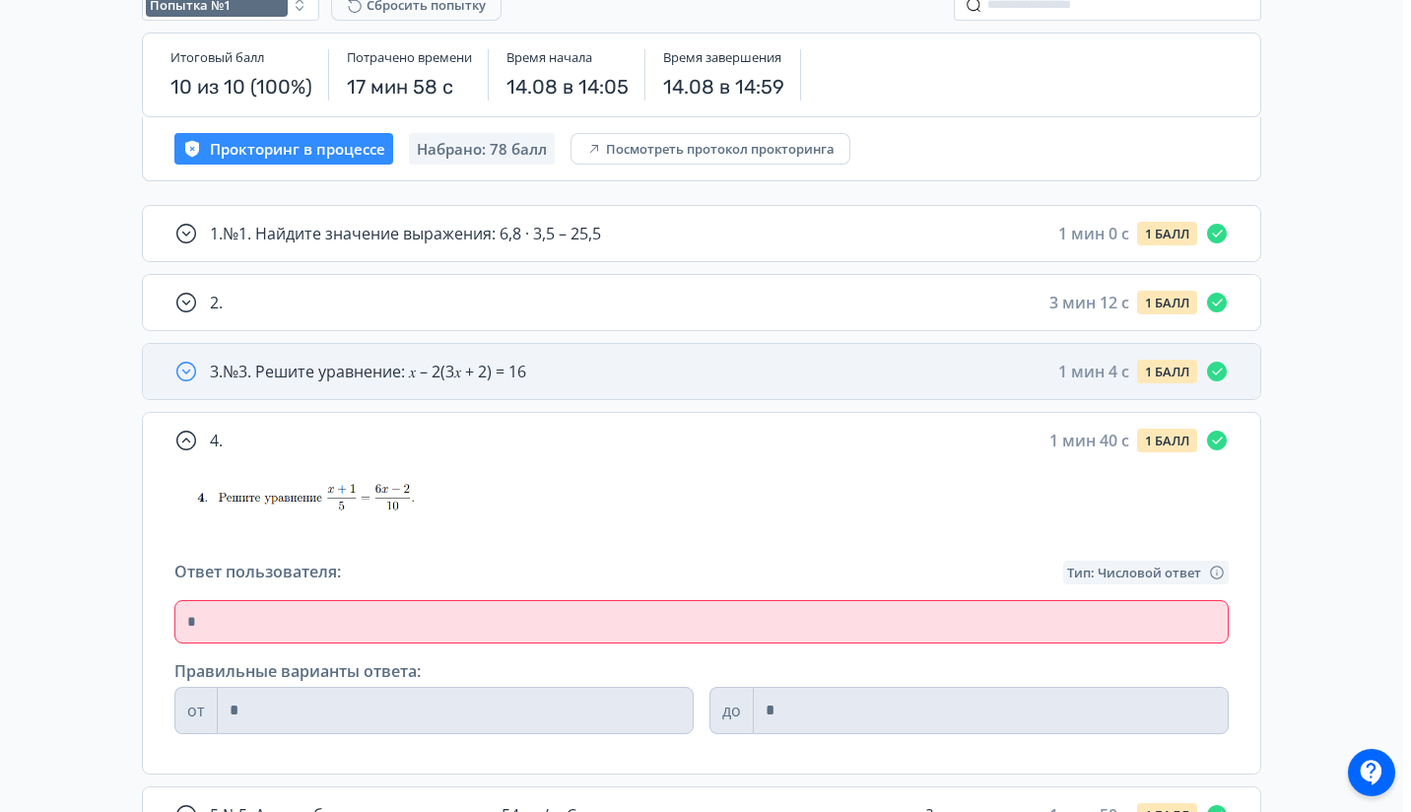
scroll to position [0, 0]
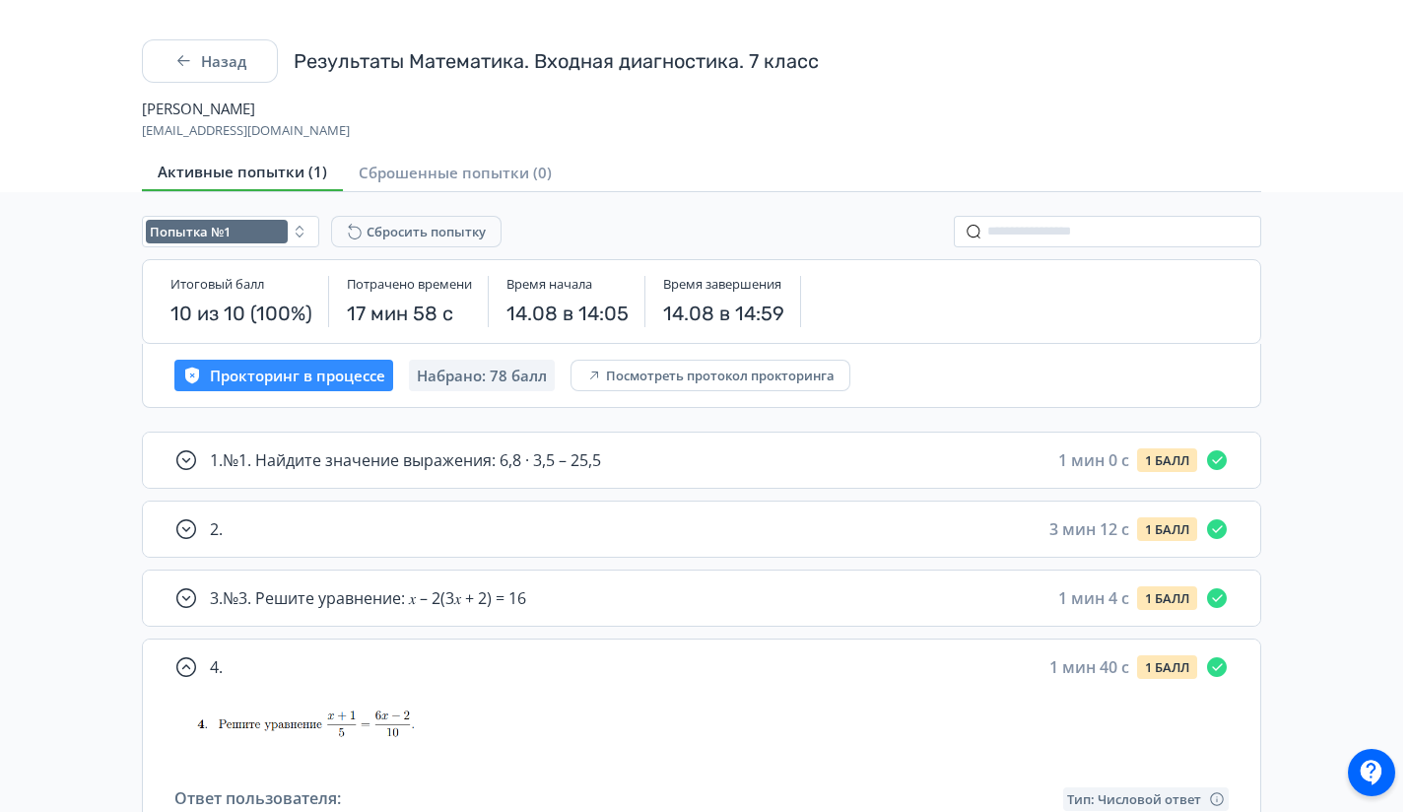
click at [634, 50] on div "Результаты Математика. Входная диагностика. 7 класс" at bounding box center [556, 61] width 525 height 28
click at [199, 66] on button "Назад" at bounding box center [210, 60] width 136 height 43
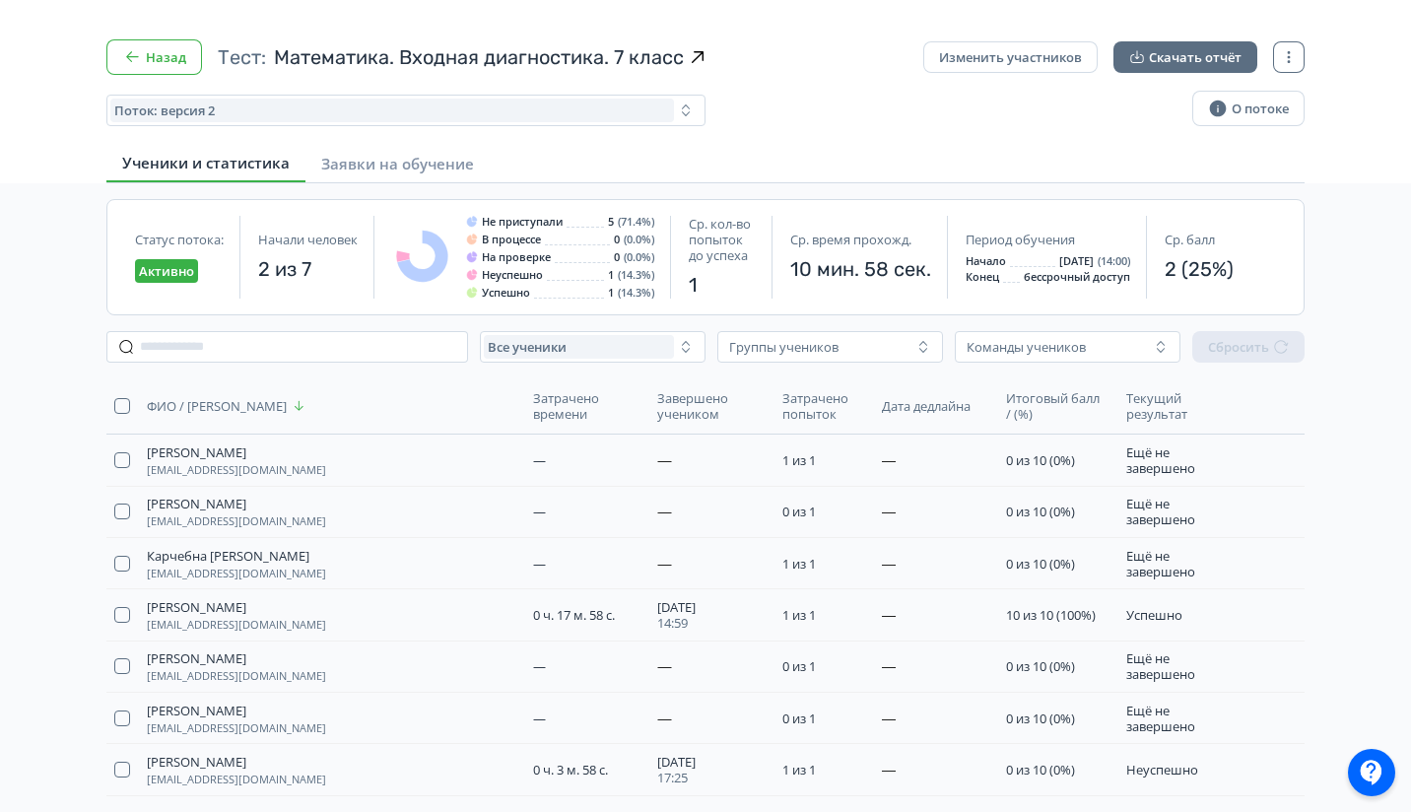
click at [155, 60] on button "Назад" at bounding box center [154, 56] width 96 height 35
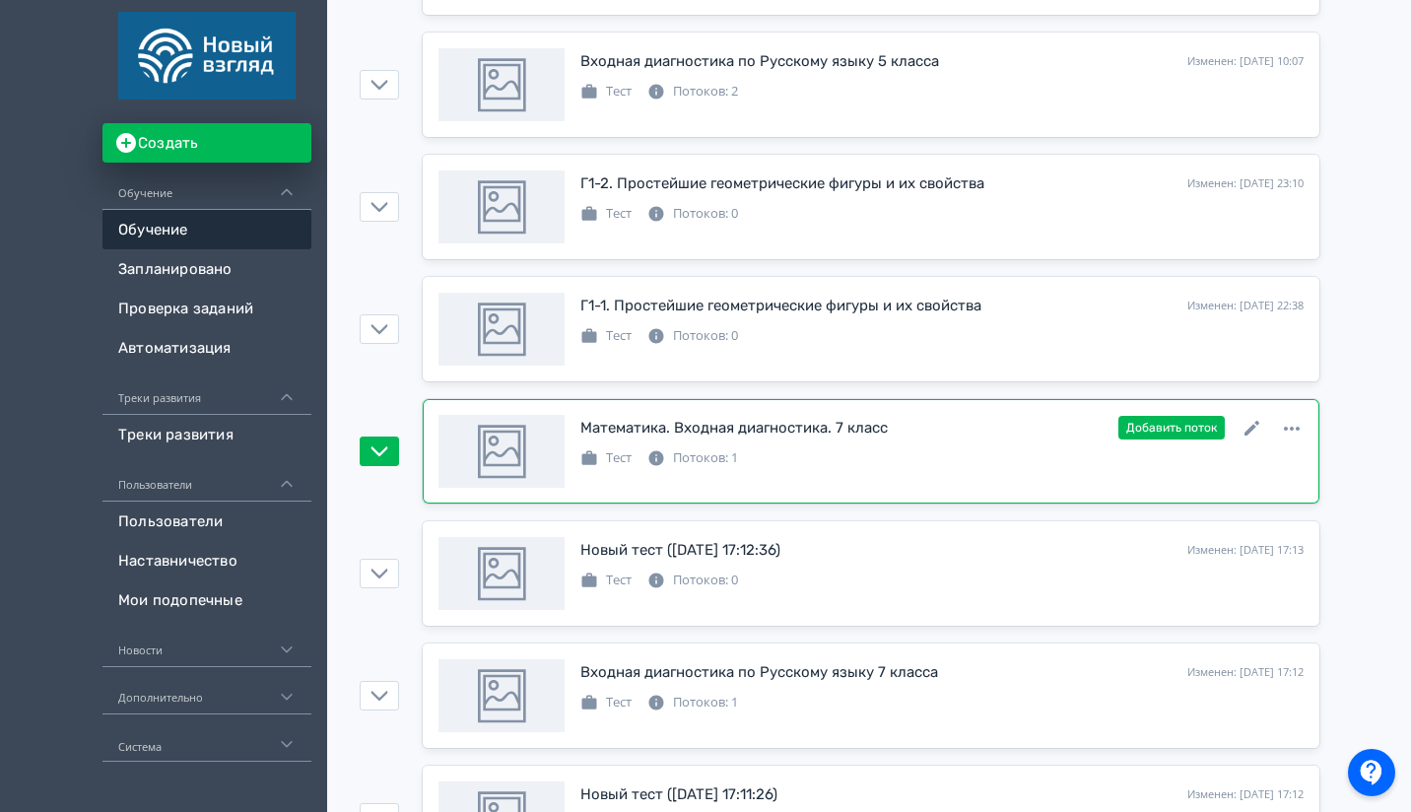
scroll to position [478, 0]
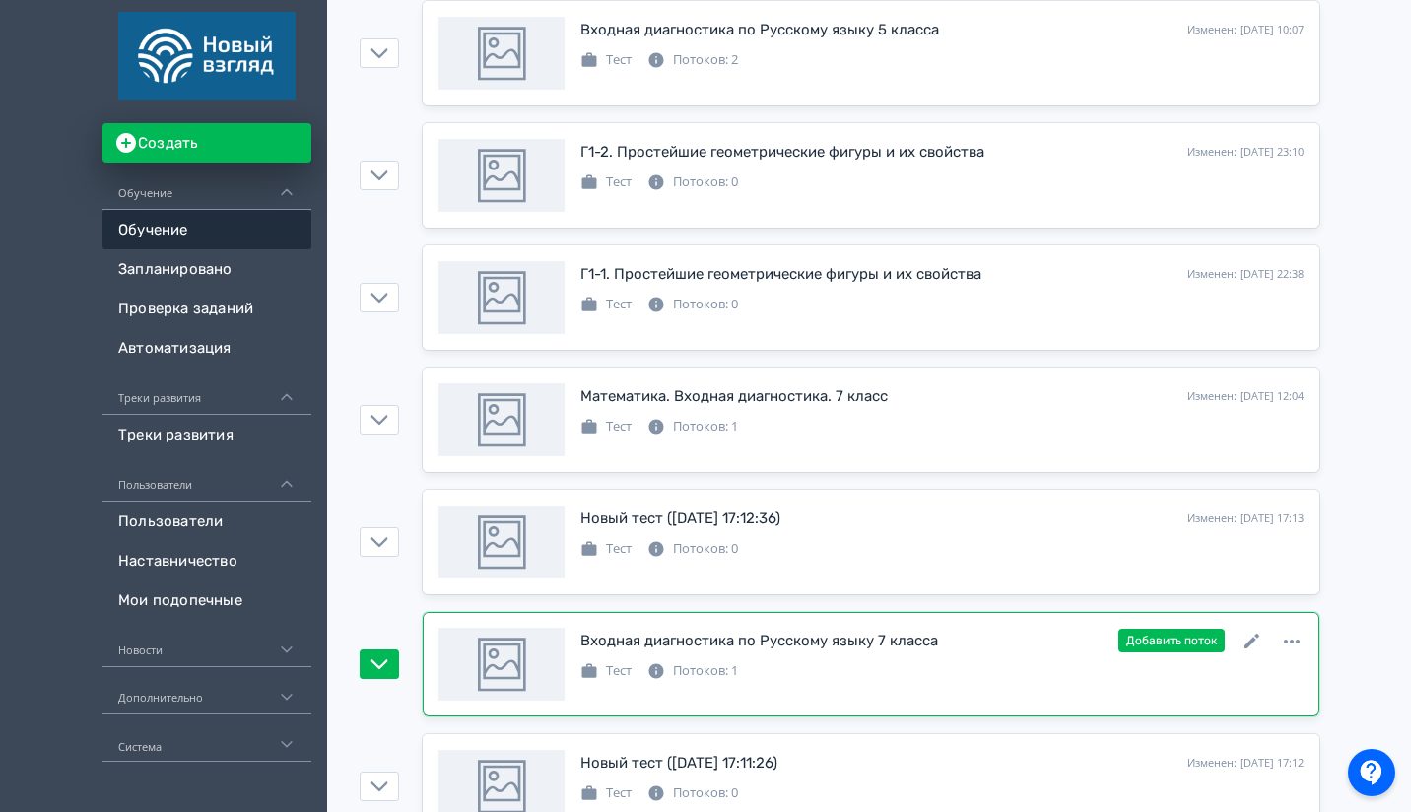
click at [943, 658] on div "Тест Потоков: 1" at bounding box center [941, 669] width 723 height 24
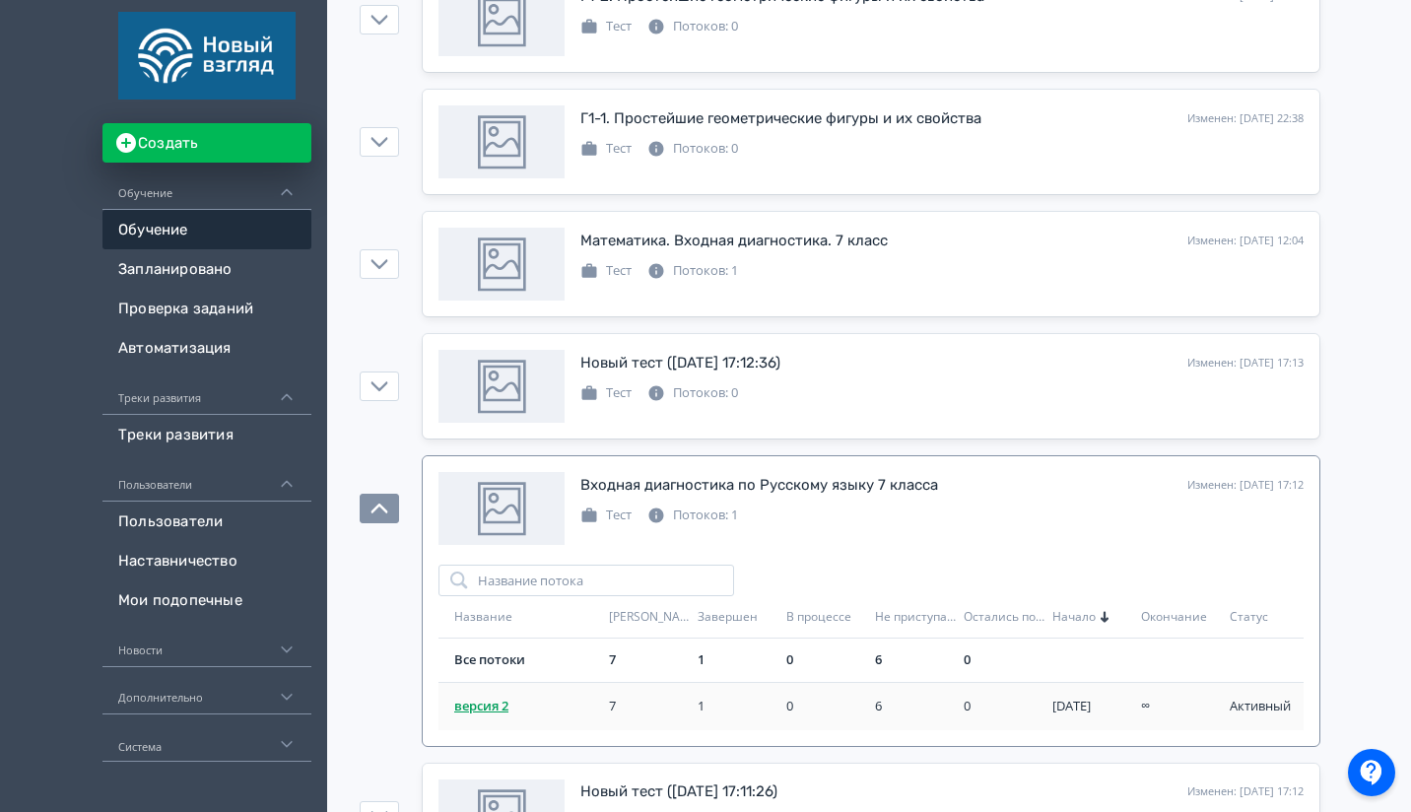
click at [487, 707] on span "версия 2" at bounding box center [523, 707] width 139 height 20
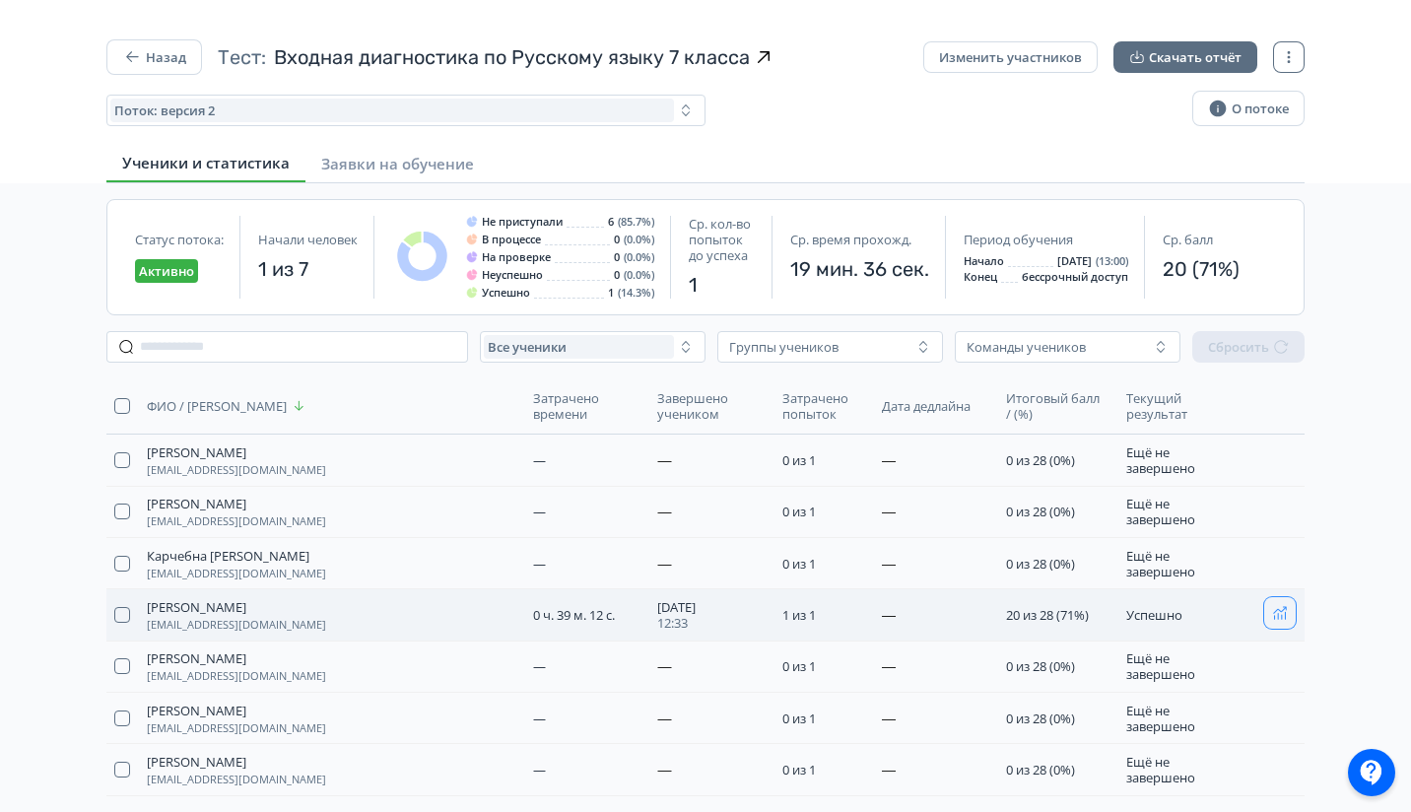
click at [1283, 614] on icon "button" at bounding box center [1280, 613] width 16 height 16
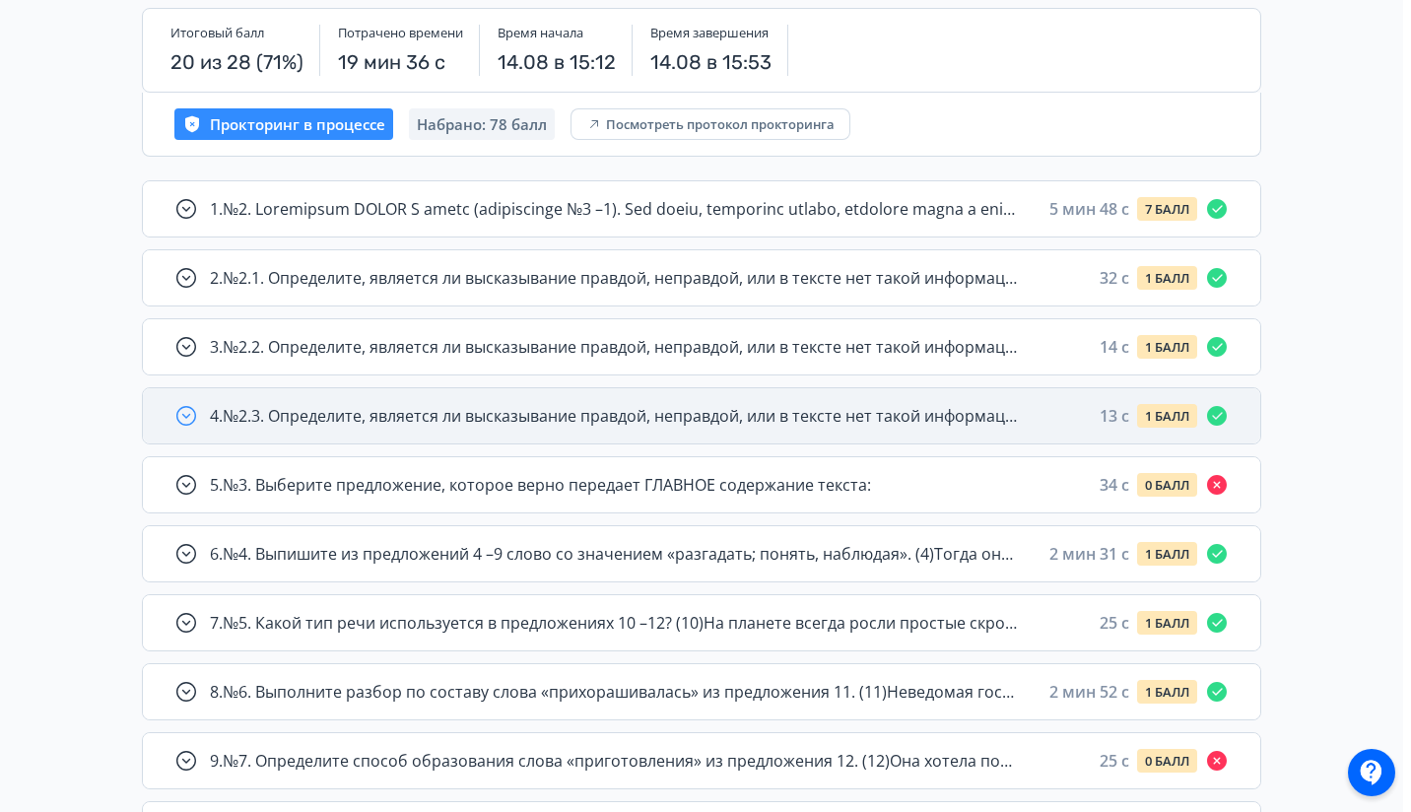
scroll to position [253, 0]
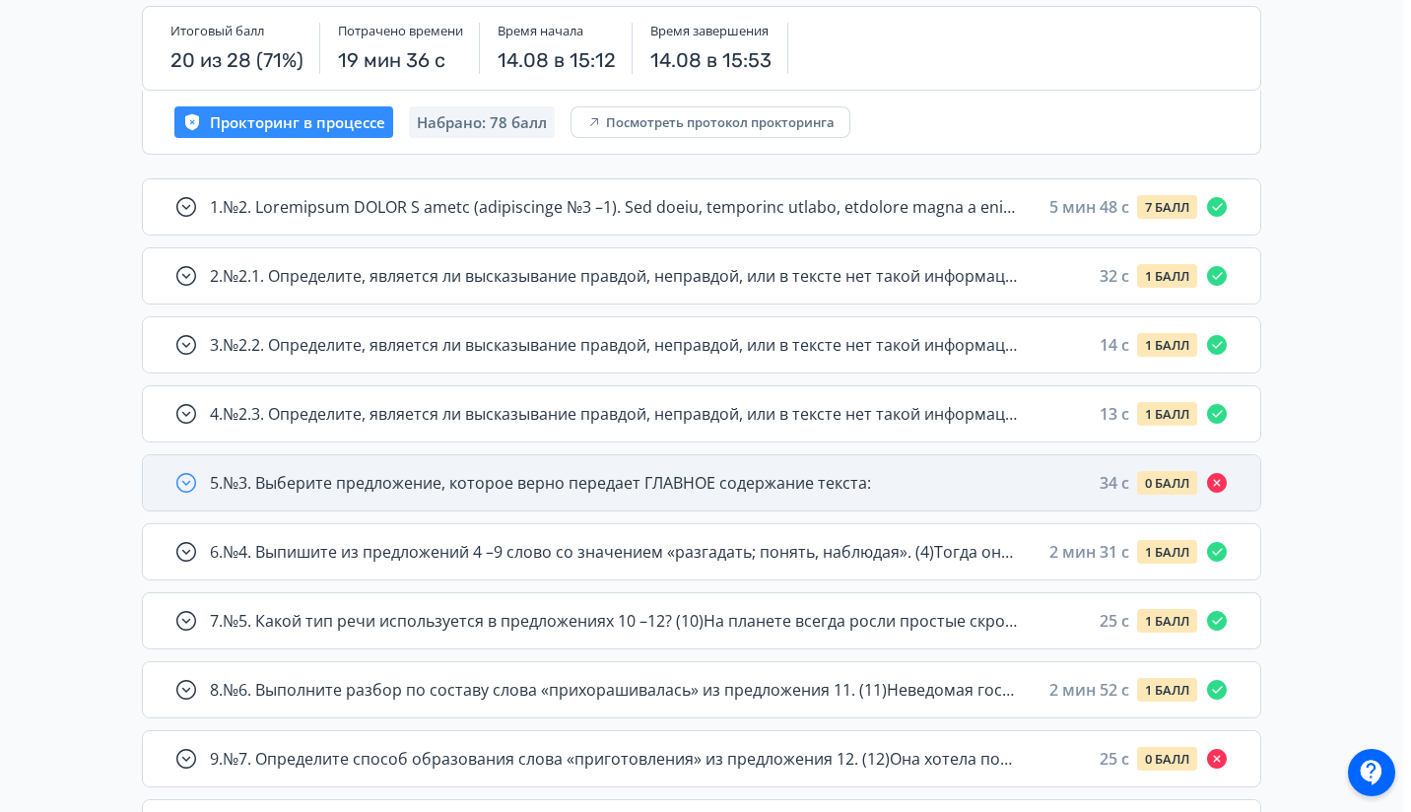
click at [713, 459] on div "5 . №3. Выберите предложение, которое верно передает ГЛАВНОЕ содержание текста:…" at bounding box center [701, 482] width 1117 height 55
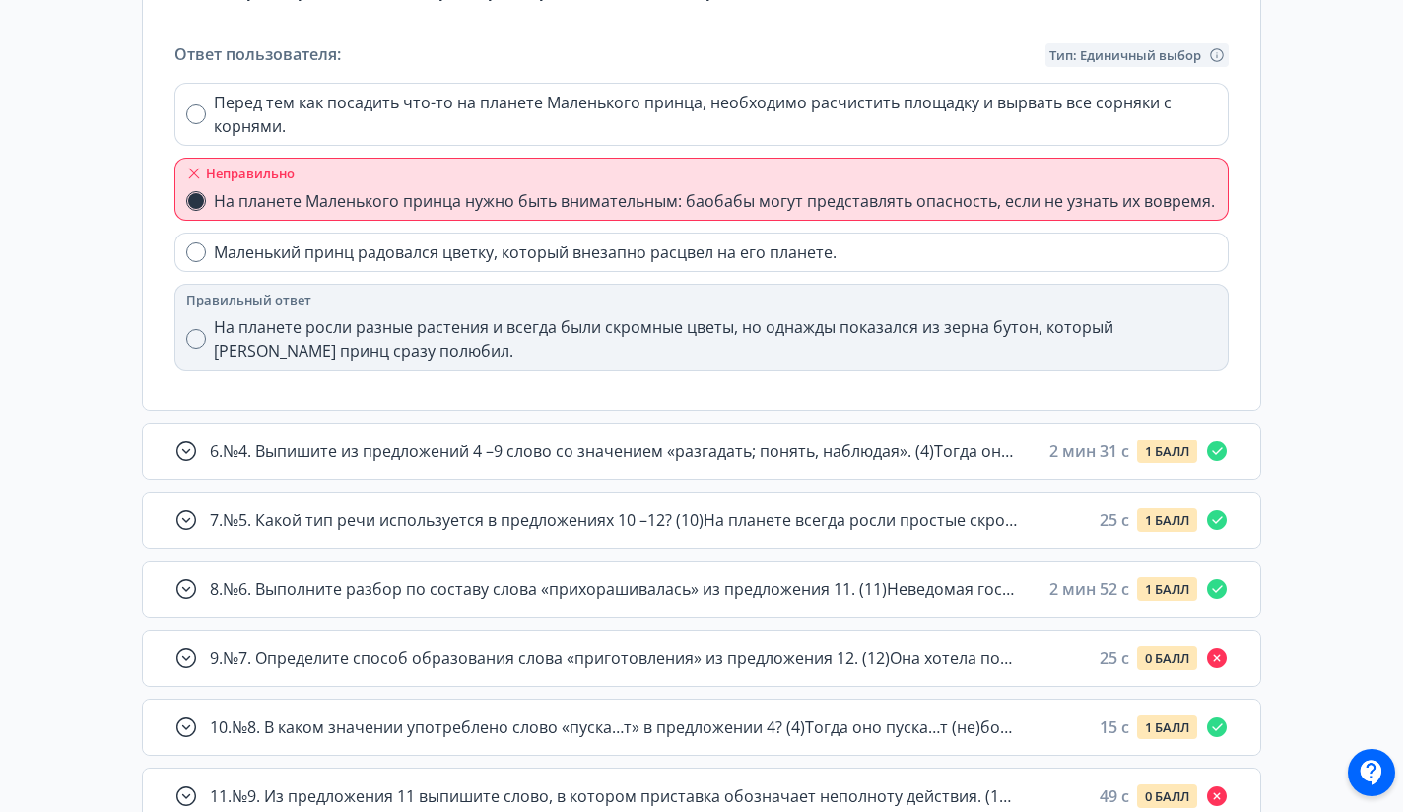
scroll to position [857, 0]
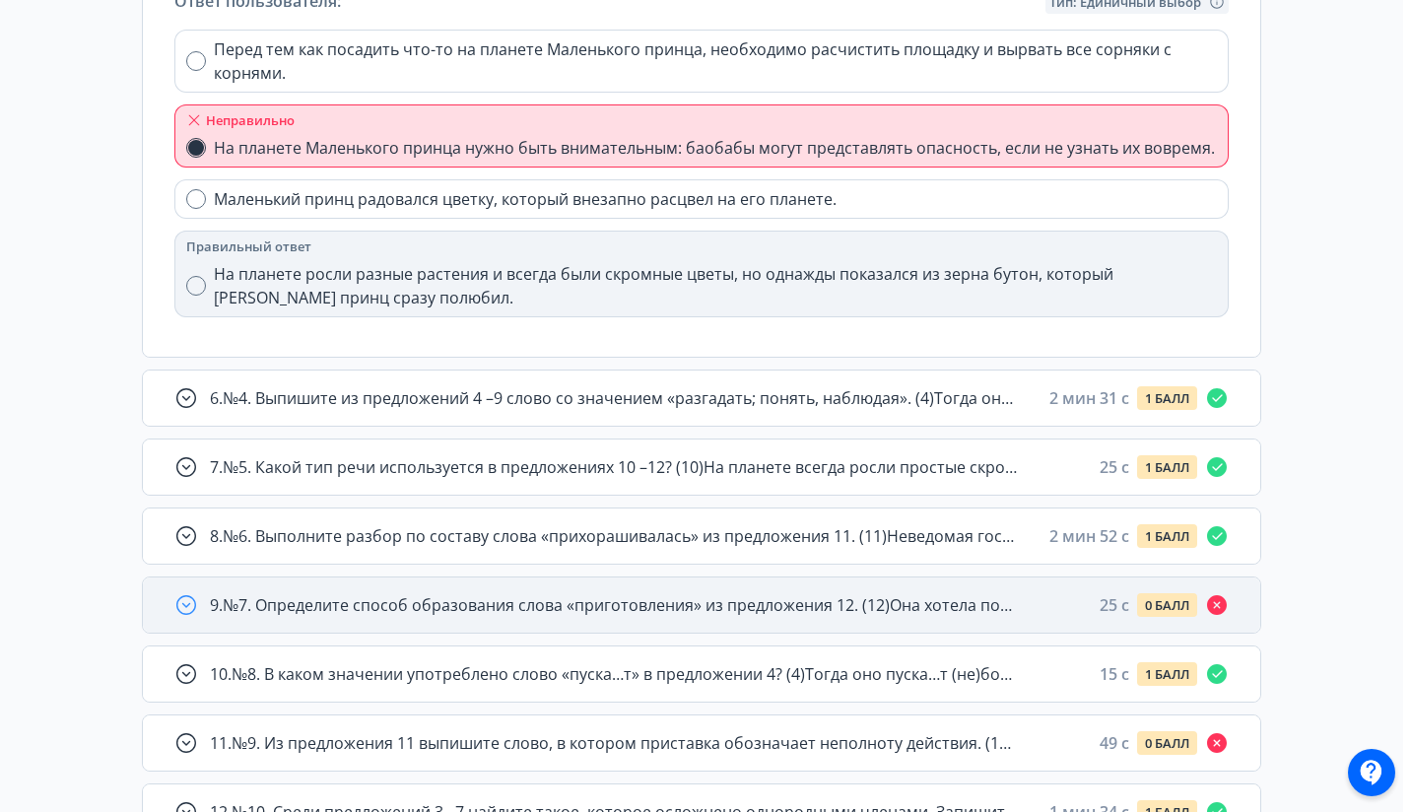
click at [657, 585] on div "9 . №7. Определите способ образования слова «приготовления» из предложения 12. …" at bounding box center [701, 604] width 1117 height 55
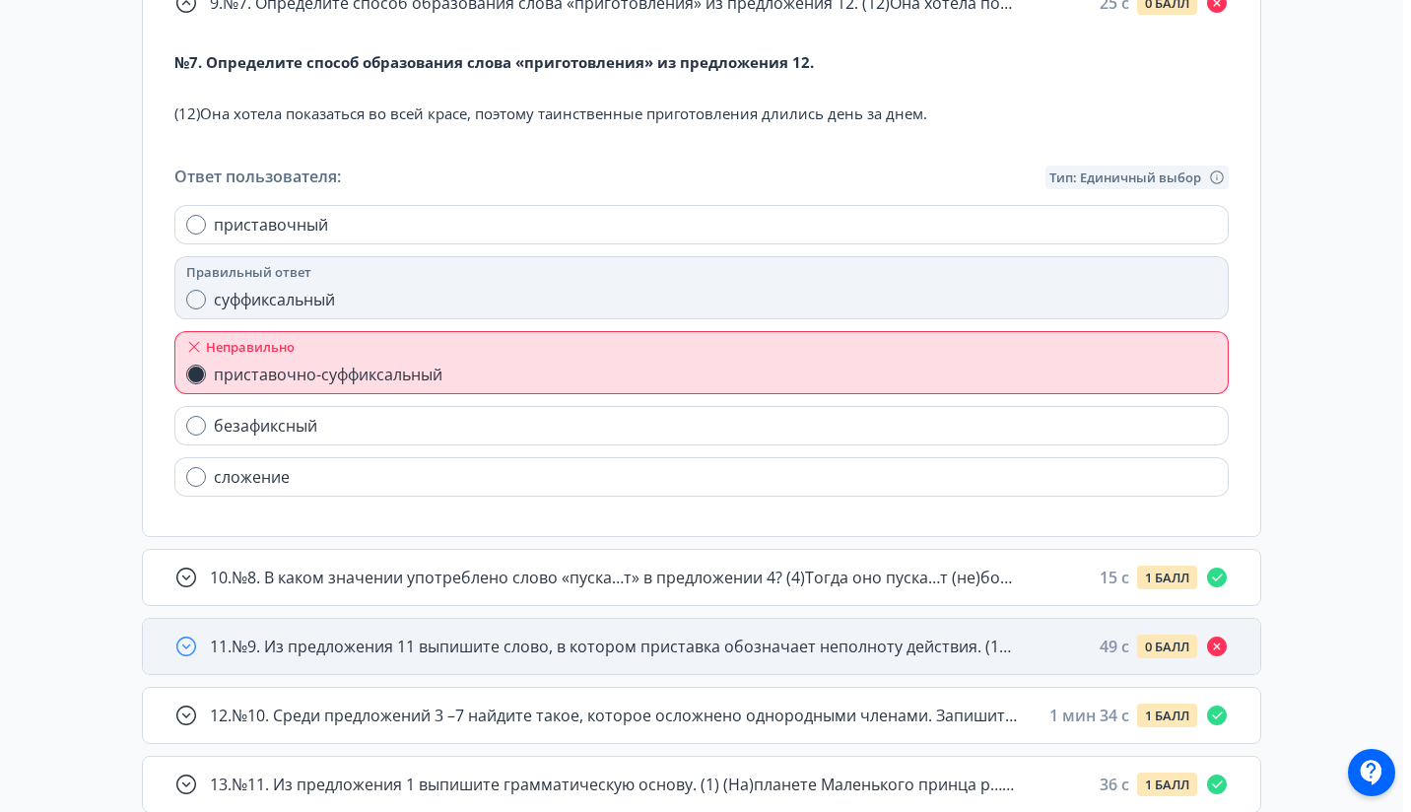
click at [616, 657] on span "11 . №9. Из предложения 11 выпишите слово, в котором приставка обозначает непол…" at bounding box center [614, 647] width 808 height 24
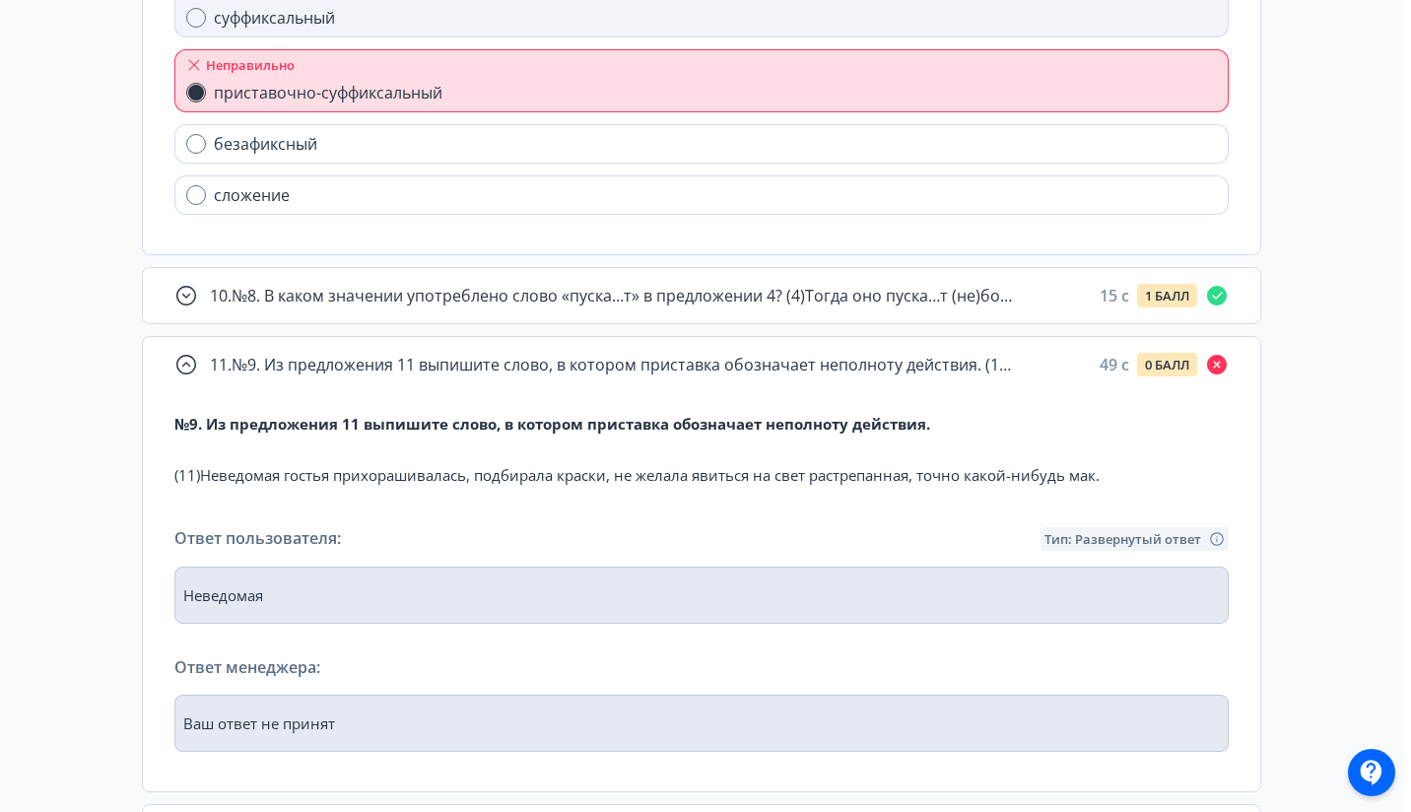
scroll to position [1764, 0]
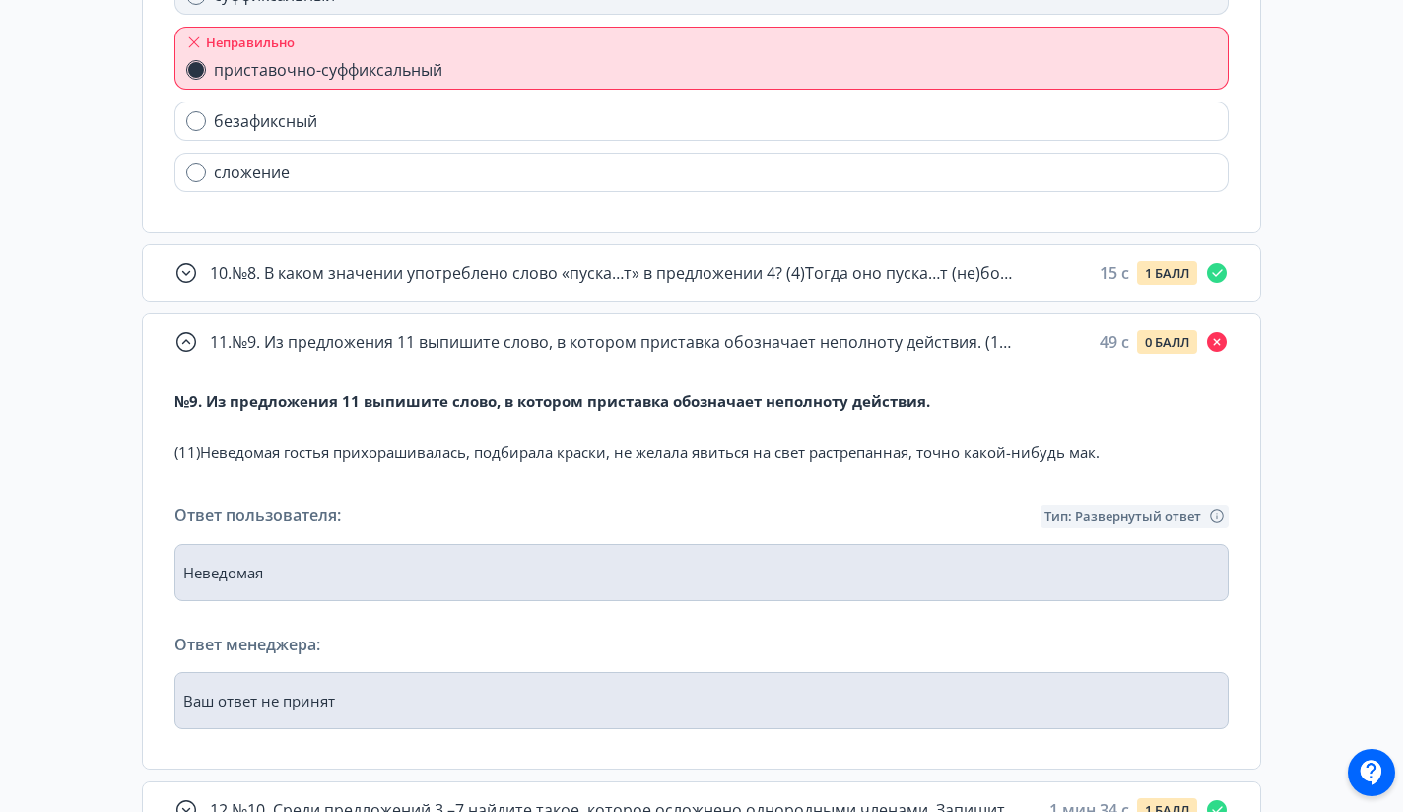
click at [248, 453] on p "(11)Неведомая гостья прихорашивалась, подбирала краски, не желала явиться на св…" at bounding box center [636, 452] width 925 height 24
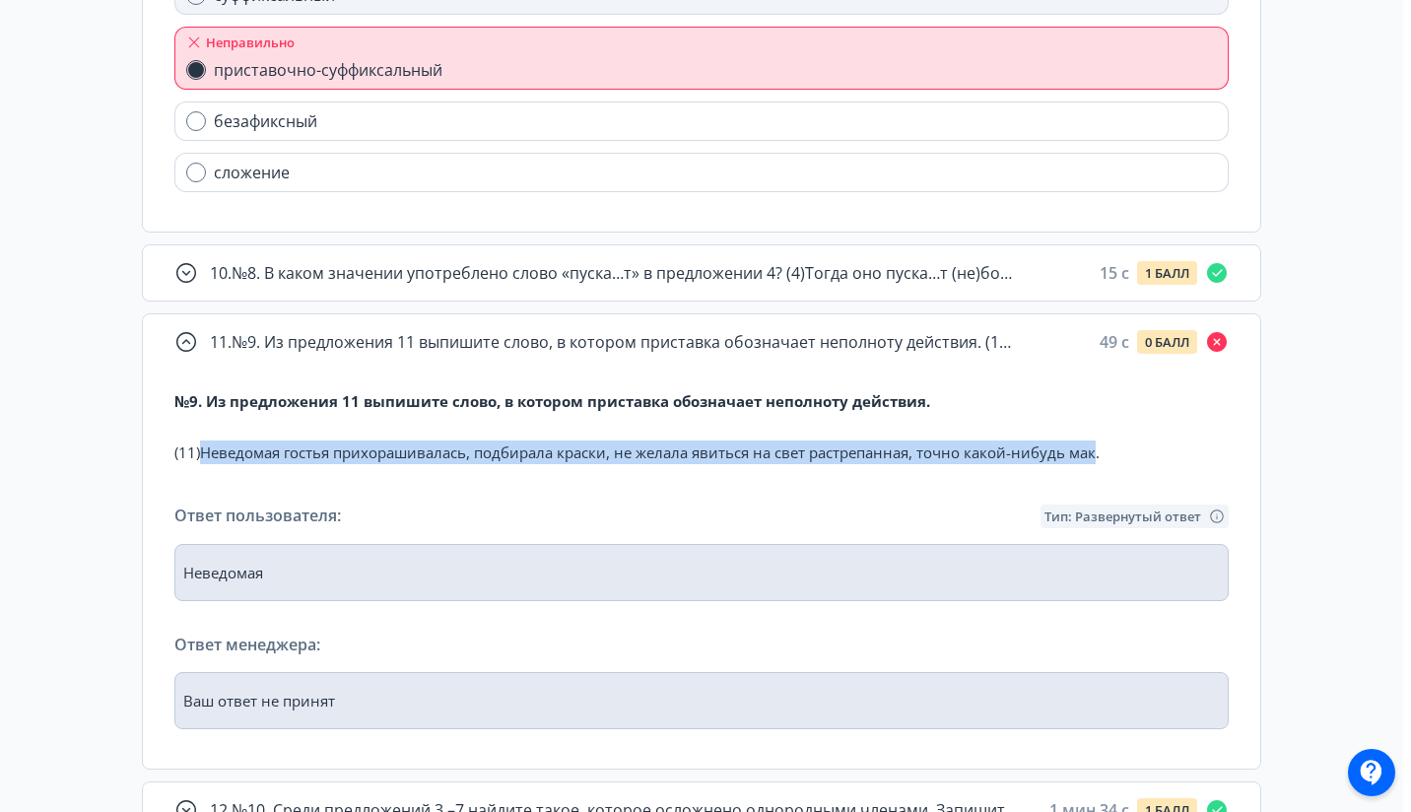
drag, startPoint x: 248, startPoint y: 453, endPoint x: 1084, endPoint y: 452, distance: 835.6
click at [1084, 452] on p "(11)Неведомая гостья прихорашивалась, подбирала краски, не желала явиться на св…" at bounding box center [636, 452] width 925 height 24
copy p "Неведомая гостья прихорашивалась, подбирала краски, не желала явиться на свет р…"
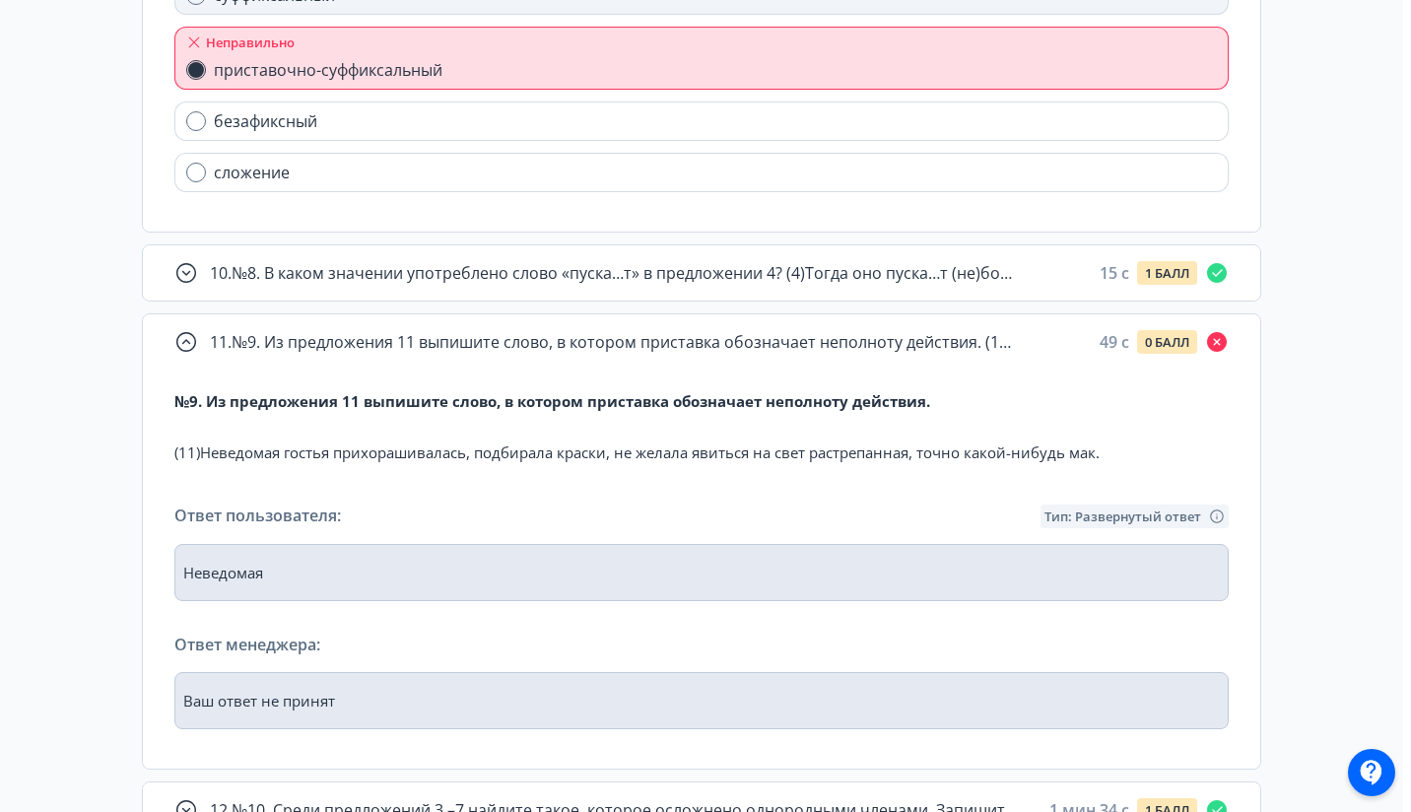
click at [223, 399] on b "№9. Из предложения 11 выпишите слово, в котором приставка обозначает неполноту …" at bounding box center [552, 401] width 756 height 20
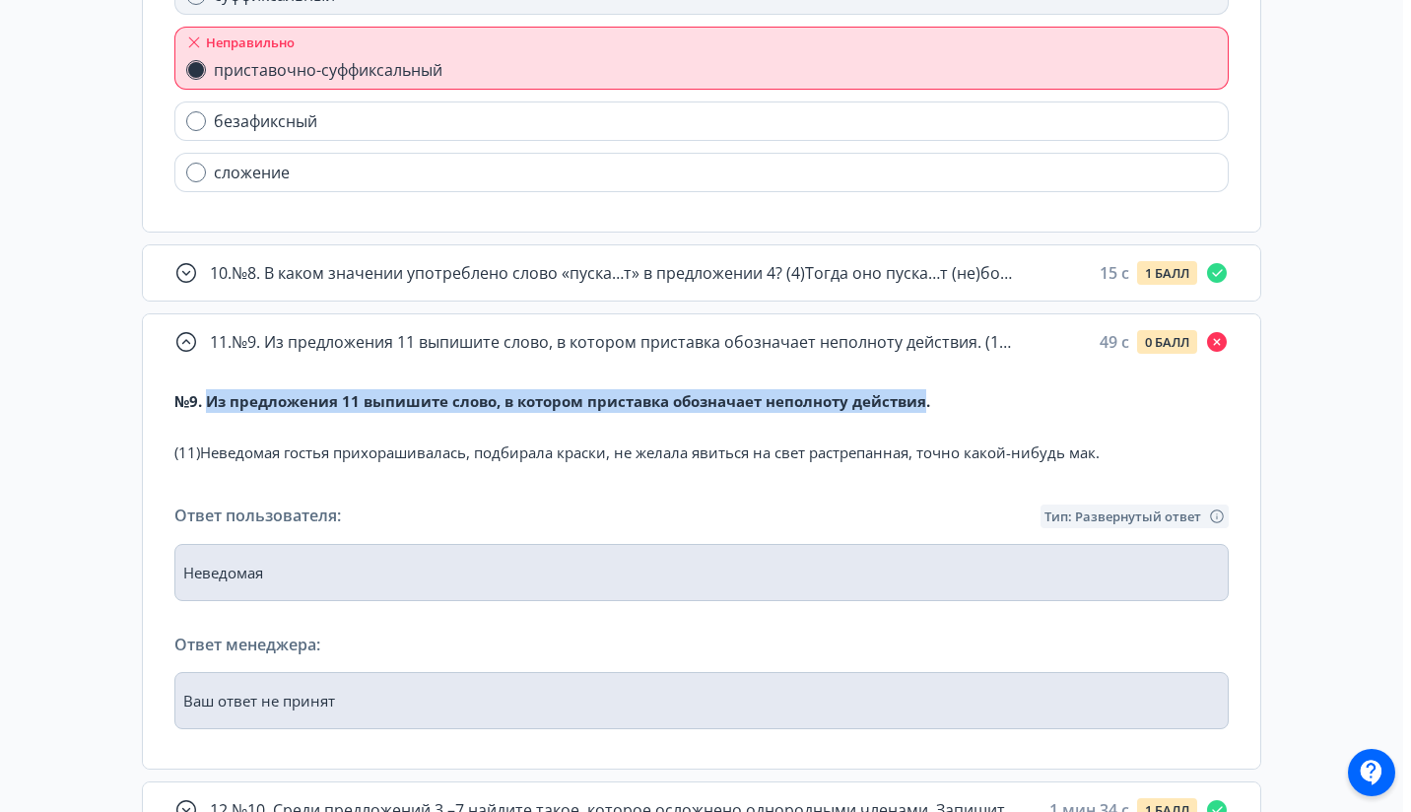
drag, startPoint x: 223, startPoint y: 399, endPoint x: 870, endPoint y: 405, distance: 647.4
click at [870, 405] on b "№9. Из предложения 11 выпишите слово, в котором приставка обозначает неполноту …" at bounding box center [552, 401] width 756 height 20
copy b "Из предложения 11 выпишите слово, в котором приставка обозначает неполноту дейс…"
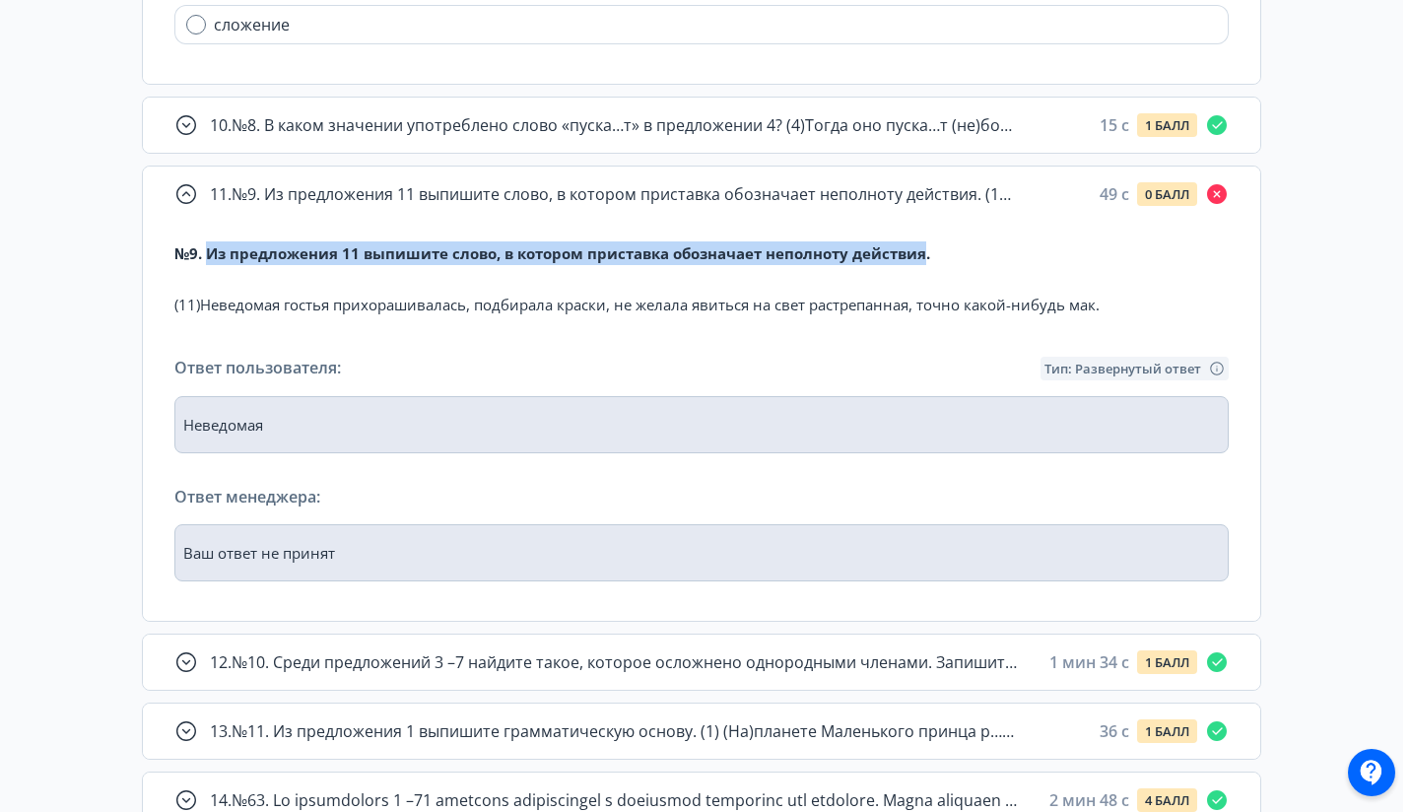
scroll to position [1917, 0]
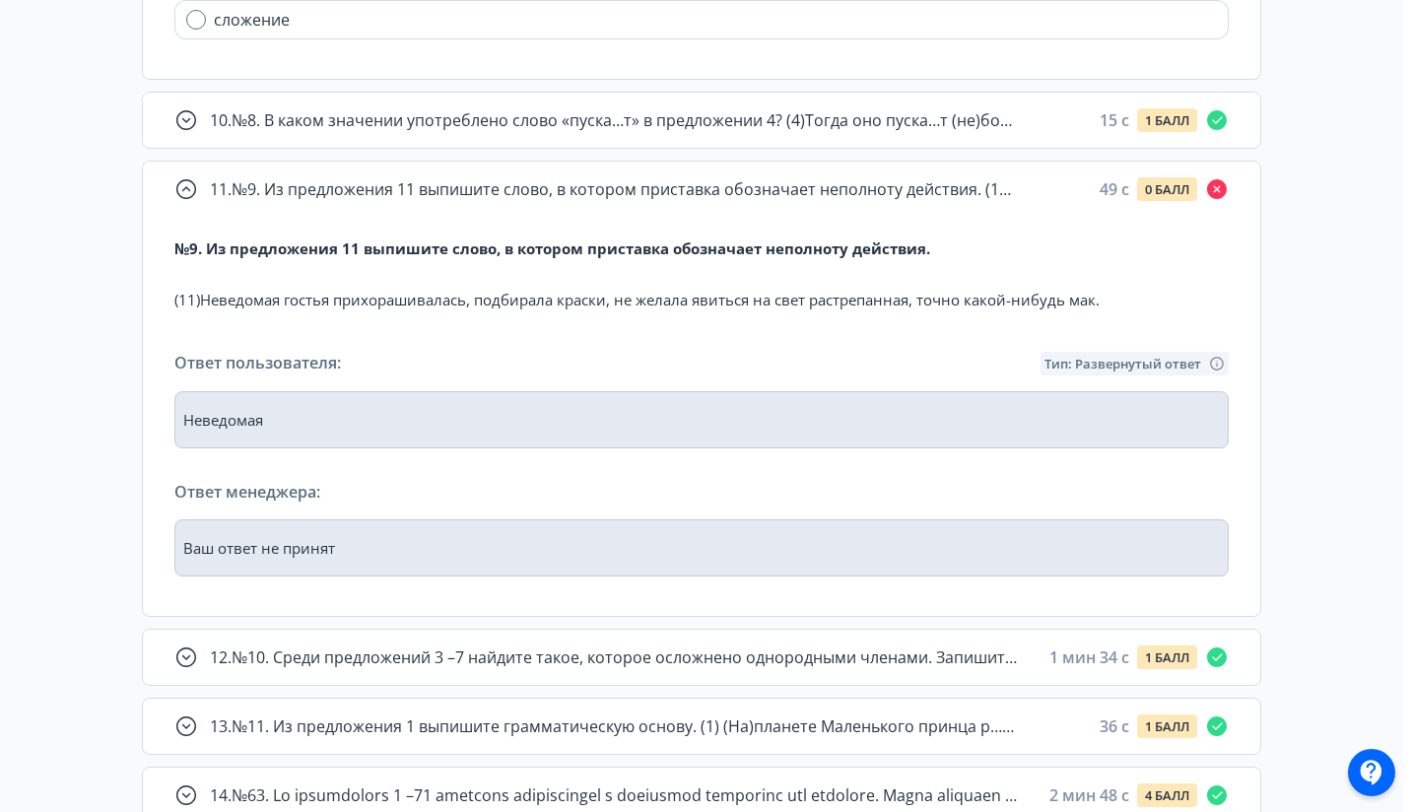
click at [427, 302] on p "(11)Неведомая гостья прихорашивалась, подбирала краски, не желала явиться на св…" at bounding box center [636, 300] width 925 height 24
click at [577, 312] on div "(11)Неведомая гостья прихорашивалась, подбирала краски, не желала явиться на св…" at bounding box center [636, 299] width 925 height 39
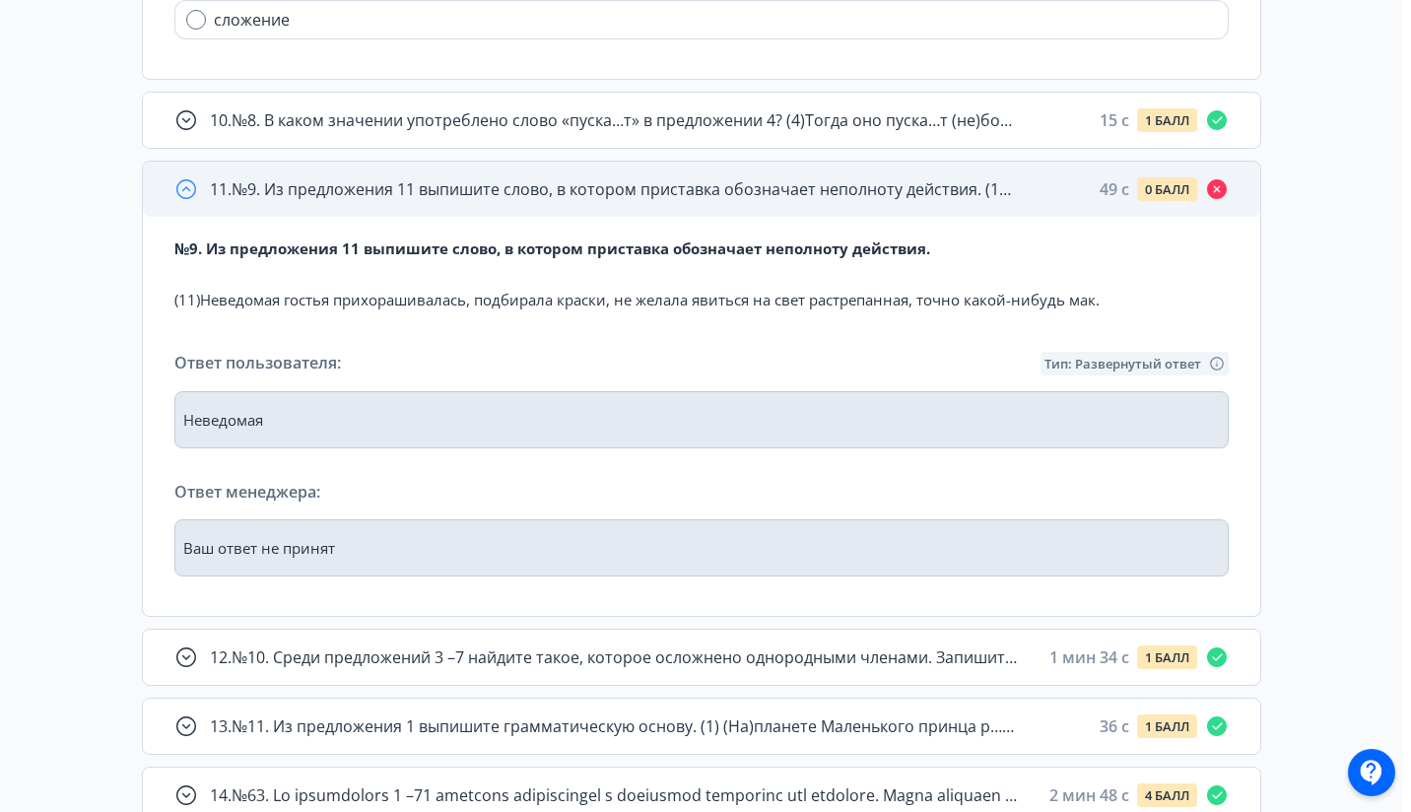
click at [762, 177] on span "11 . №9. Из предложения 11 выпишите слово, в котором приставка обозначает непол…" at bounding box center [614, 189] width 808 height 24
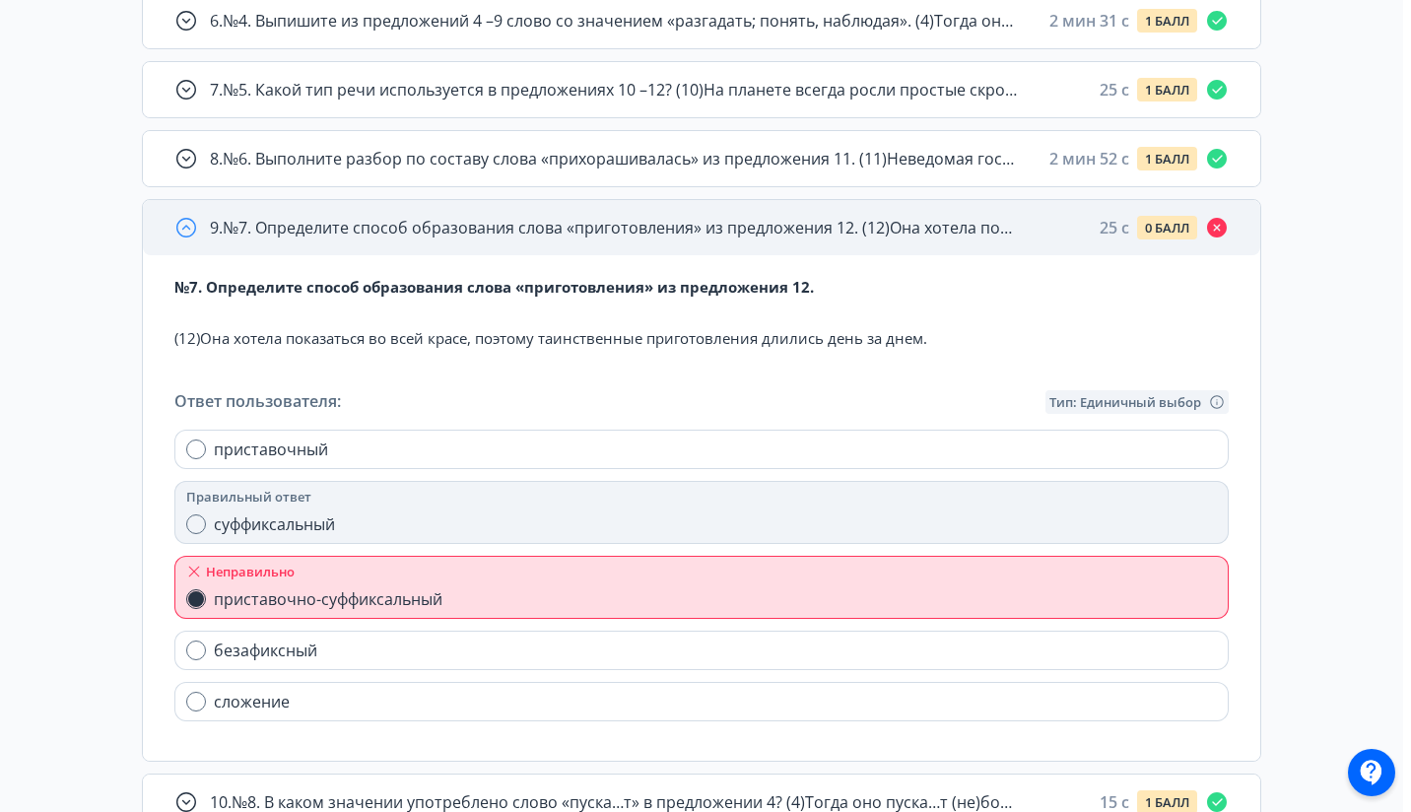
click at [738, 217] on span "9 . №7. Определите способ образования слова «приготовления» из предложения 12. …" at bounding box center [614, 228] width 808 height 24
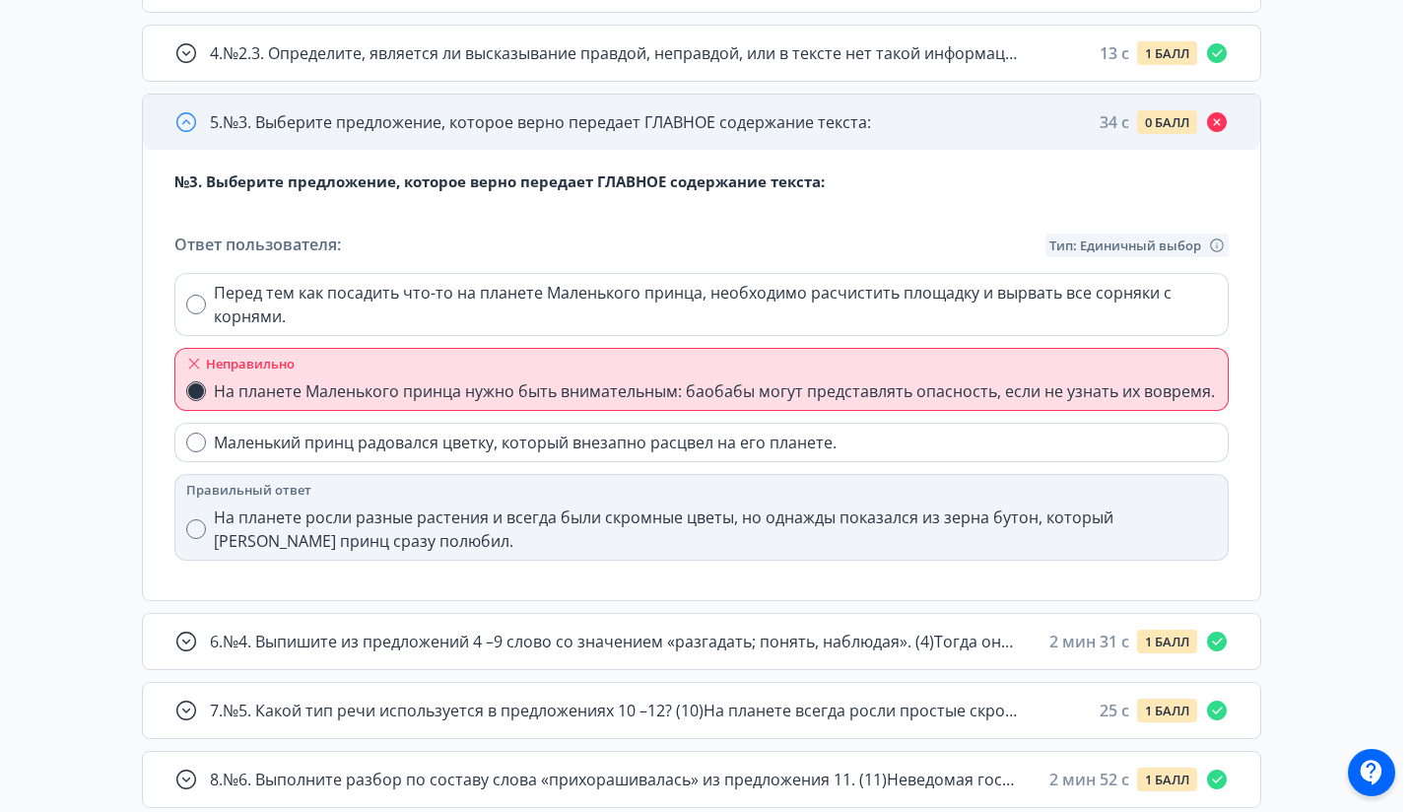
scroll to position [605, 0]
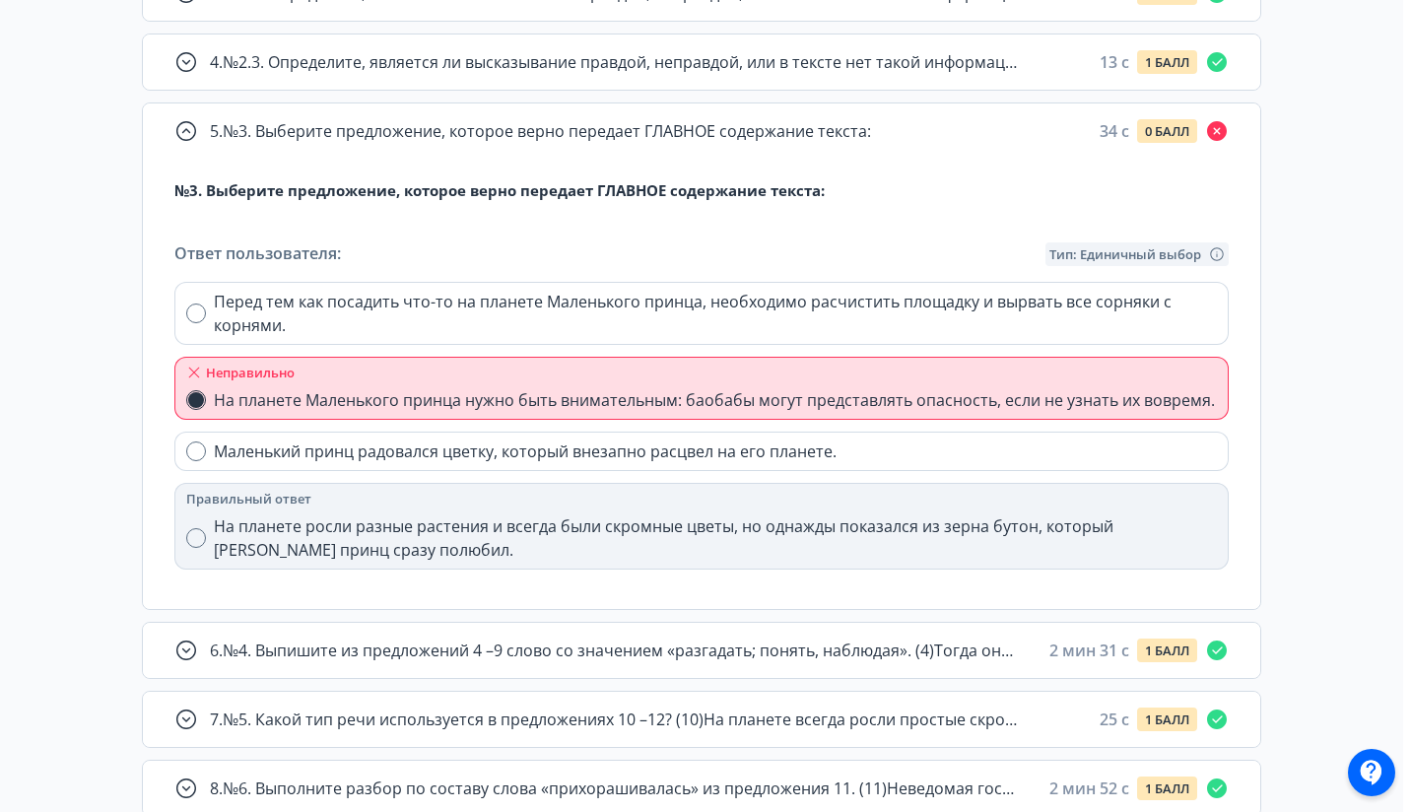
click at [764, 102] on div "5 . №3. Выберите предложение, которое верно передает ГЛАВНОЕ содержание текста:…" at bounding box center [701, 355] width 1119 height 507
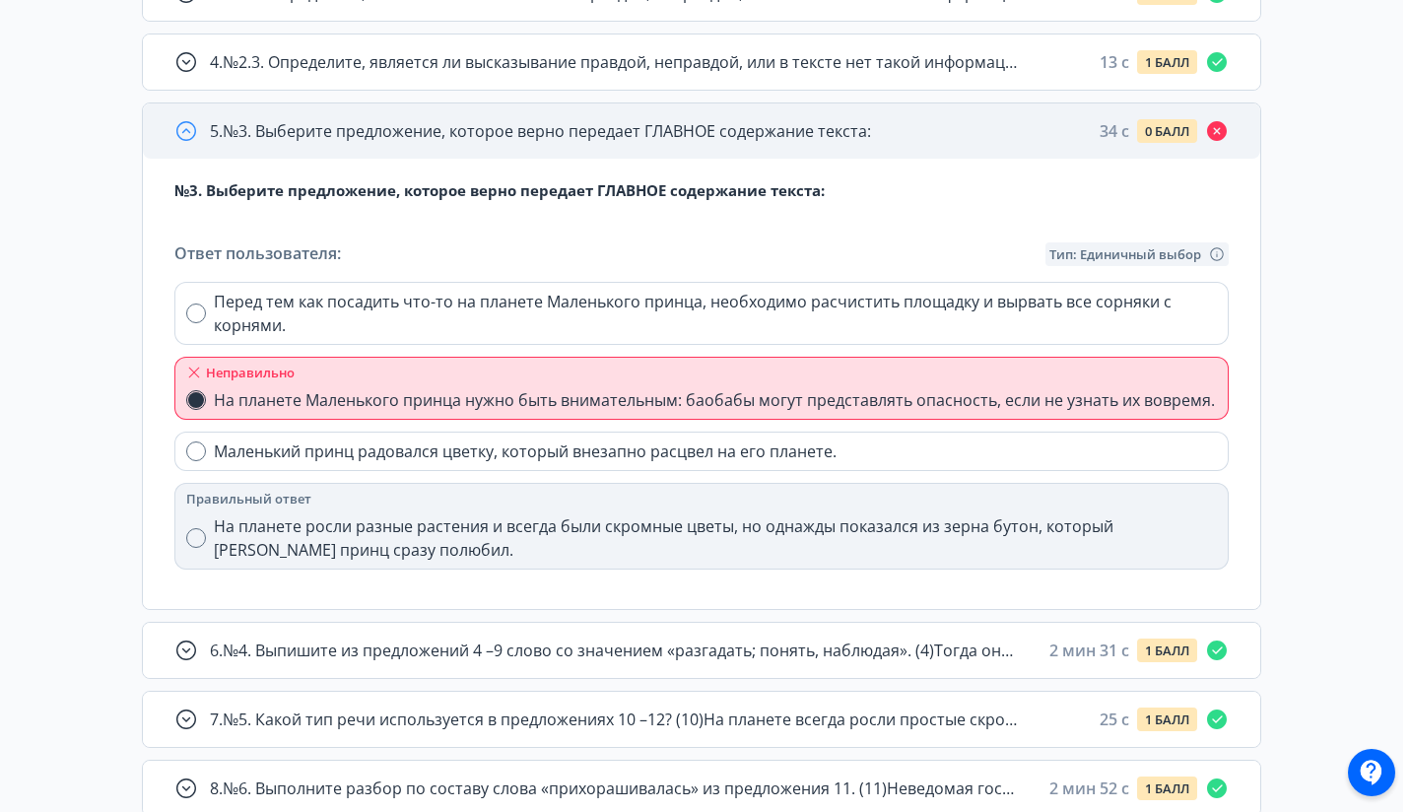
click at [753, 115] on div "5 . №3. Выберите предложение, которое верно передает ГЛАВНОЕ содержание текста:…" at bounding box center [701, 130] width 1117 height 55
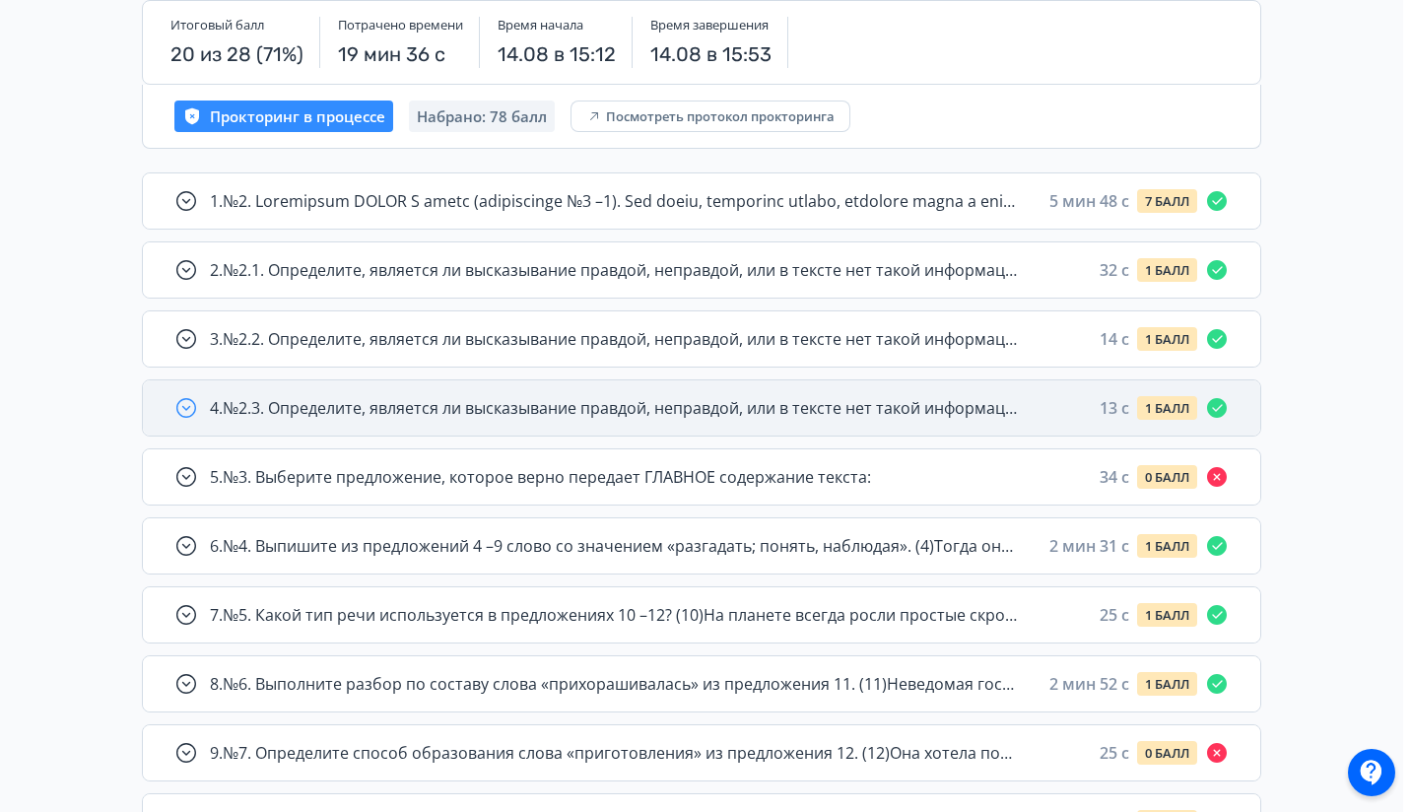
scroll to position [260, 0]
click at [868, 398] on span "4 . №2.3. Определите, является ли высказывание правдой, неправдой, или в тексте…" at bounding box center [614, 407] width 808 height 24
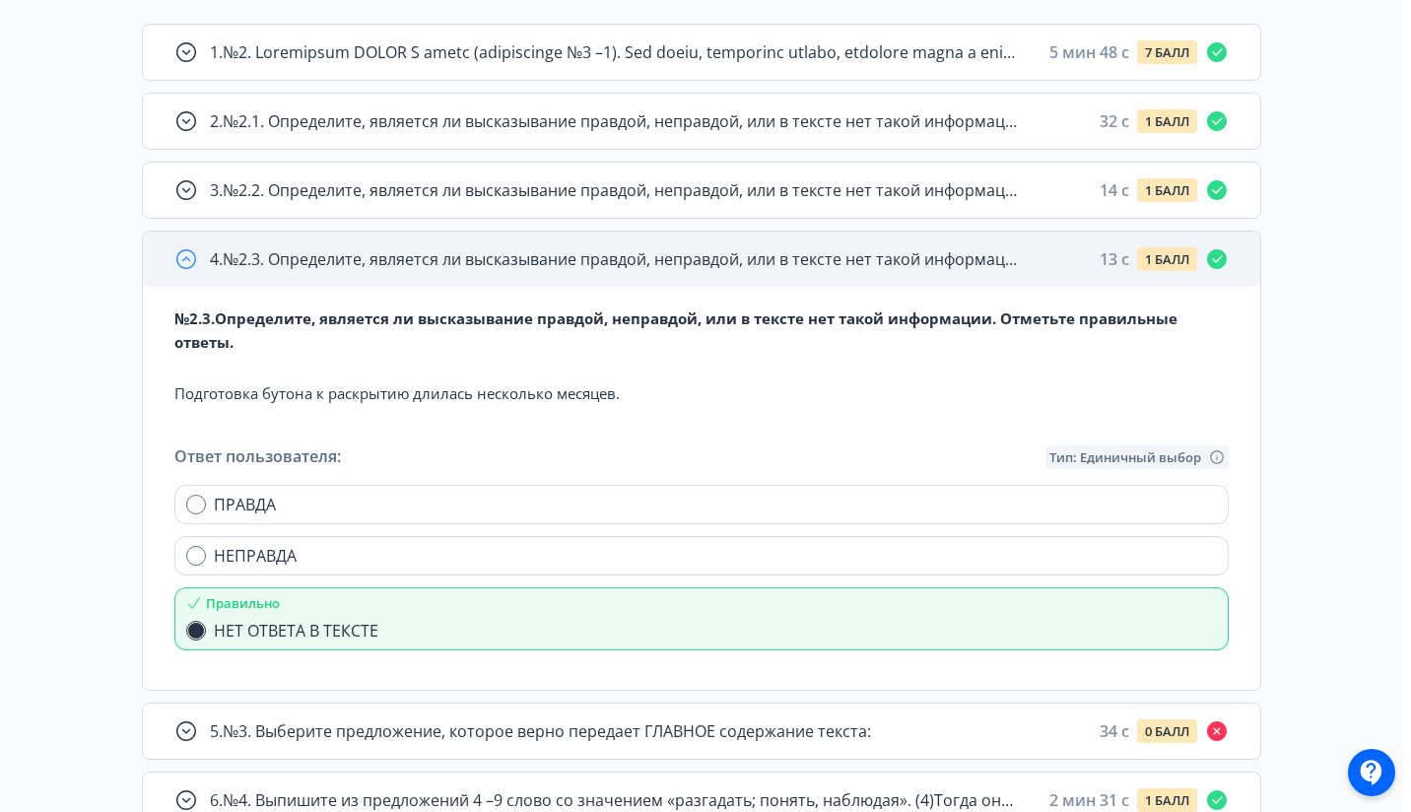
scroll to position [415, 0]
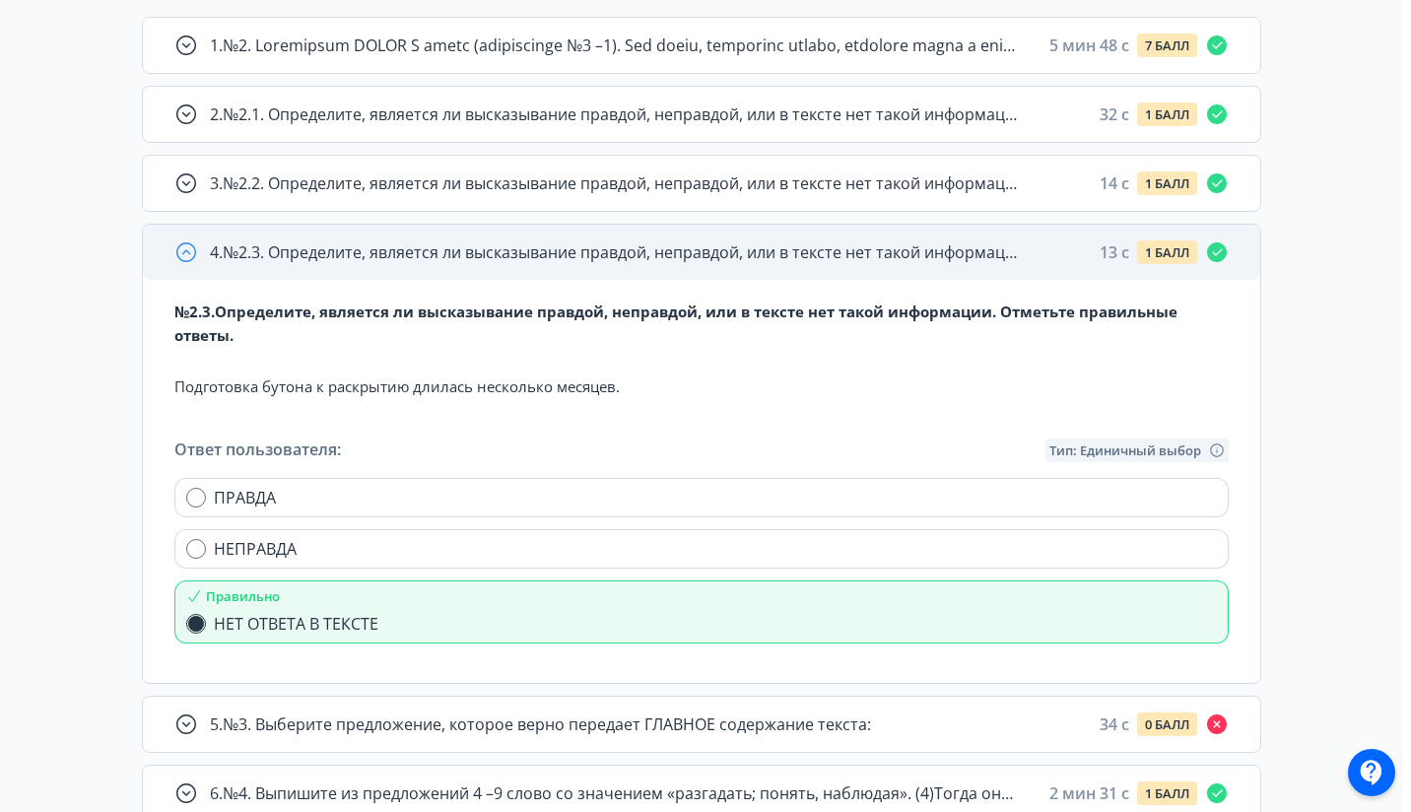
click at [867, 269] on div "4 . №2.3. Определите, является ли высказывание правдой, неправдой, или в тексте…" at bounding box center [701, 252] width 1117 height 55
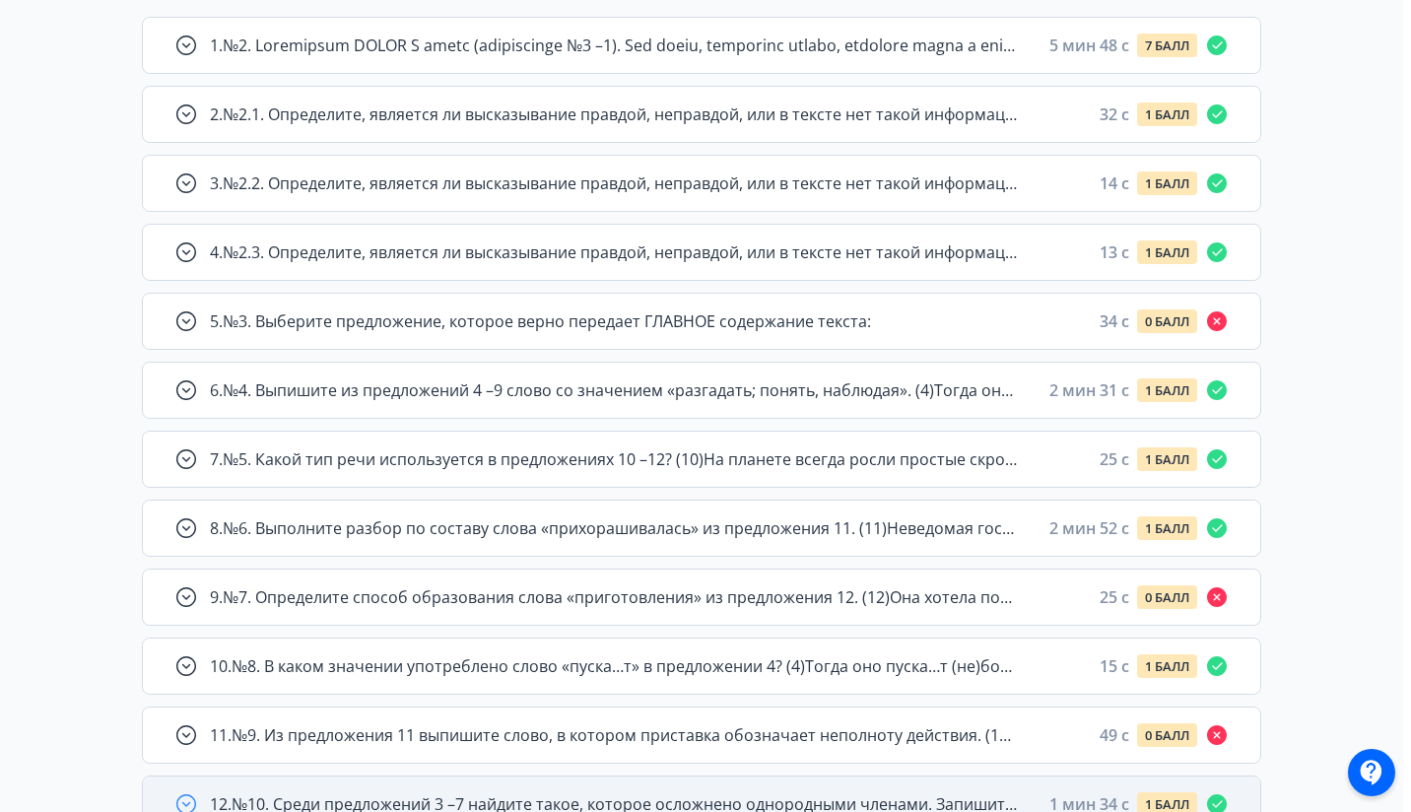
click at [861, 777] on div "12 . №10. Среди предложений 3 –7 найдите такое, которое осложнено однородными ч…" at bounding box center [701, 803] width 1117 height 55
